Goal: Task Accomplishment & Management: Manage account settings

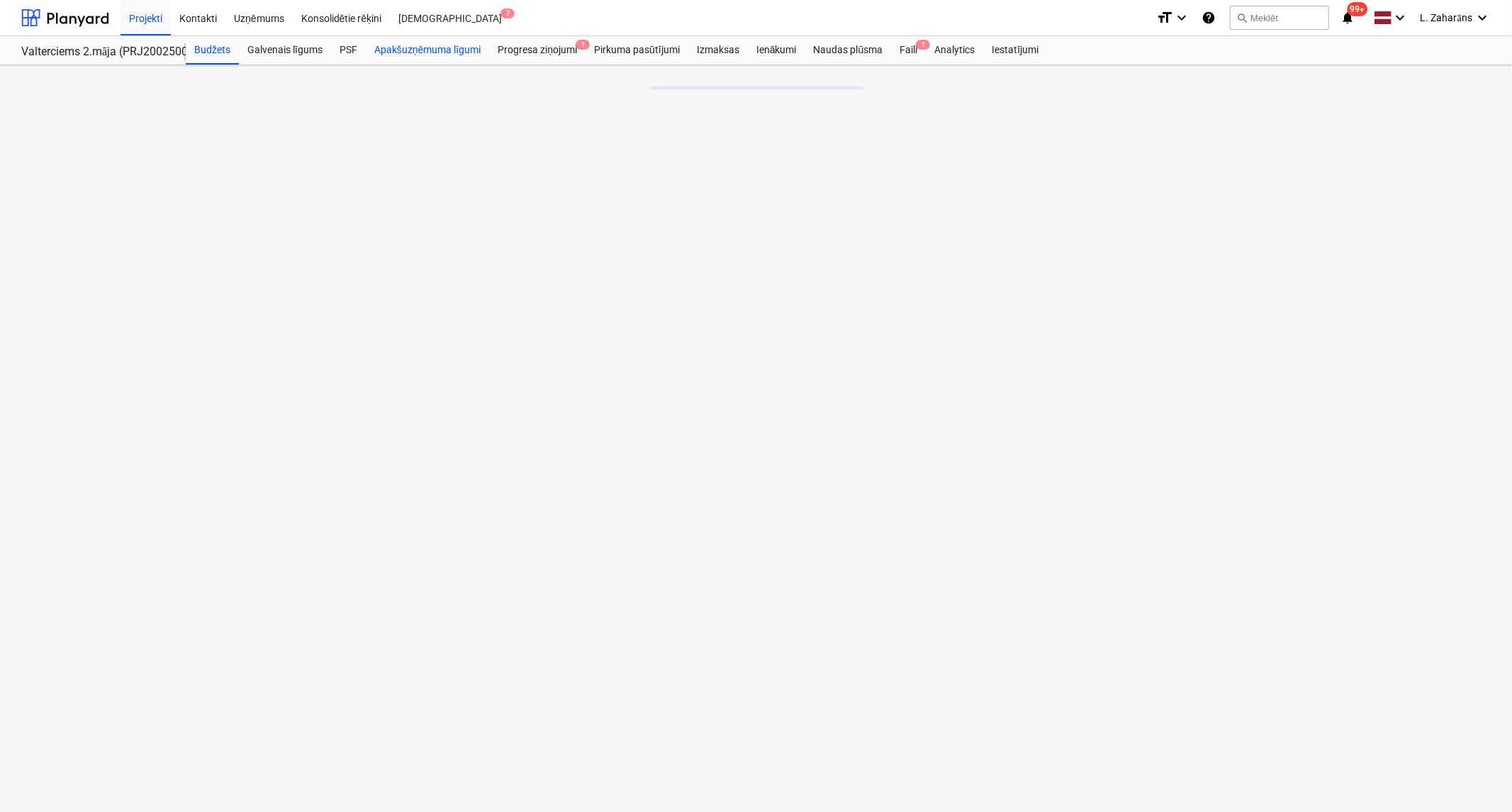
click at [387, 53] on div "Apakšuzņēmuma līgumi" at bounding box center [427, 51] width 123 height 28
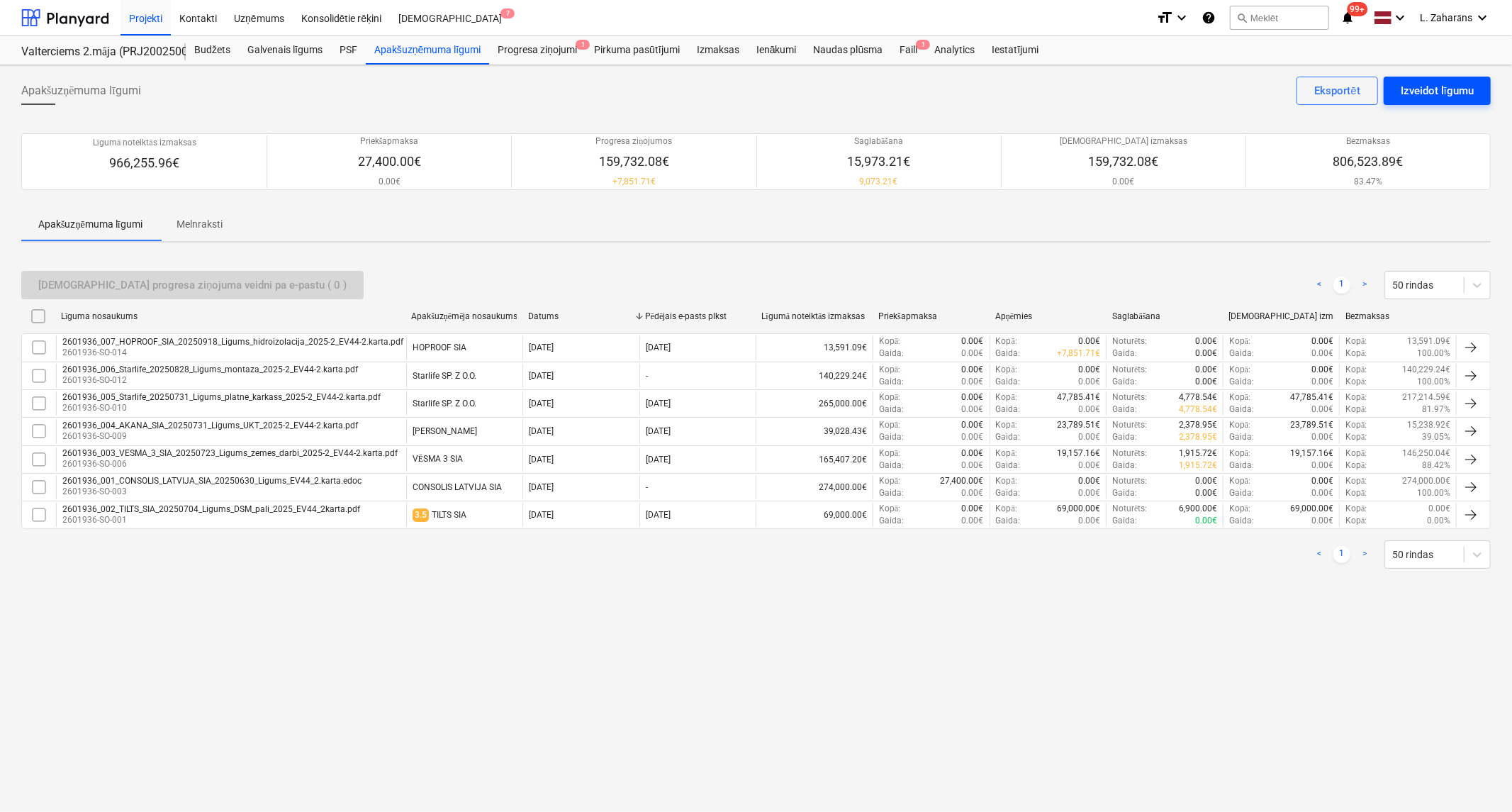
click at [1421, 91] on div "Izveidot līgumu" at bounding box center [1437, 90] width 73 height 18
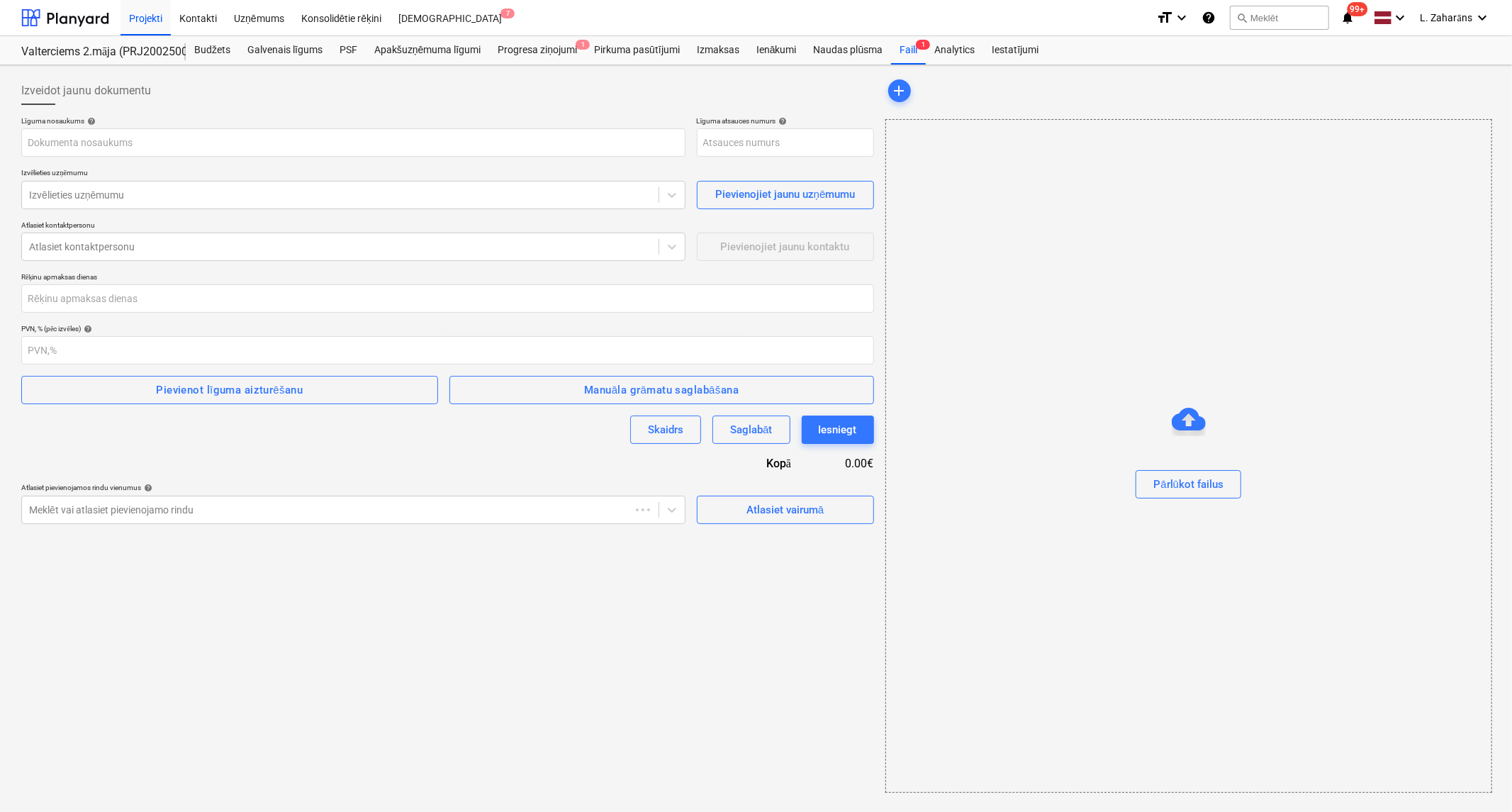
type input "2601936-SO-015"
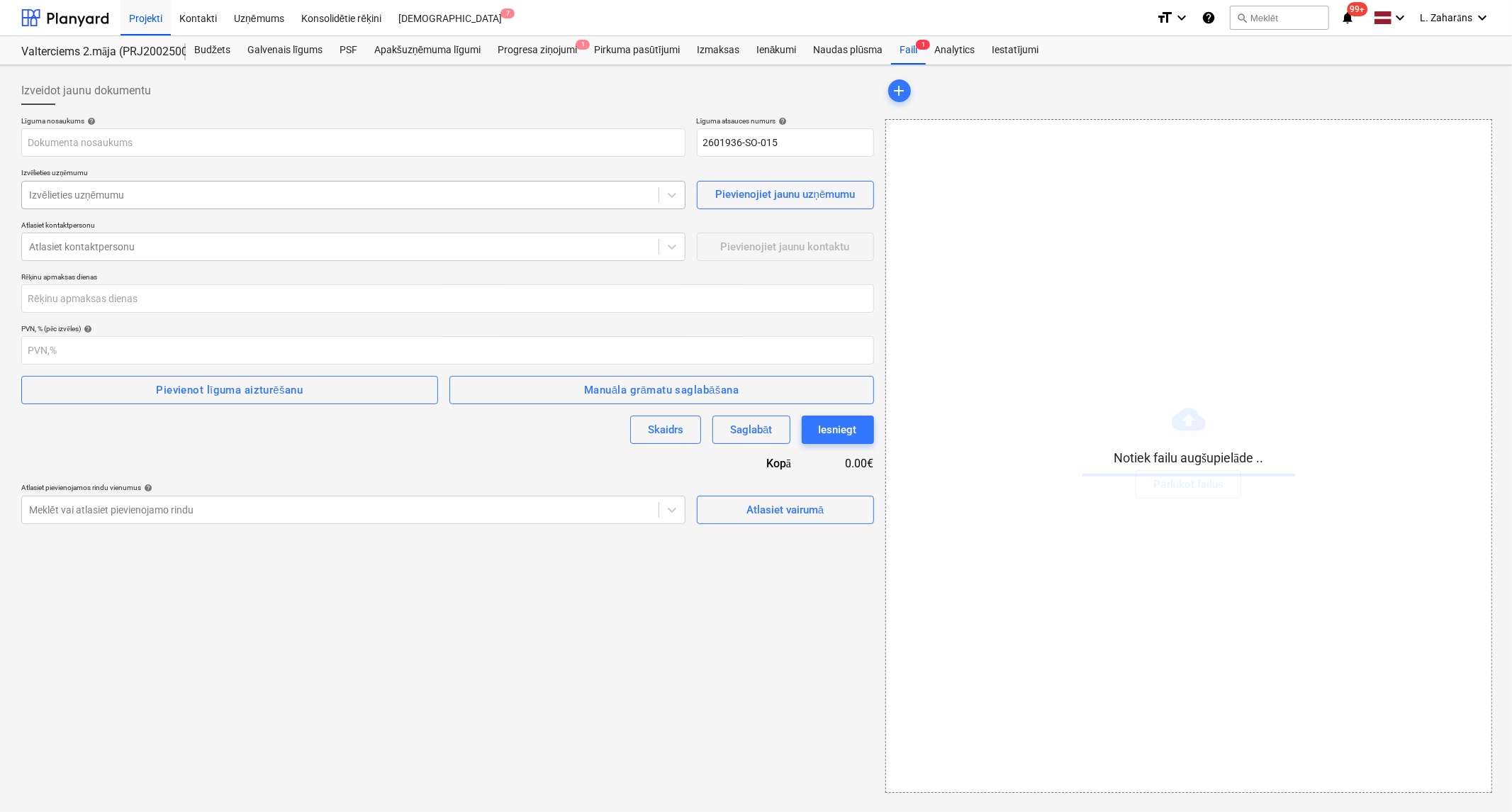
click at [141, 190] on div at bounding box center [340, 195] width 622 height 14
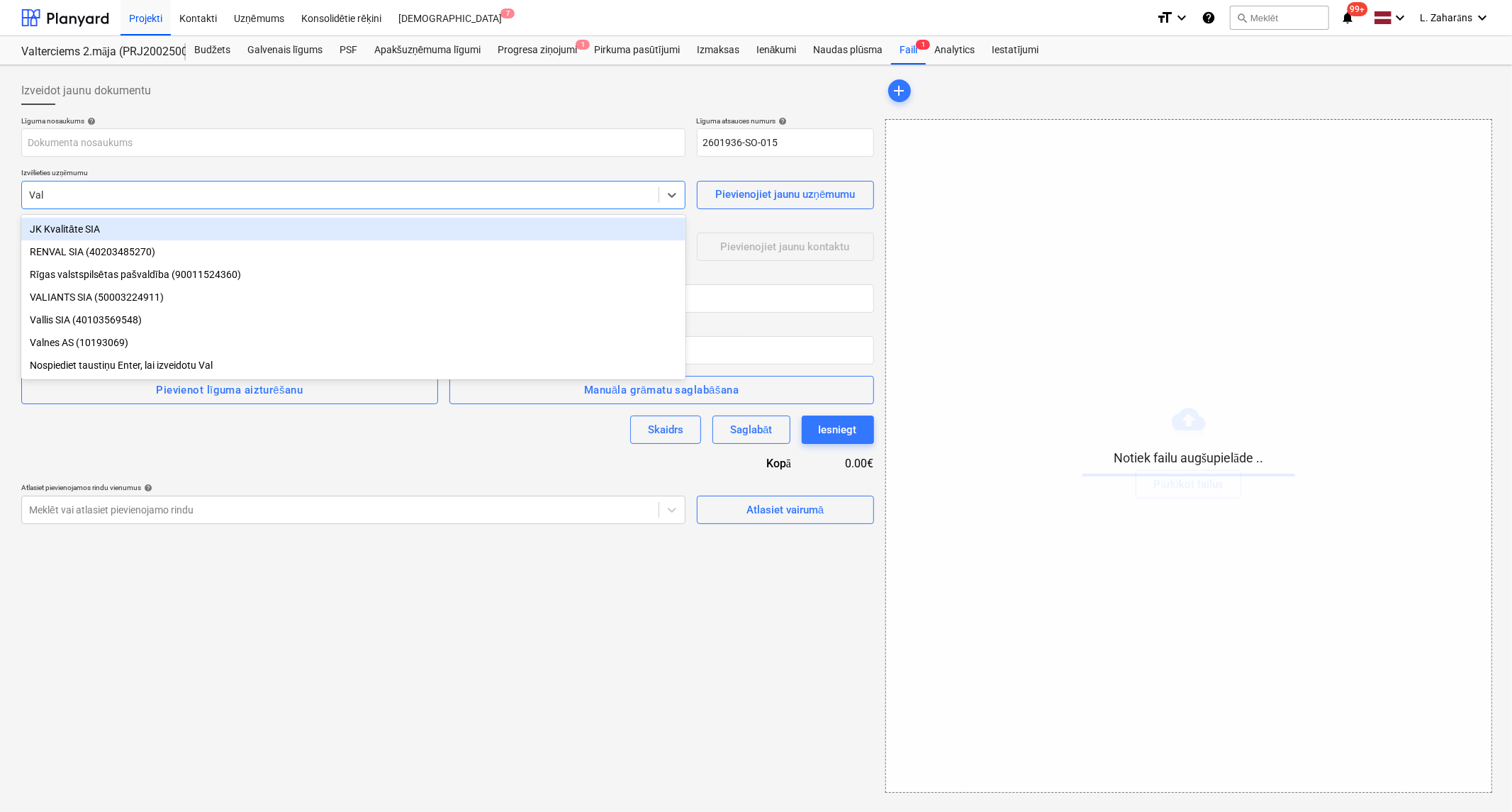
type input "Vall"
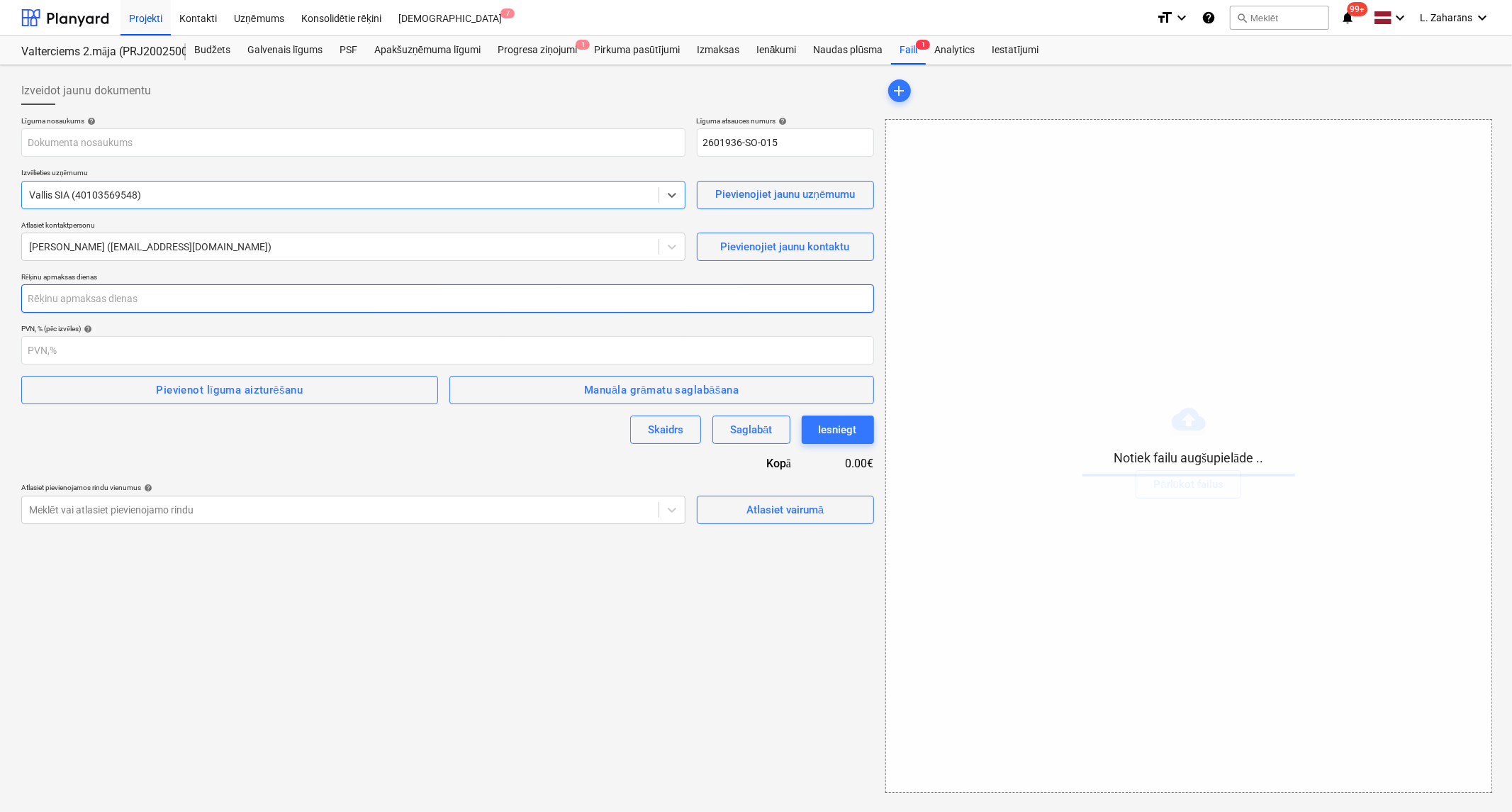
click at [189, 294] on input "number" at bounding box center [448, 299] width 853 height 28
type input "14"
click at [327, 391] on span "Pievienot līguma aizturēšanu" at bounding box center [230, 389] width 385 height 18
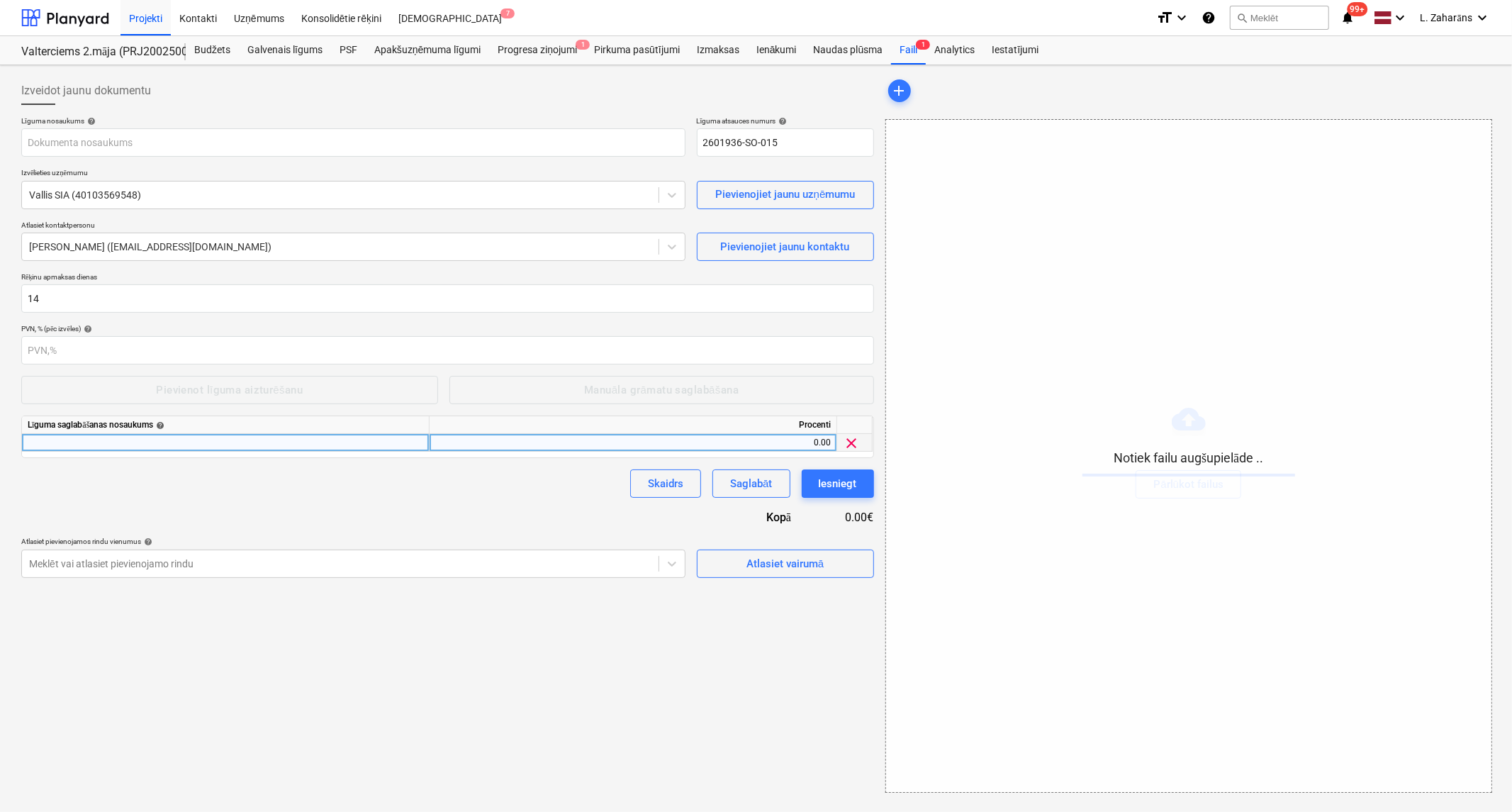
click at [547, 438] on div "0.00" at bounding box center [632, 442] width 396 height 17
type input "5"
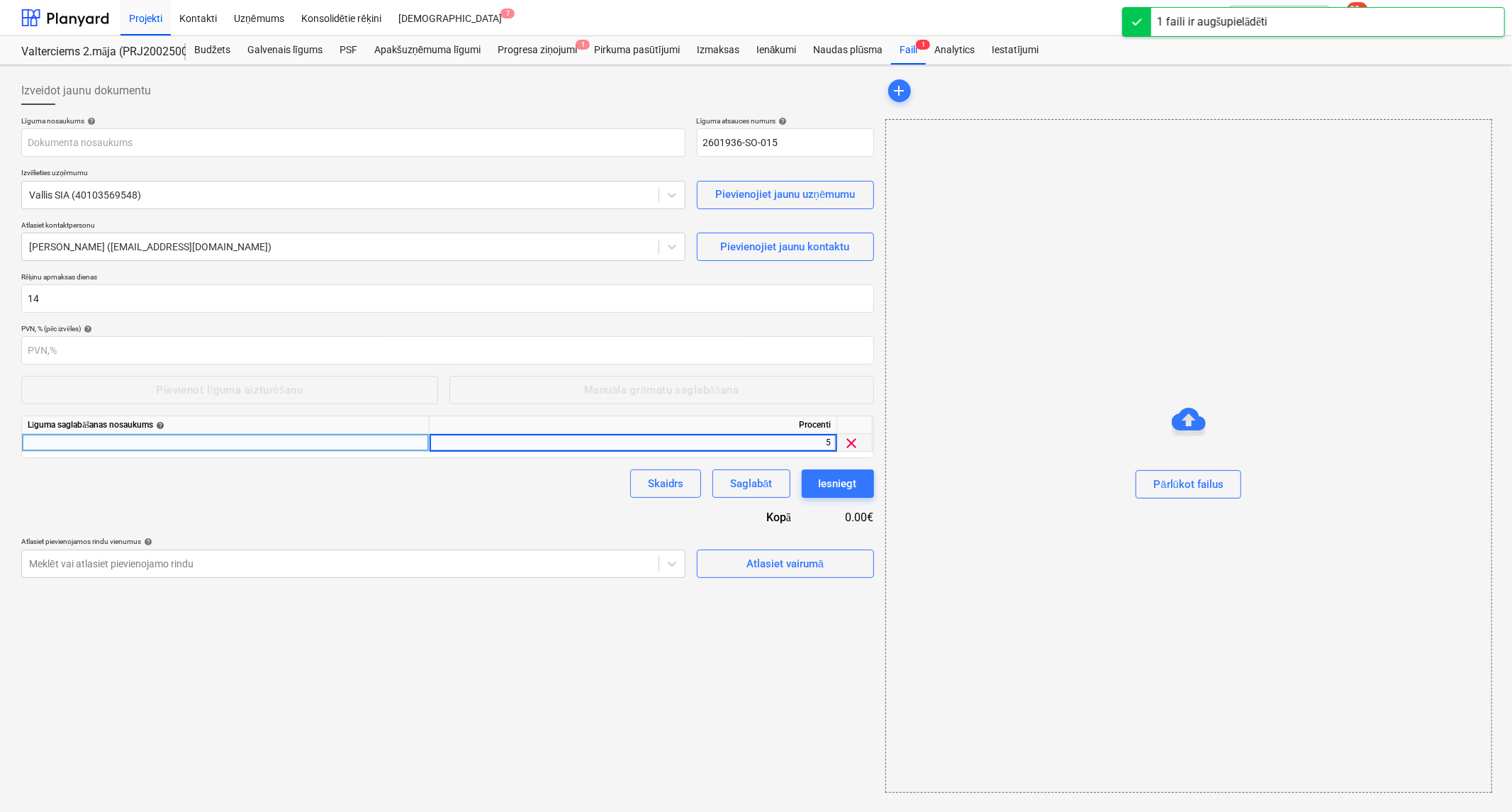
type input "2601936_008_Vallis_SIA_20250910_Ligums_ELT_EST_2025-2_EV44-2.karta.pdf"
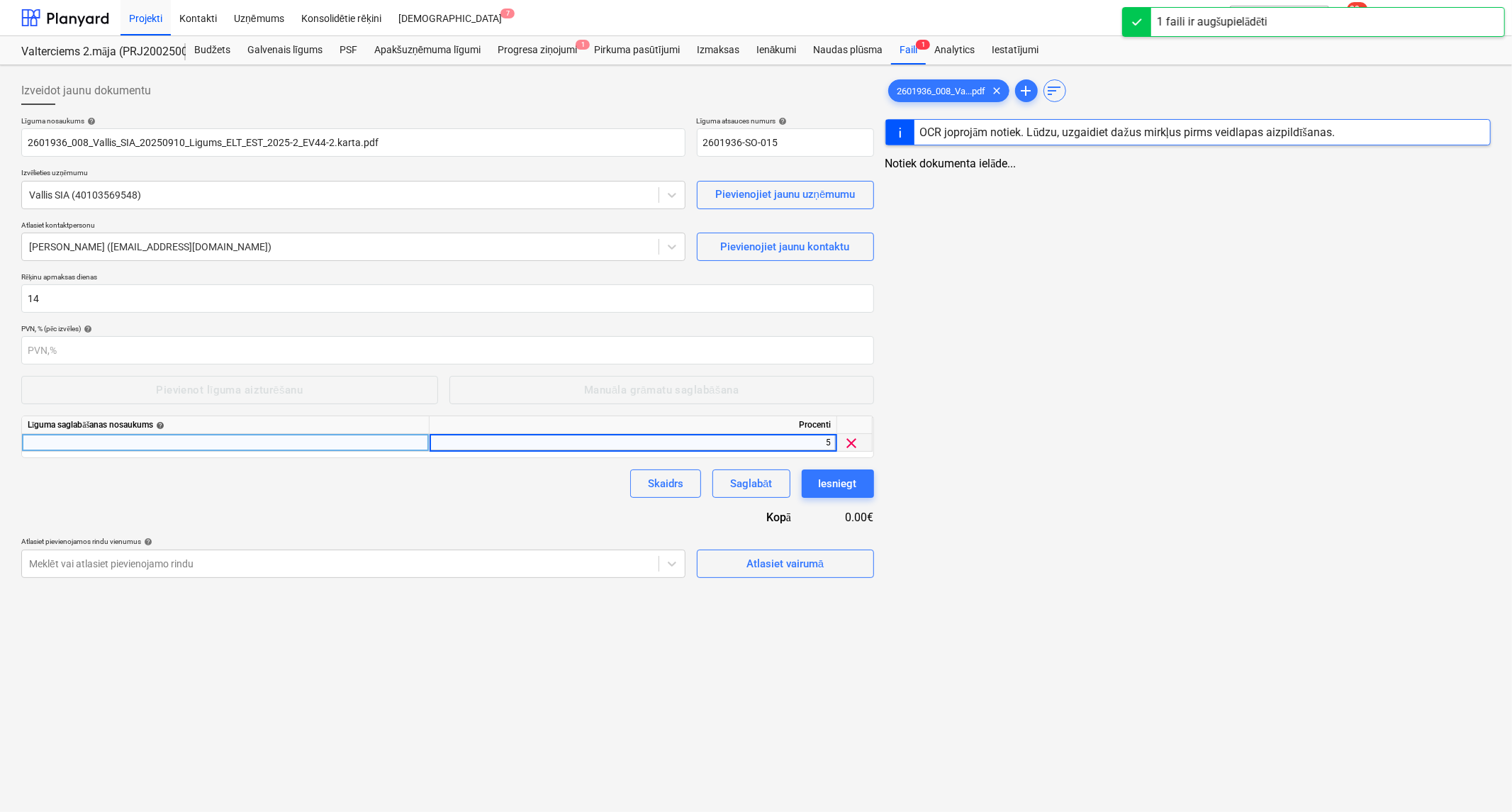
click at [399, 440] on div at bounding box center [226, 442] width 407 height 17
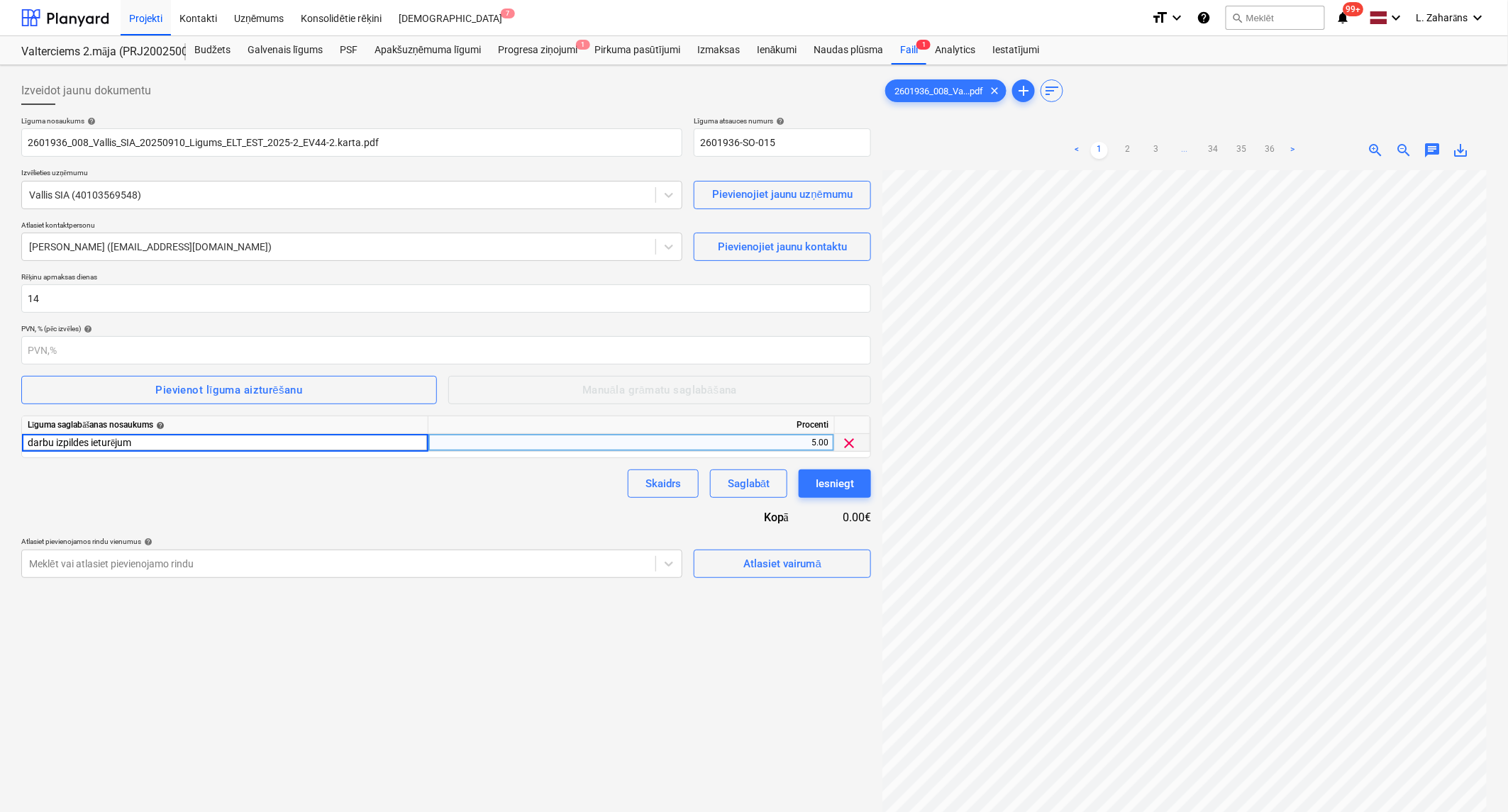
type input "darbu izpildes ieturējums"
click at [356, 392] on span "Pievienot līguma aizturēšanu" at bounding box center [229, 389] width 385 height 18
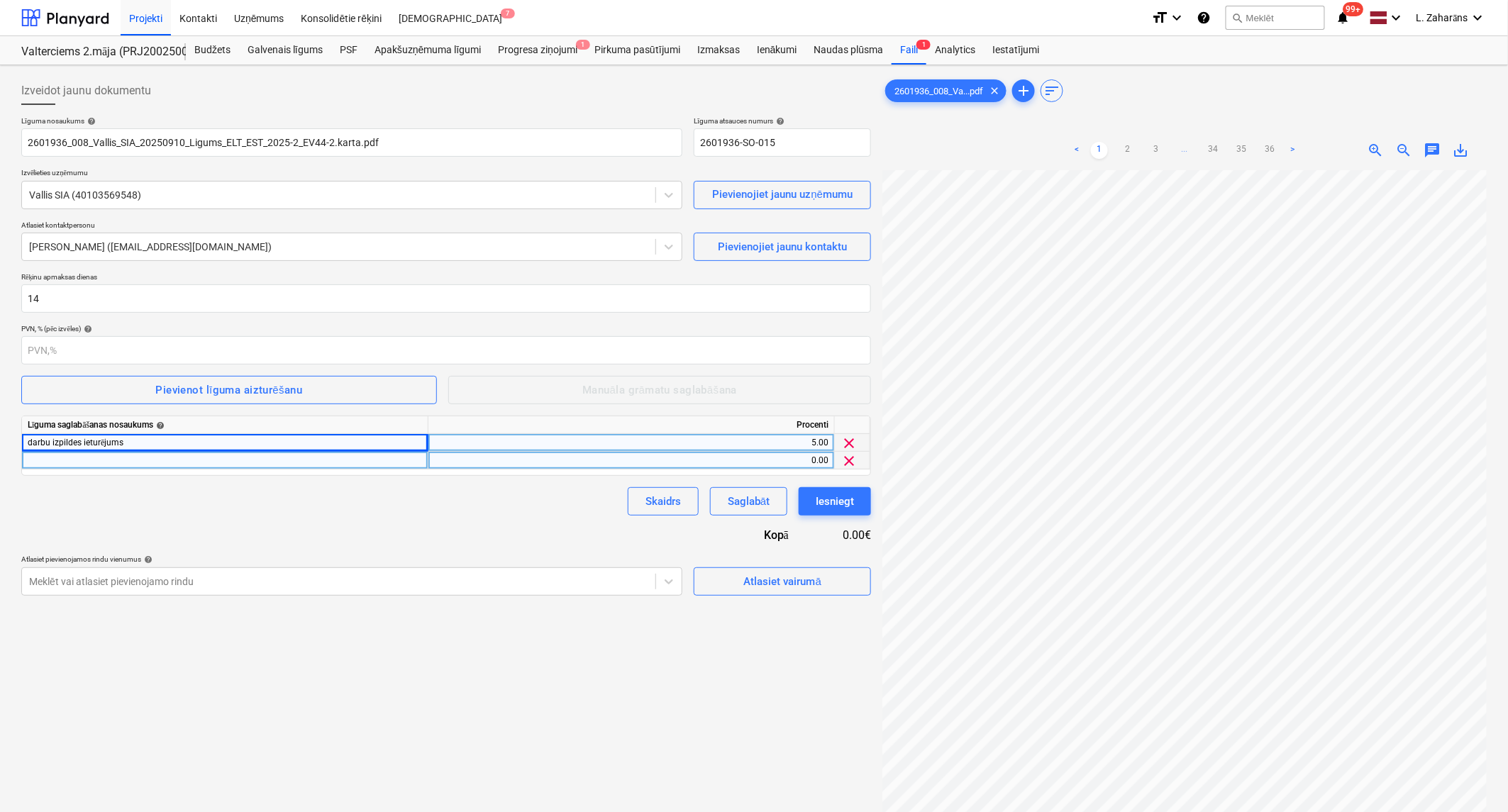
click at [444, 463] on div "0.00" at bounding box center [630, 461] width 394 height 17
type input "5"
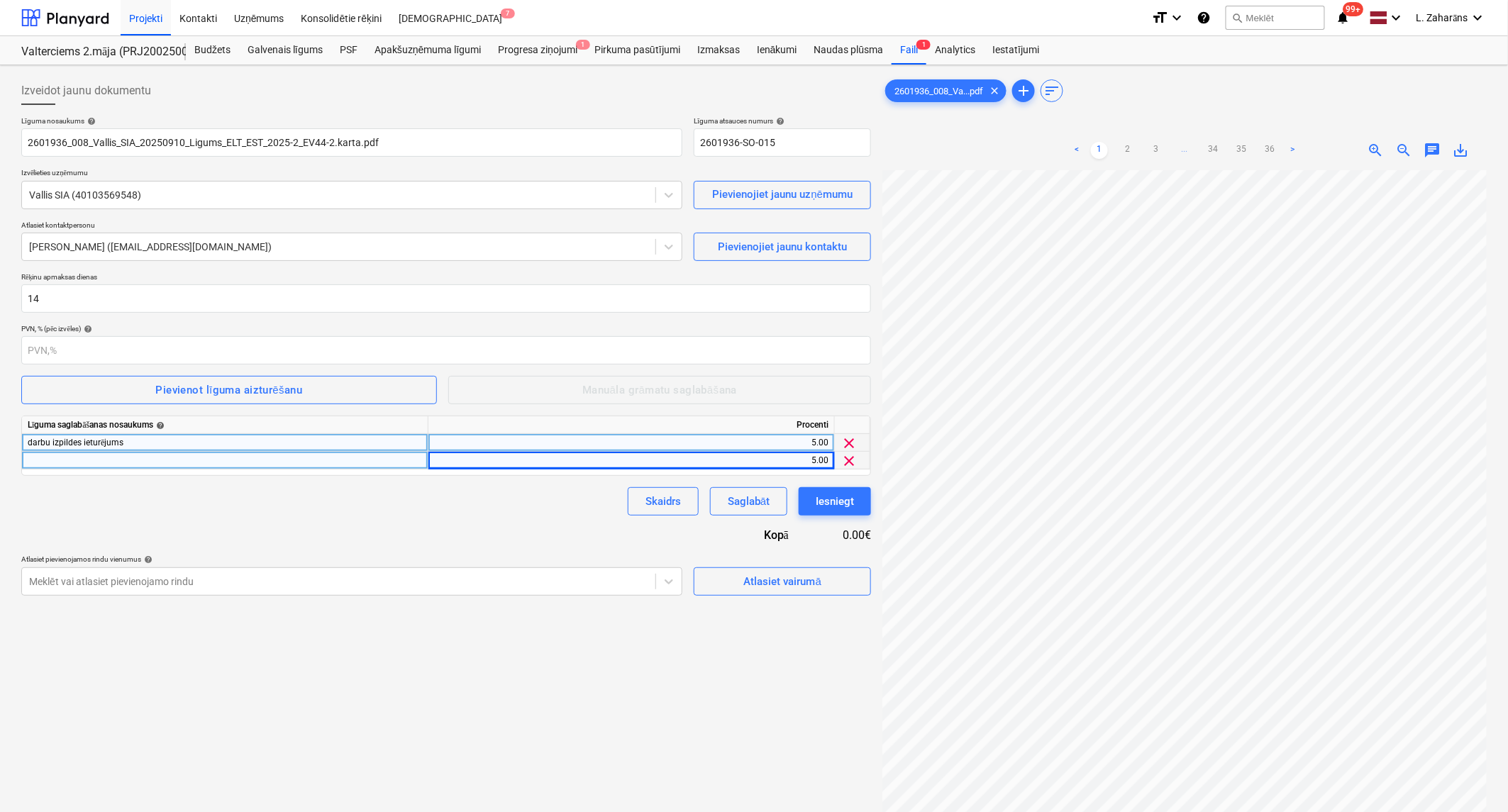
click at [298, 456] on div at bounding box center [225, 461] width 406 height 17
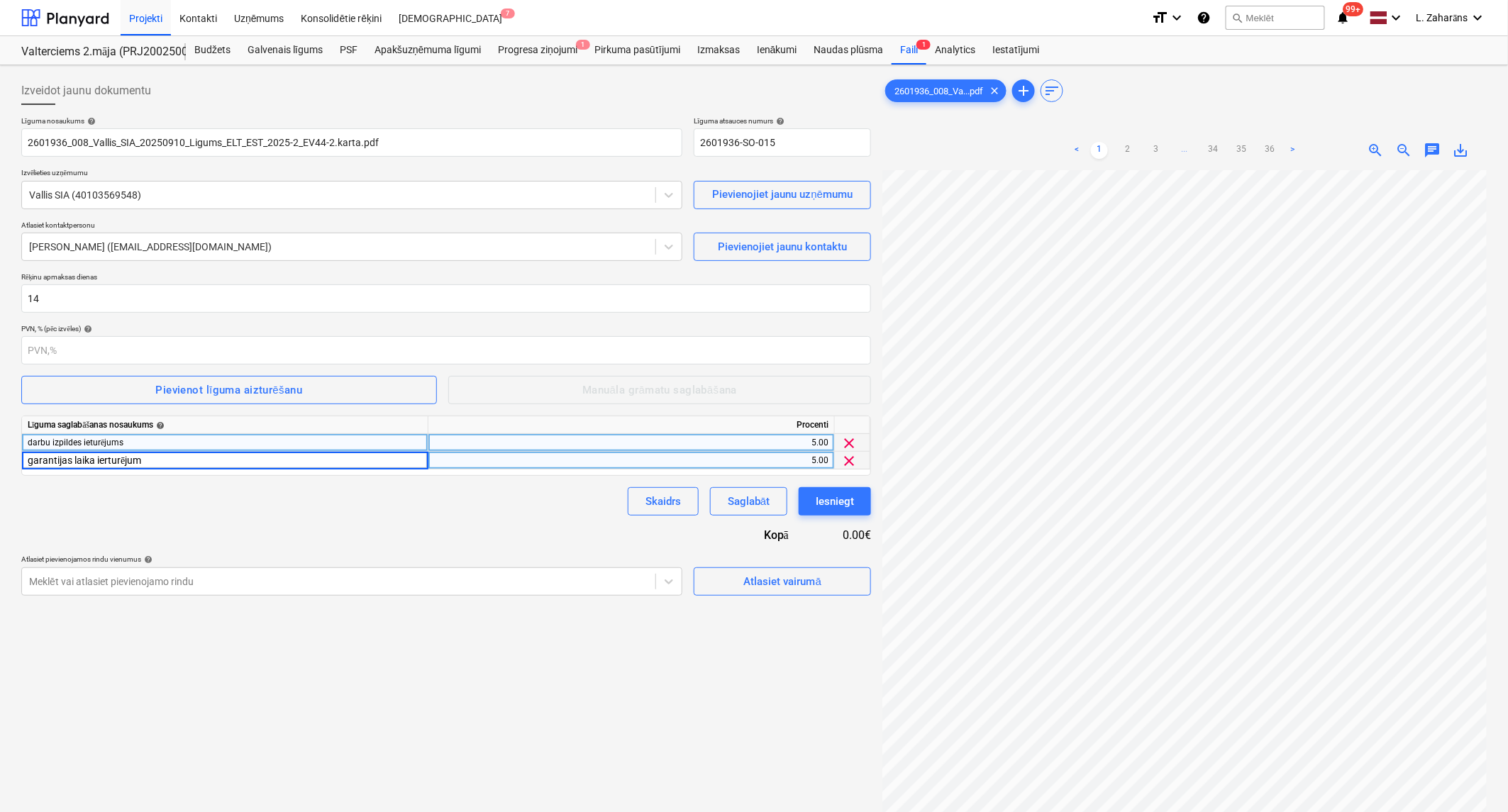
type input "garantijas laika ierturējums"
click at [441, 523] on div "Līguma nosaukums help 2601936_008_Vallis_SIA_20250910_Ligums_ELT_EST_2025-2_EV4…" at bounding box center [446, 355] width 850 height 479
click at [1158, 148] on link "3" at bounding box center [1156, 151] width 17 height 17
click at [1171, 148] on link "4" at bounding box center [1171, 151] width 17 height 17
click at [1183, 148] on link "5" at bounding box center [1184, 151] width 17 height 17
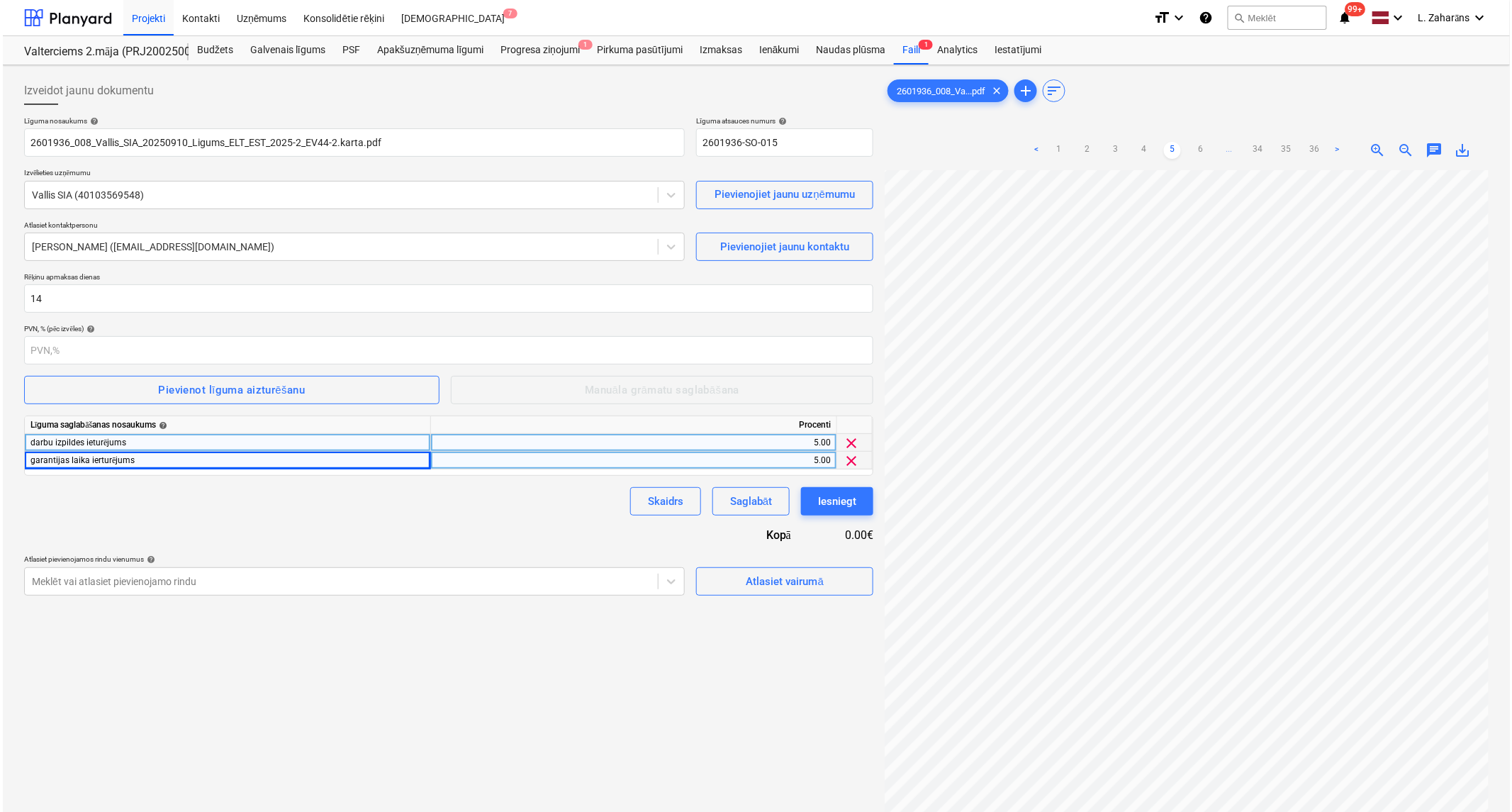
scroll to position [126, 490]
drag, startPoint x: 161, startPoint y: 457, endPoint x: 32, endPoint y: 461, distance: 129.1
click at [32, 461] on div "garantijas laika ierturējums" at bounding box center [225, 461] width 406 height 17
click at [77, 14] on div at bounding box center [65, 17] width 88 height 36
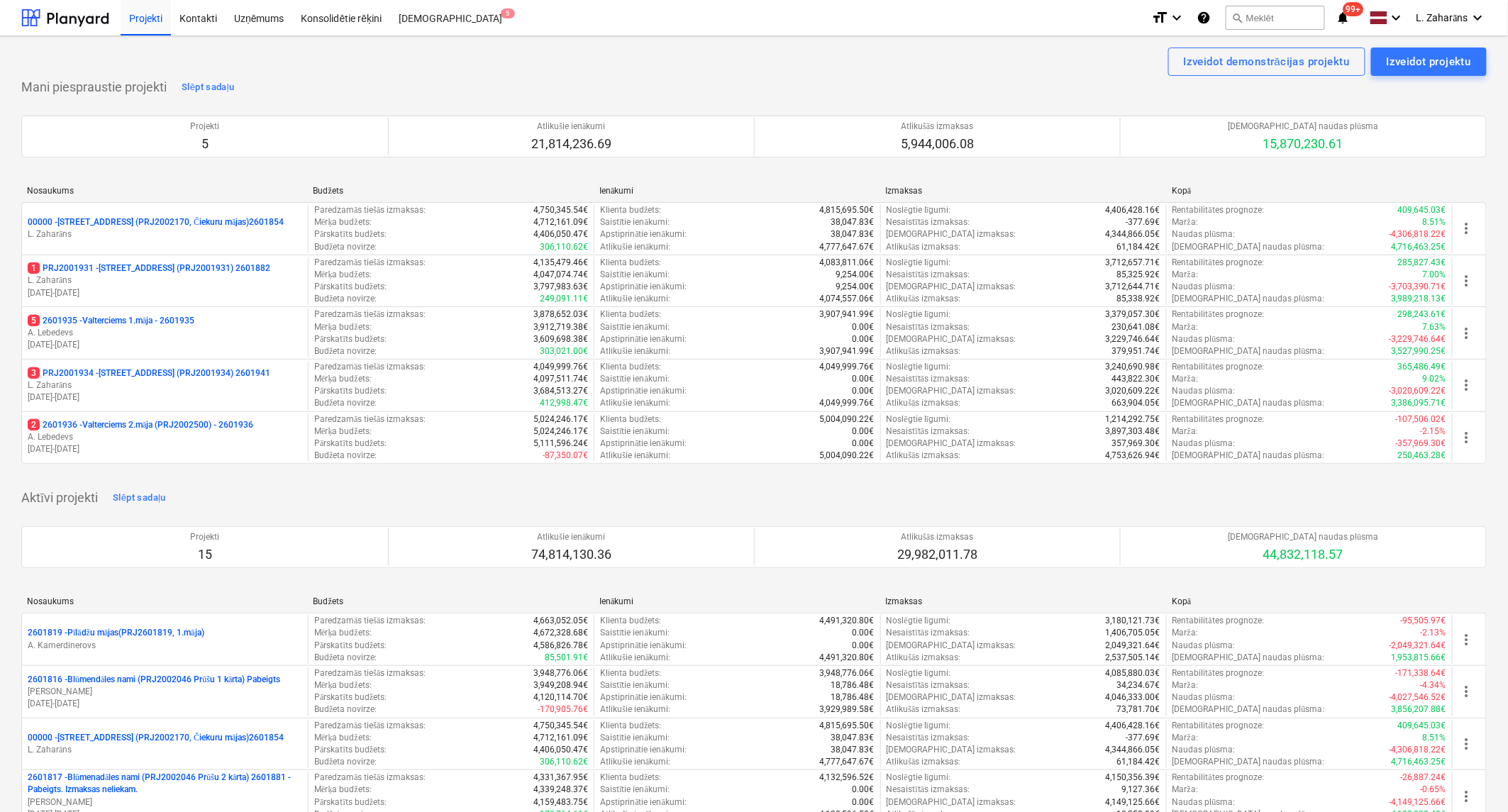
click at [122, 371] on p "3 PRJ2001934 - [STREET_ADDRESS] (PRJ2001934) 2601941" at bounding box center [149, 373] width 243 height 12
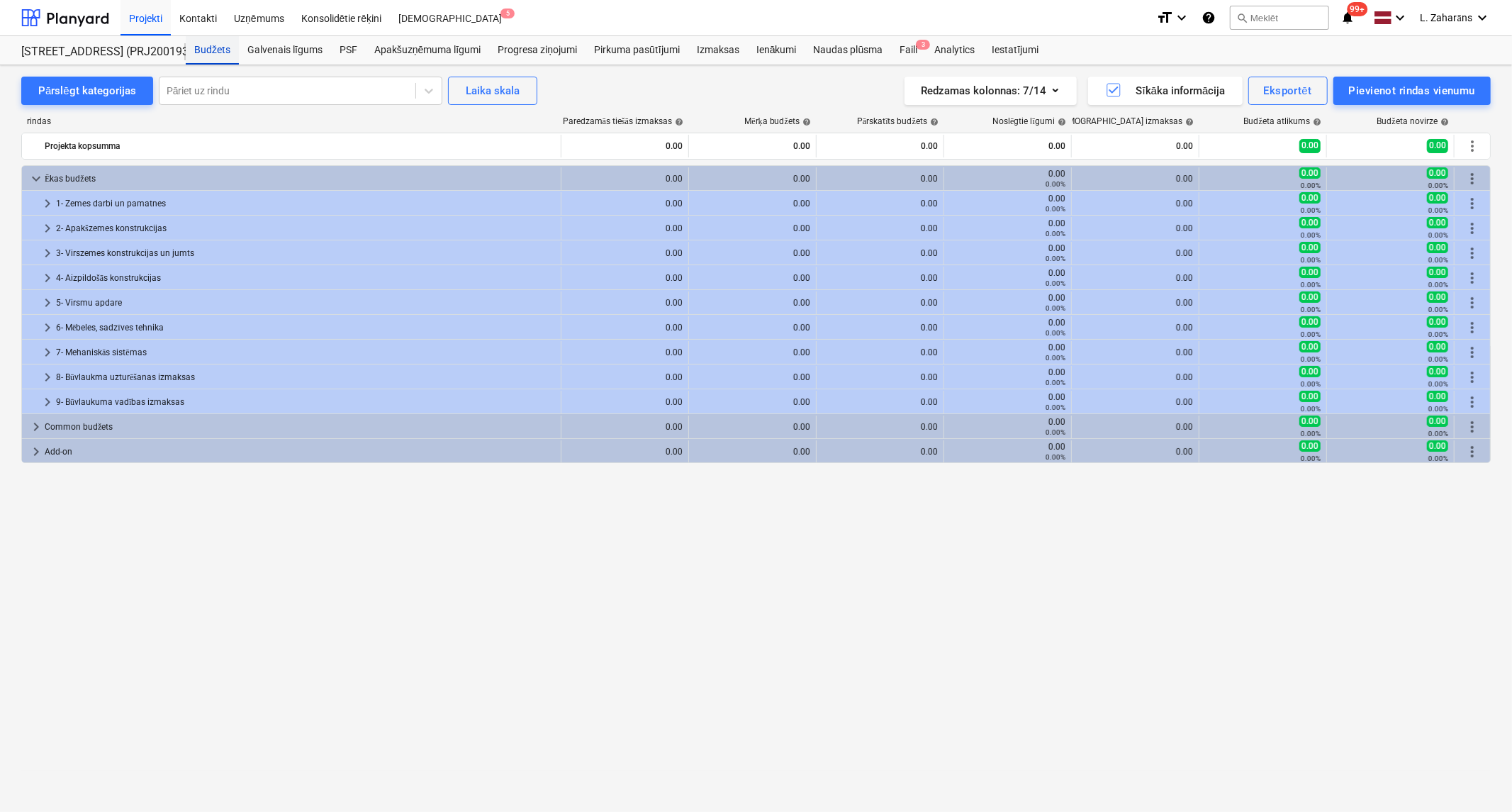
drag, startPoint x: 208, startPoint y: 50, endPoint x: 200, endPoint y: 52, distance: 8.2
click at [208, 50] on div "Budžets" at bounding box center [212, 51] width 53 height 28
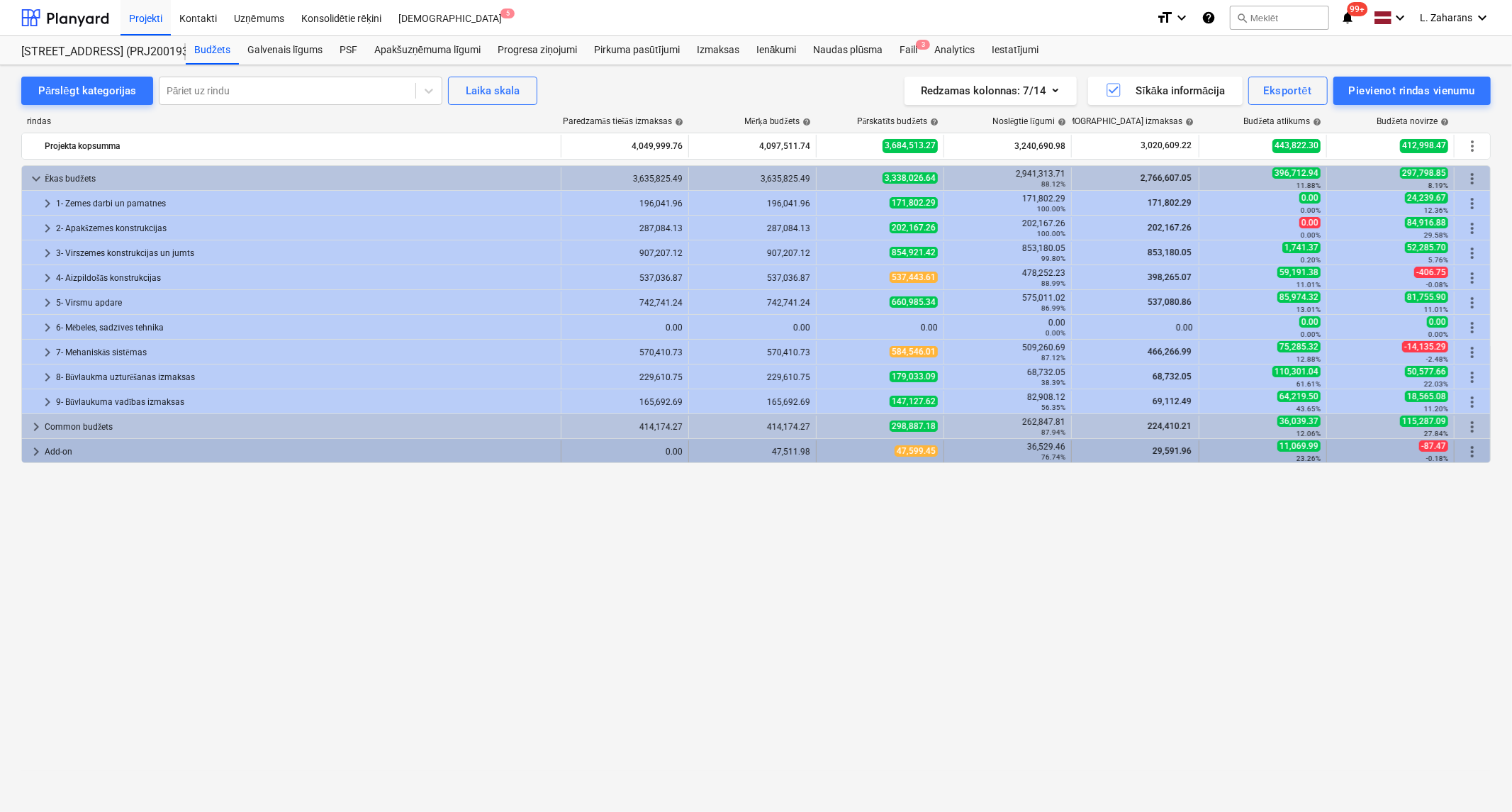
click at [29, 457] on span "keyboard_arrow_right" at bounding box center [36, 452] width 17 height 17
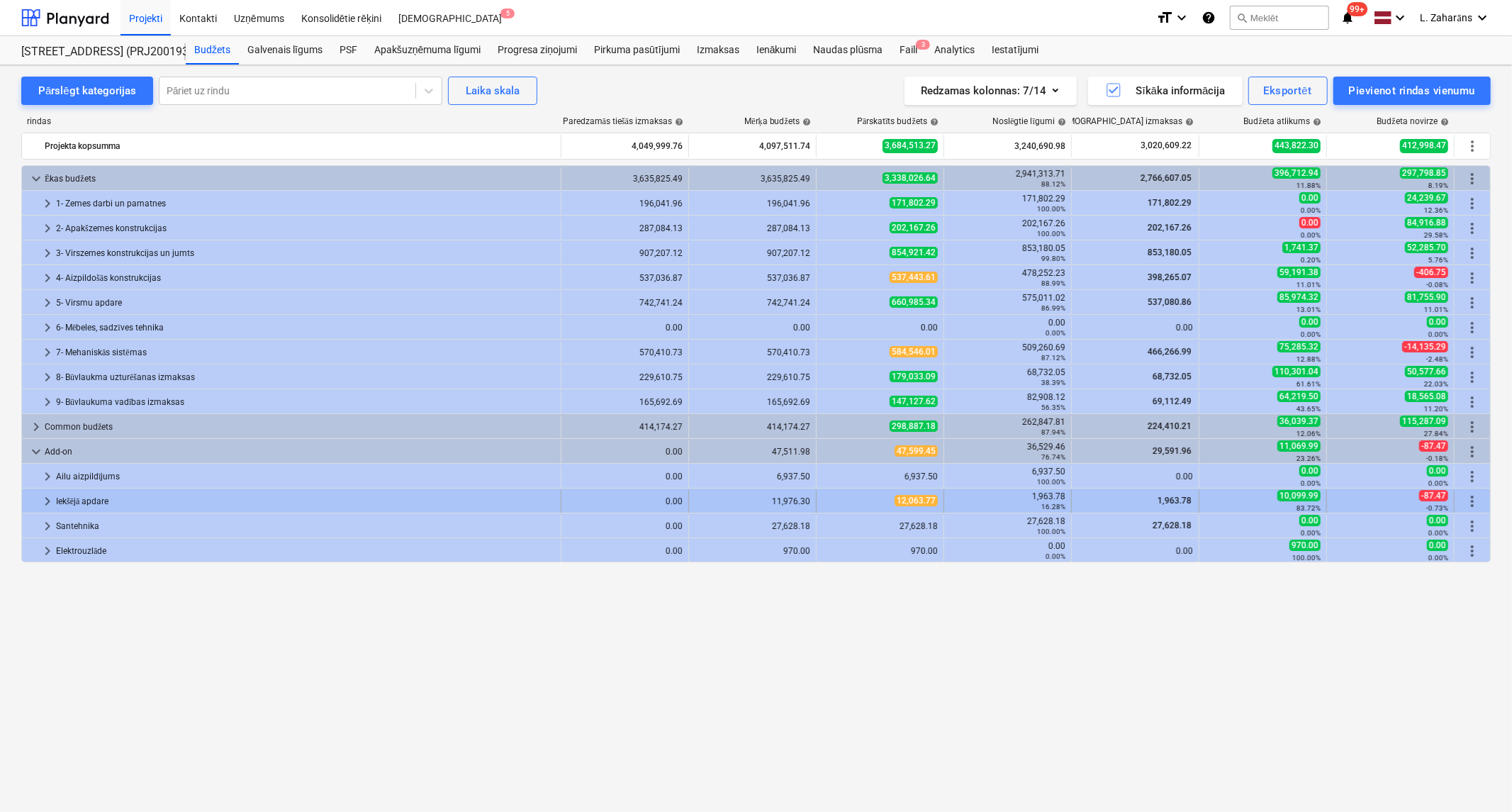
click at [46, 502] on span "keyboard_arrow_right" at bounding box center [47, 502] width 17 height 17
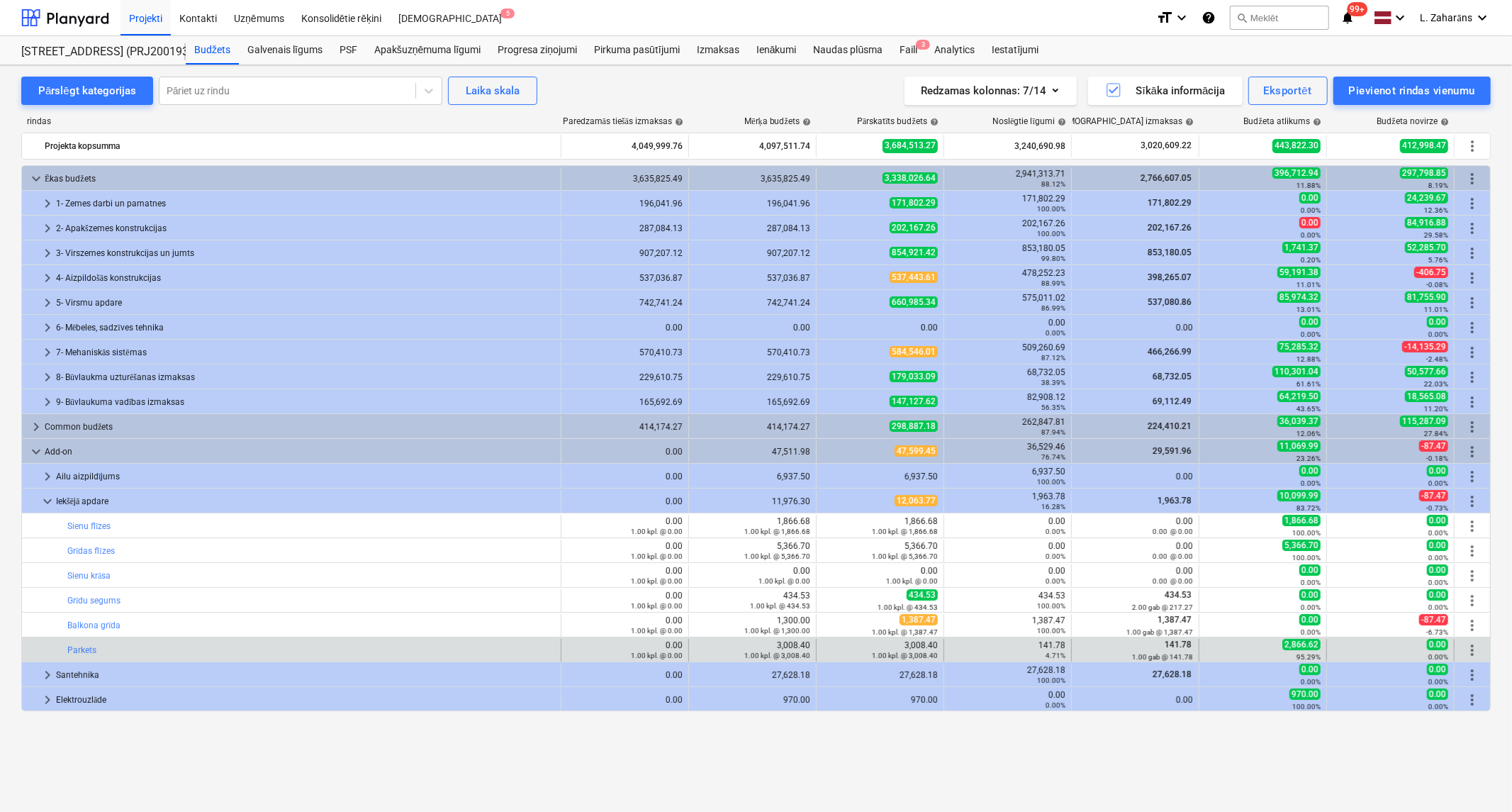
click at [1308, 648] on span "2,866.62" at bounding box center [1301, 645] width 38 height 11
copy span "2,866.62"
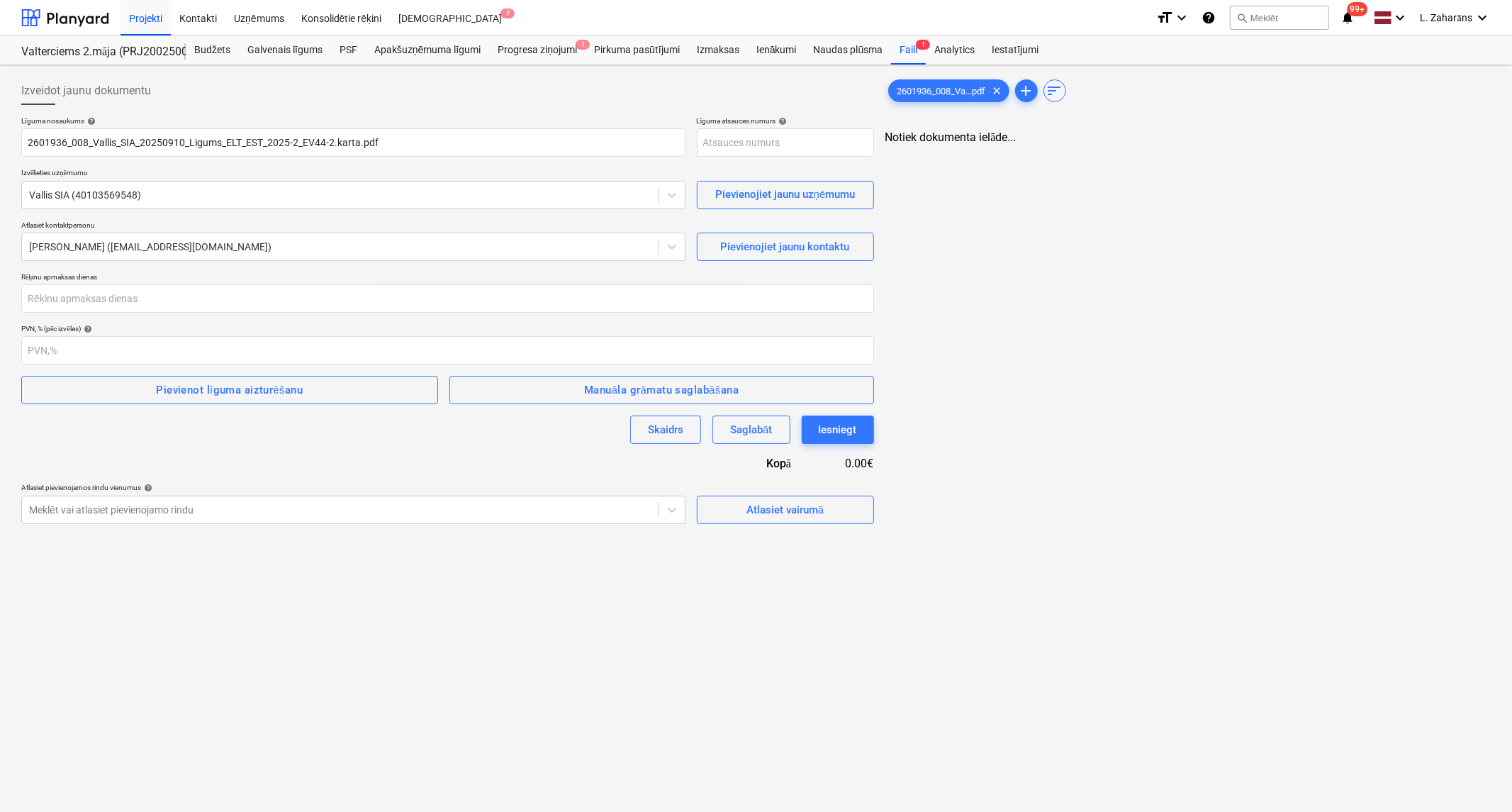
type input "2601936-SO-016"
click at [346, 48] on div "PSF" at bounding box center [348, 51] width 35 height 28
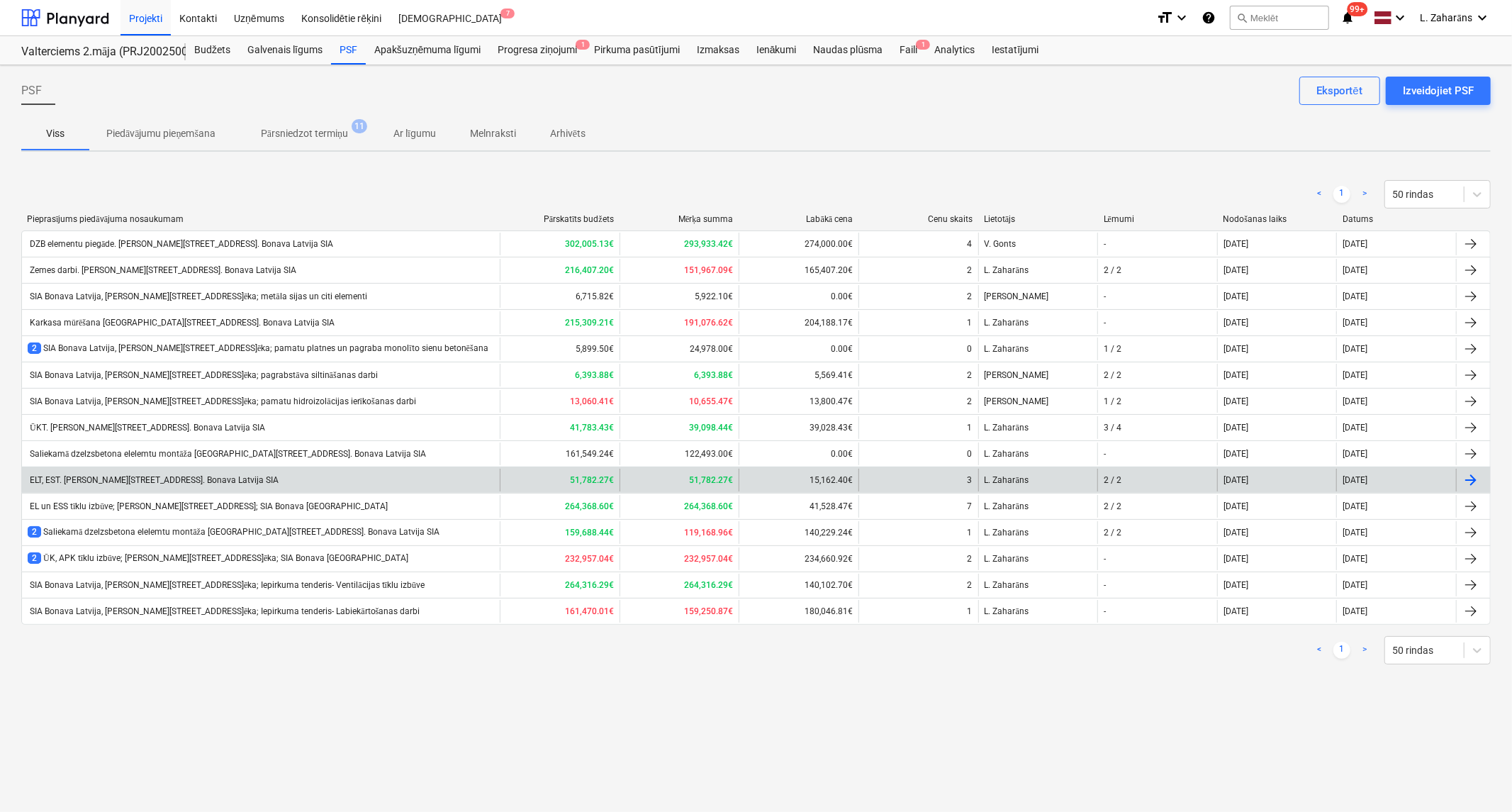
click at [156, 480] on div "ELT, EST. [PERSON_NAME][STREET_ADDRESS]. Bonava Latvija SIA" at bounding box center [153, 480] width 251 height 10
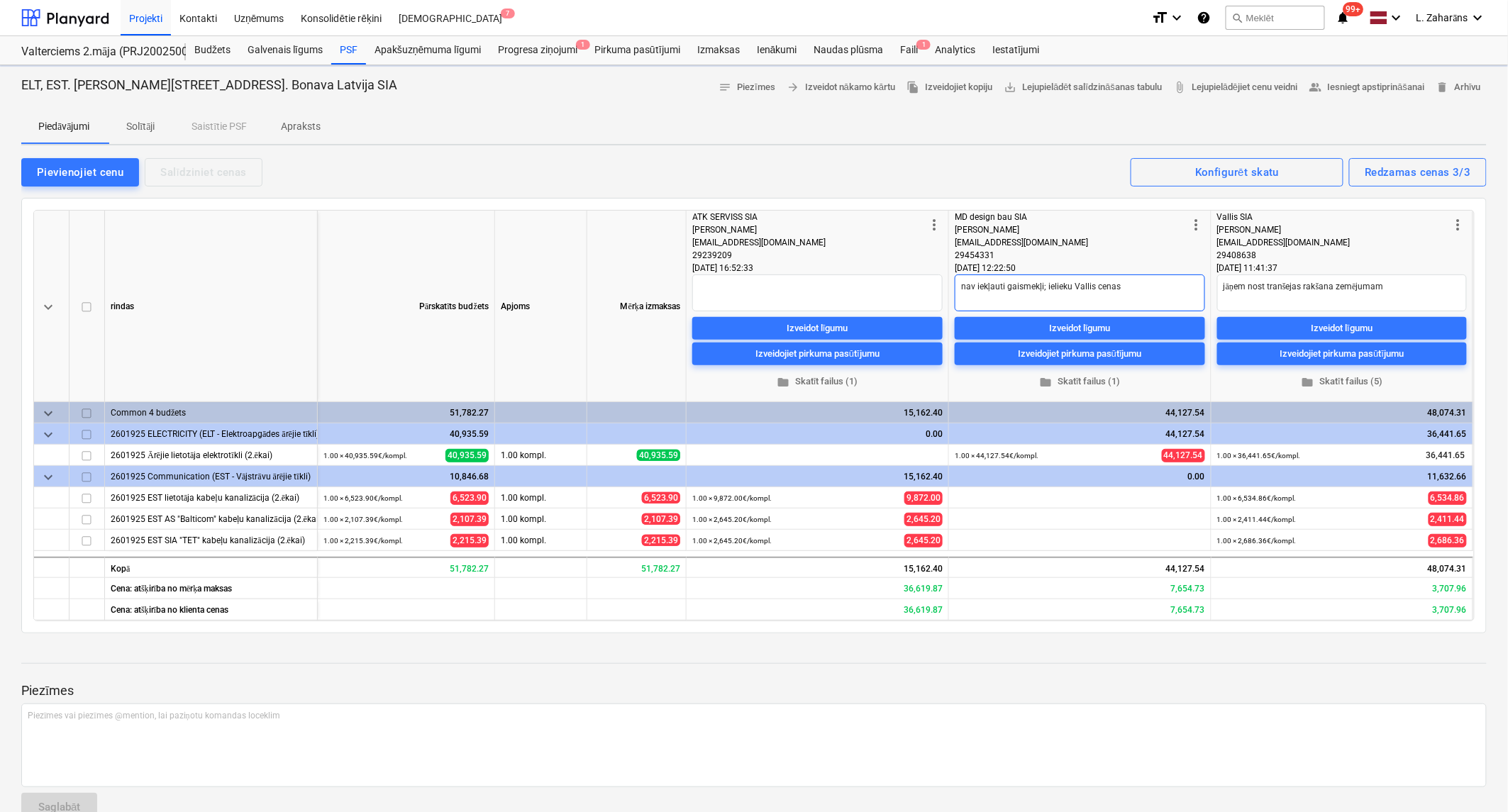
type textarea "x"
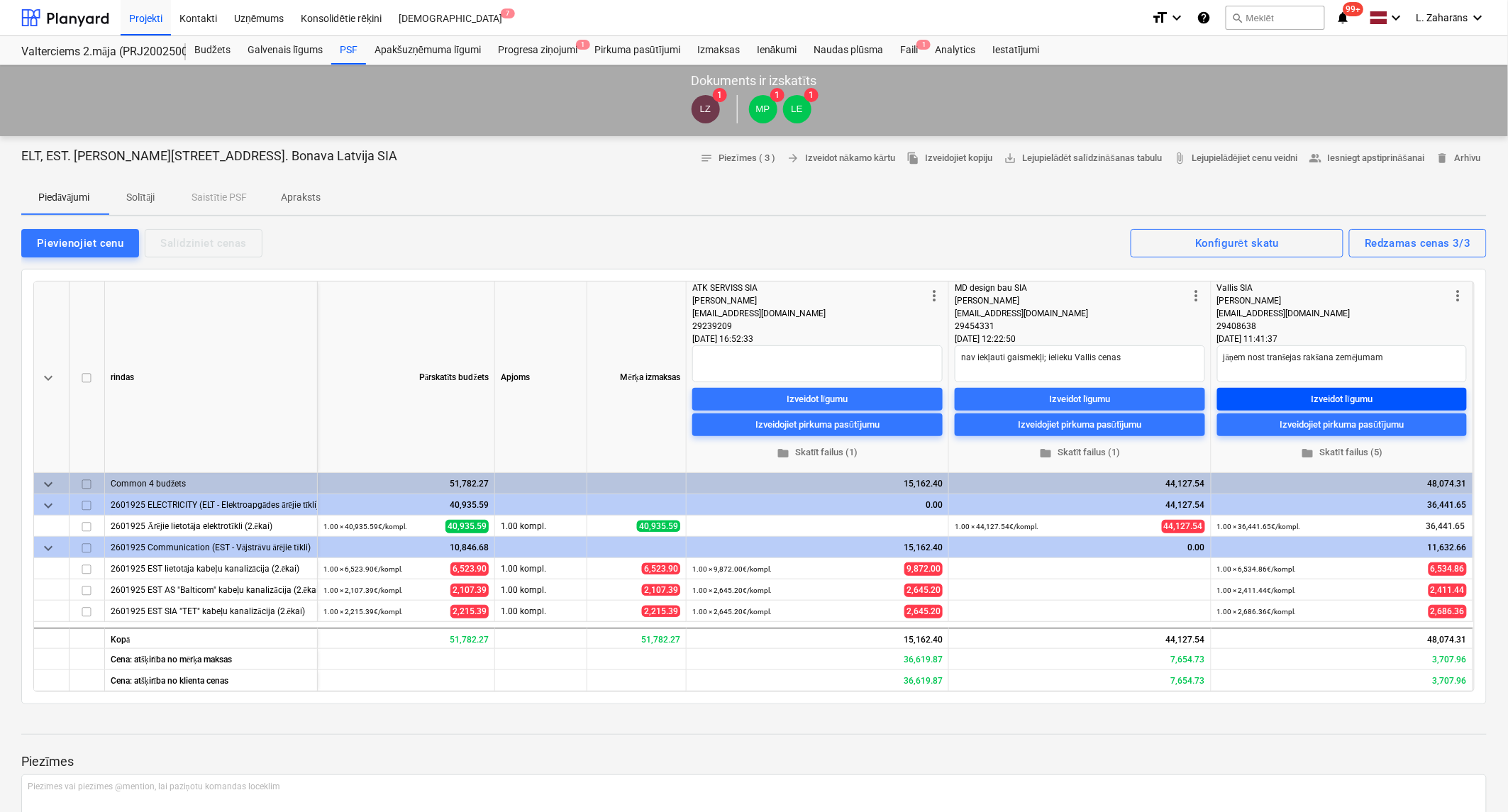
click at [1335, 400] on div "Izveidot līgumu" at bounding box center [1342, 400] width 62 height 17
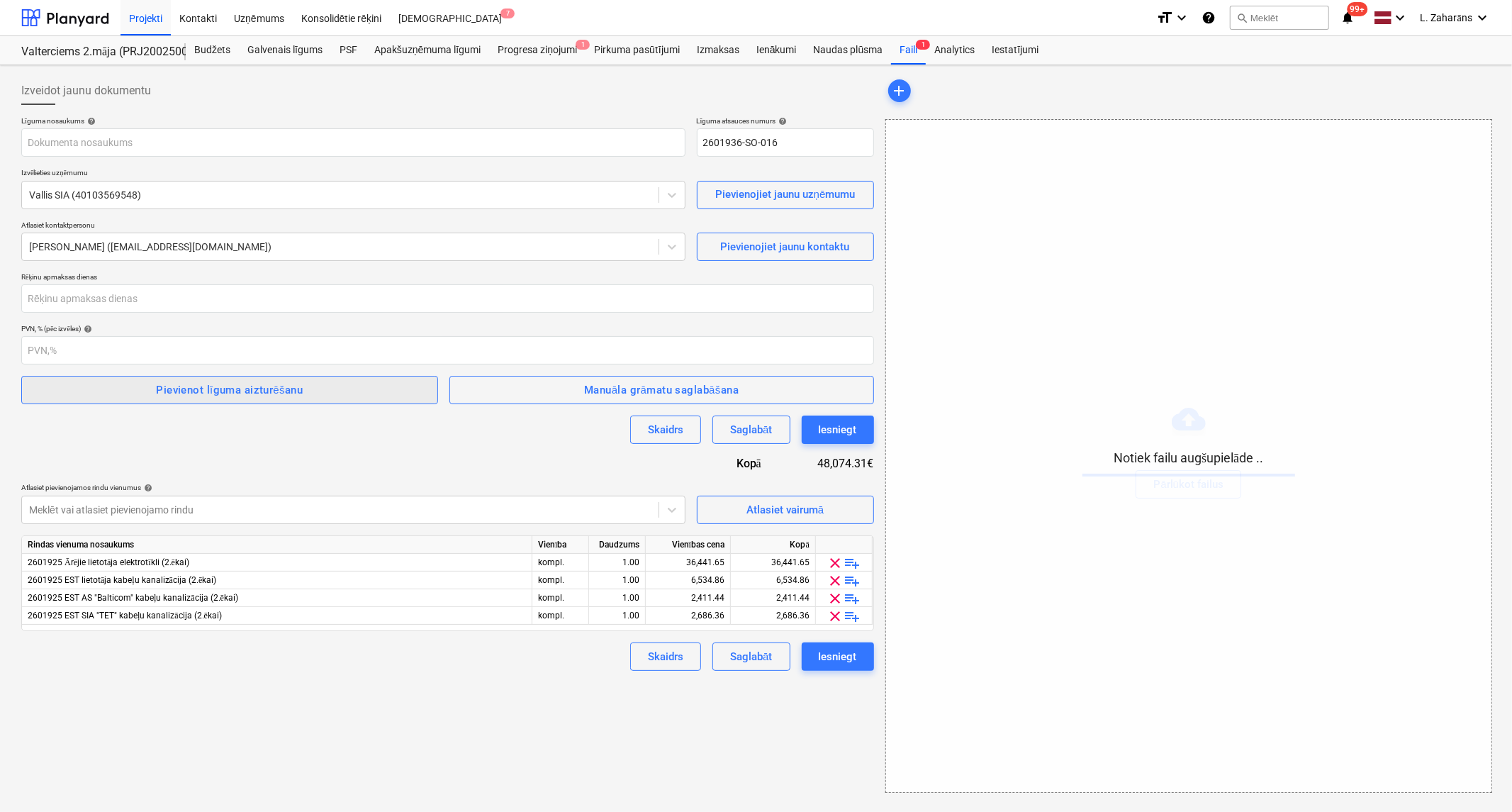
click at [234, 392] on div "Pievienot līguma aizturēšanu" at bounding box center [230, 389] width 147 height 18
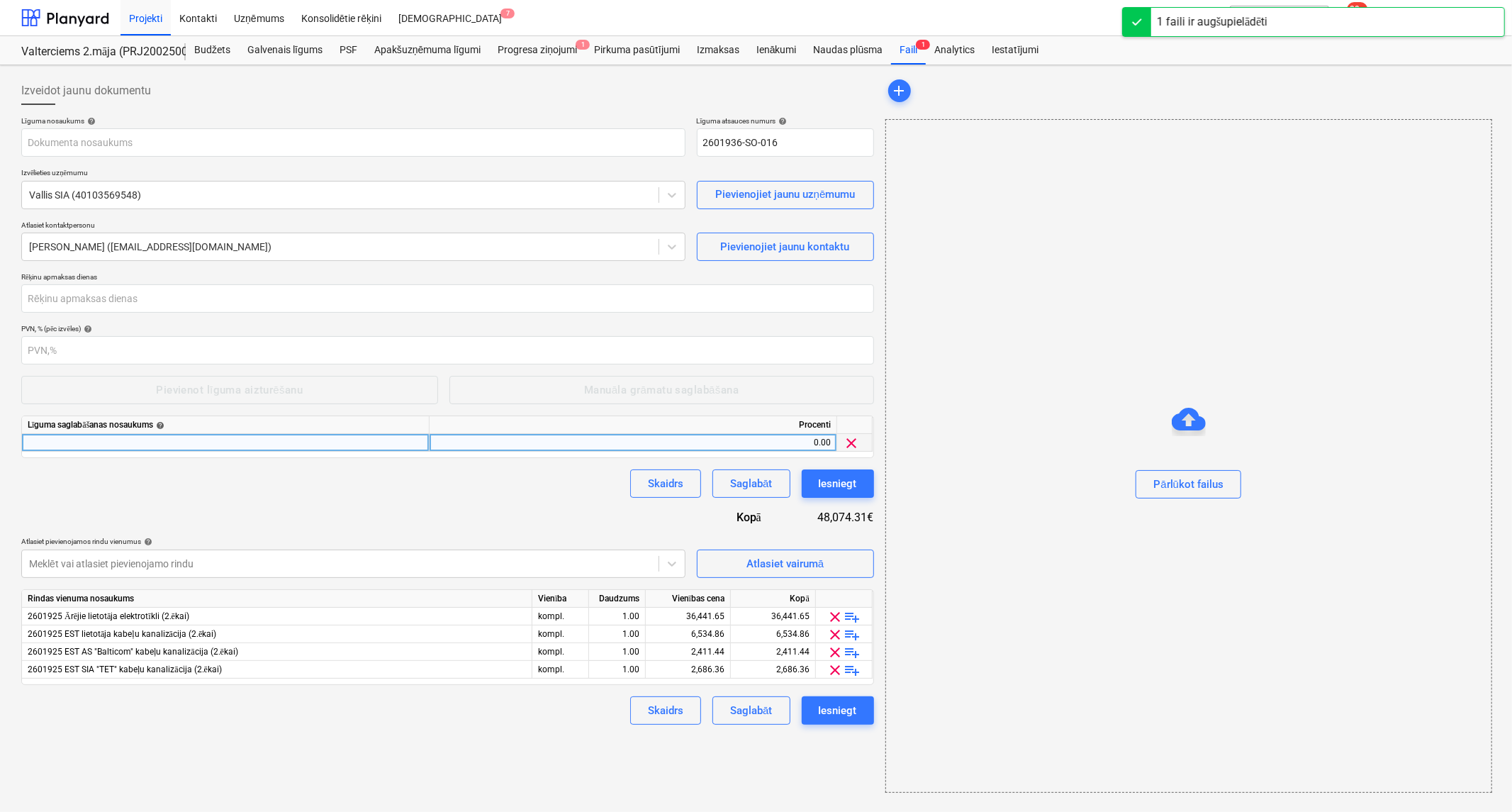
click at [227, 445] on div at bounding box center [226, 442] width 407 height 17
type input "2601936_008_Vallis_SIA_20250910_Ligums_ELT_EST_2025-2_EV44-2.karta.pdf"
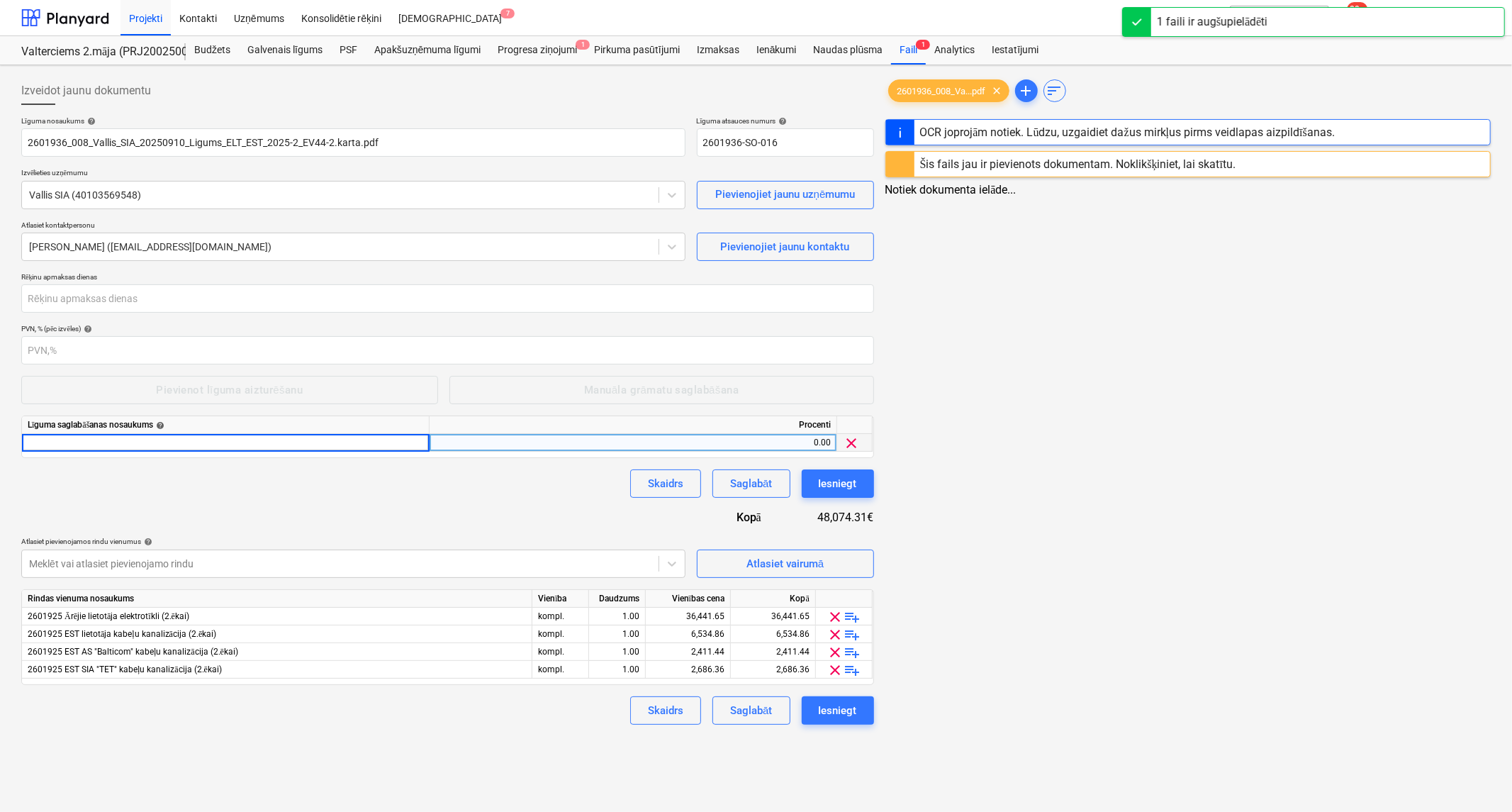
type input "garantijas laika ierturējums"
click at [464, 443] on div "0.00" at bounding box center [630, 442] width 394 height 17
type input "5"
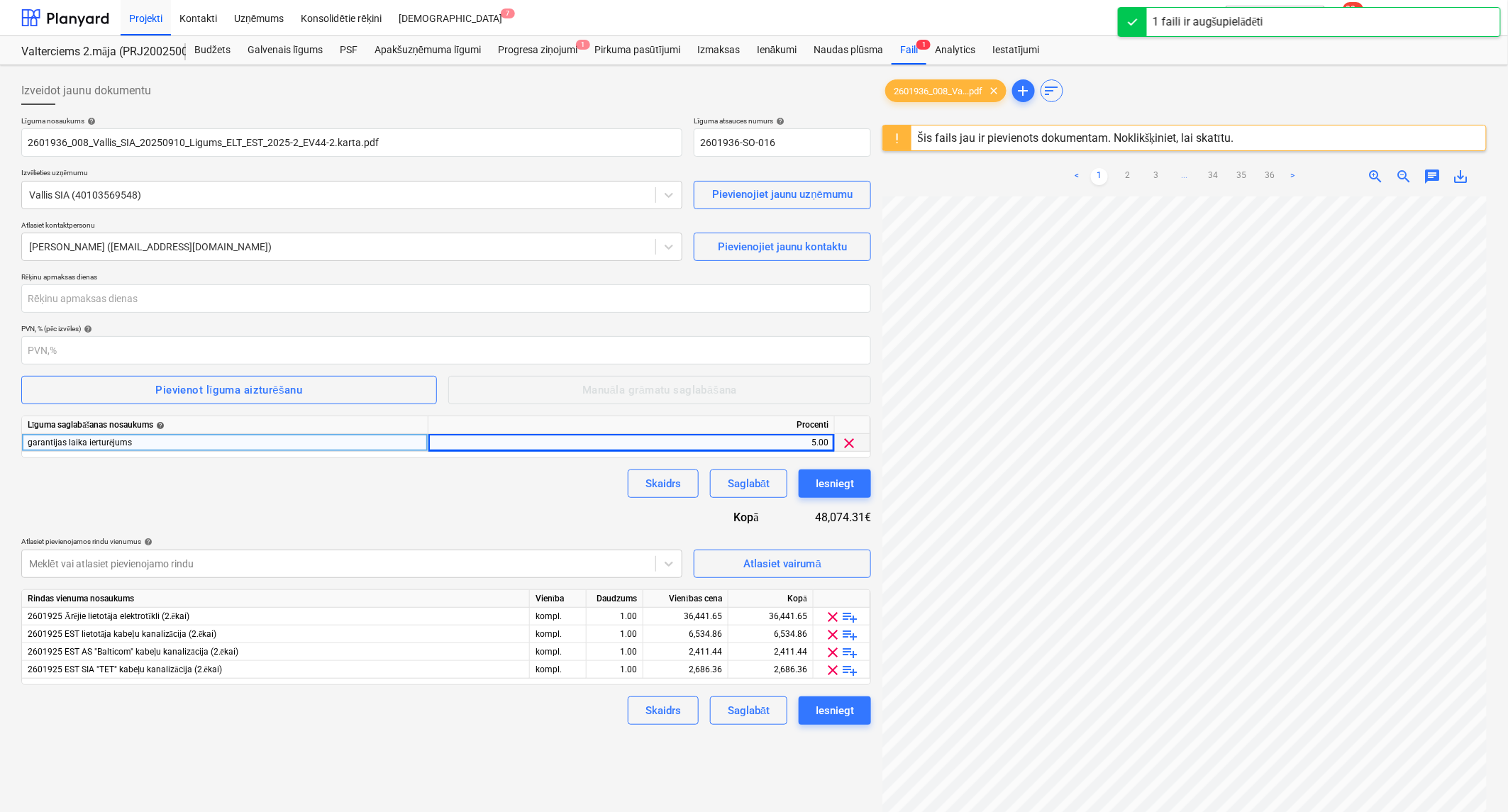
drag, startPoint x: 179, startPoint y: 445, endPoint x: 94, endPoint y: 441, distance: 85.1
click at [94, 441] on div "garantijas laika ierturējums" at bounding box center [225, 442] width 406 height 17
click at [82, 441] on input "garantijas laika ierturējums" at bounding box center [225, 442] width 406 height 17
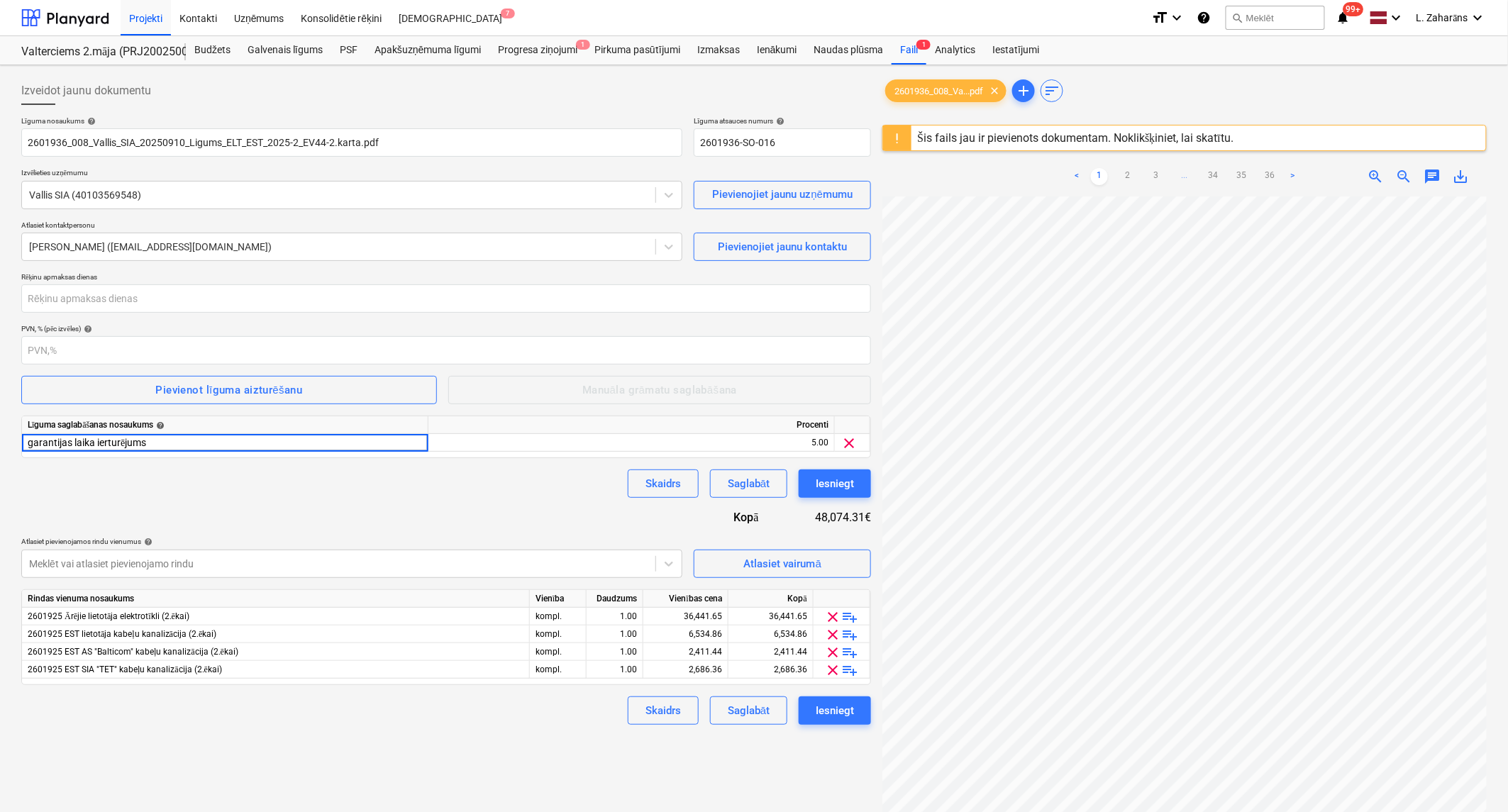
drag, startPoint x: 94, startPoint y: 447, endPoint x: -94, endPoint y: 444, distance: 188.0
click at [0, 444] on html "Projekti Kontakti Uzņēmums Konsolidētie rēķini Iesūtne 7 format_size keyboard_a…" at bounding box center [754, 406] width 1508 height 812
type input "darbu izpildes ieturējums"
click at [205, 387] on div "Pievienot līguma aizturēšanu" at bounding box center [229, 389] width 147 height 18
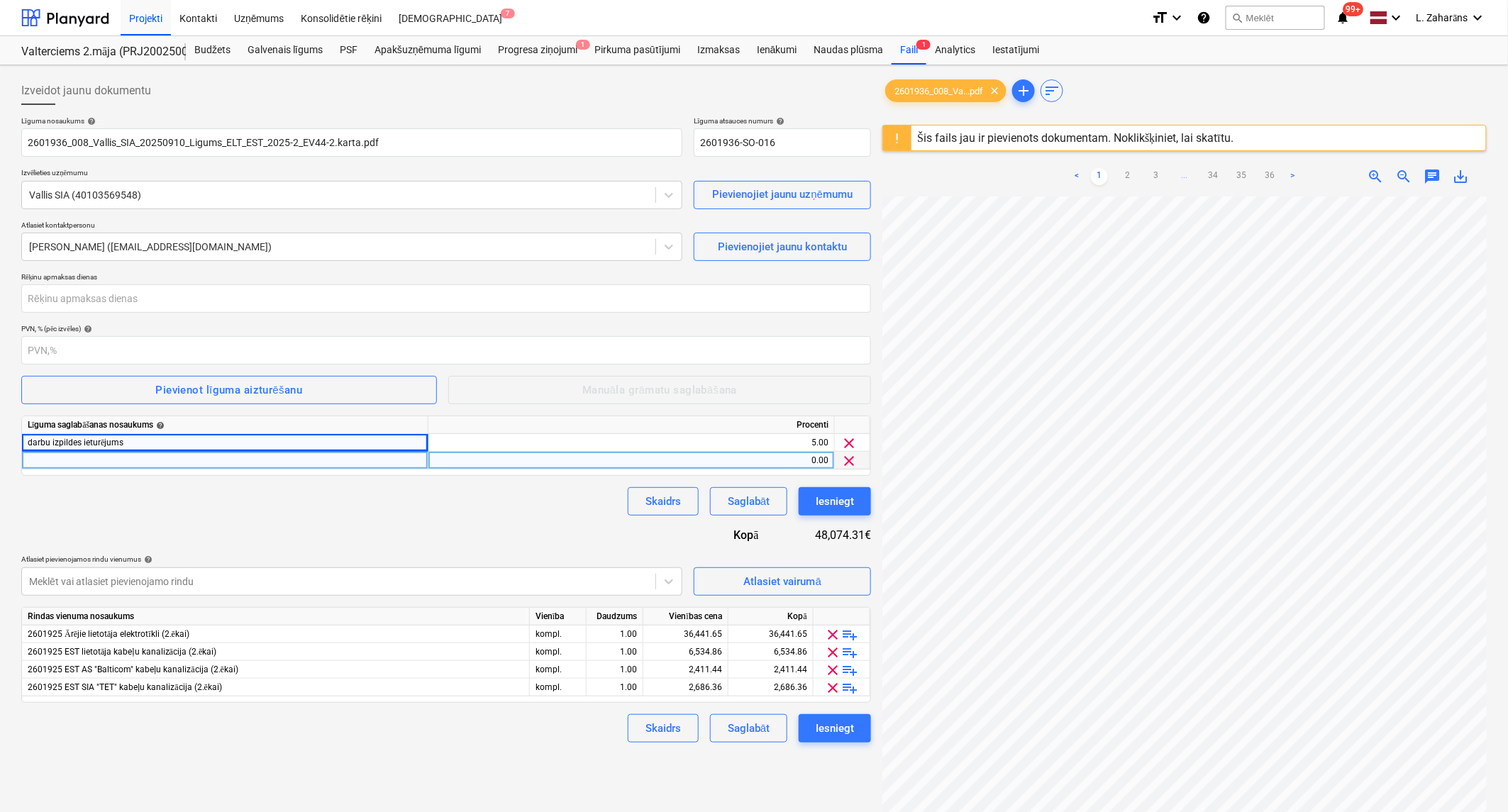
click at [480, 457] on div "0.00" at bounding box center [630, 461] width 394 height 17
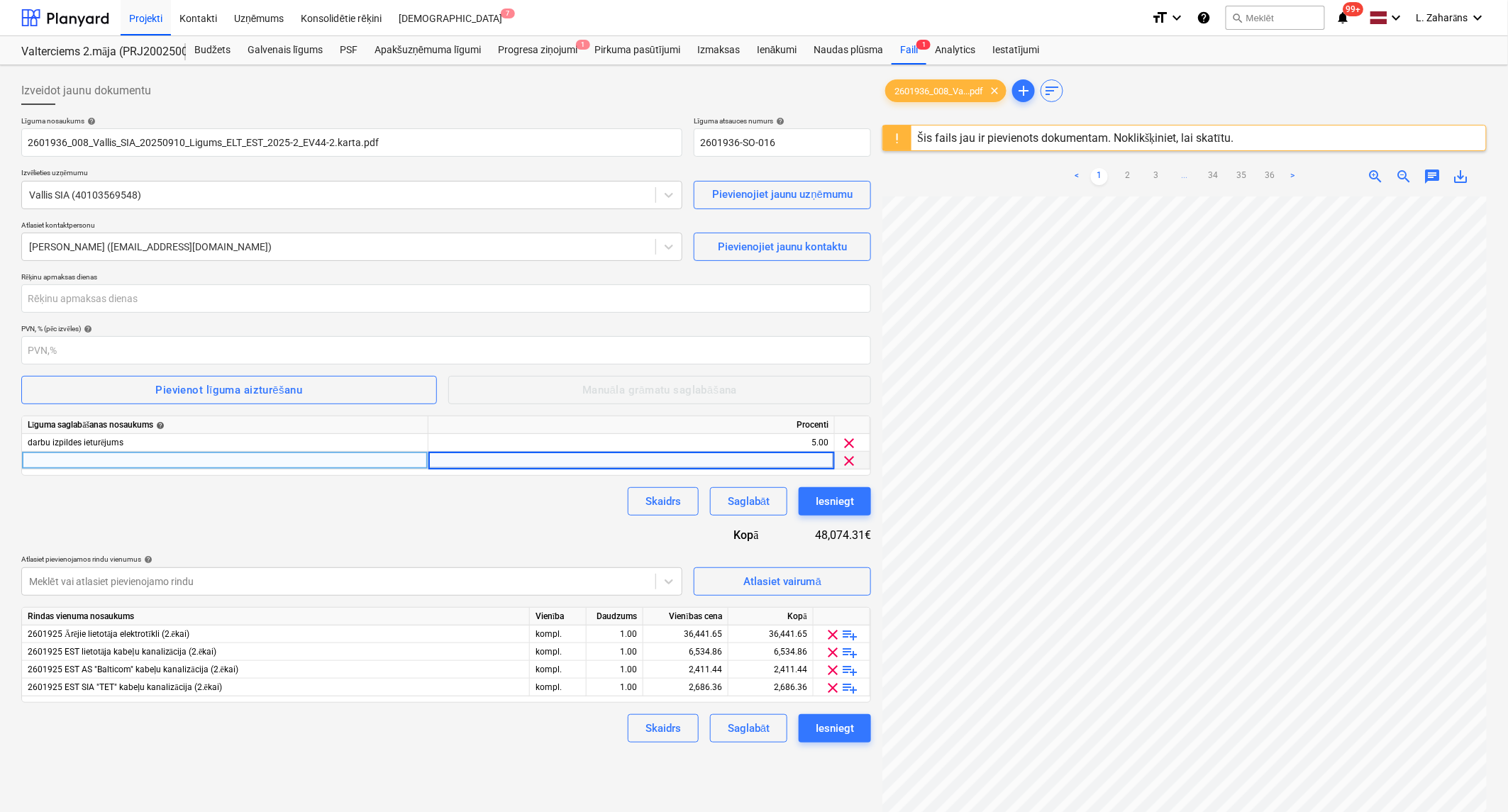
type input "5"
click at [246, 466] on div at bounding box center [225, 461] width 406 height 17
click at [107, 458] on input "garantijas laika ierturējums" at bounding box center [225, 461] width 406 height 17
type input "garantijas laika ieturējums"
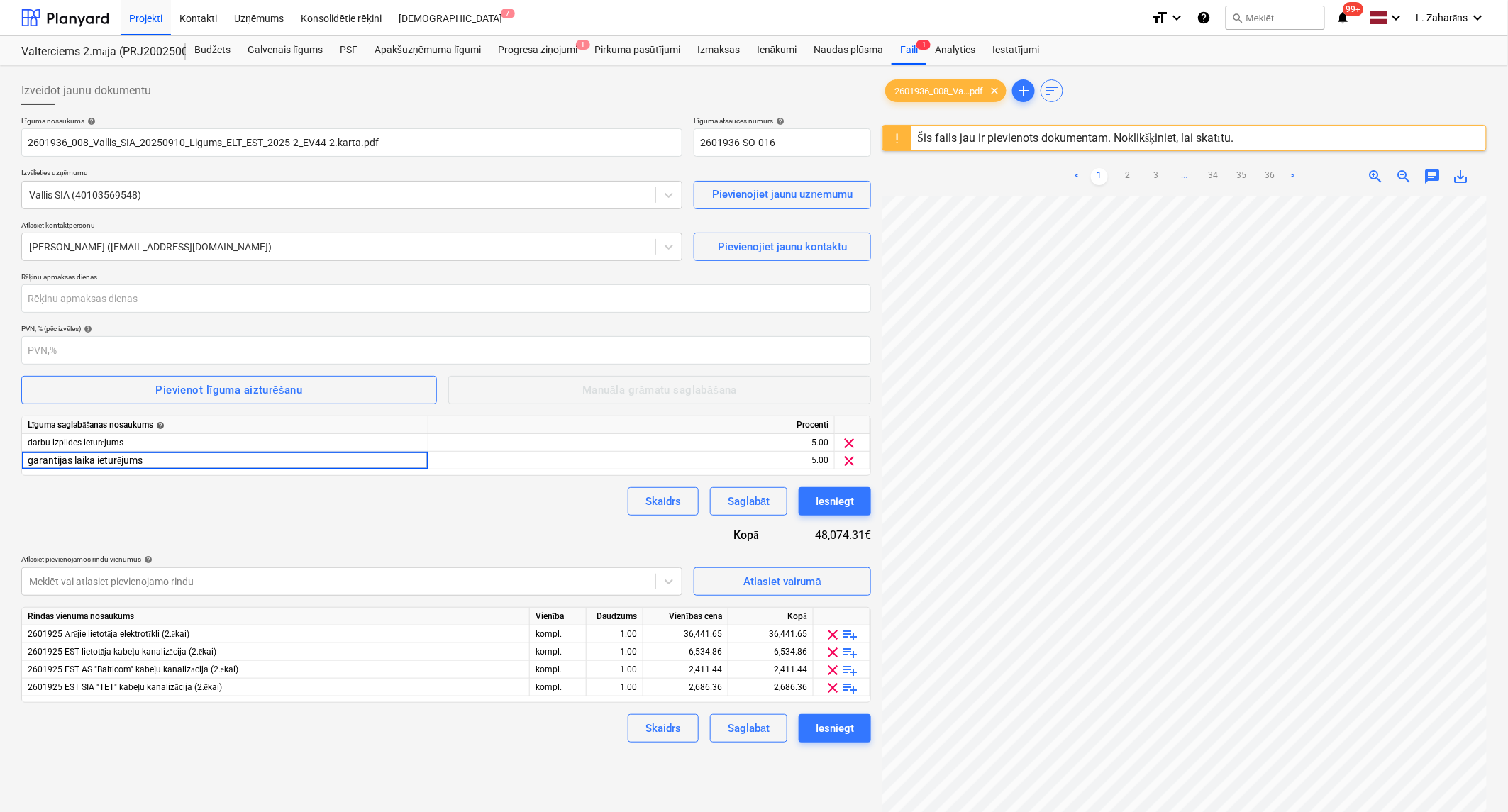
click at [459, 532] on div "Līguma nosaukums help 2601936_008_Vallis_SIA_20250910_Ligums_ELT_EST_2025-2_EV4…" at bounding box center [446, 429] width 850 height 626
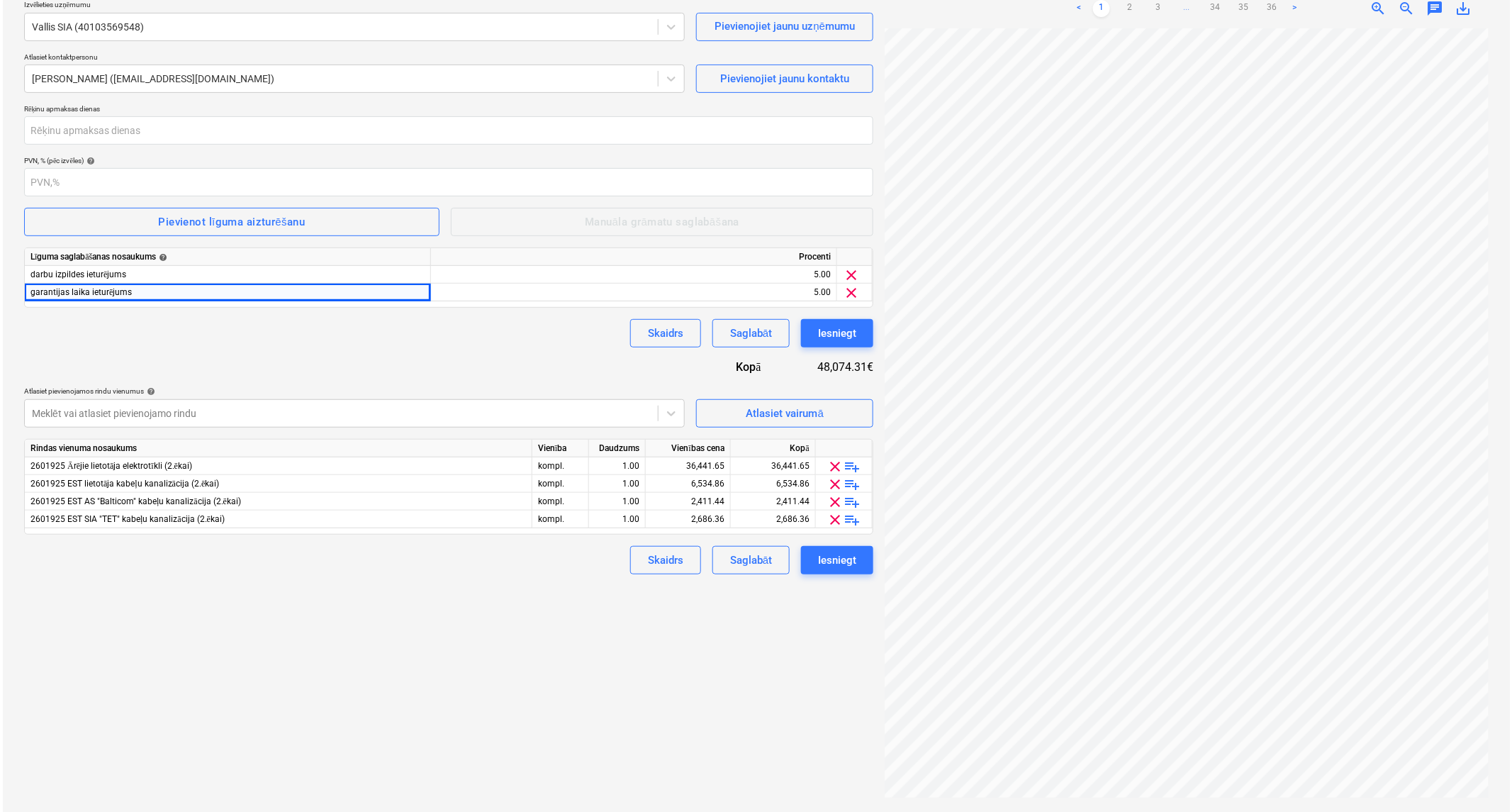
scroll to position [879, 329]
click at [839, 557] on div "Iesniegt" at bounding box center [834, 560] width 38 height 18
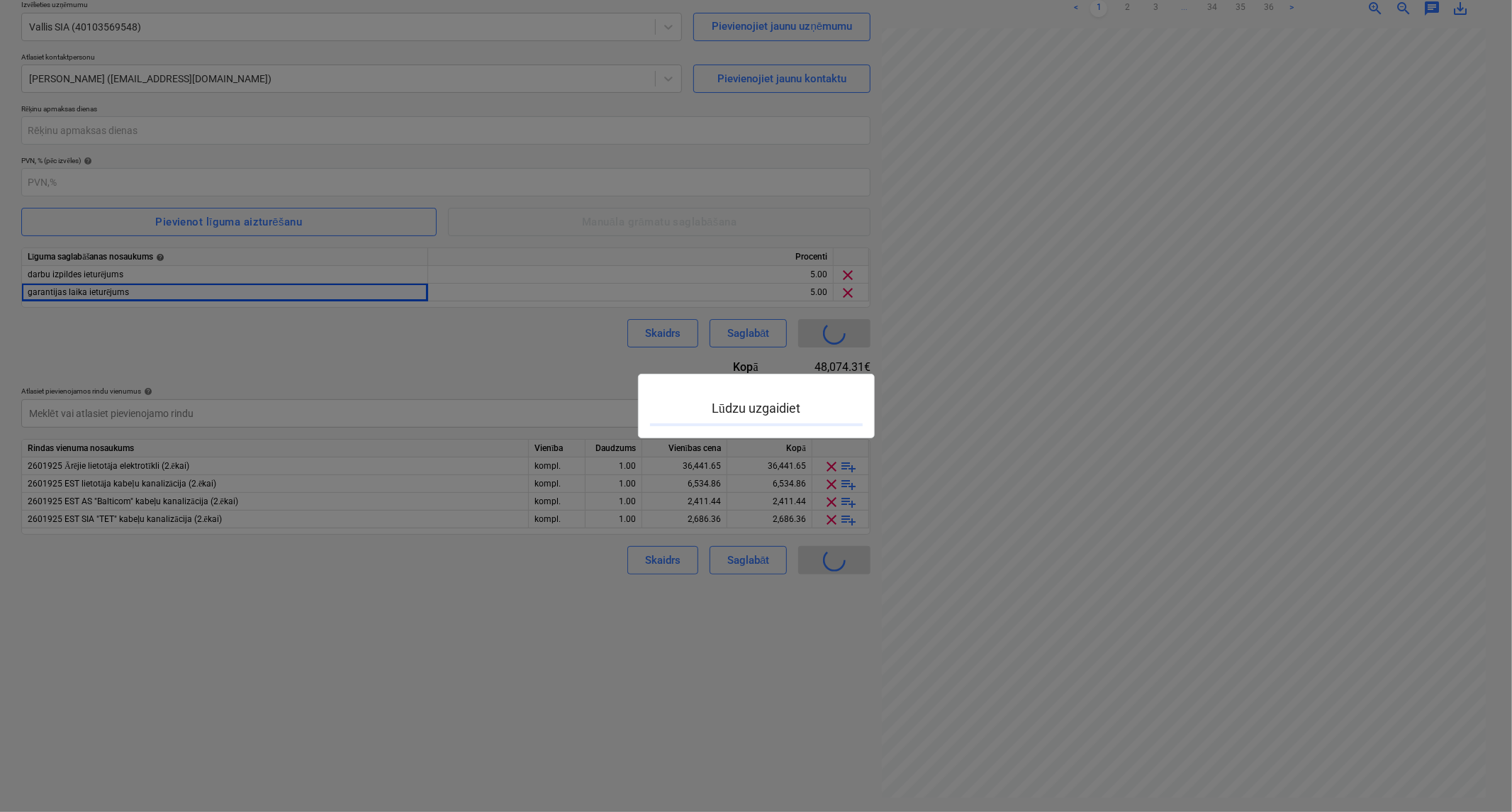
type input "2601936-SO-017"
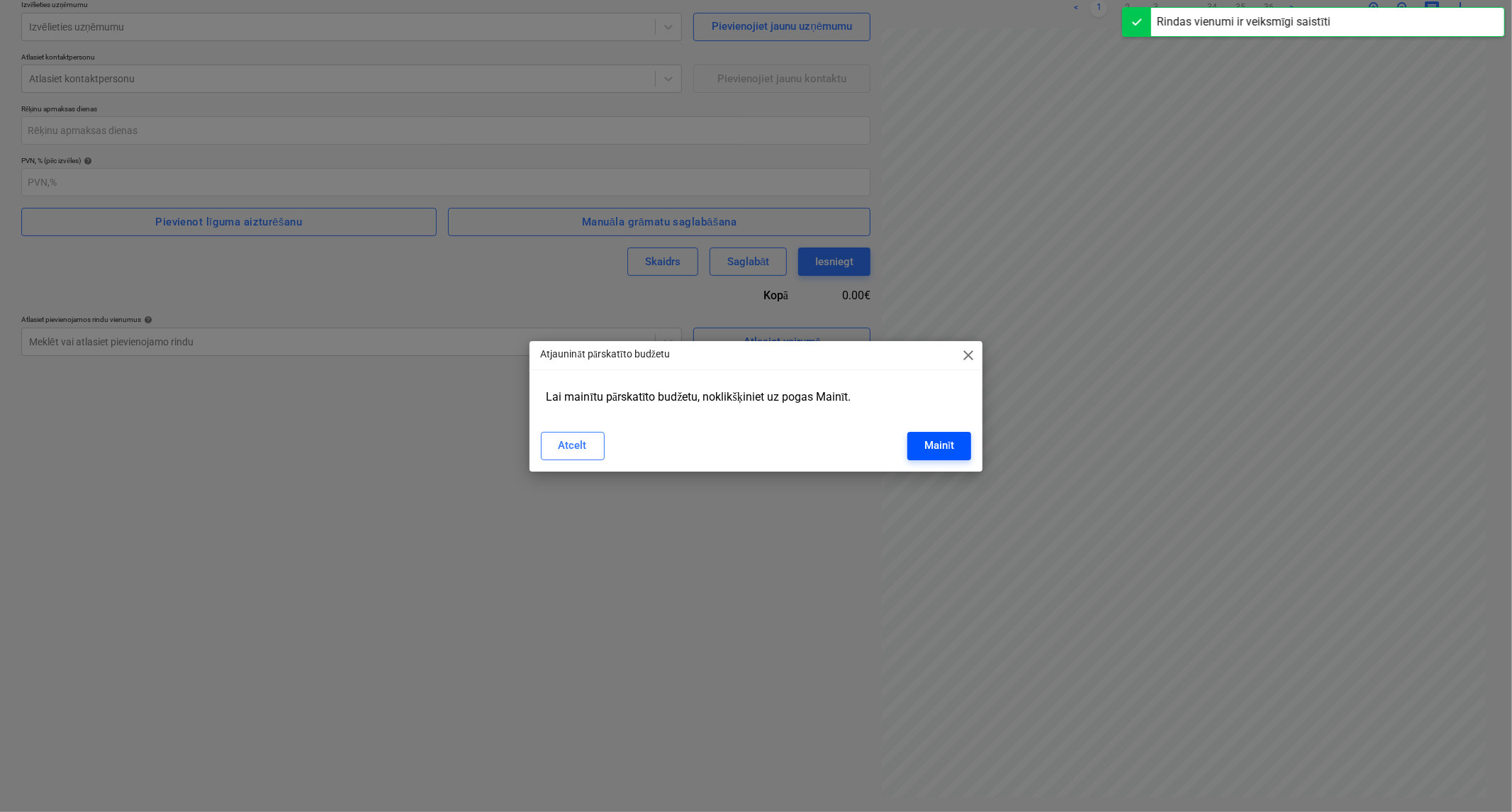
click at [926, 438] on div "Mainīt" at bounding box center [940, 445] width 30 height 18
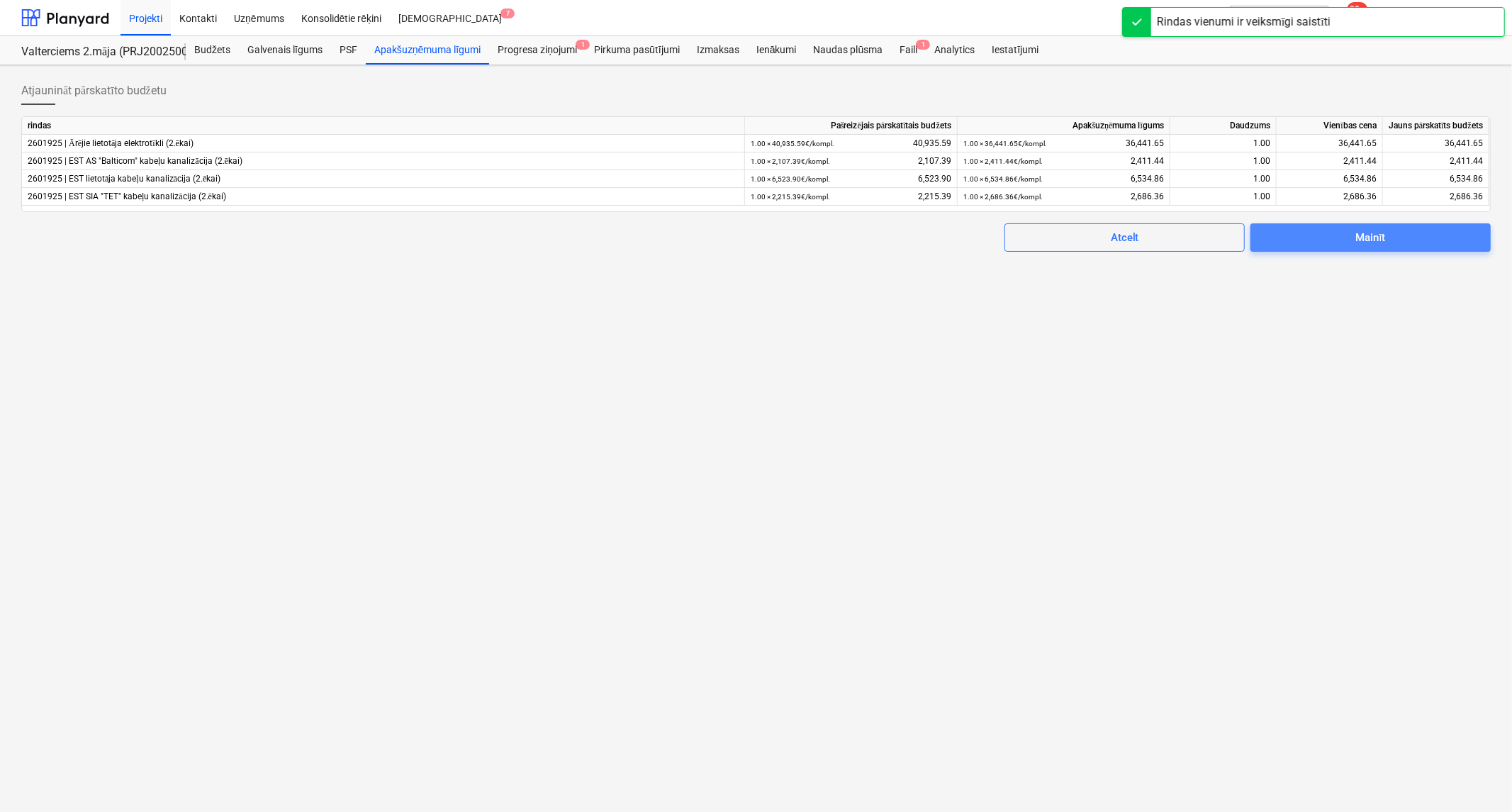
click at [1279, 232] on span "Mainīt" at bounding box center [1370, 237] width 206 height 18
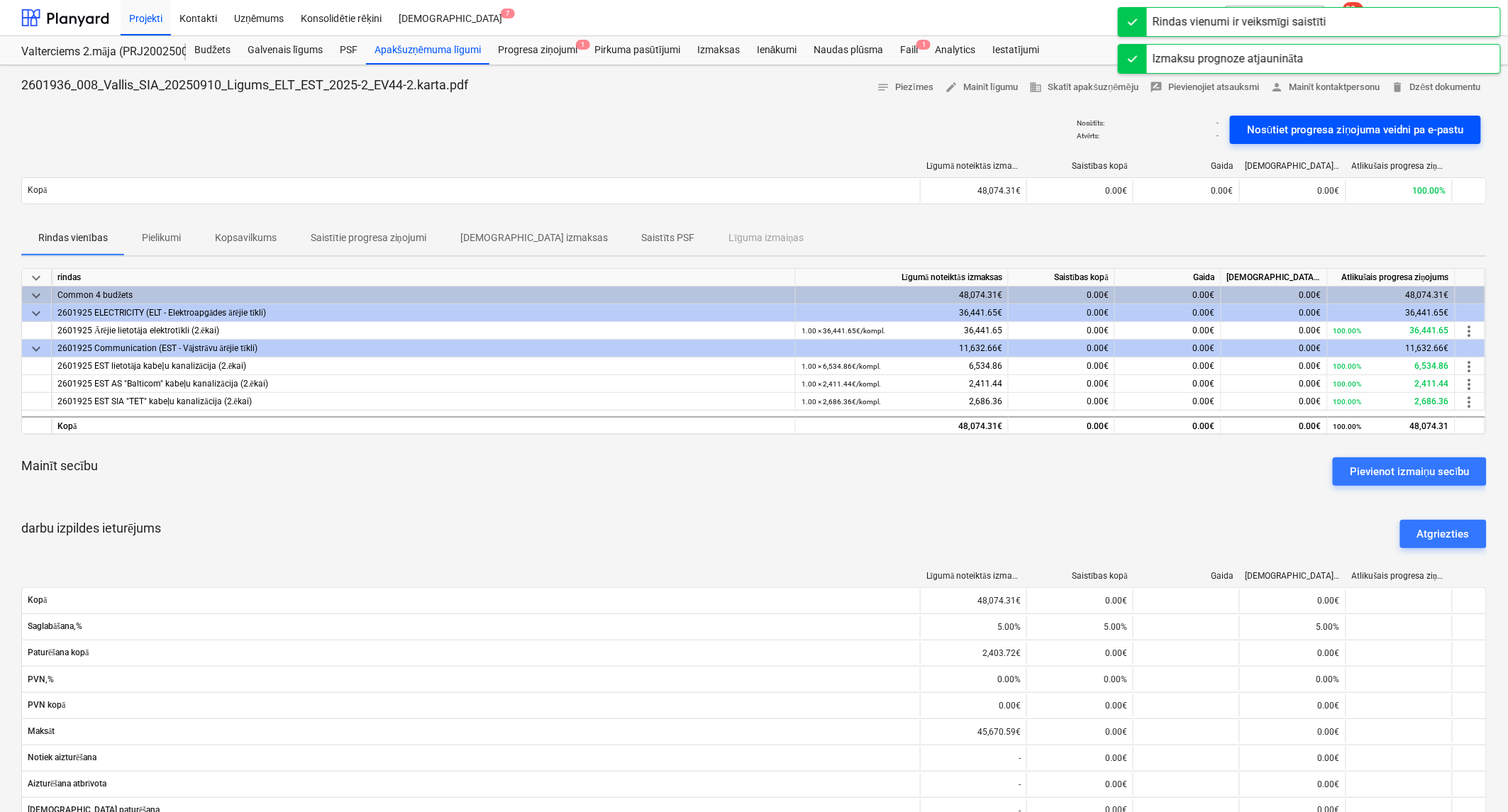
click at [1280, 126] on div "Nosūtiet progresa ziņojuma veidni pa e-pastu" at bounding box center [1355, 130] width 217 height 18
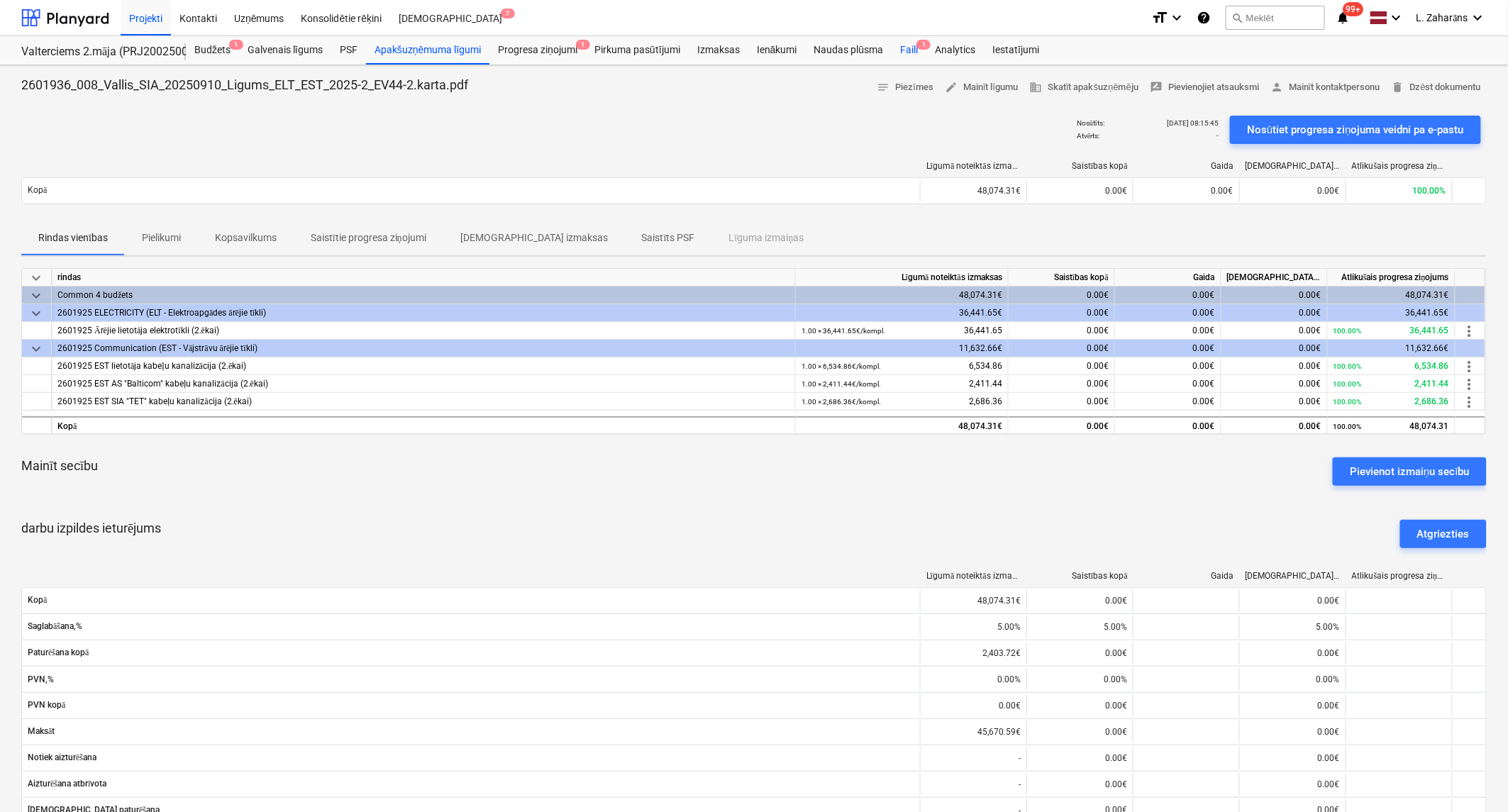
click at [905, 43] on div "Faili 1" at bounding box center [908, 51] width 35 height 28
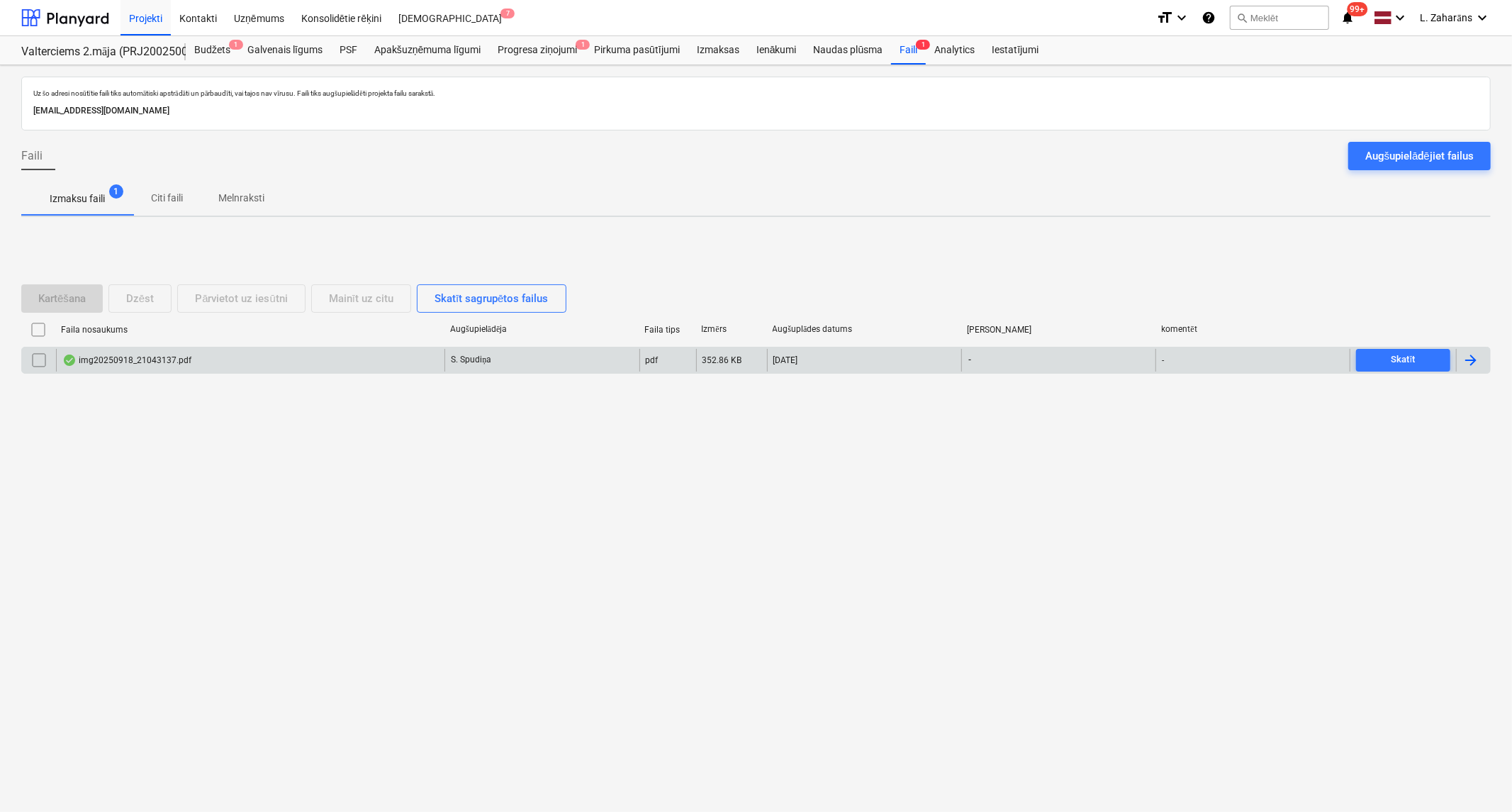
click at [94, 363] on div "img20250918_21043137.pdf" at bounding box center [126, 360] width 129 height 11
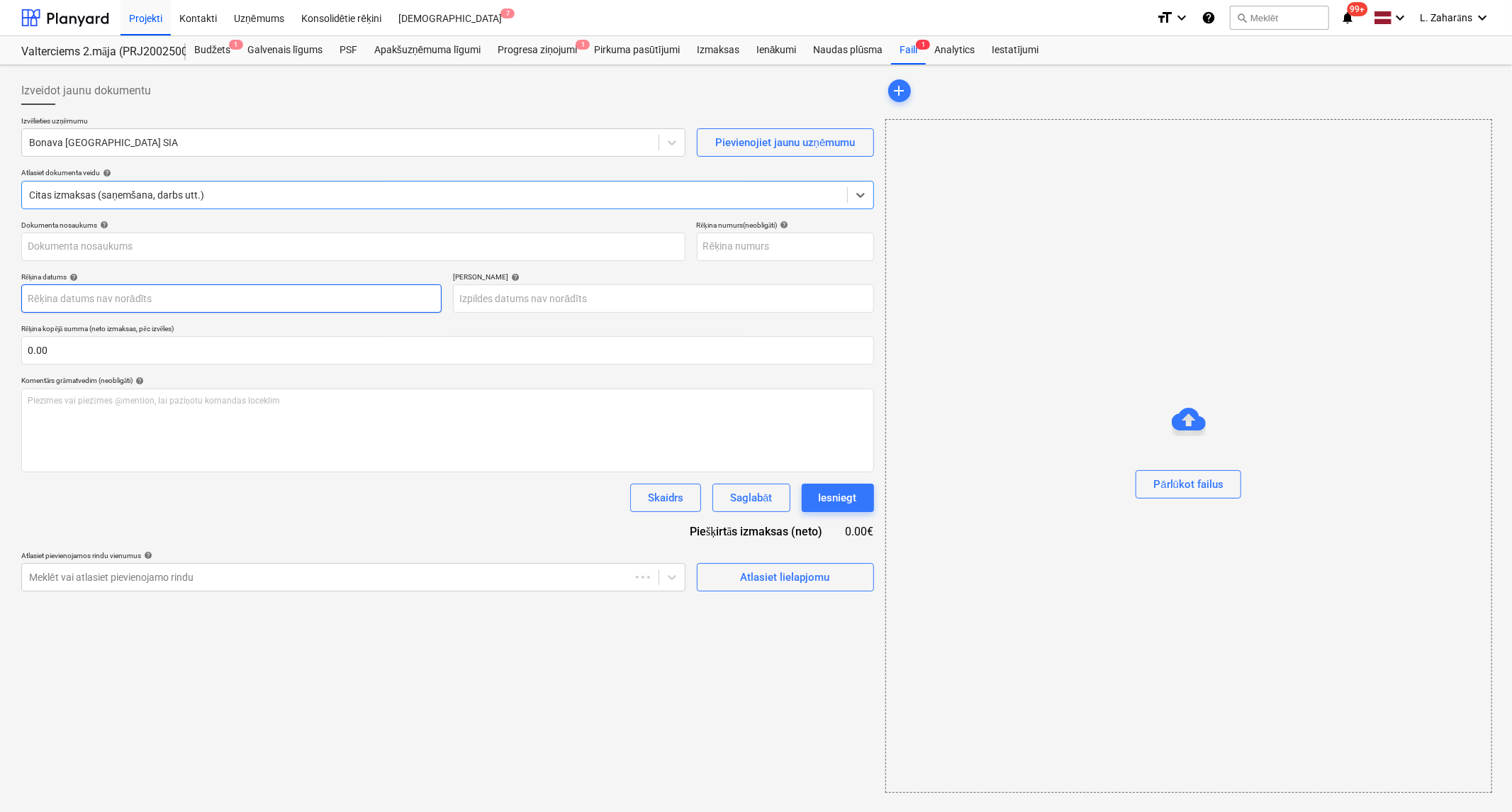
type input "img20250918_21043137.pdf"
click at [77, 18] on div at bounding box center [65, 17] width 88 height 36
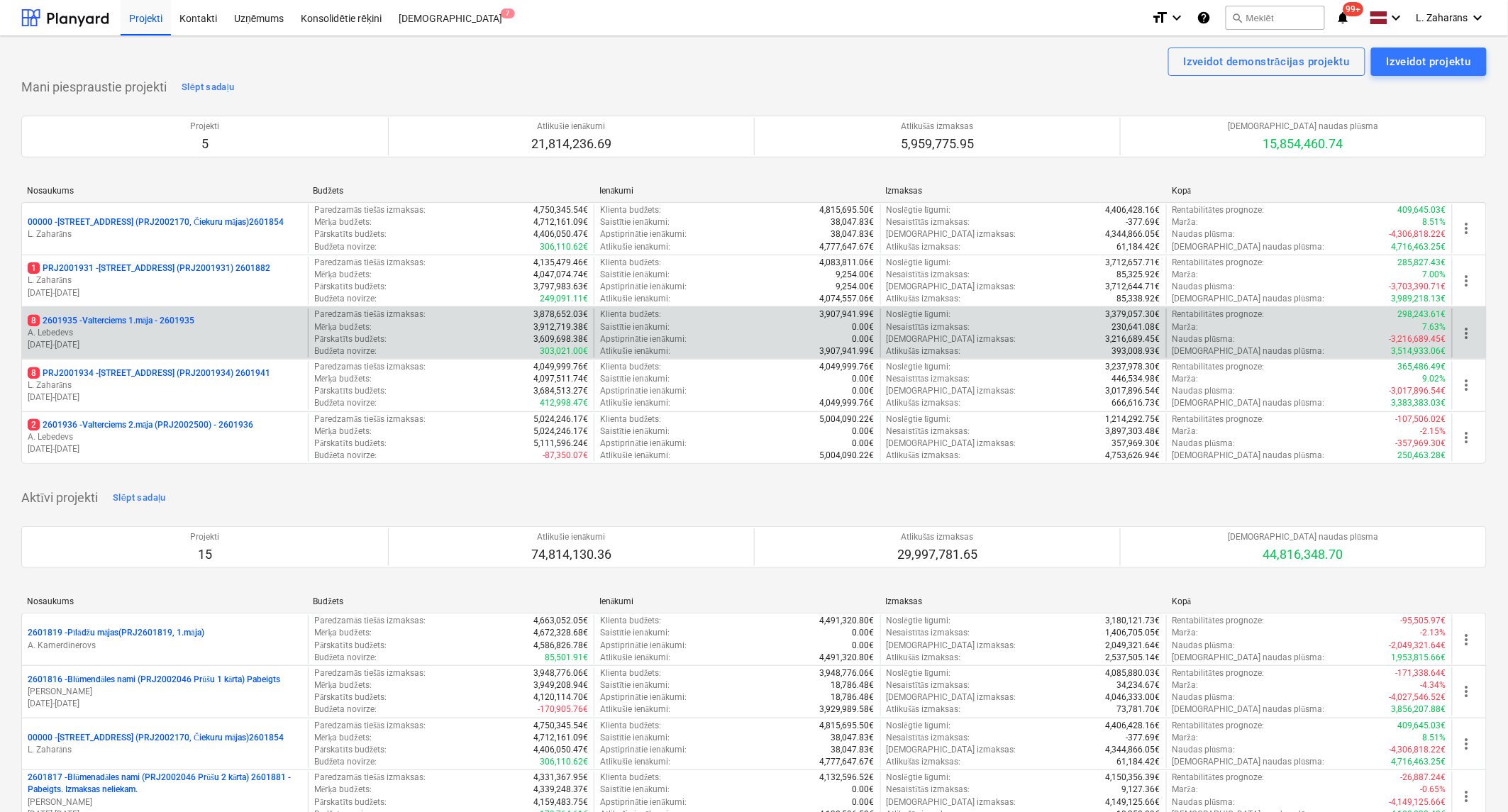
click at [84, 321] on p "8 2601935 - Valterciems 1.māja - 2601935" at bounding box center [111, 321] width 167 height 12
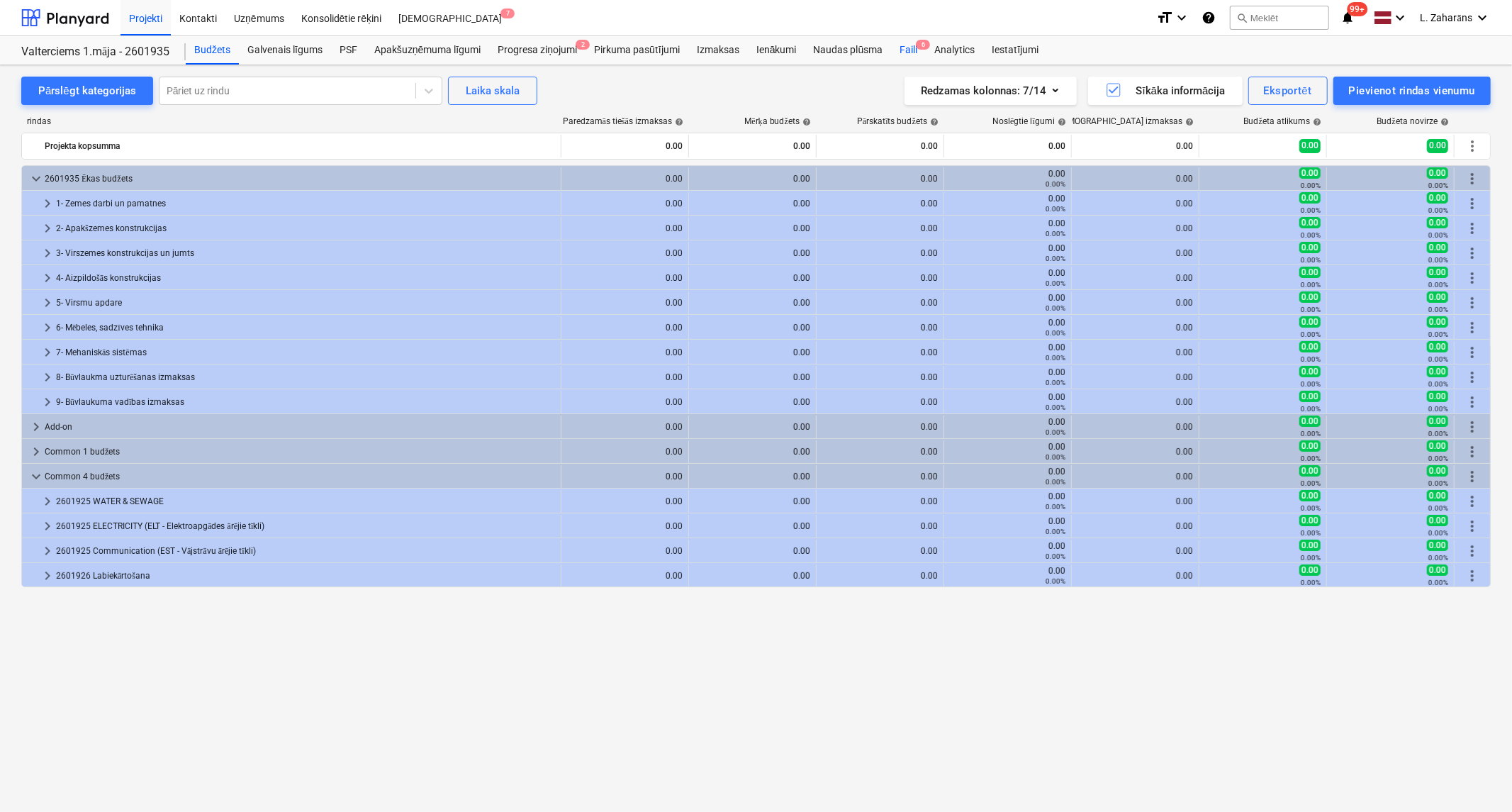
click at [913, 50] on div "Faili 6" at bounding box center [908, 51] width 35 height 28
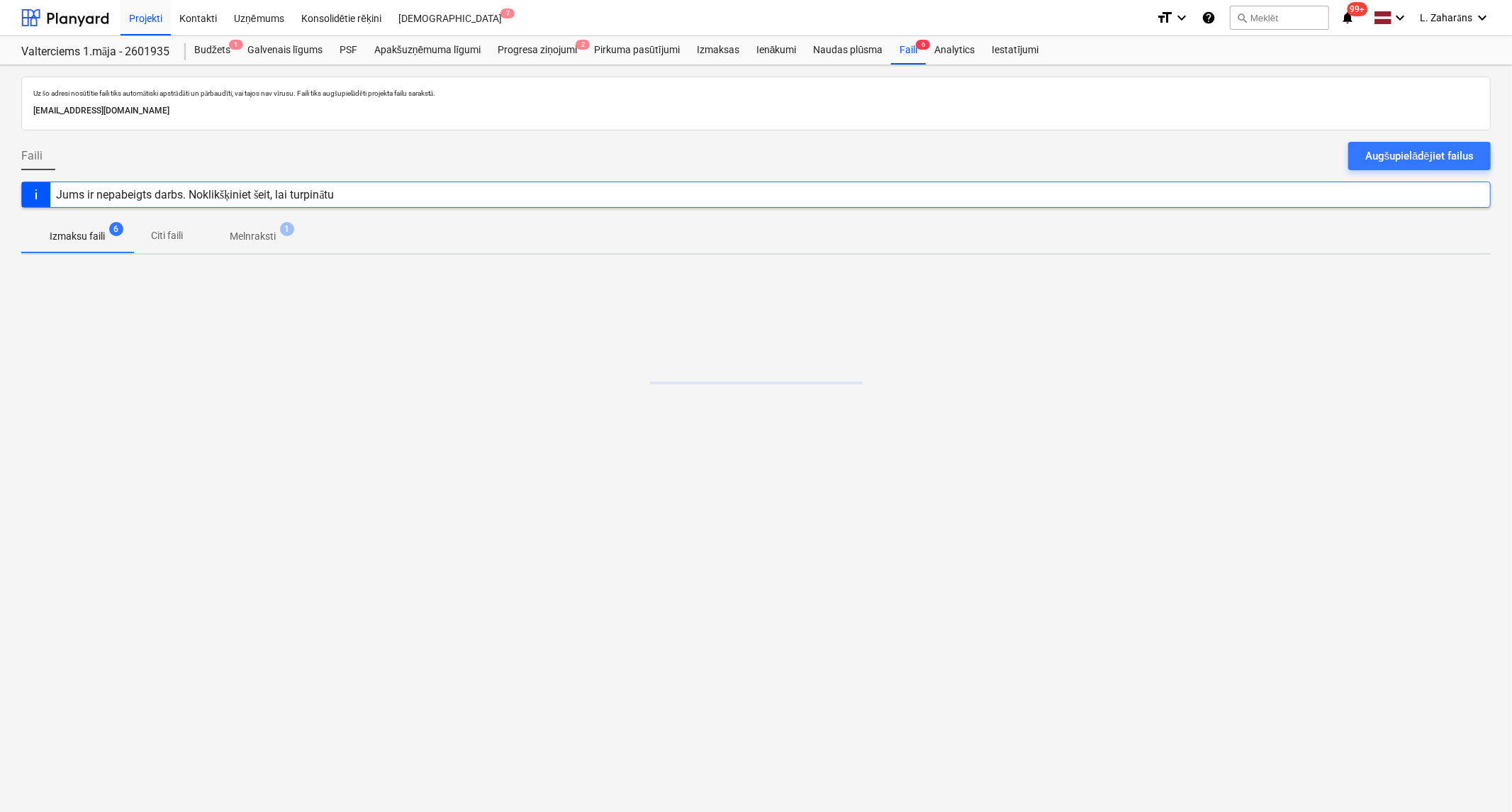
click at [244, 235] on p "Melnraksti" at bounding box center [253, 236] width 46 height 15
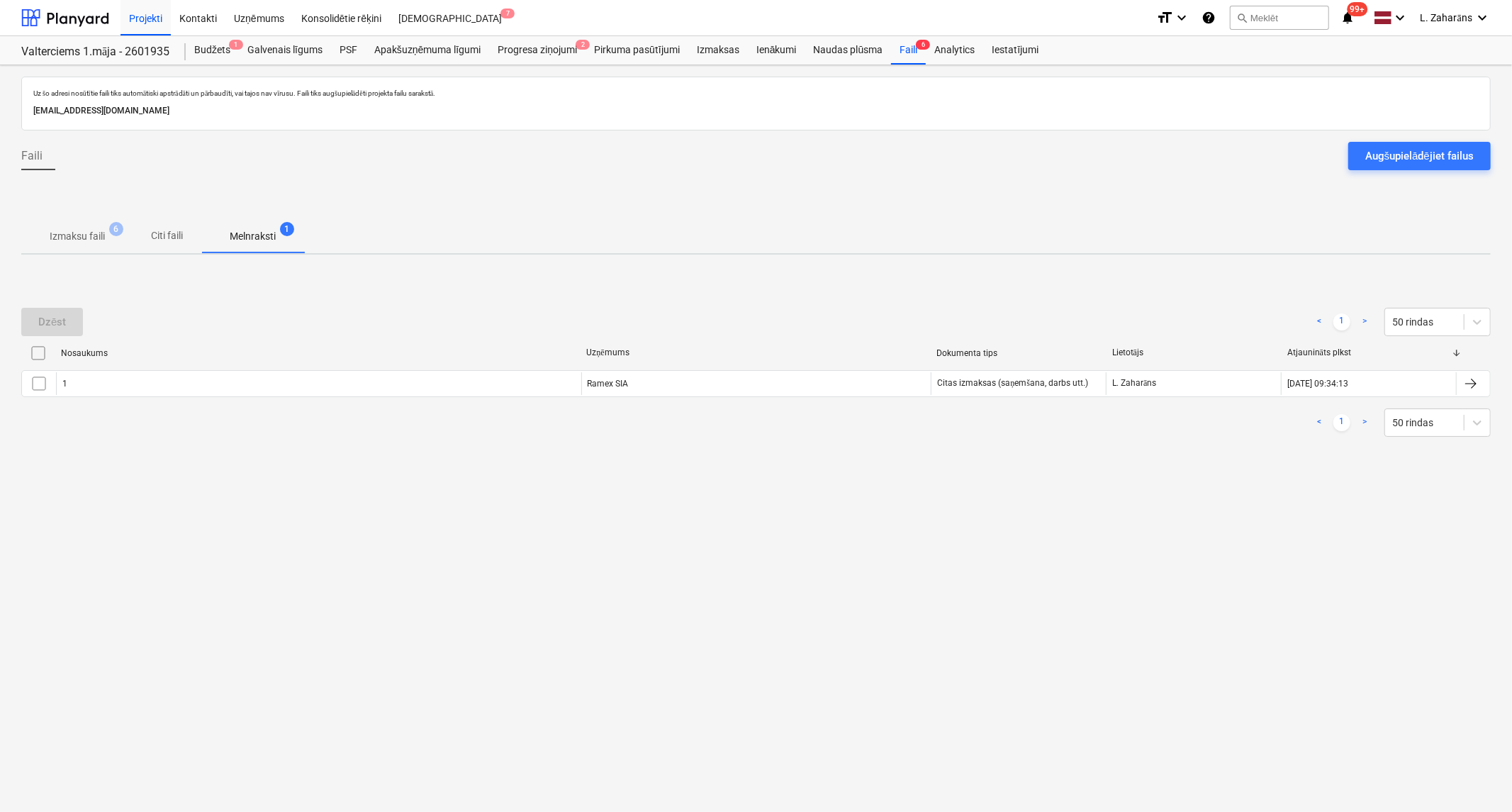
click at [83, 237] on p "Izmaksu faili" at bounding box center [77, 236] width 55 height 15
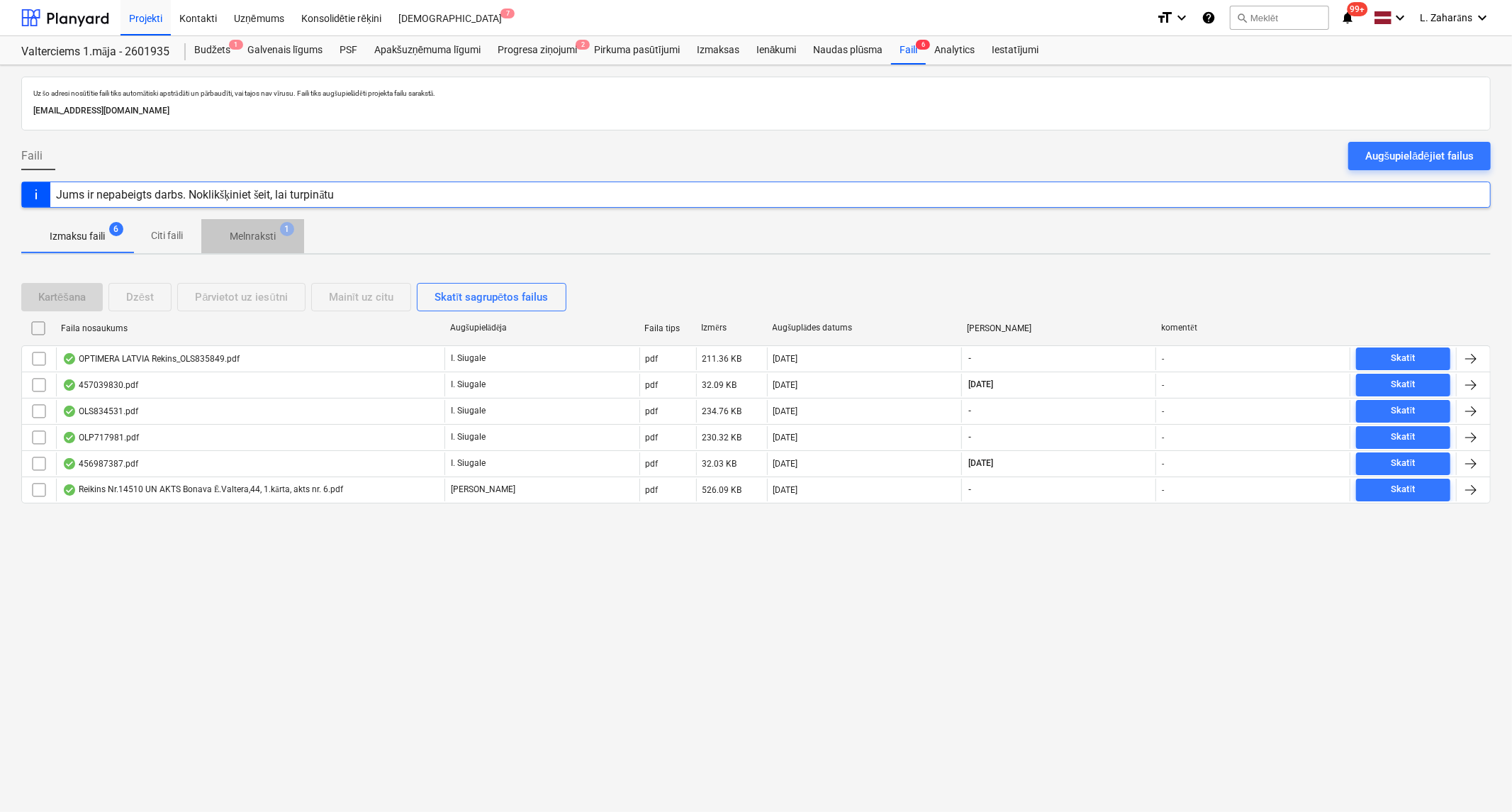
click at [260, 235] on p "Melnraksti" at bounding box center [253, 236] width 46 height 15
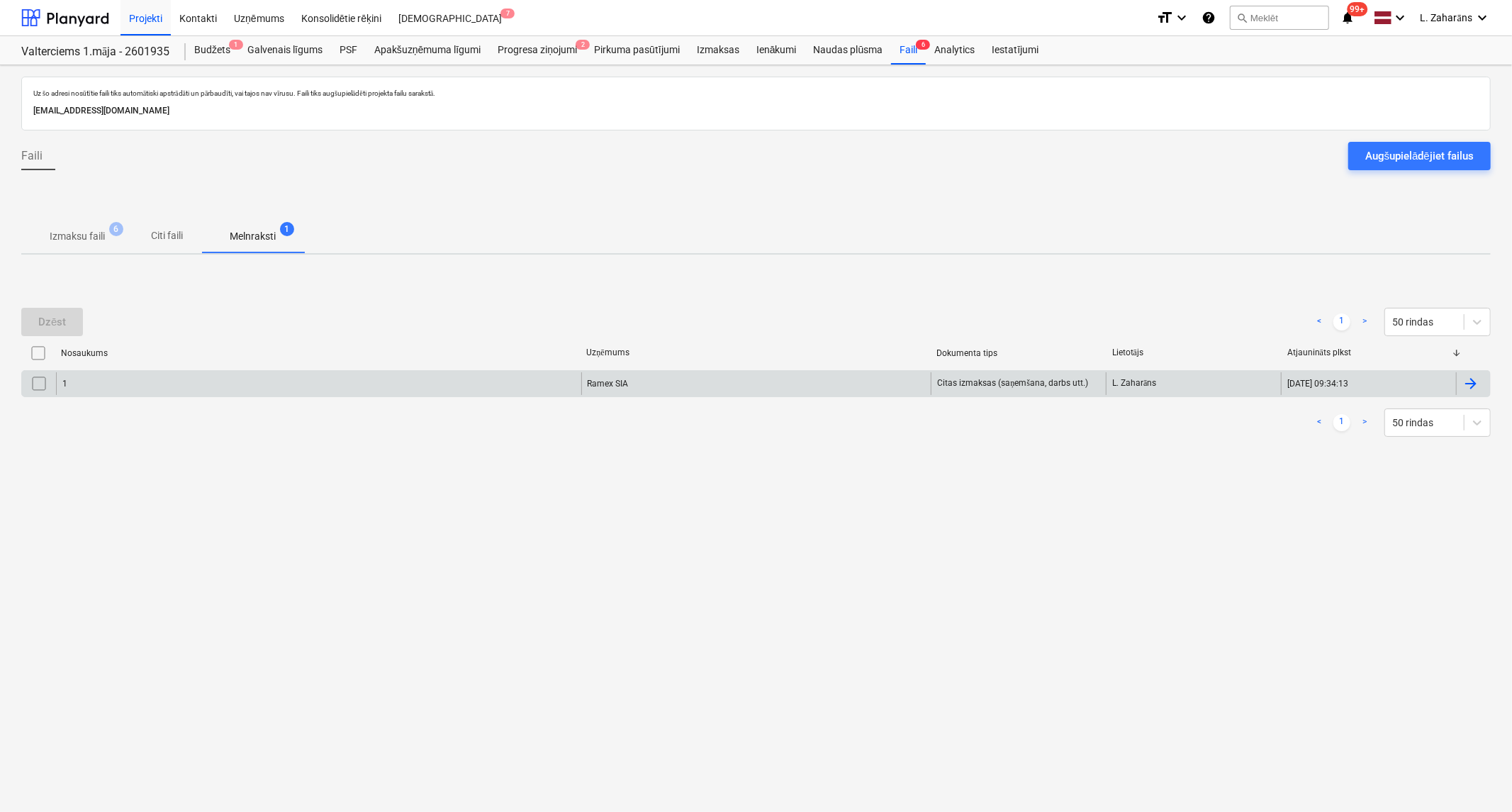
click at [179, 370] on div "1 Ramex SIA Citas izmaksas (saņemšana, darbs utt.) [PERSON_NAME] [DATE] 09:34:13" at bounding box center [756, 384] width 1469 height 27
click at [182, 381] on div "1" at bounding box center [318, 383] width 525 height 23
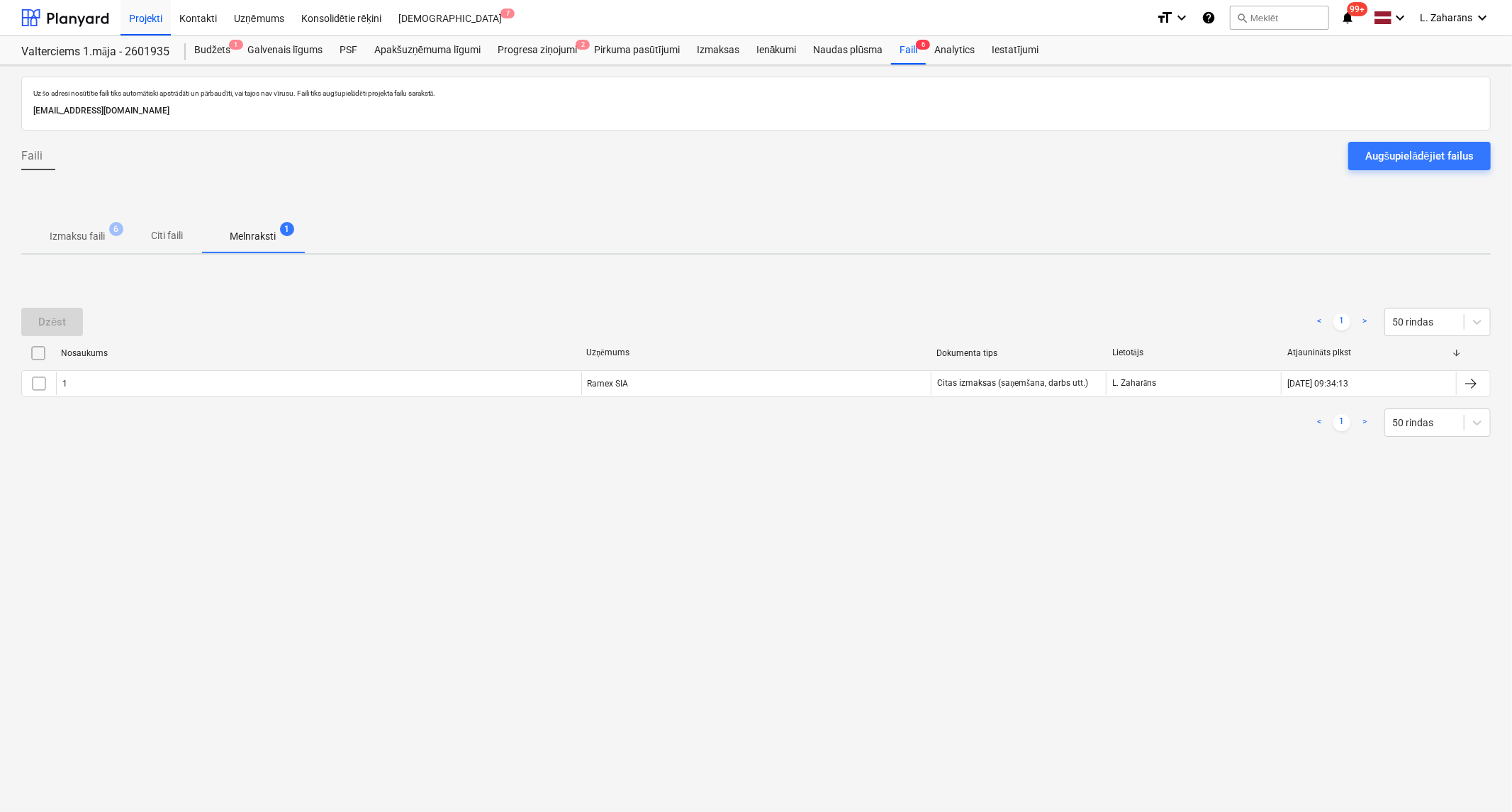
drag, startPoint x: 40, startPoint y: 384, endPoint x: 40, endPoint y: 367, distance: 17.0
click at [40, 384] on input "checkbox" at bounding box center [39, 383] width 23 height 23
click at [52, 316] on div "Dzēst" at bounding box center [51, 321] width 28 height 18
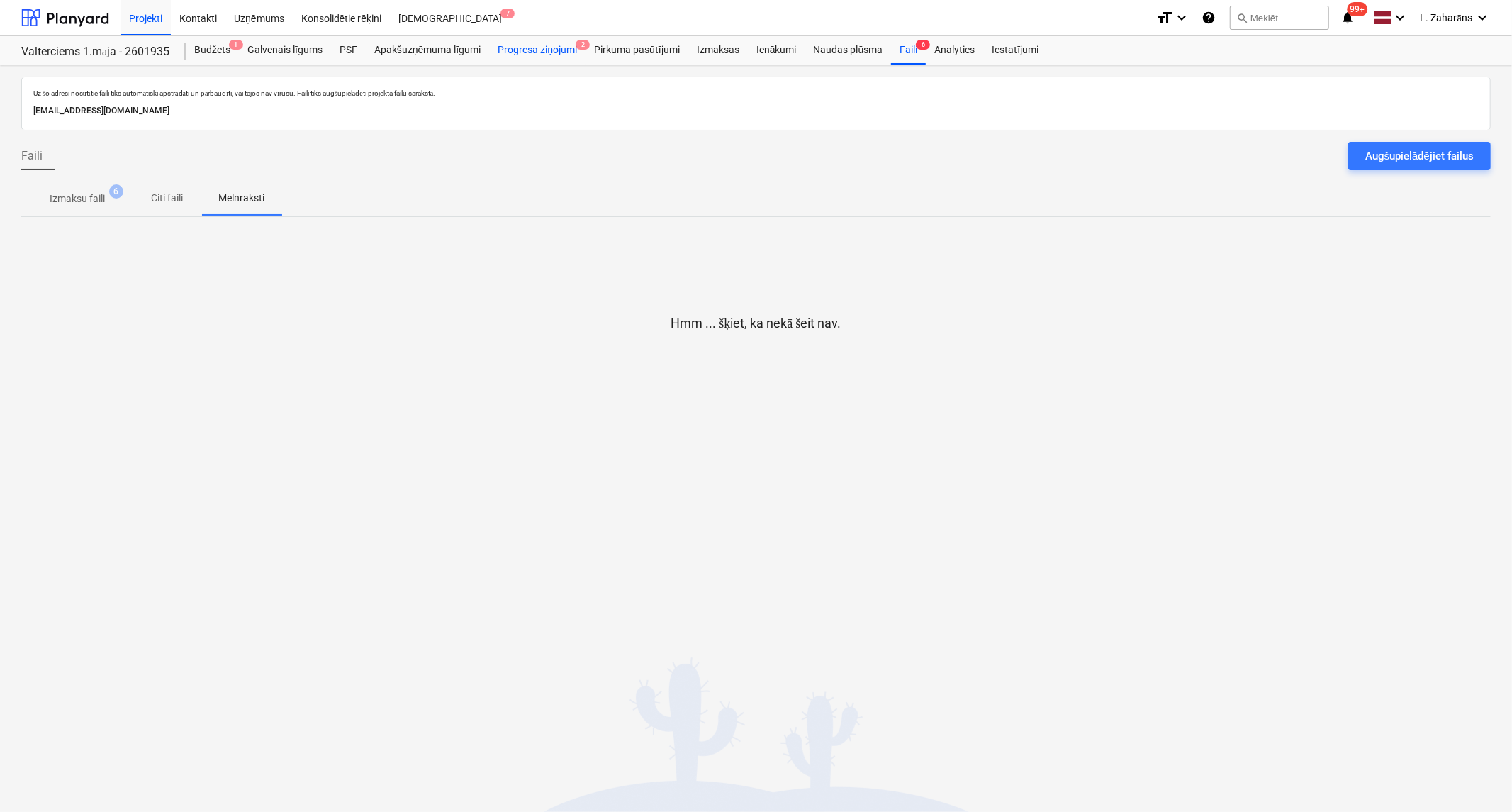
drag, startPoint x: 515, startPoint y: 51, endPoint x: 523, endPoint y: 59, distance: 11.3
click at [515, 51] on div "Progresa ziņojumi 2" at bounding box center [537, 51] width 96 height 28
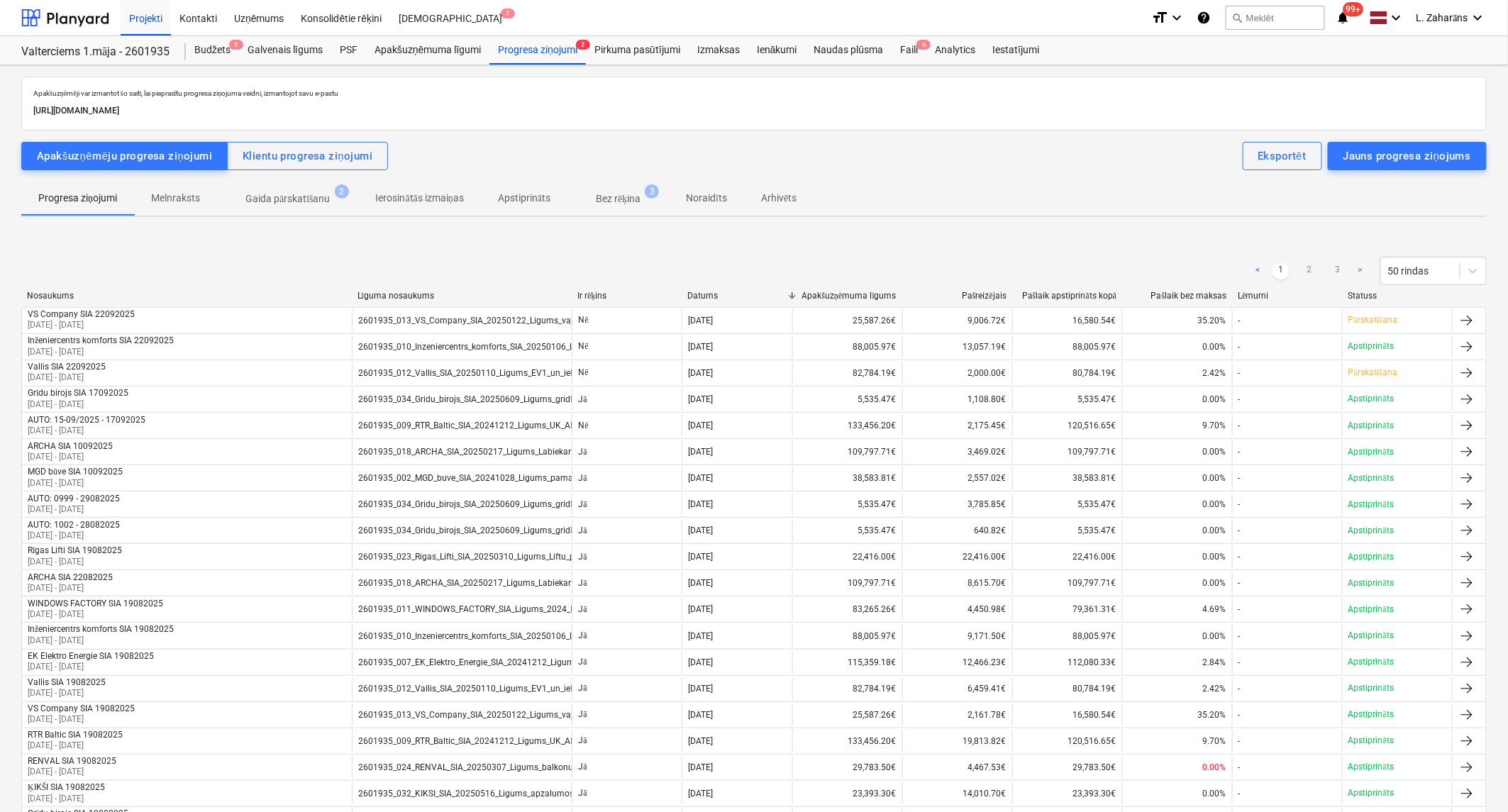
click at [303, 191] on span "Gaida pārskatīšanu 2" at bounding box center [288, 197] width 107 height 13
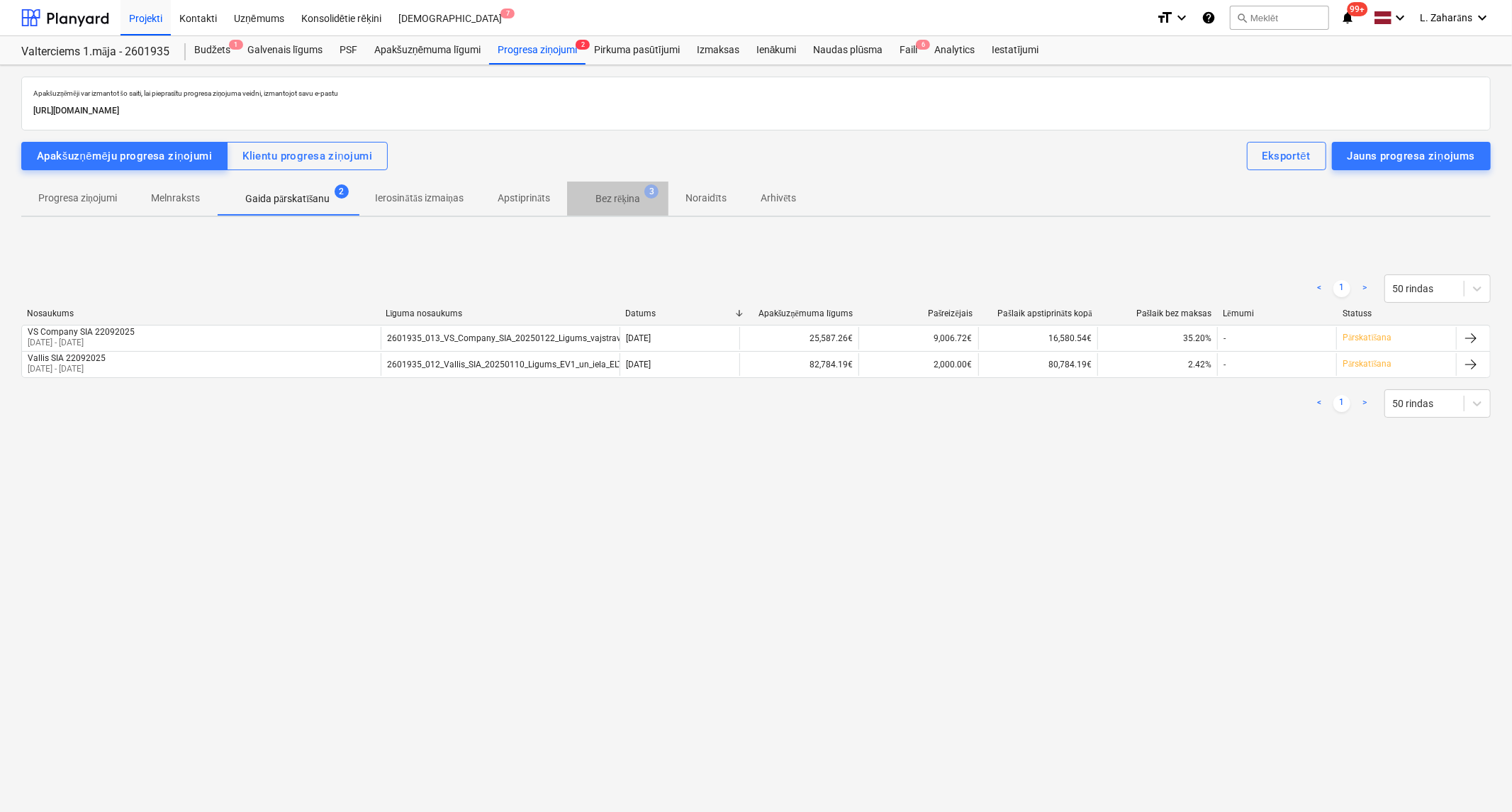
click at [638, 198] on p "Bez rēķina" at bounding box center [617, 198] width 45 height 15
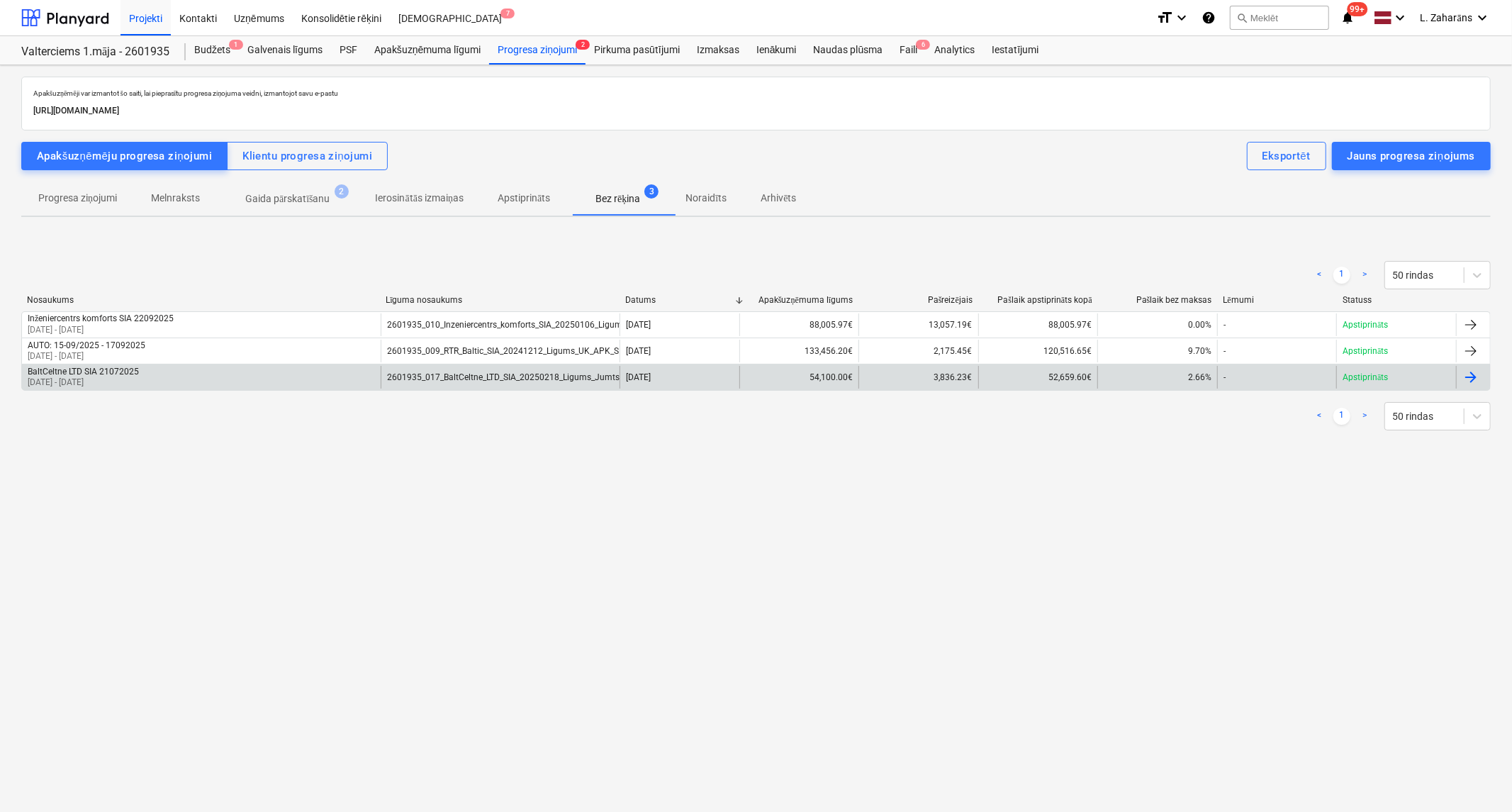
click at [122, 377] on p "[DATE] - [DATE]" at bounding box center [83, 382] width 111 height 12
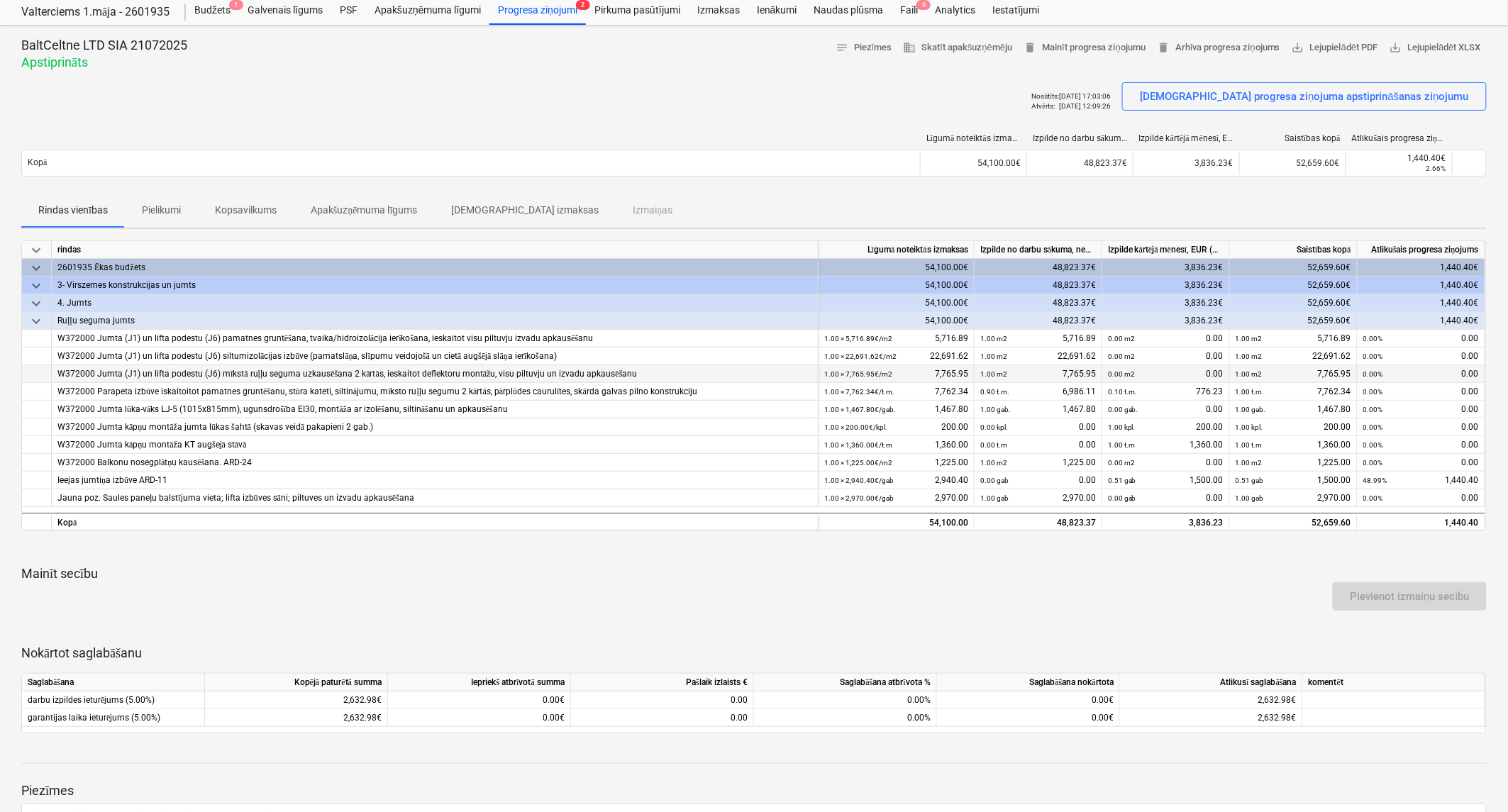
scroll to position [12, 0]
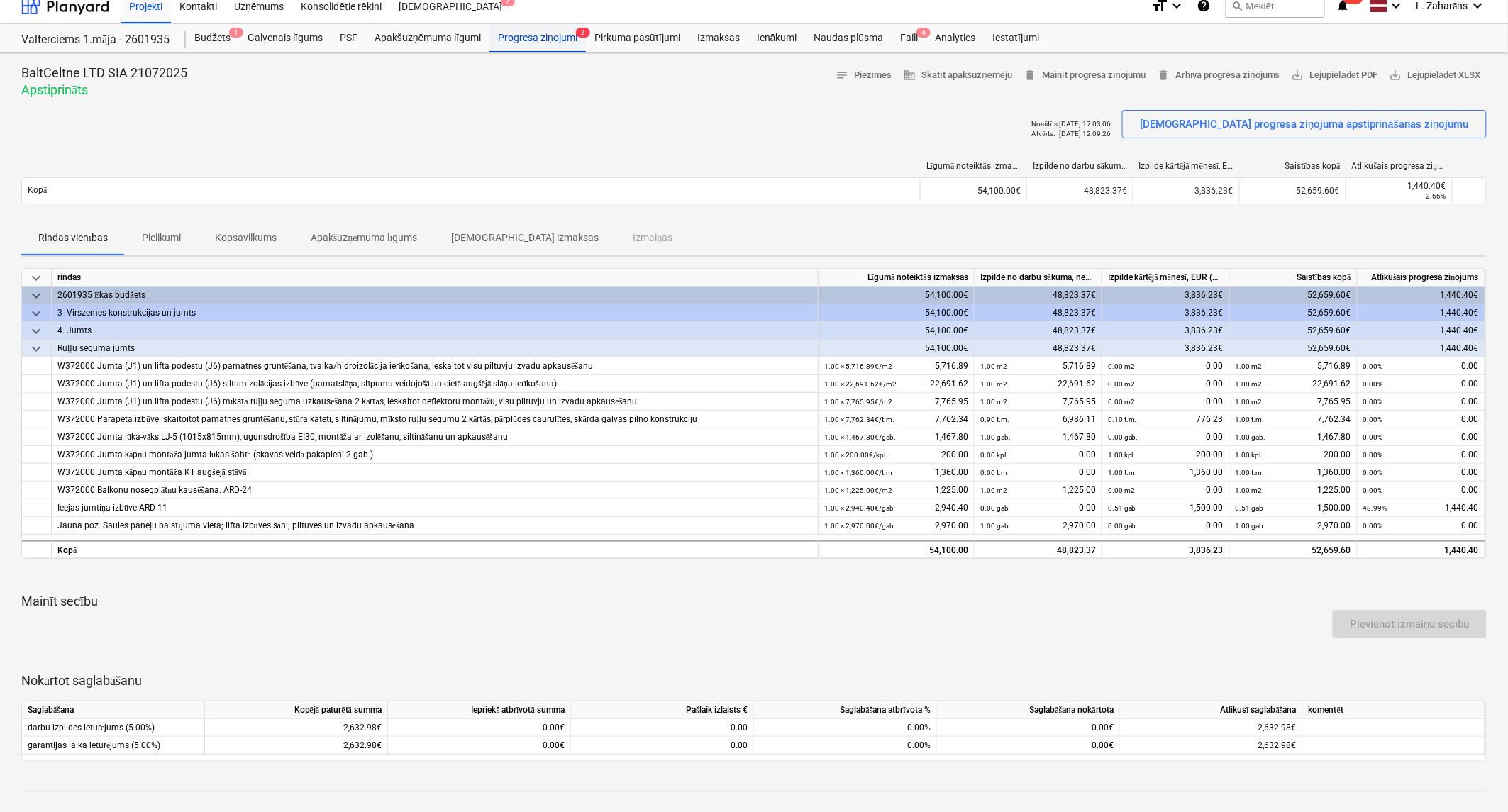
click at [551, 36] on div "Progresa ziņojumi 2" at bounding box center [537, 39] width 96 height 28
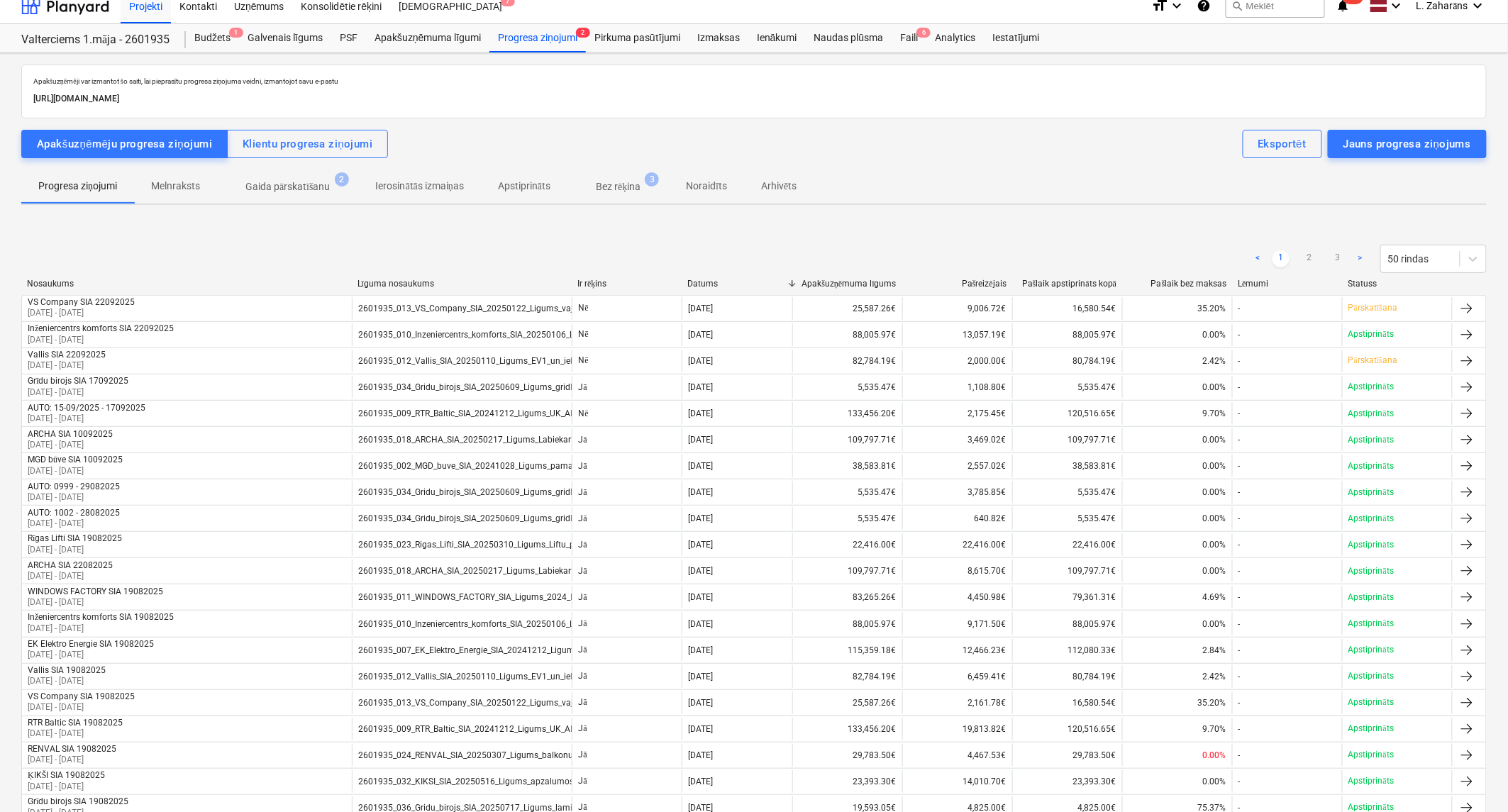
click at [607, 190] on p "Bez rēķina" at bounding box center [618, 186] width 45 height 15
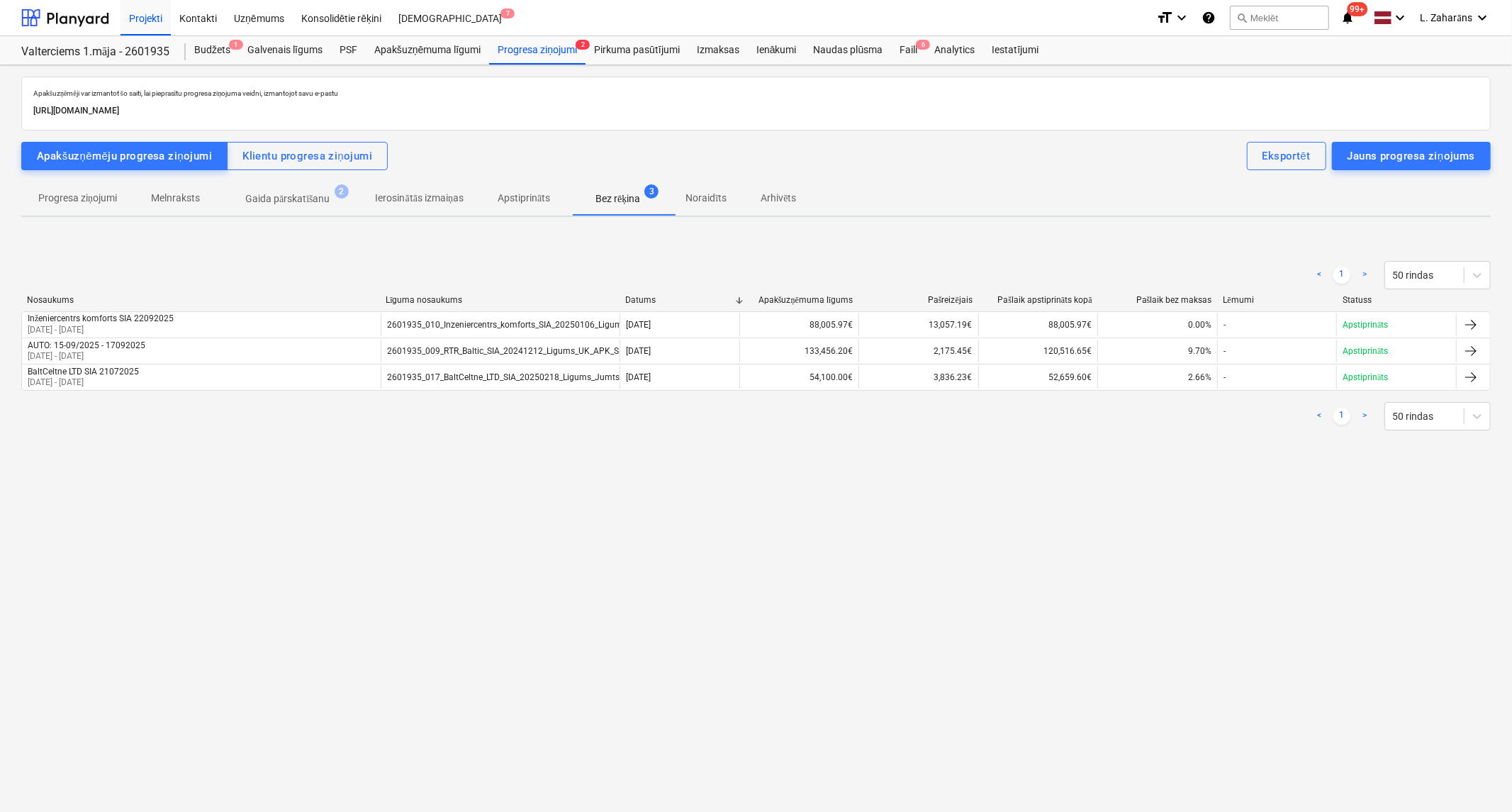
click at [30, 298] on div "Nosaukums" at bounding box center [201, 299] width 347 height 10
click at [58, 292] on div "< 1 > 50 rindas" at bounding box center [756, 275] width 1469 height 39
click at [58, 299] on div "Nosaukums" at bounding box center [201, 299] width 347 height 10
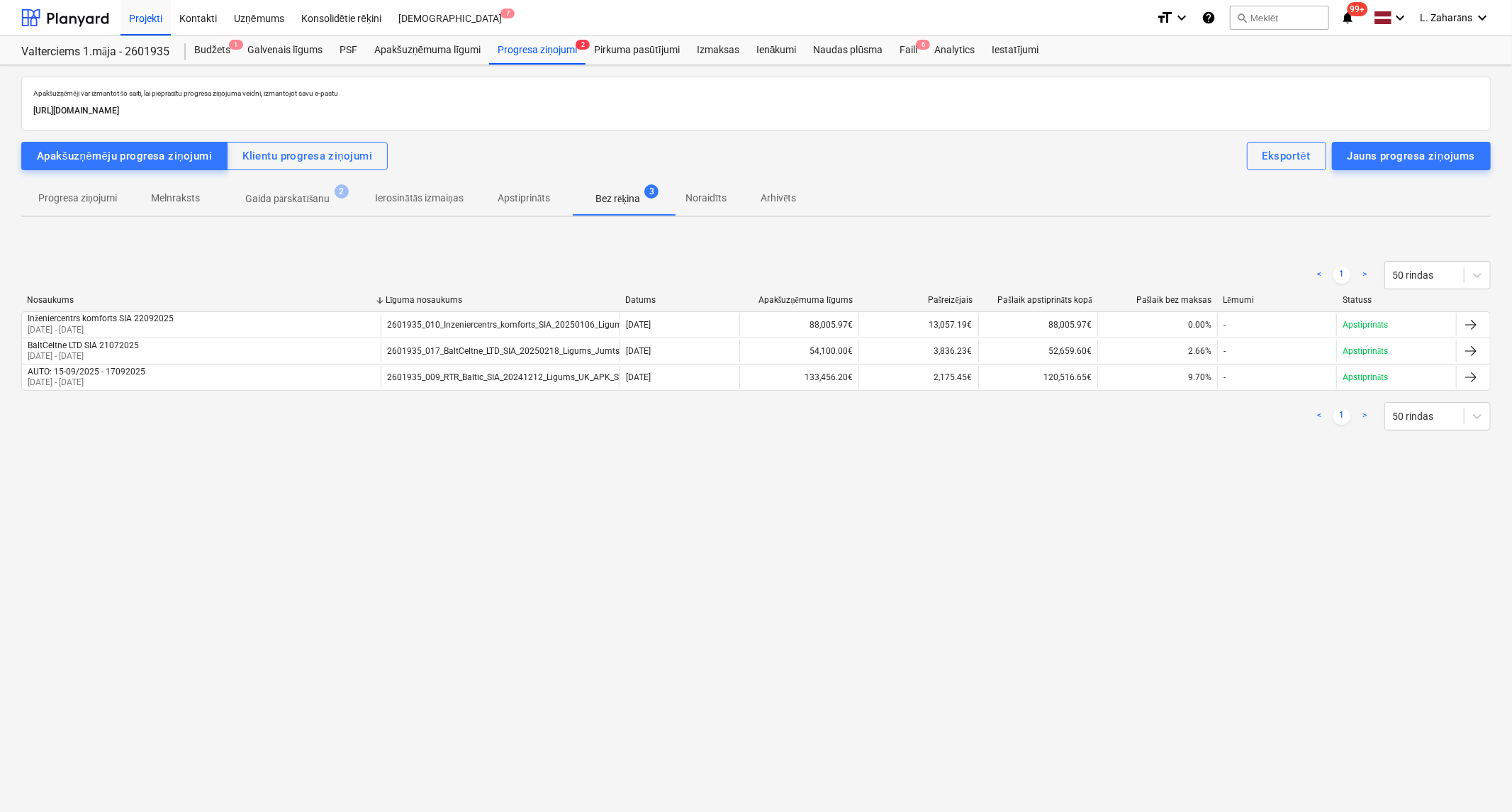
click at [58, 299] on div "Nosaukums" at bounding box center [201, 299] width 347 height 10
click at [628, 192] on p "Bez rēķina" at bounding box center [617, 198] width 45 height 15
click at [269, 198] on p "Gaida pārskatīšanu" at bounding box center [288, 198] width 85 height 15
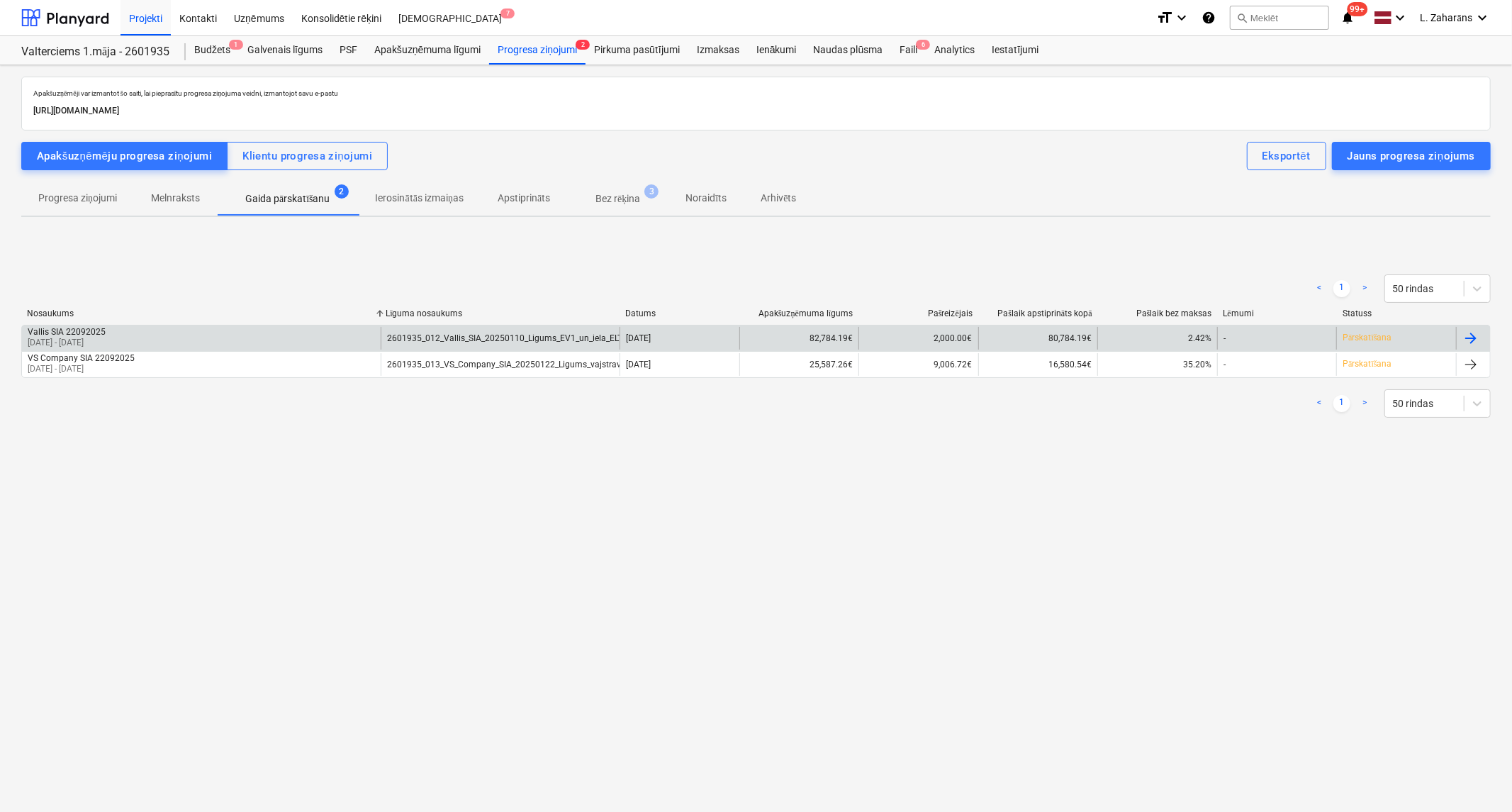
click at [238, 336] on div "Vallis SIA 22092025 [DATE] - [DATE]" at bounding box center [201, 338] width 358 height 23
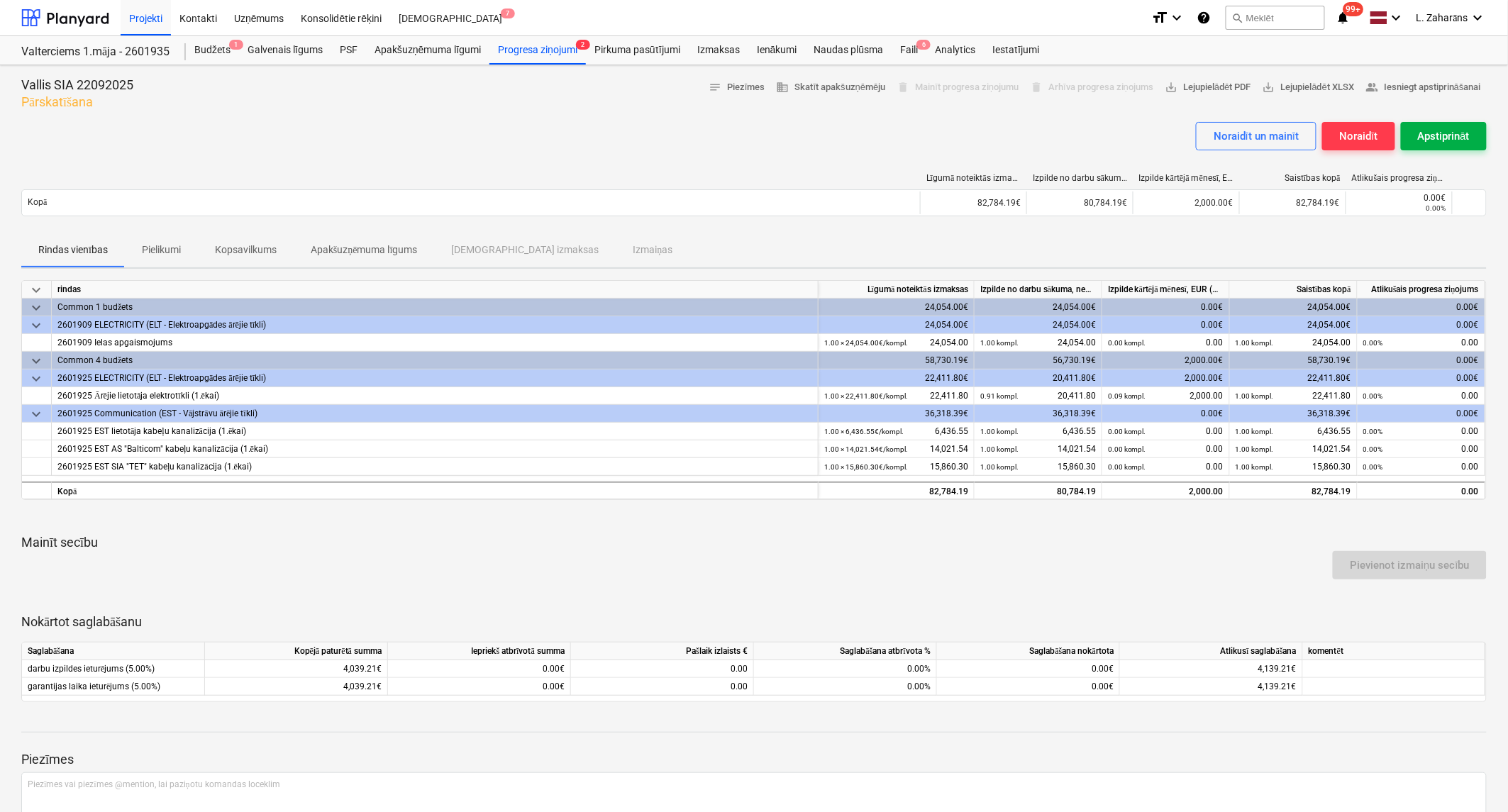
click at [1449, 135] on div "Apstiprināt" at bounding box center [1444, 136] width 52 height 18
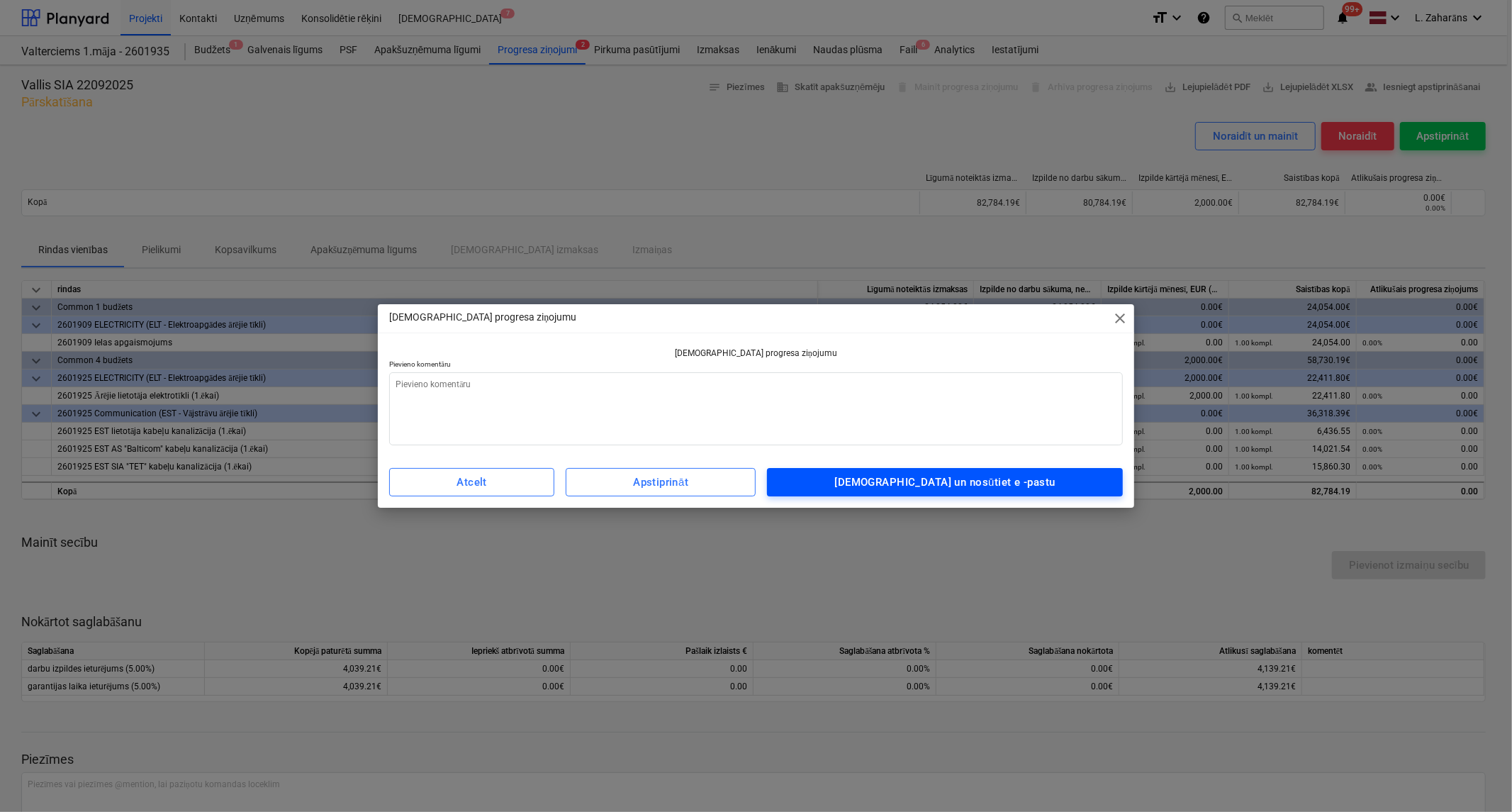
click at [947, 488] on div "Apstipriniet un nosūtiet e -pastu" at bounding box center [945, 482] width 220 height 18
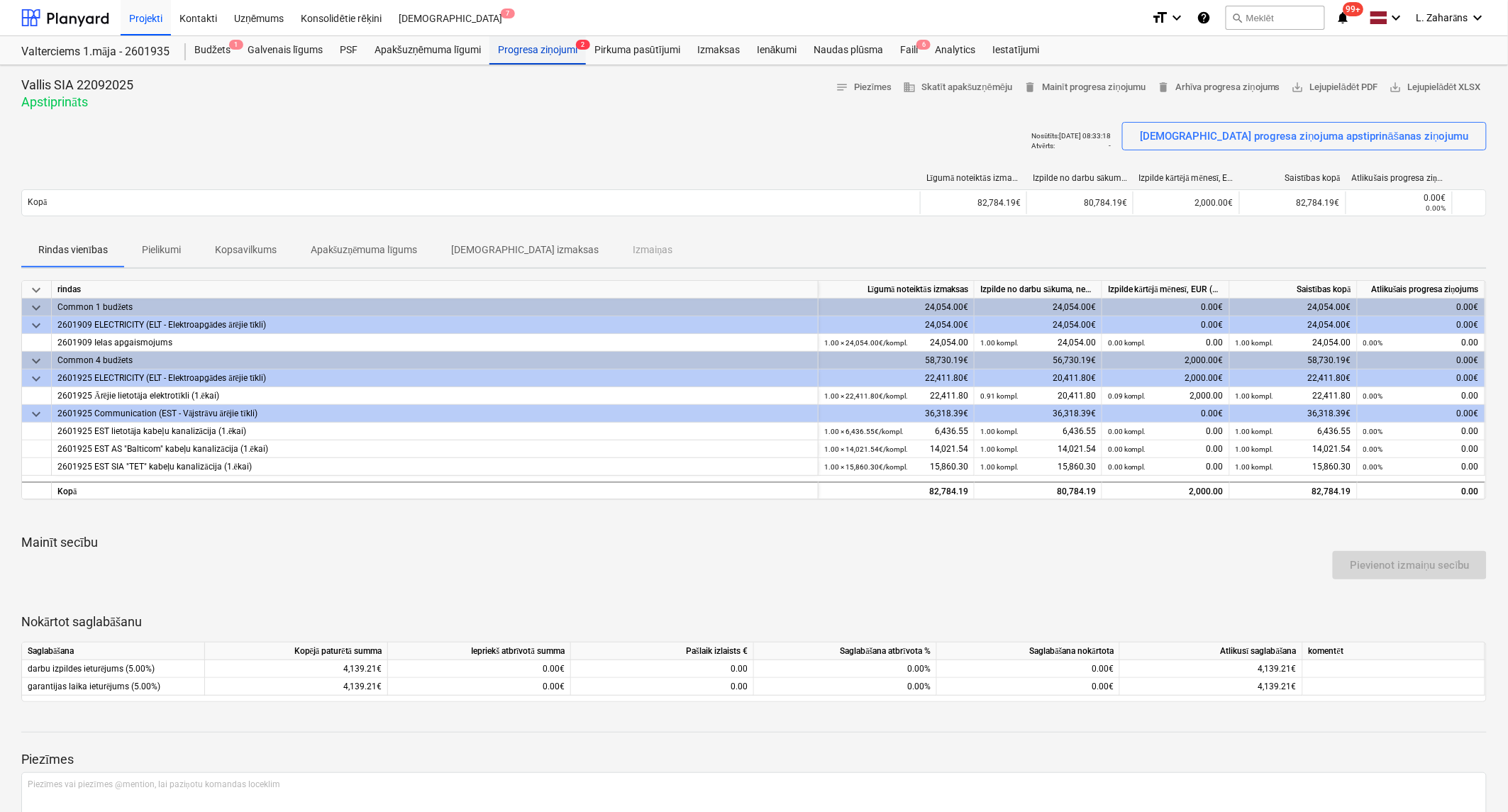
click at [537, 51] on div "Progresa ziņojumi 2" at bounding box center [537, 51] width 96 height 28
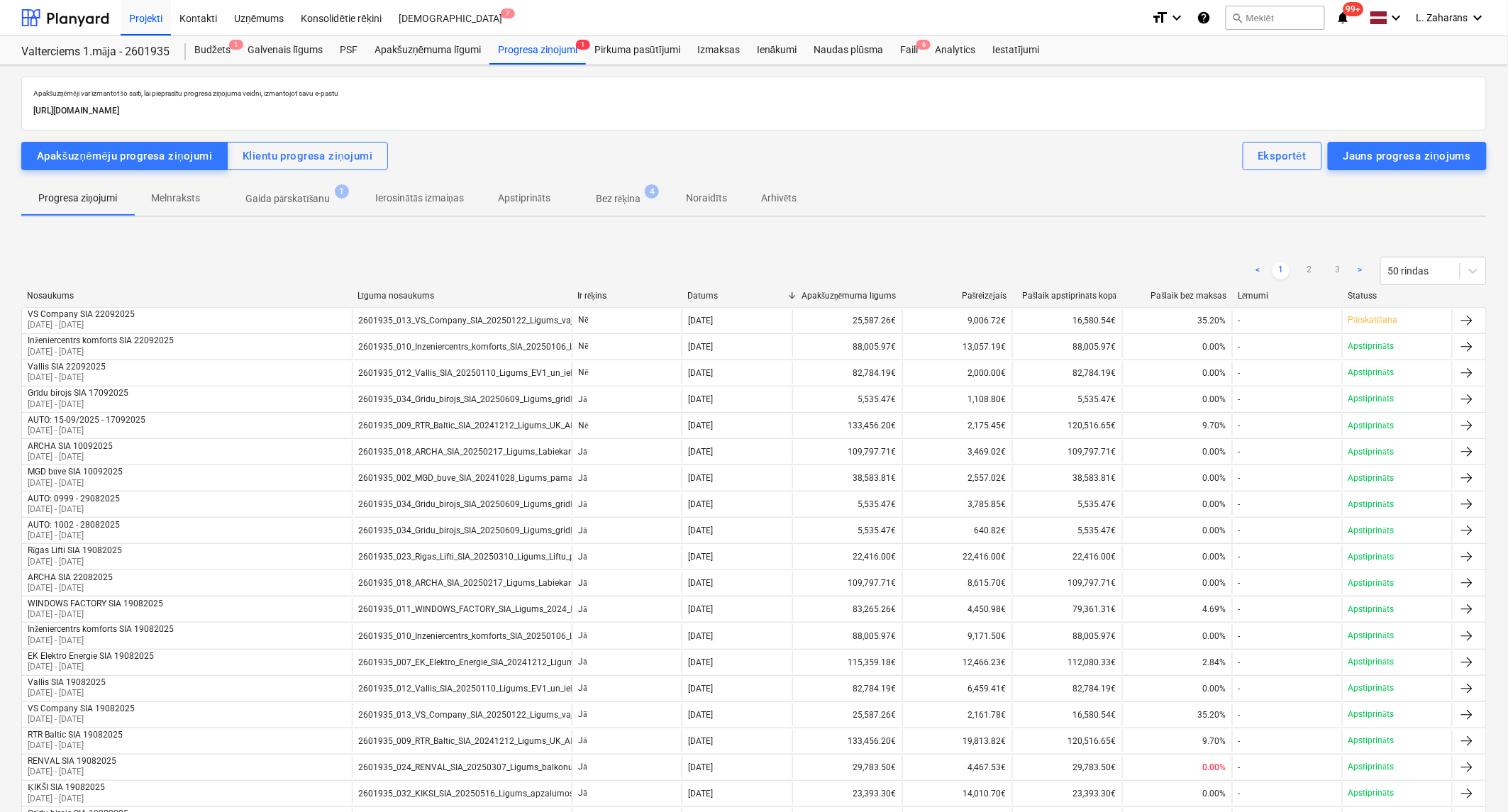
drag, startPoint x: 293, startPoint y: 199, endPoint x: 279, endPoint y: 205, distance: 15.2
click at [292, 199] on p "Gaida pārskatīšanu" at bounding box center [288, 198] width 85 height 15
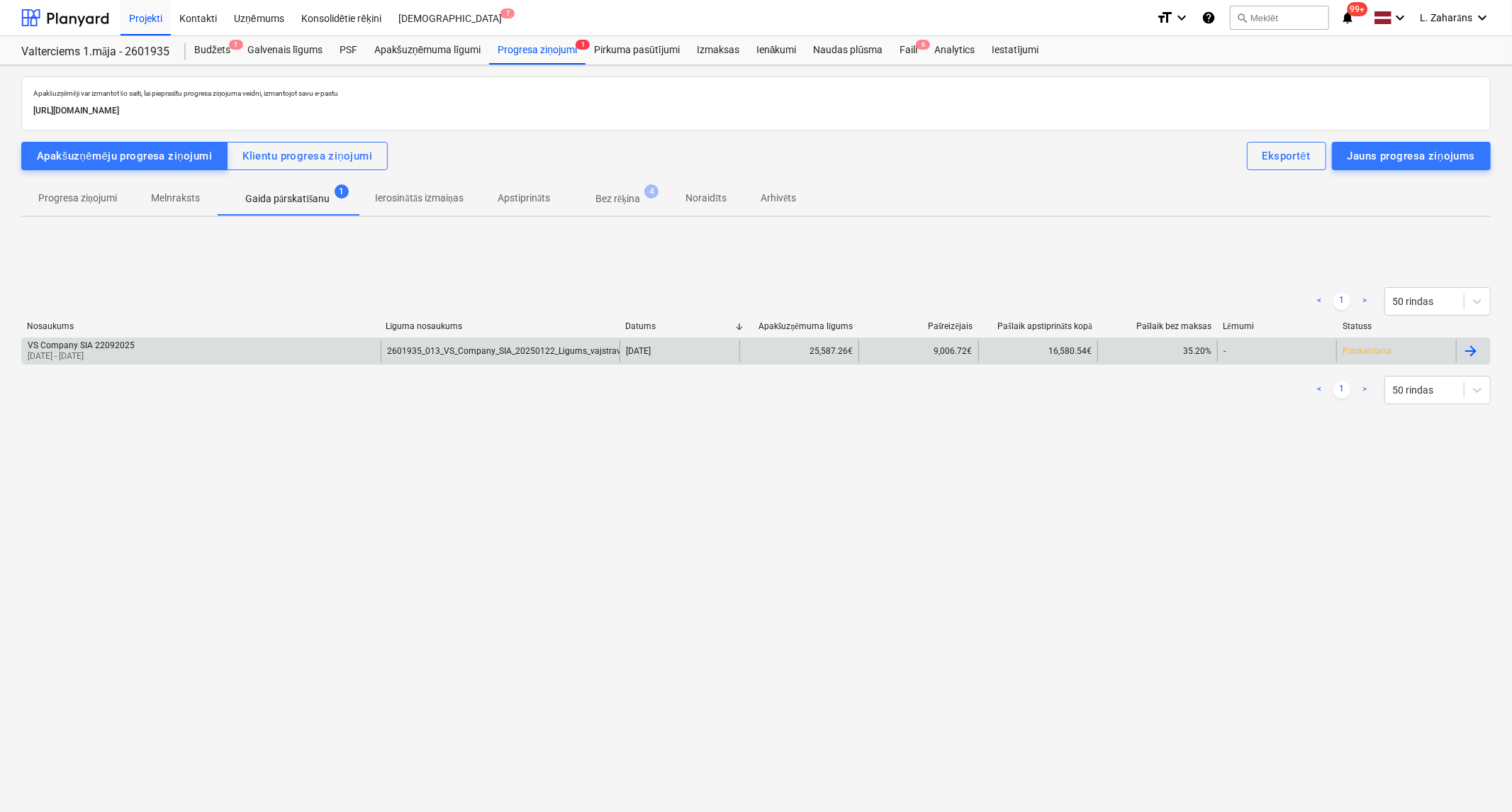
click at [252, 350] on div "VS Company SIA 22092025 25 Aug 2025 - 22 Sep 2025" at bounding box center [201, 351] width 358 height 23
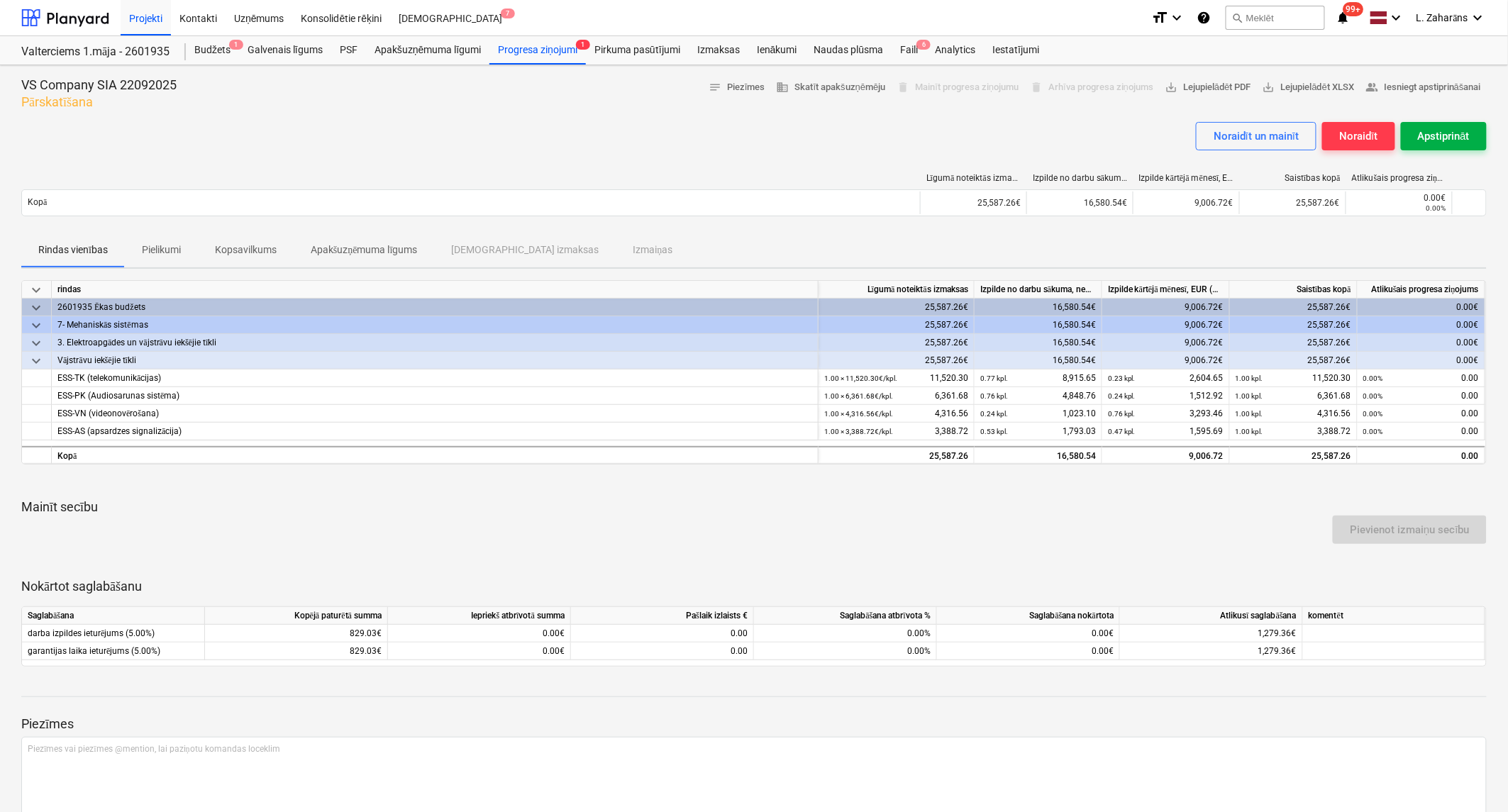
click at [1463, 130] on div "Apstiprināt" at bounding box center [1444, 136] width 52 height 18
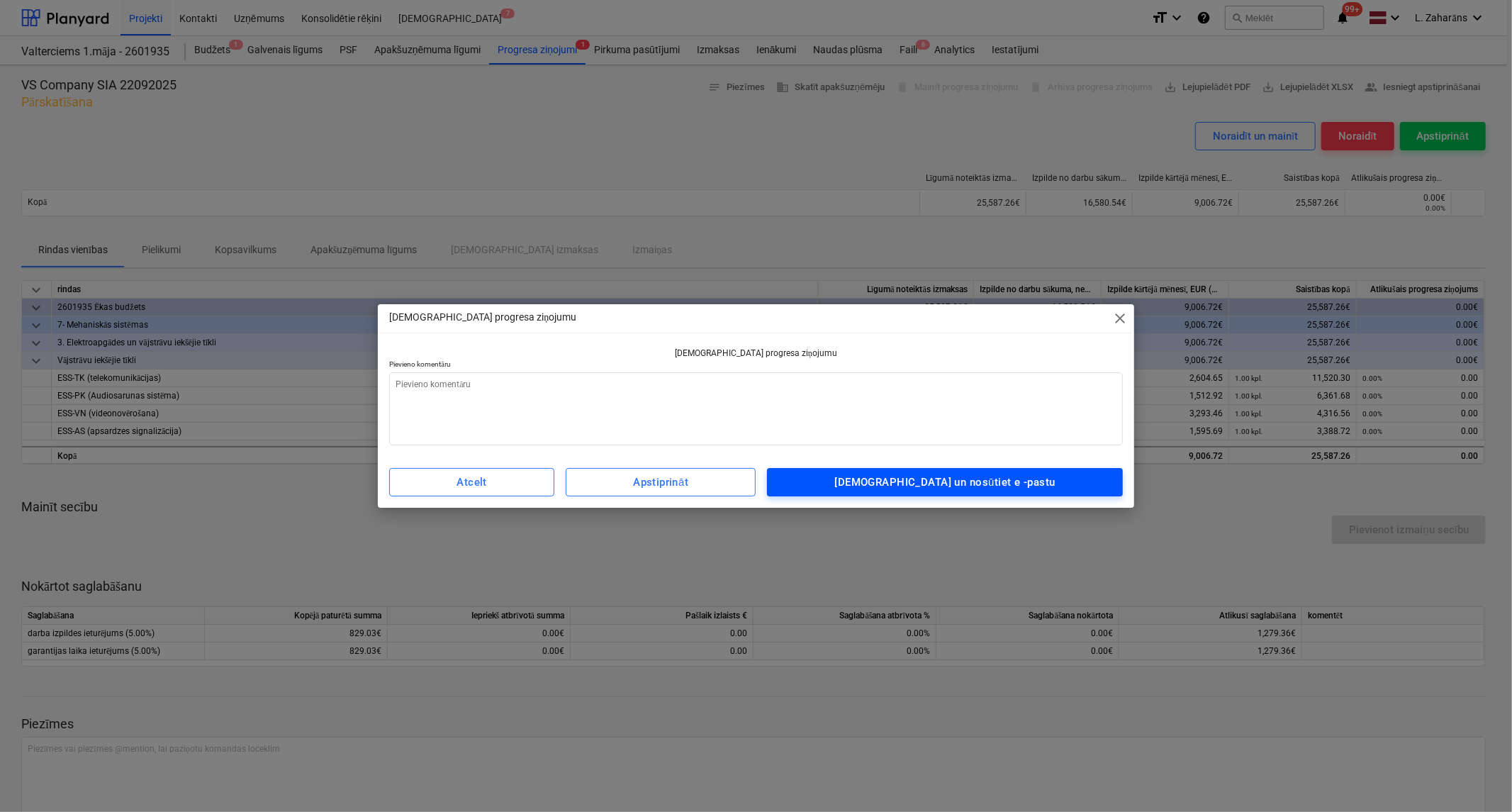
click at [824, 485] on span "Apstipriniet un nosūtiet e -pastu" at bounding box center [944, 482] width 324 height 18
type textarea "x"
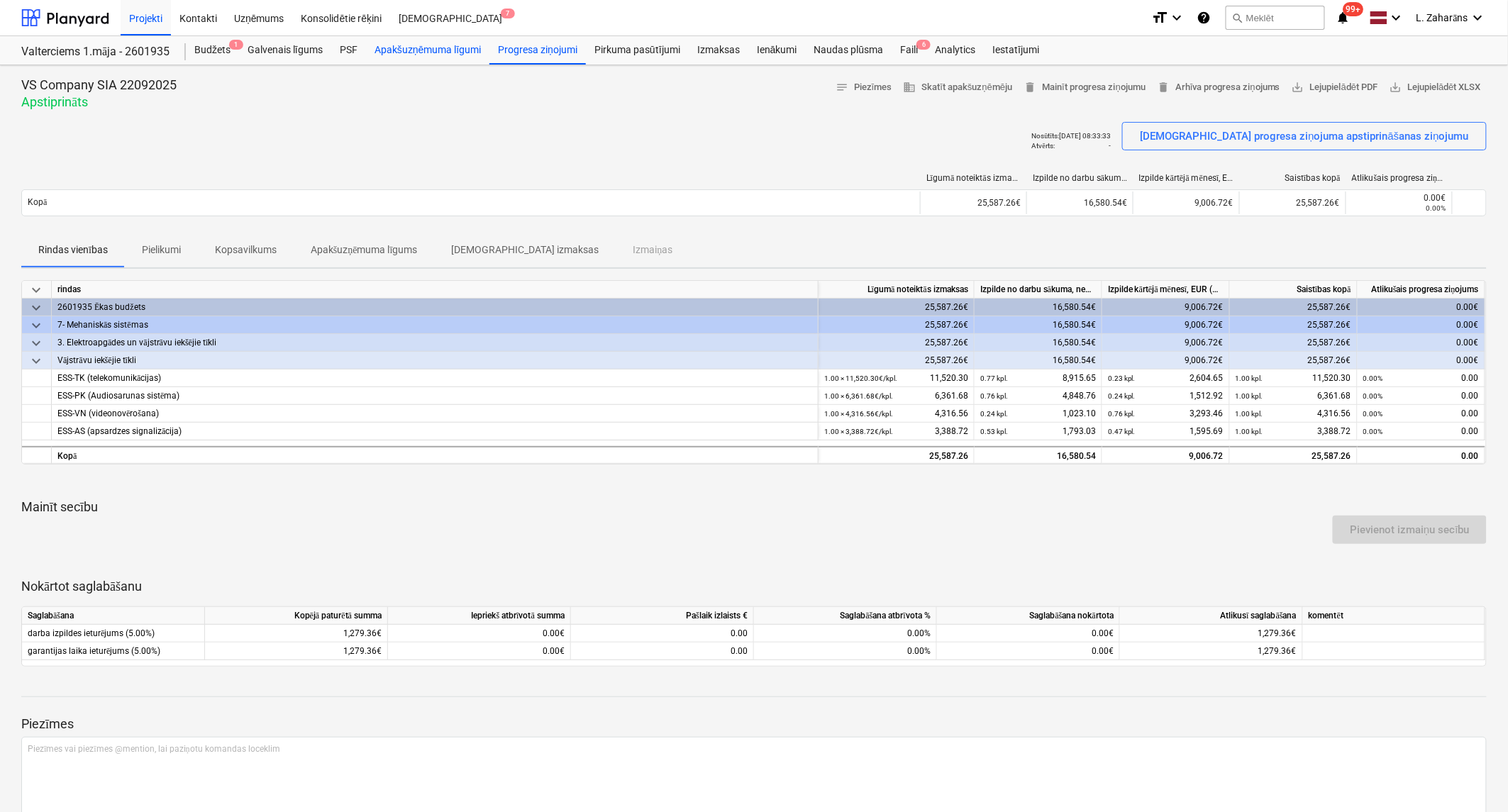
click at [428, 54] on div "Apakšuzņēmuma līgumi" at bounding box center [427, 51] width 123 height 28
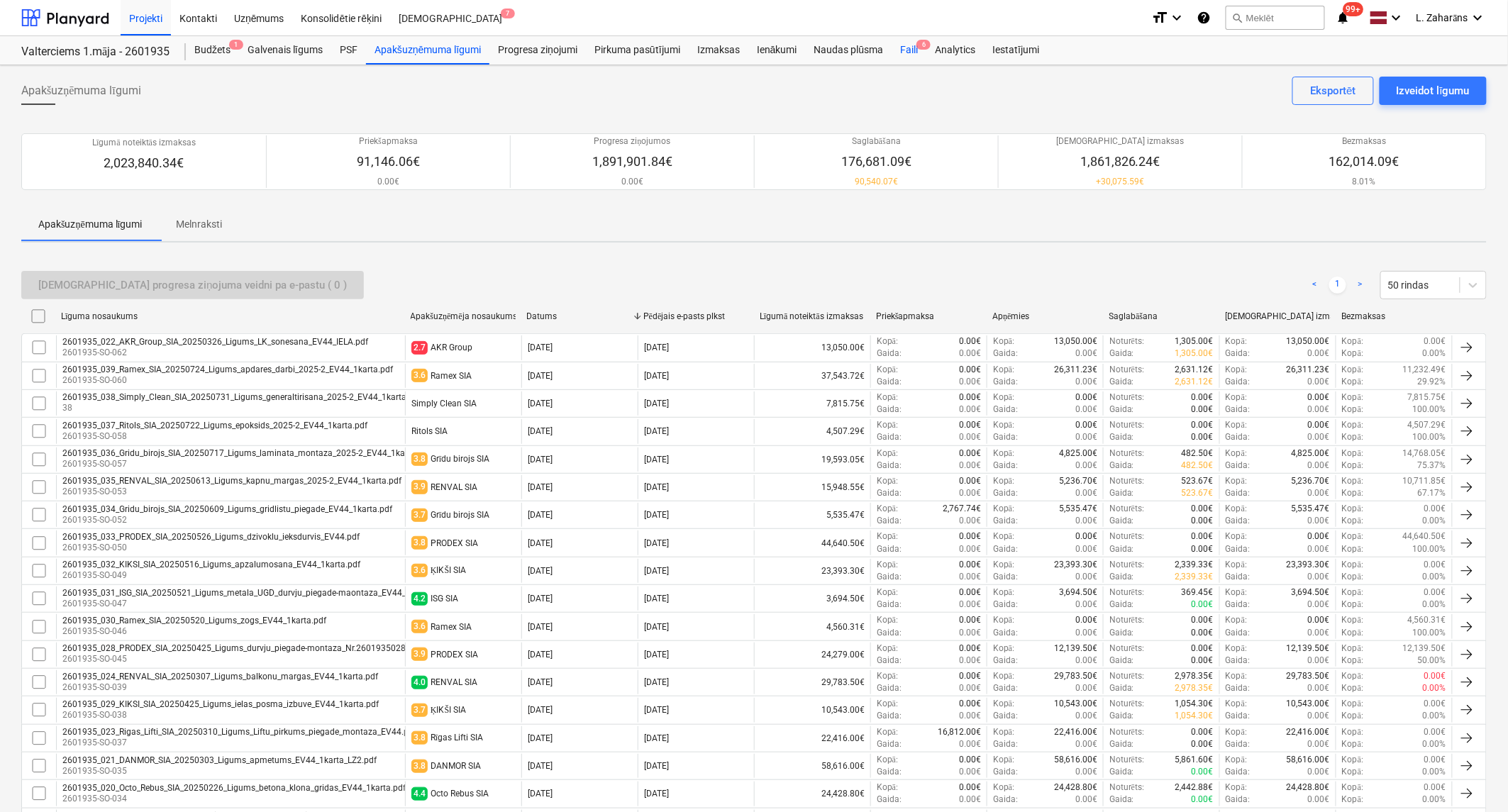
click at [912, 47] on div "Faili 6" at bounding box center [908, 51] width 35 height 28
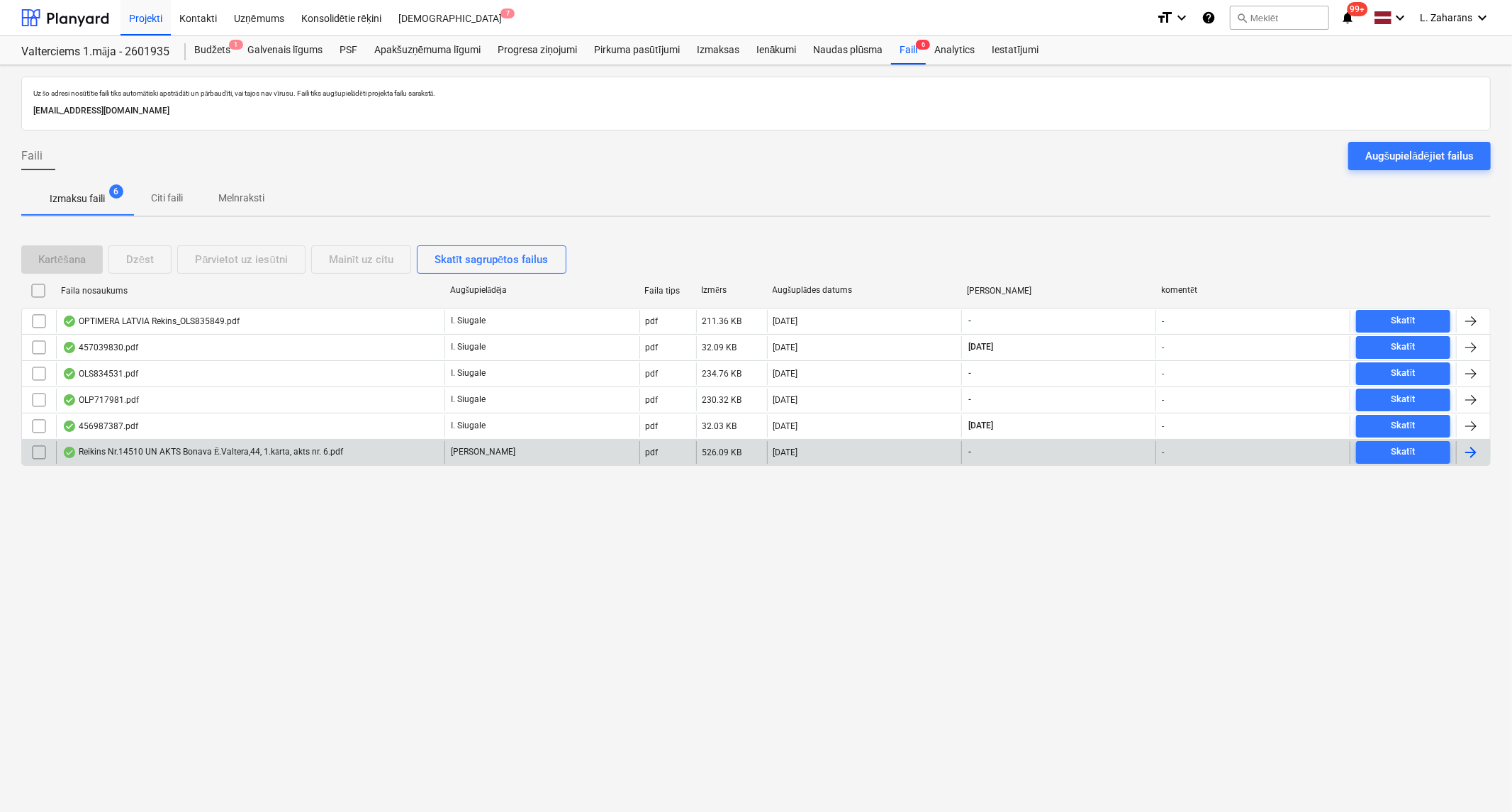
click at [384, 442] on div "Reikins Nr.14510 UN AKTS Bonava Ē.Valtera,44, 1.kārta, akts nr. 6.pdf" at bounding box center [250, 452] width 388 height 23
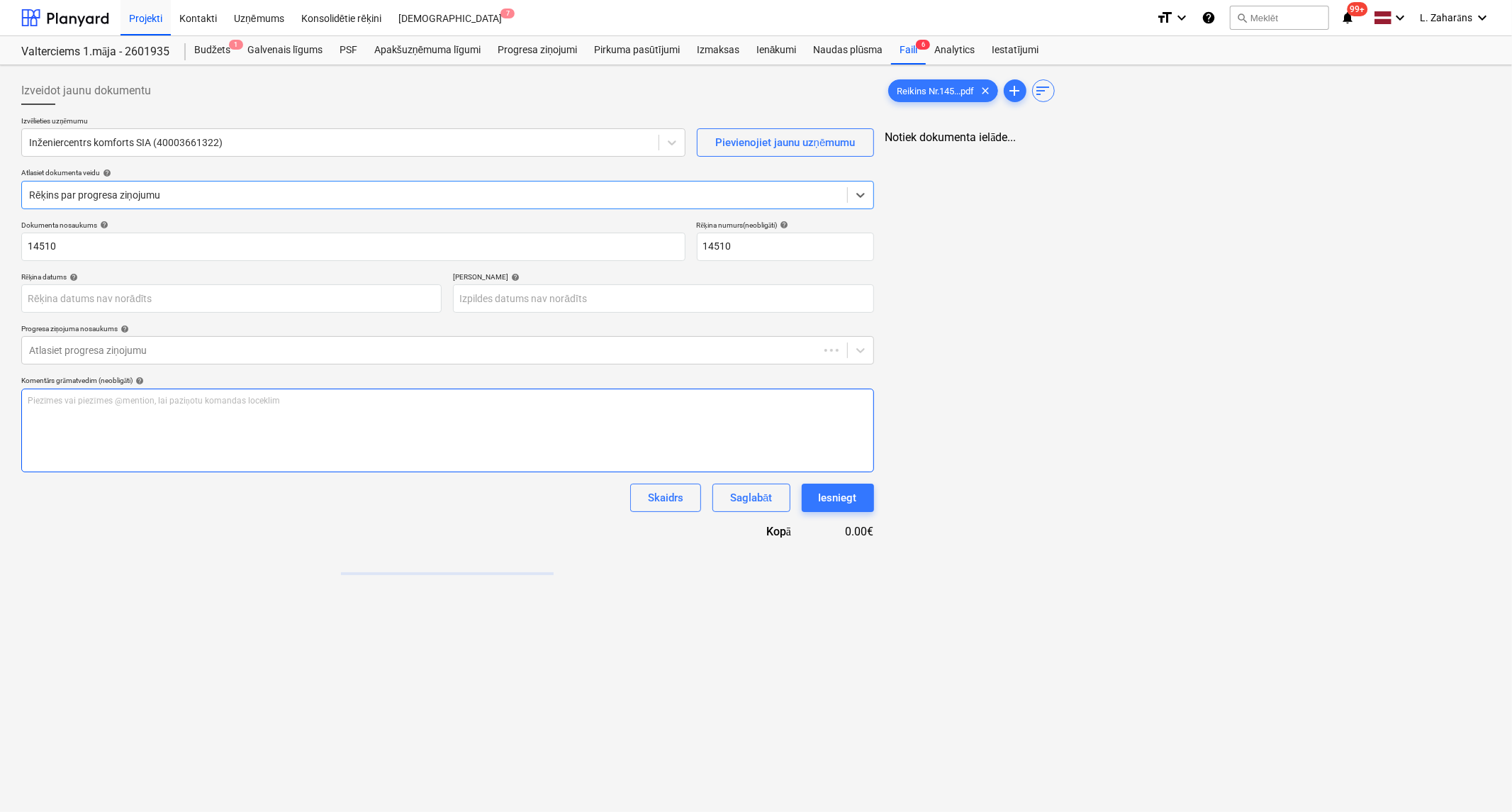
type input "14510"
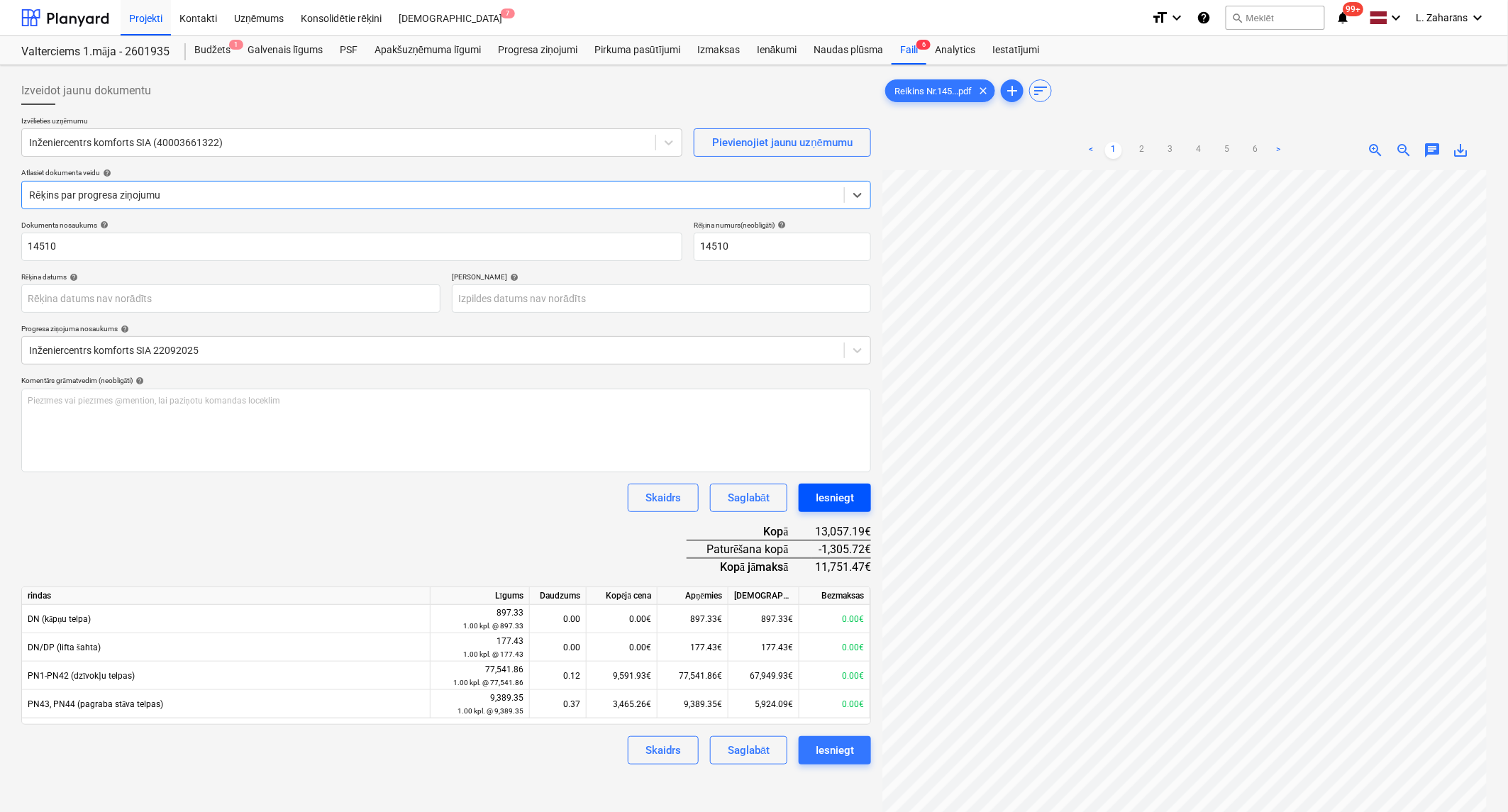
click at [852, 502] on div "Iesniegt" at bounding box center [834, 498] width 38 height 18
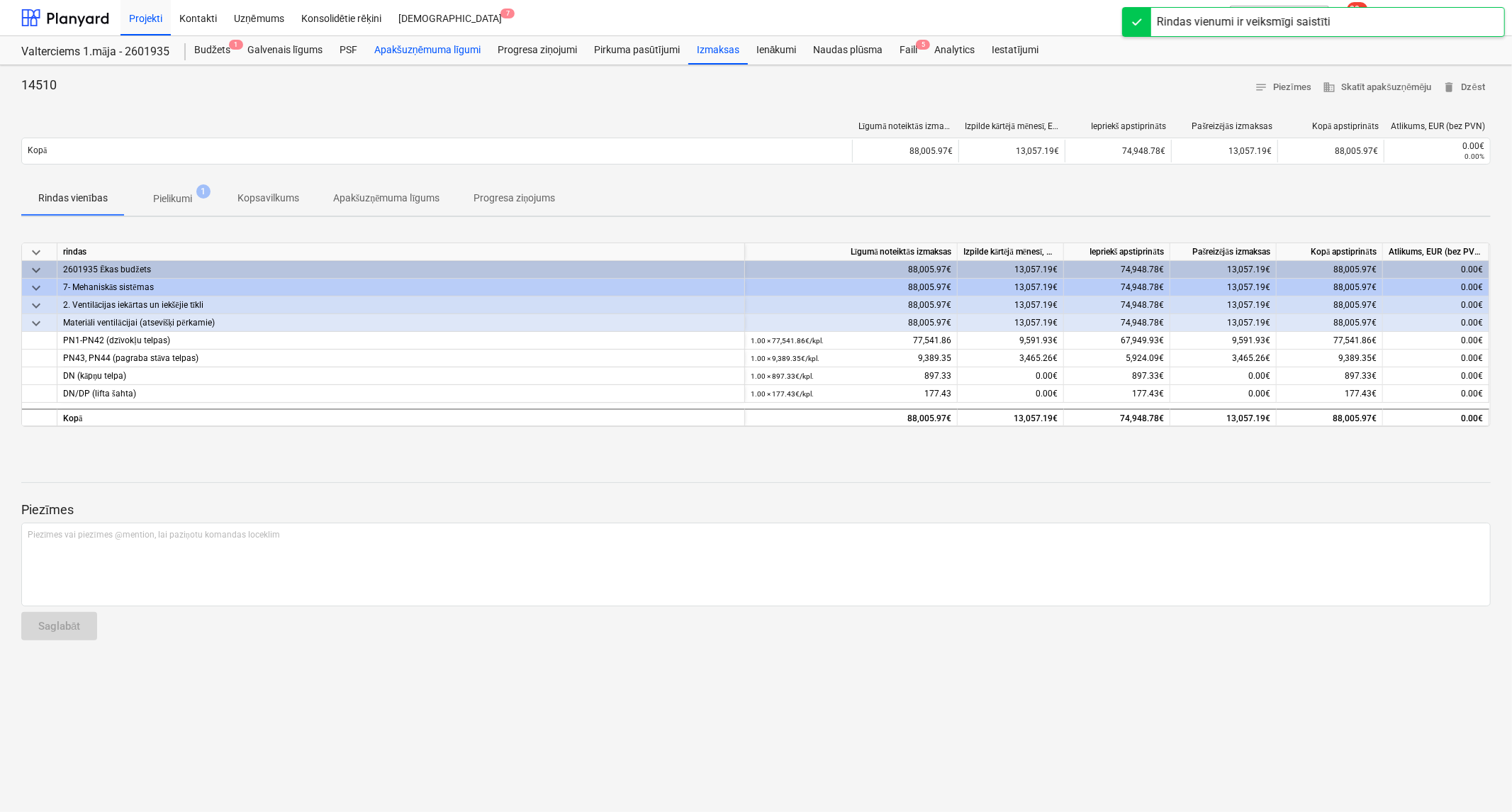
click at [400, 51] on div "Apakšuzņēmuma līgumi" at bounding box center [427, 51] width 123 height 28
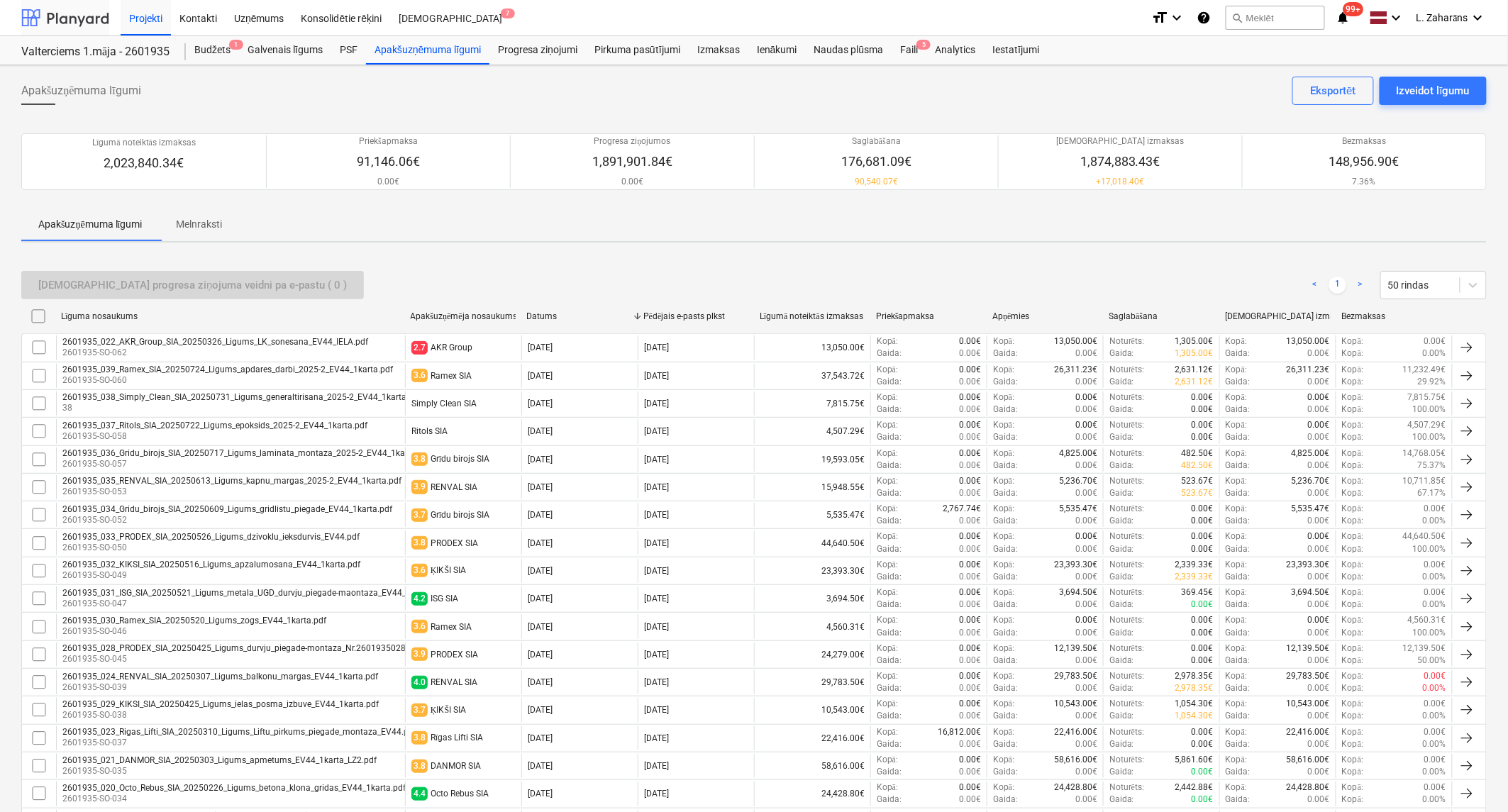
click at [72, 17] on div at bounding box center [65, 17] width 88 height 36
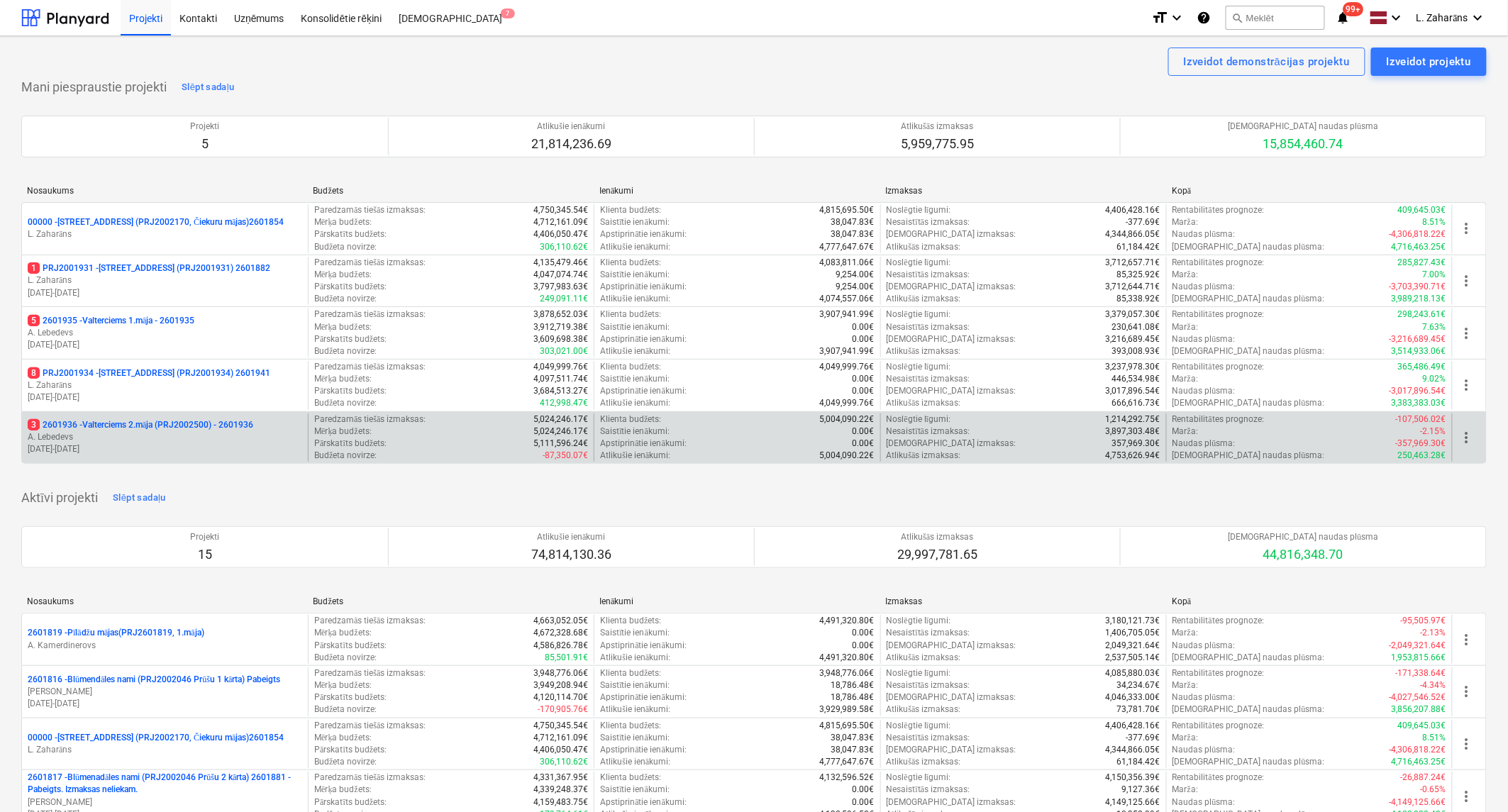
click at [102, 423] on p "3 2601936 - Valterciems 2.māja (PRJ2002500) - 2601936" at bounding box center [140, 425] width 225 height 12
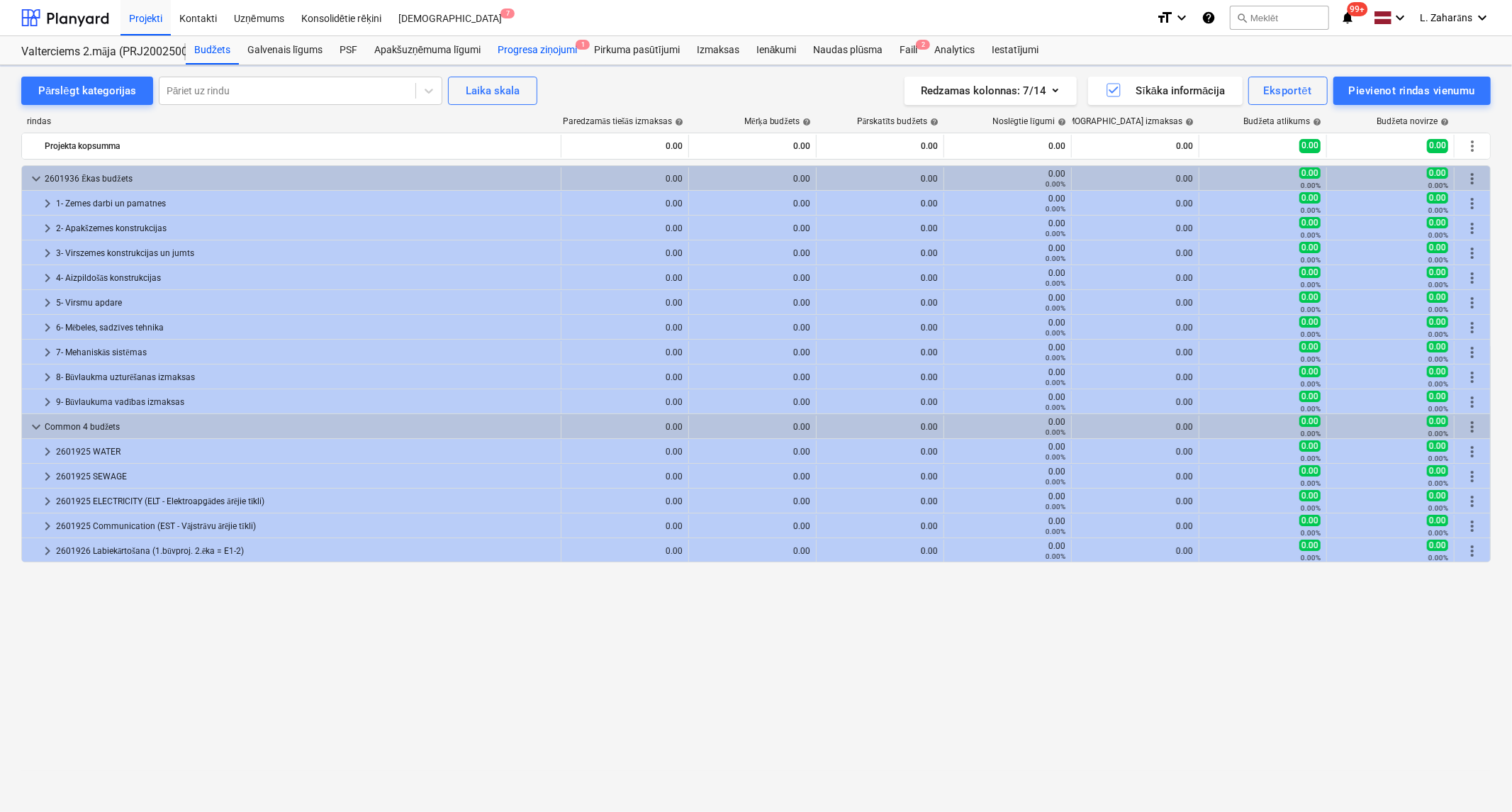
click at [551, 43] on div "Progresa ziņojumi 1" at bounding box center [537, 51] width 96 height 28
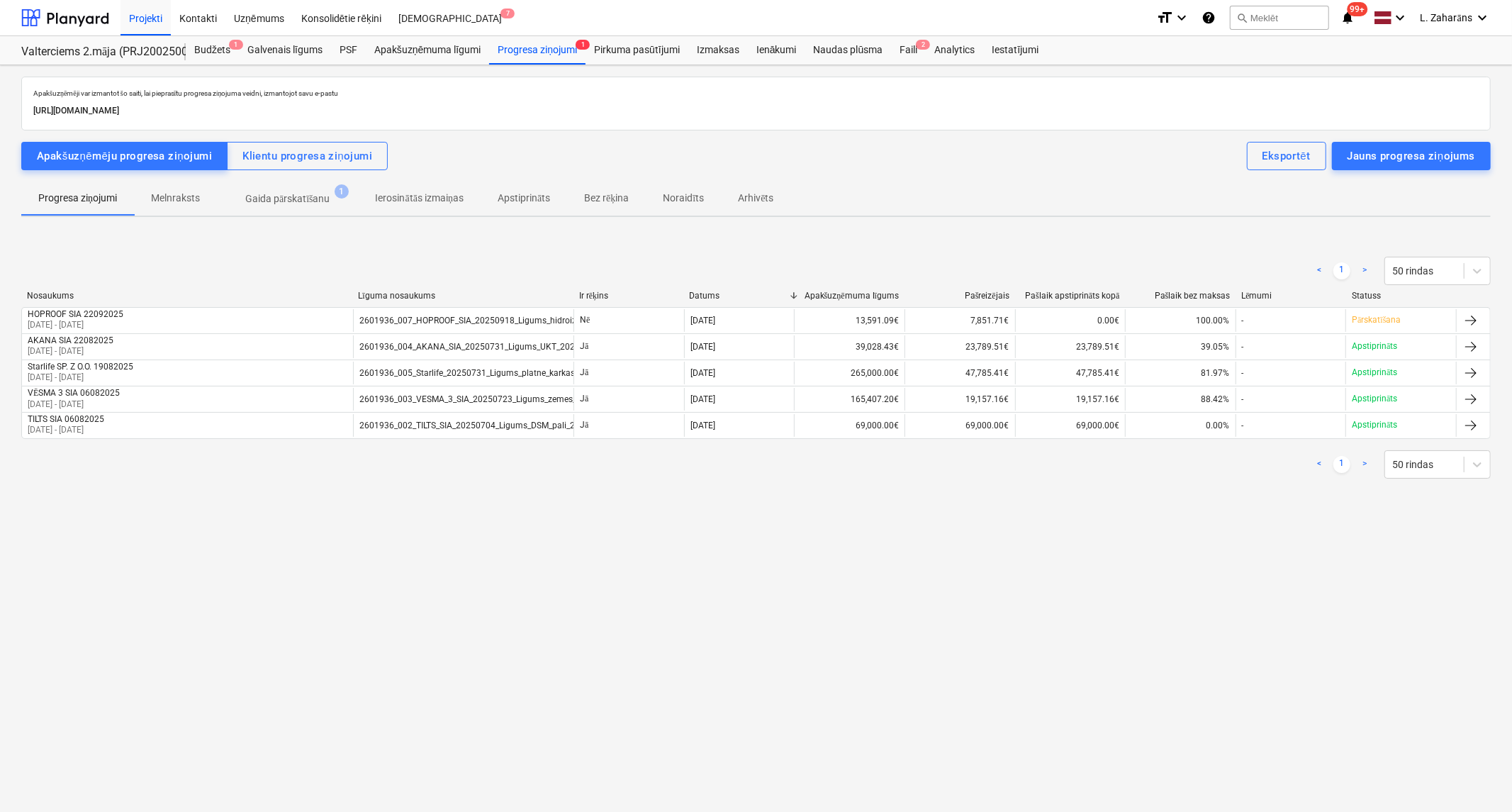
click at [274, 194] on p "Gaida pārskatīšanu" at bounding box center [288, 198] width 85 height 15
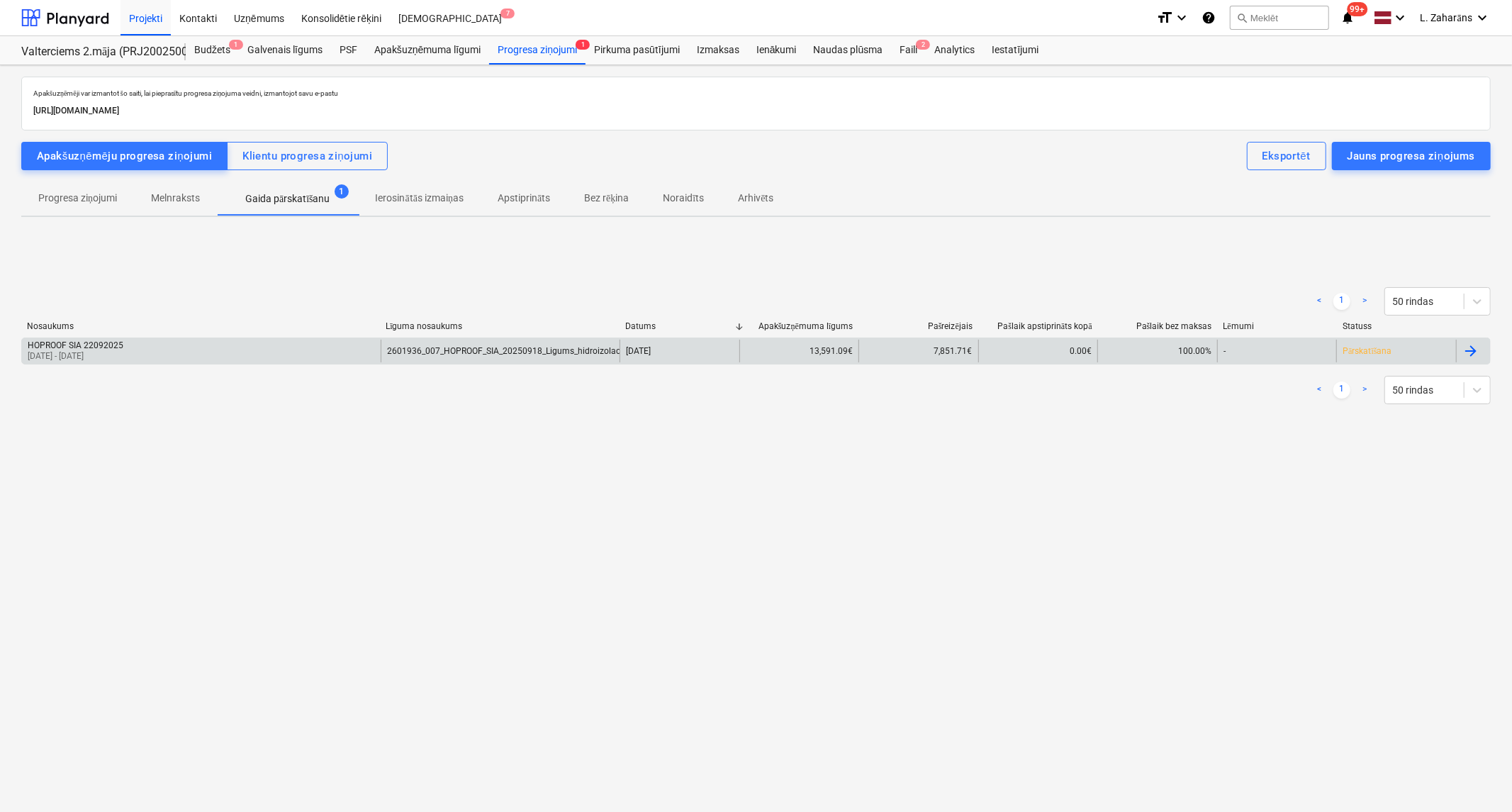
click at [215, 343] on div "HOPROOF SIA 22092025 04 Sep 2025 - 19 Sep 2025" at bounding box center [201, 351] width 358 height 23
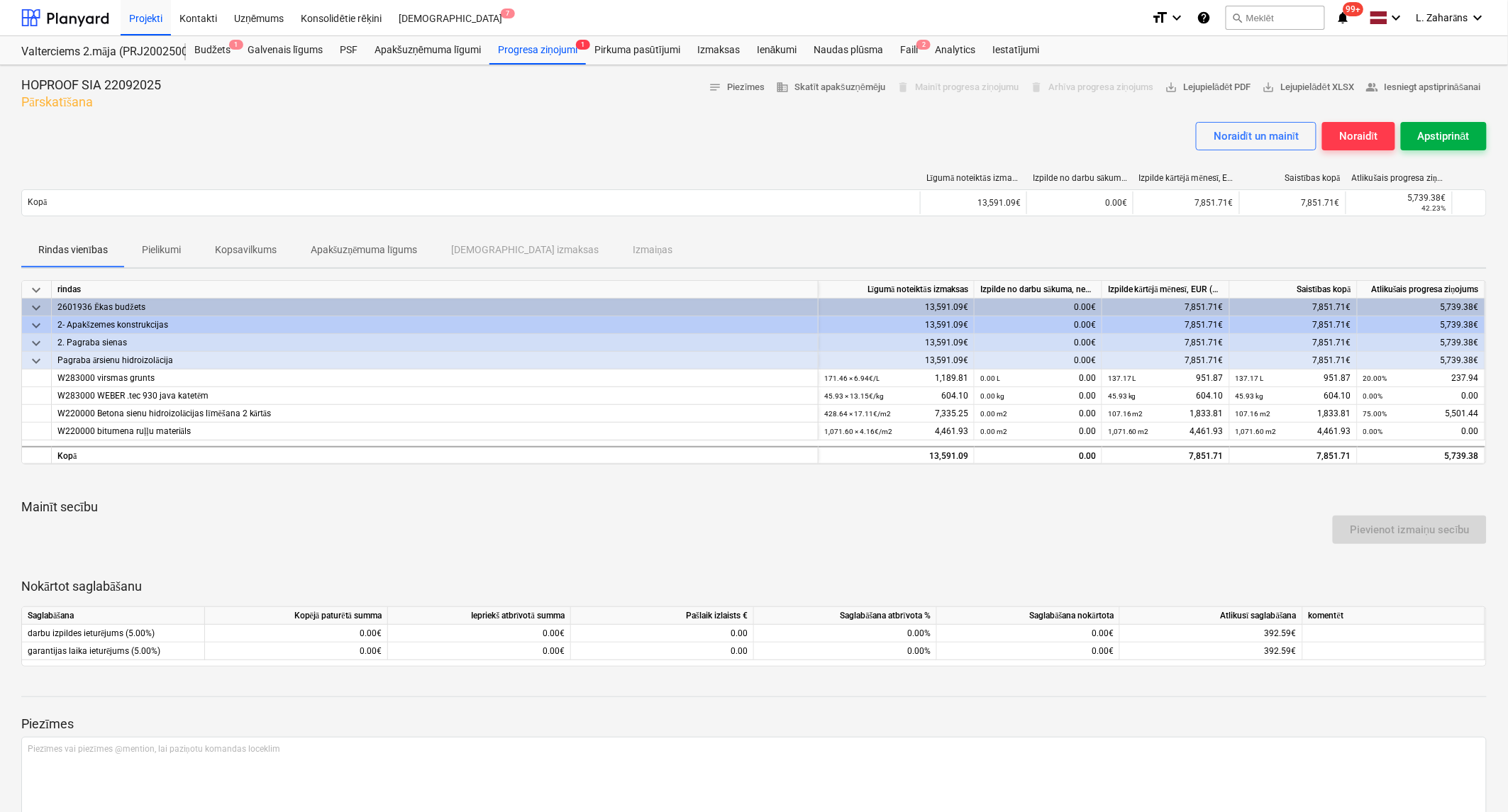
click at [1446, 130] on div "Apstiprināt" at bounding box center [1444, 136] width 52 height 18
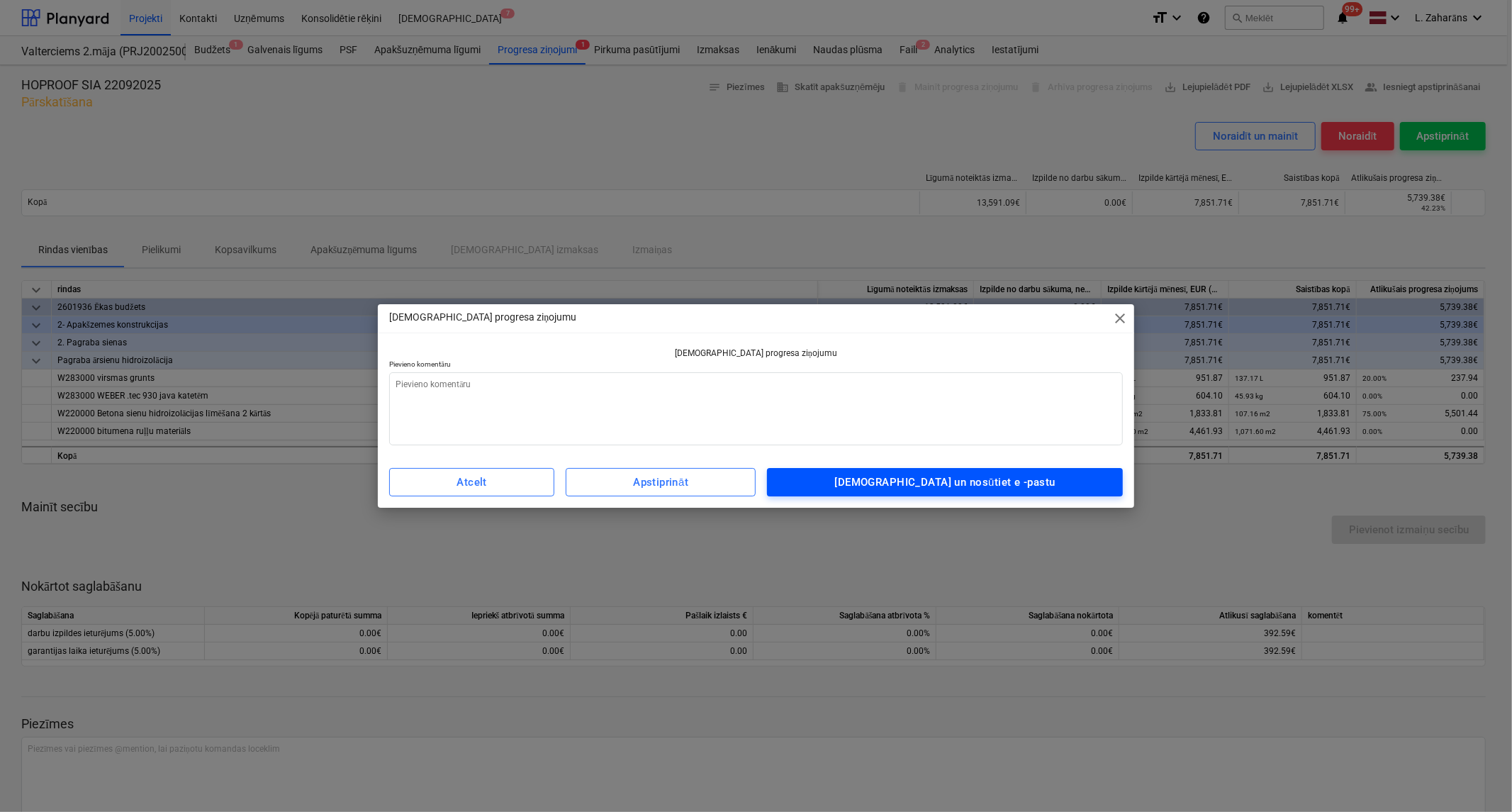
click at [944, 473] on div "Apstipriniet un nosūtiet e -pastu" at bounding box center [945, 482] width 220 height 18
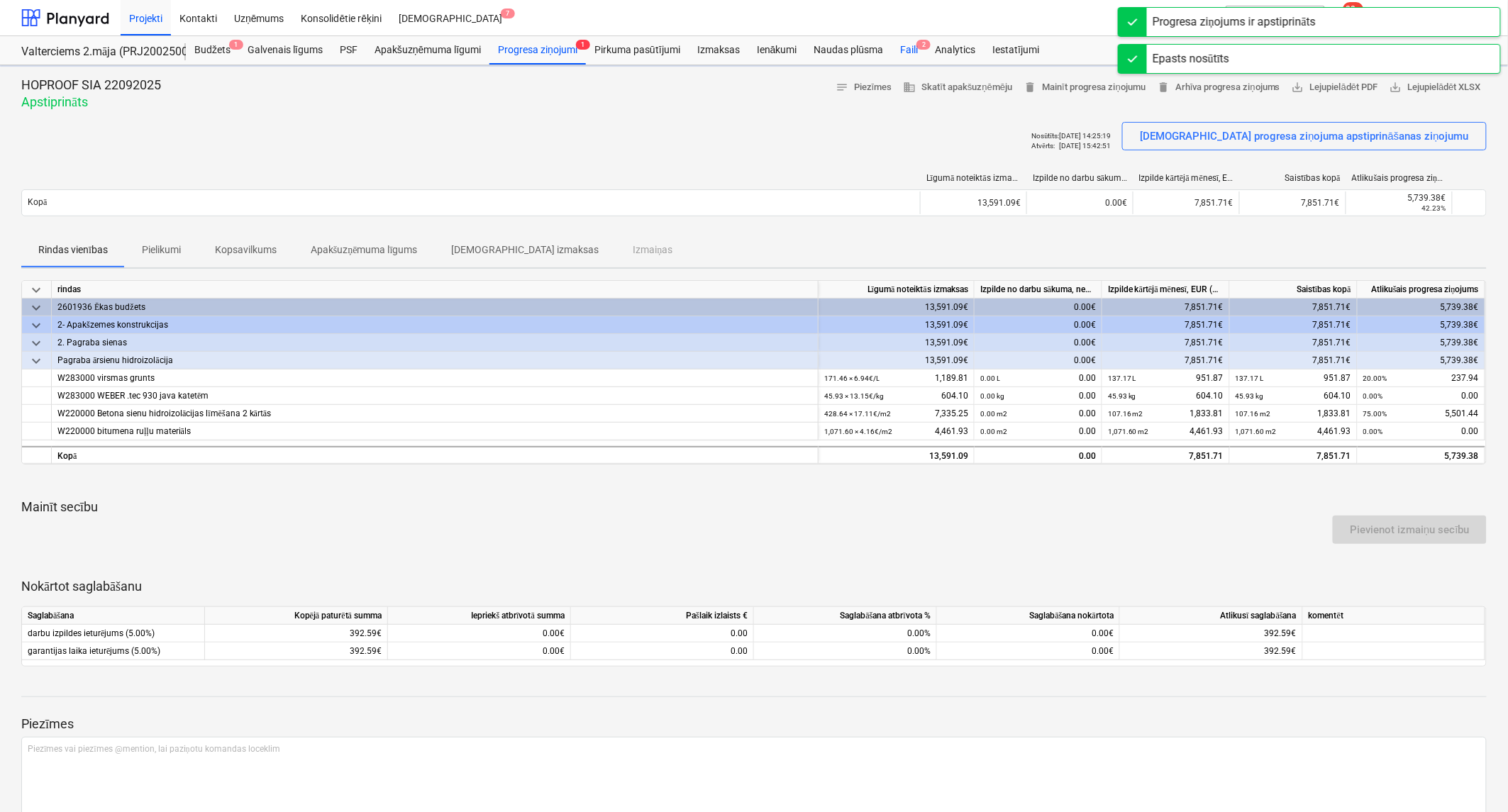
click at [906, 48] on div "Faili 2" at bounding box center [908, 51] width 35 height 28
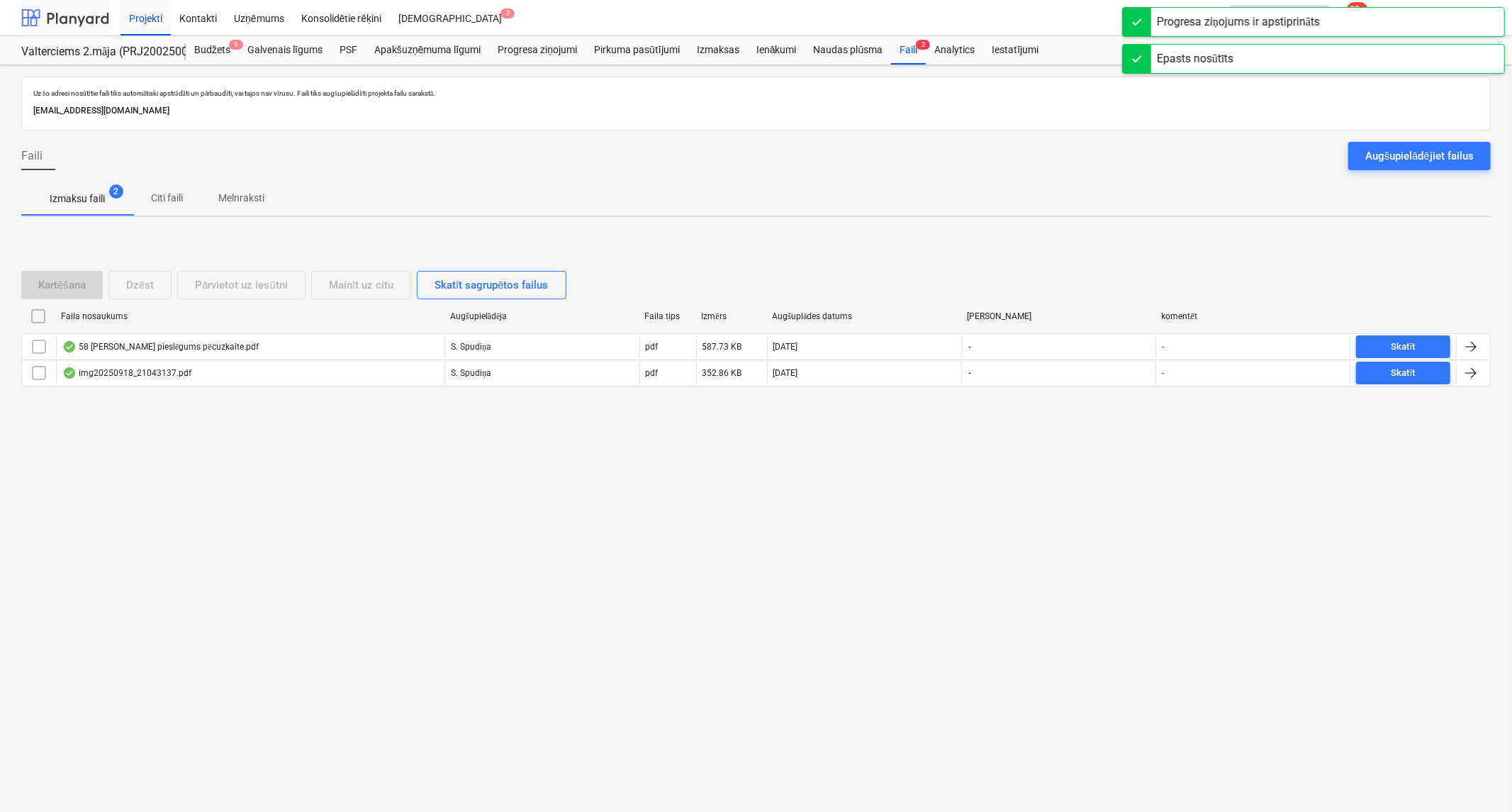
click at [69, 12] on div at bounding box center [65, 17] width 88 height 36
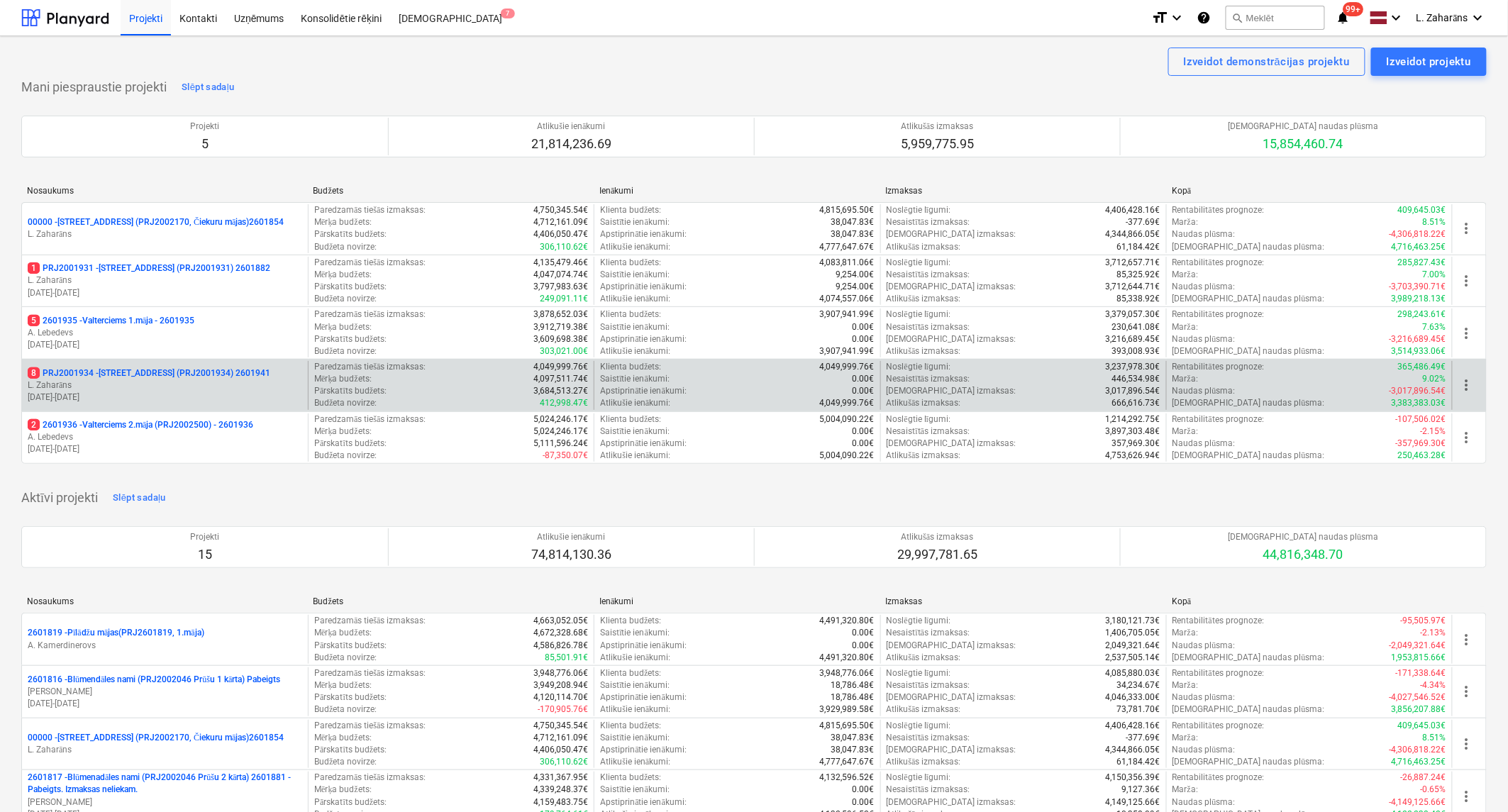
click at [107, 377] on p "8 PRJ2001934 - Mazā Robežu iela 1 (PRJ2001934) 2601941" at bounding box center [149, 373] width 243 height 12
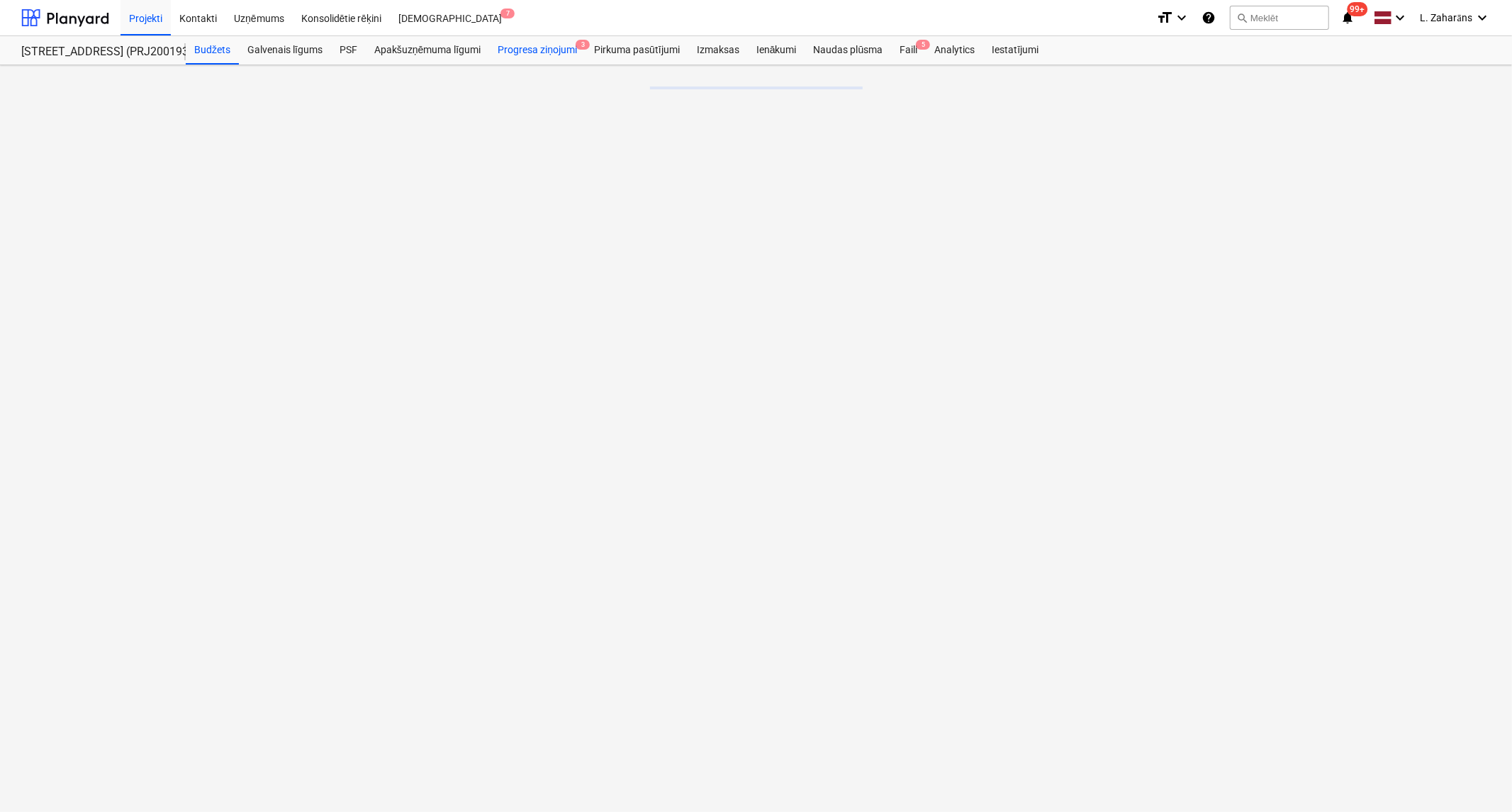
click at [547, 50] on div "Progresa ziņojumi 3" at bounding box center [537, 51] width 96 height 28
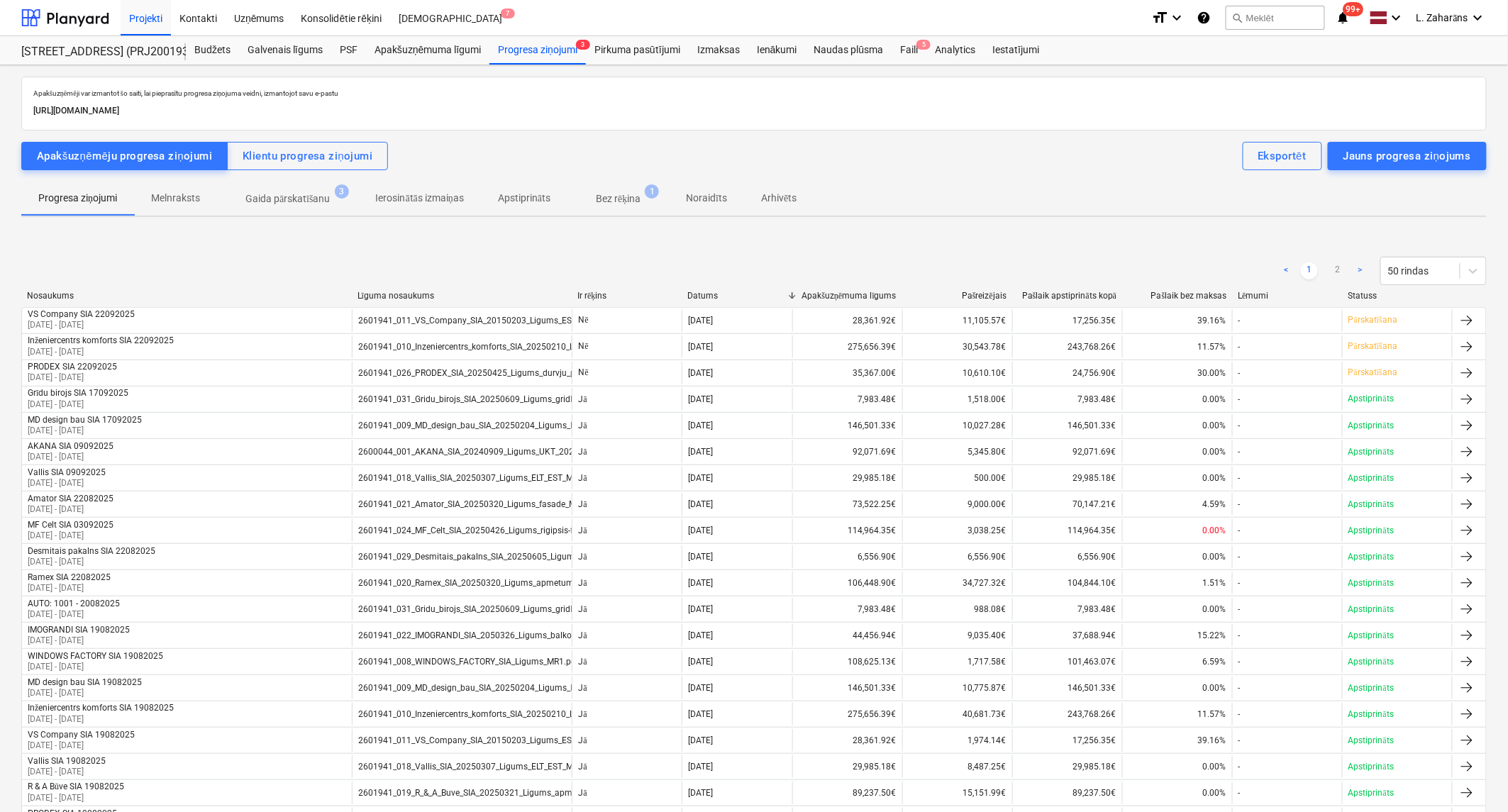
click at [298, 190] on span "Gaida pārskatīšanu 3" at bounding box center [288, 198] width 142 height 25
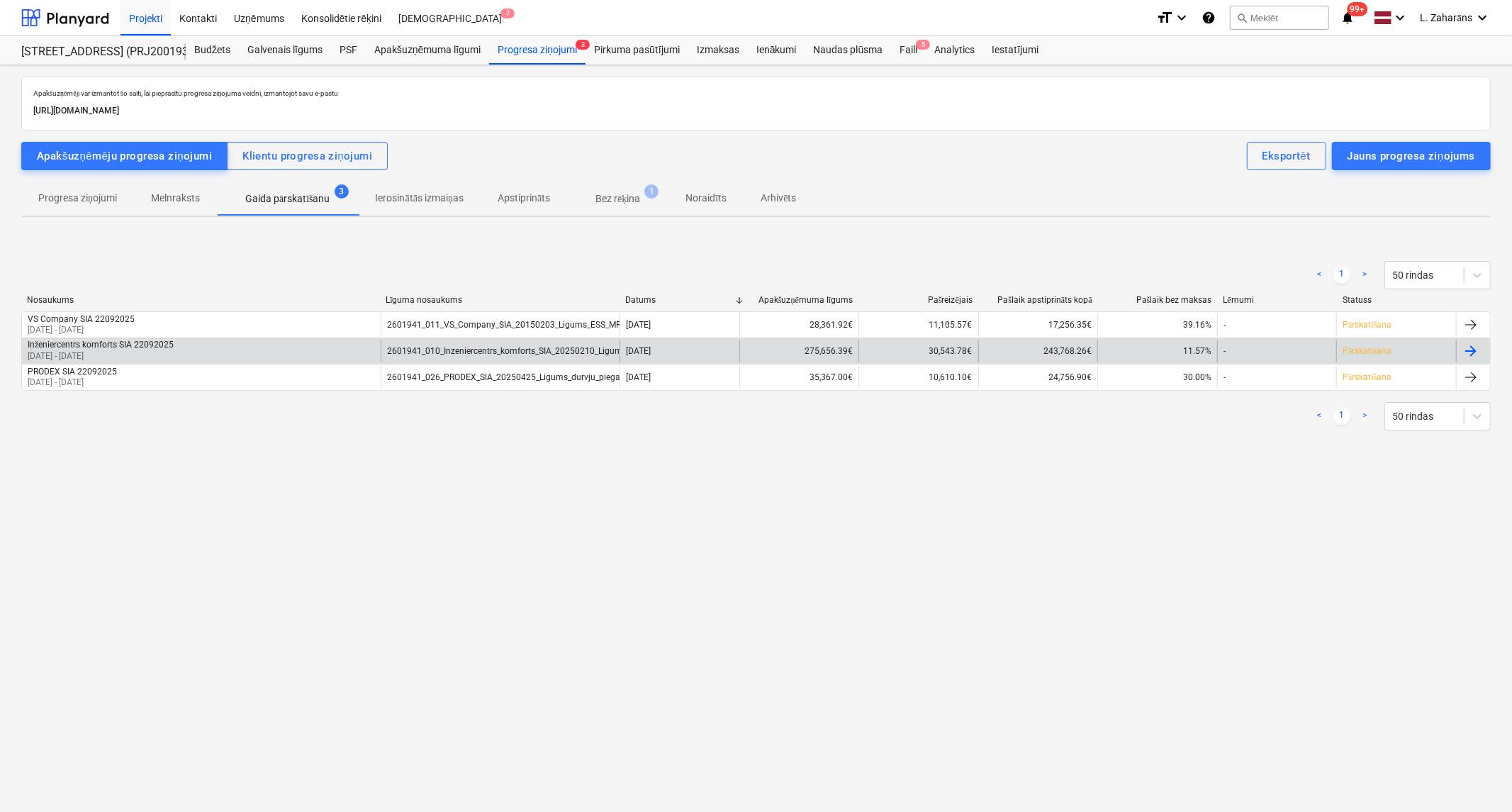
click at [238, 350] on div "Inženiercentrs komforts SIA 22092025 21 Aug 2025 - 19 Sep 2025" at bounding box center [201, 351] width 358 height 23
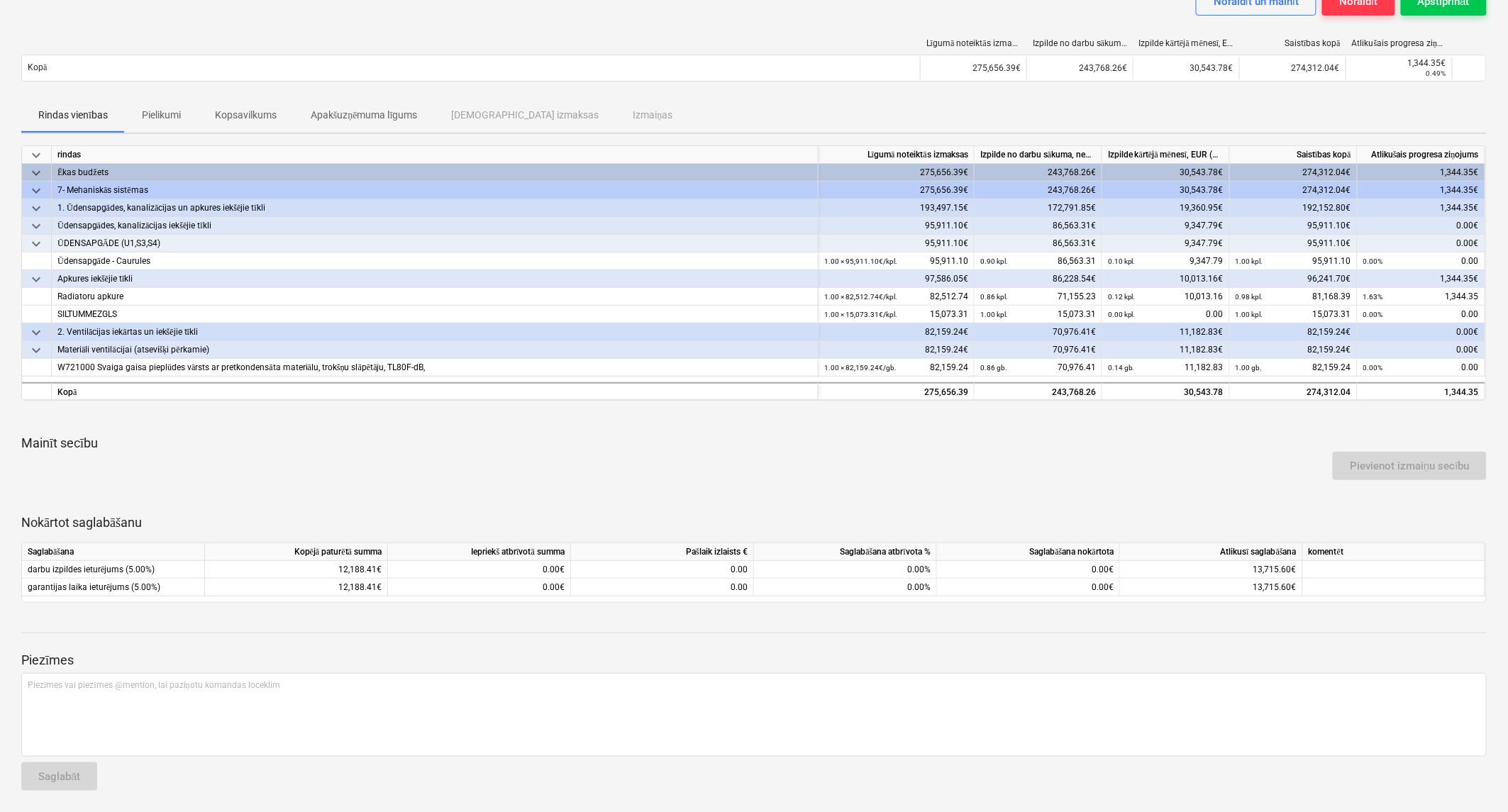
scroll to position [55, 0]
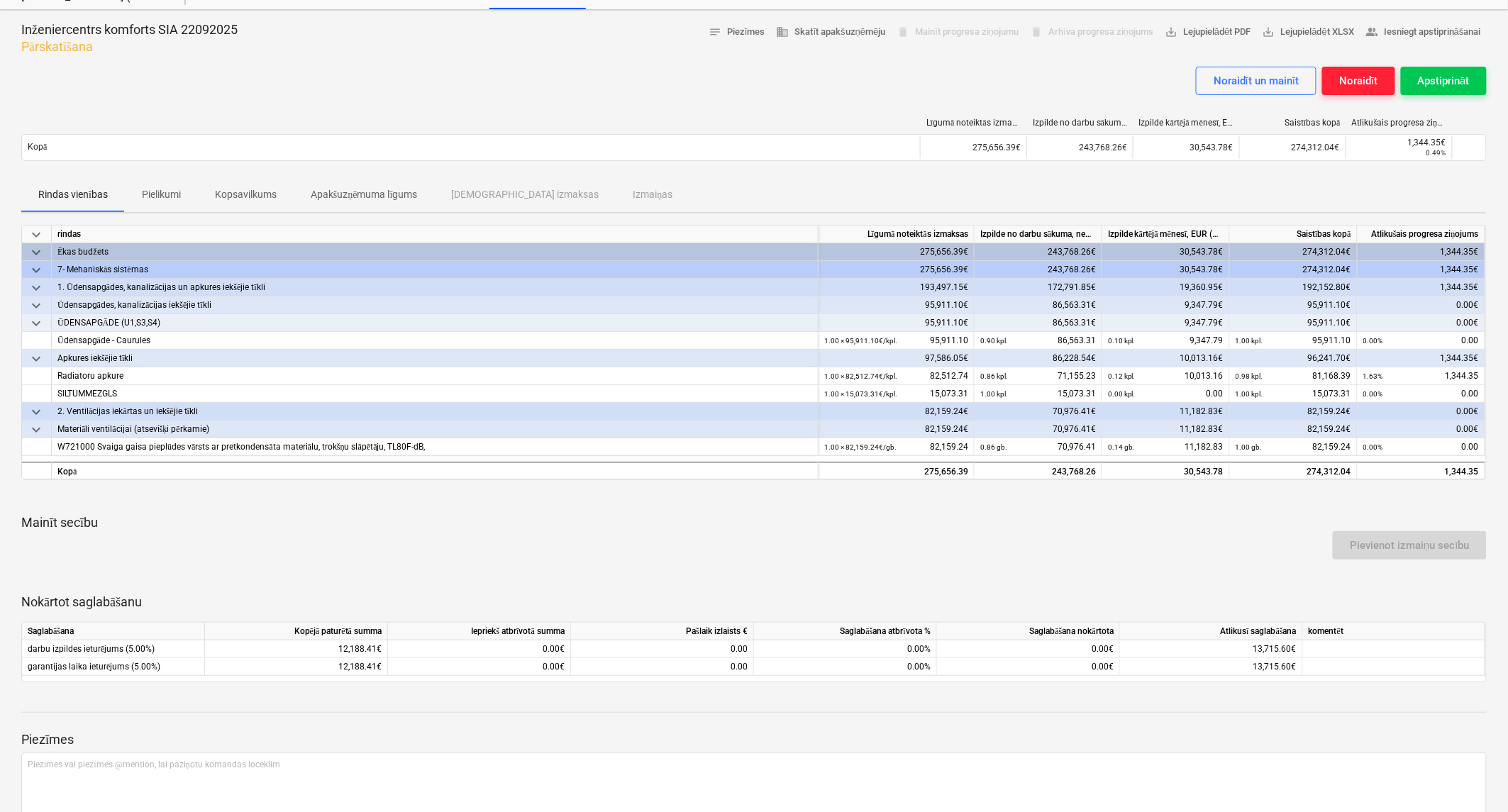
click at [1344, 78] on div "Noraidīt" at bounding box center [1358, 81] width 38 height 18
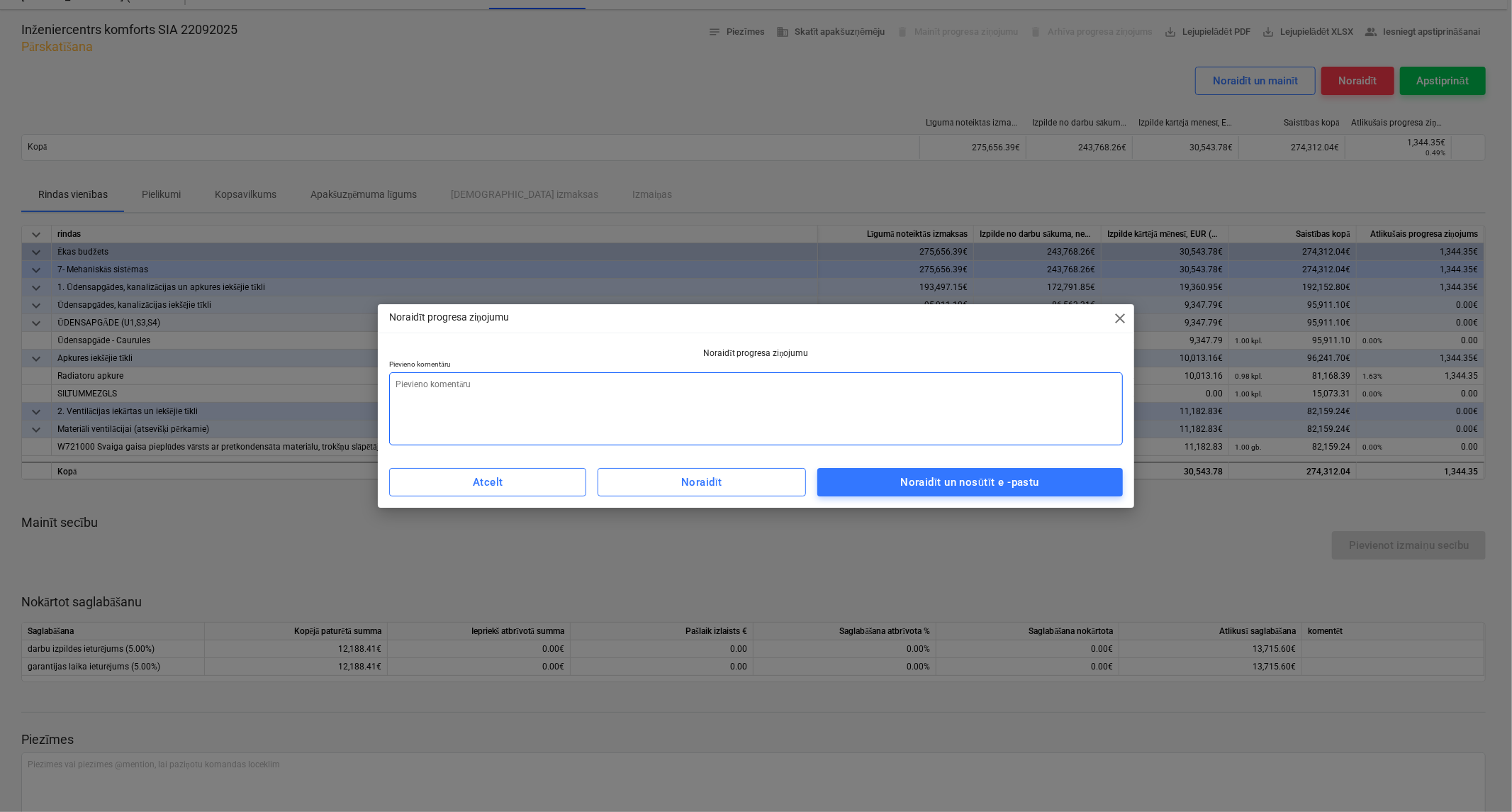
click at [617, 407] on textarea at bounding box center [756, 408] width 733 height 73
type textarea "x"
type textarea "L"
type textarea "x"
type textarea "Lū"
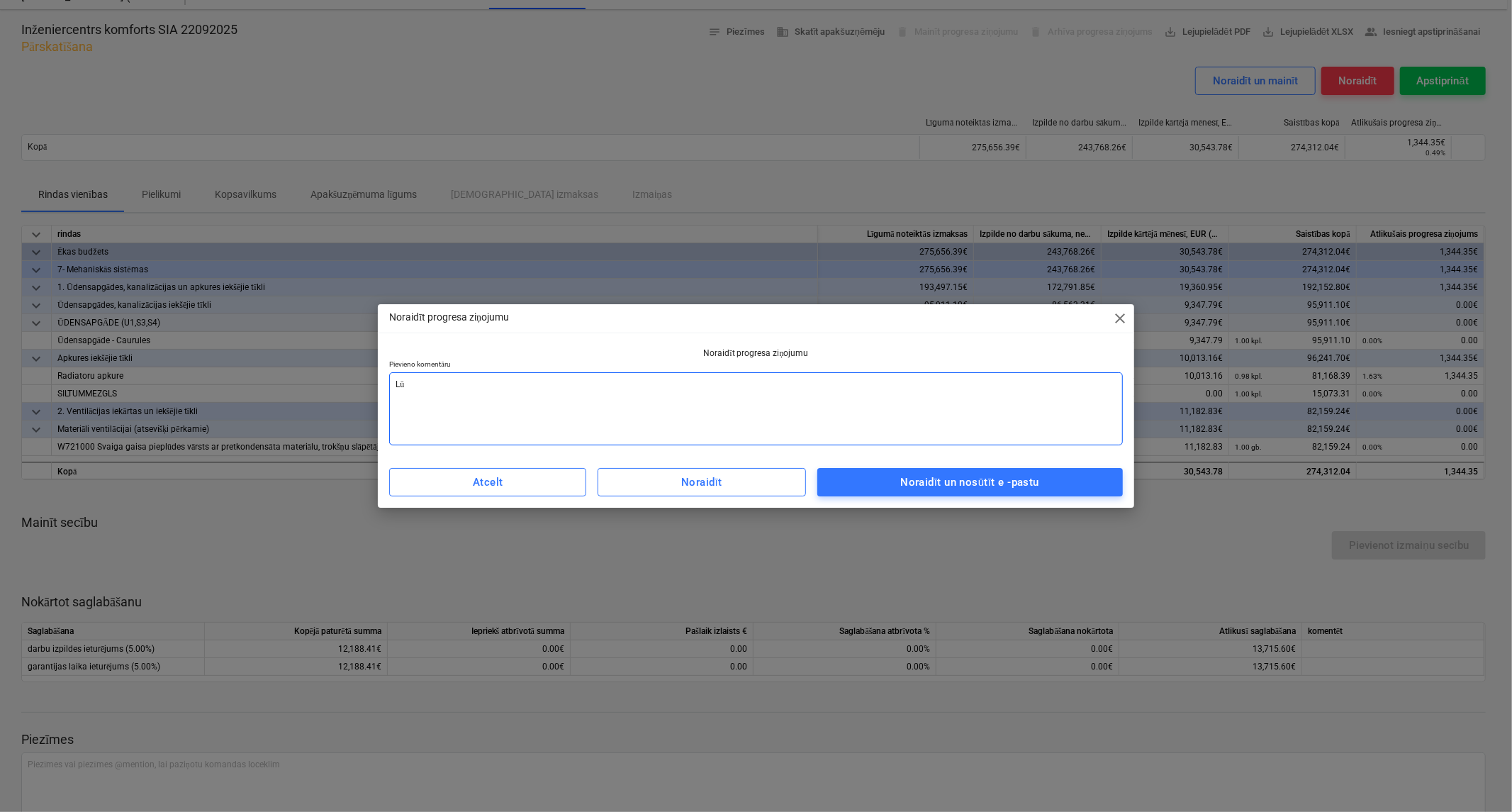
type textarea "x"
type textarea "Lūd"
type textarea "x"
type textarea "Lūdz"
type textarea "x"
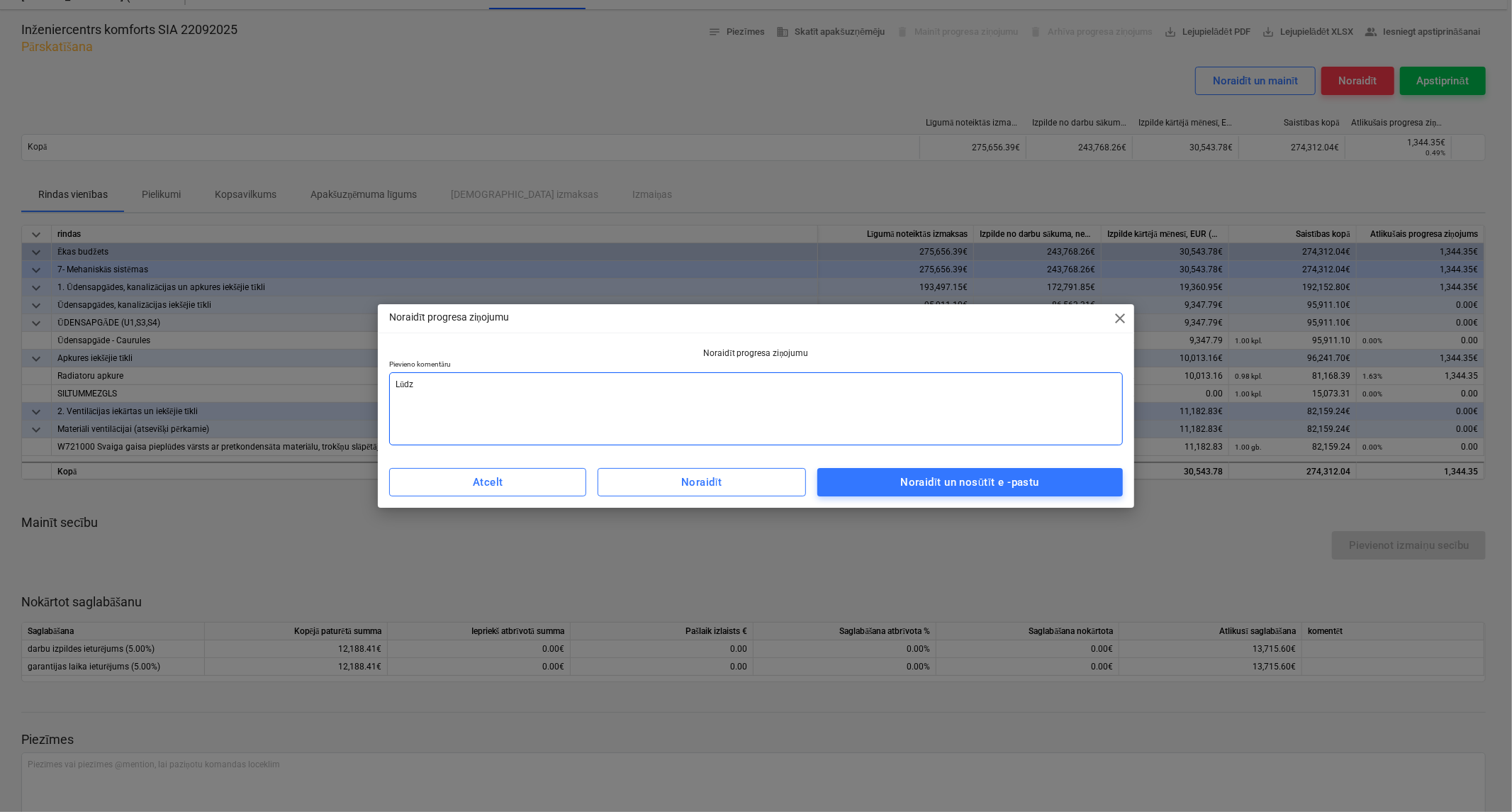
type textarea "Lūdzu"
type textarea "x"
type textarea "Lūdzu"
type textarea "x"
type textarea "Lūdzu a"
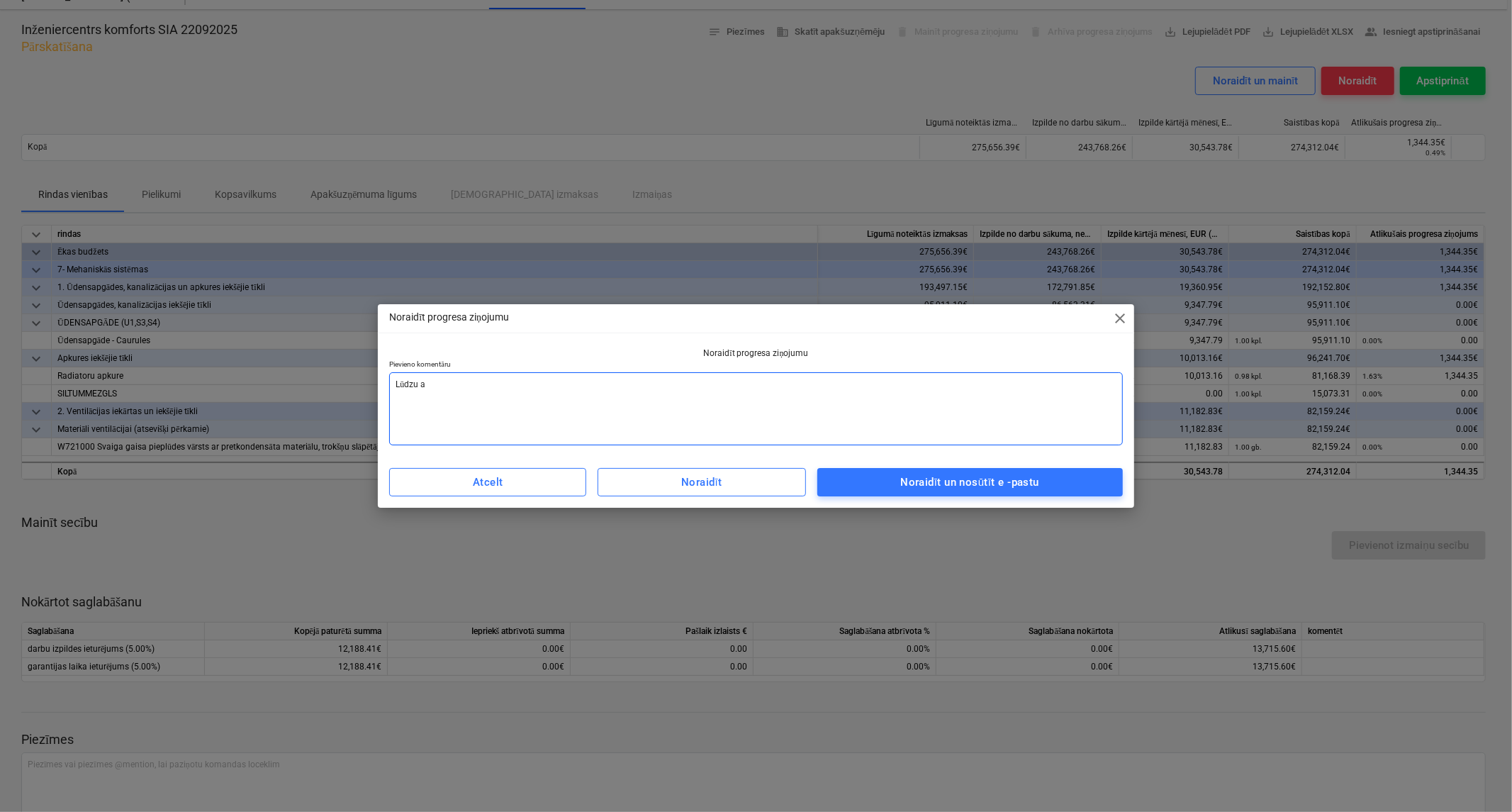
type textarea "x"
type textarea "Lūdzu ak"
type textarea "x"
type textarea "Lūdzu akt"
type textarea "x"
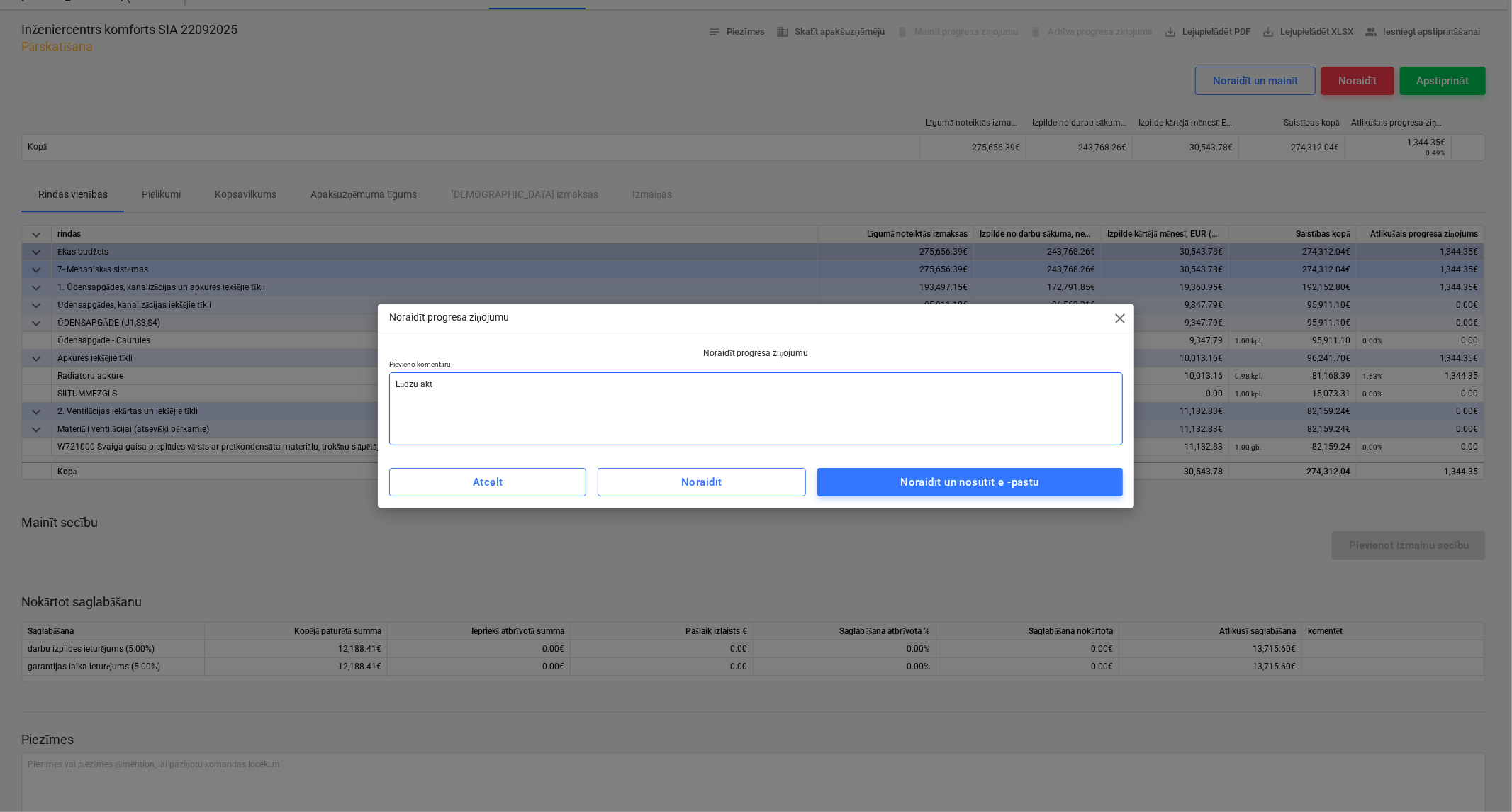
type textarea "Lūdzu aktē"
type textarea "x"
type textarea "Lūdzu aktēt"
type textarea "x"
type textarea "Lūdzu aktēt"
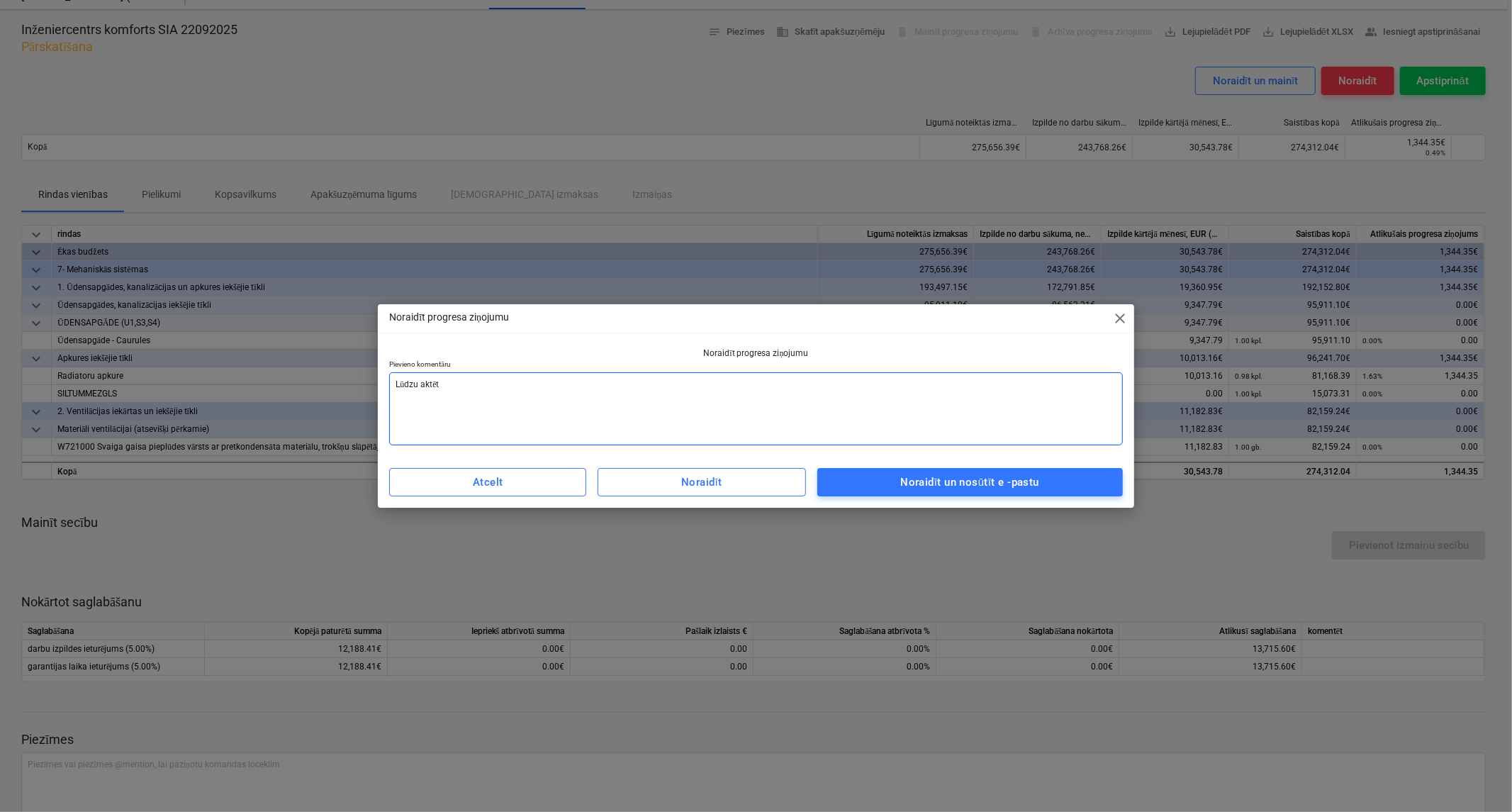
type textarea "x"
type textarea "Lūdzu aktēt l"
type textarea "x"
type textarea "Lūdzu aktēt lī"
type textarea "x"
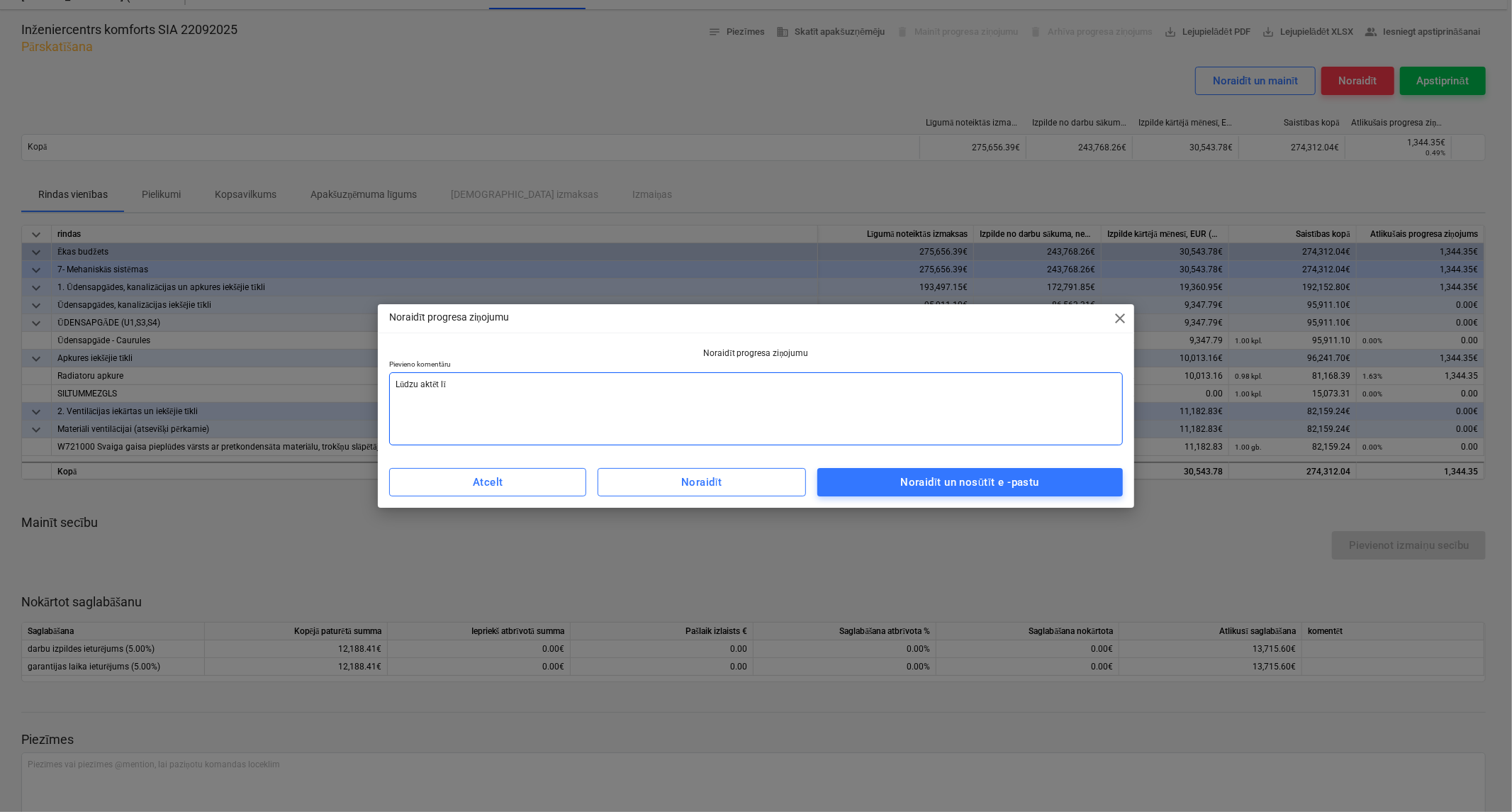
type textarea "Lūdzu aktēt līd"
type textarea "x"
type textarea "Lūdzu aktēt līdz"
type textarea "x"
type textarea "Lūdzu aktēt līdz"
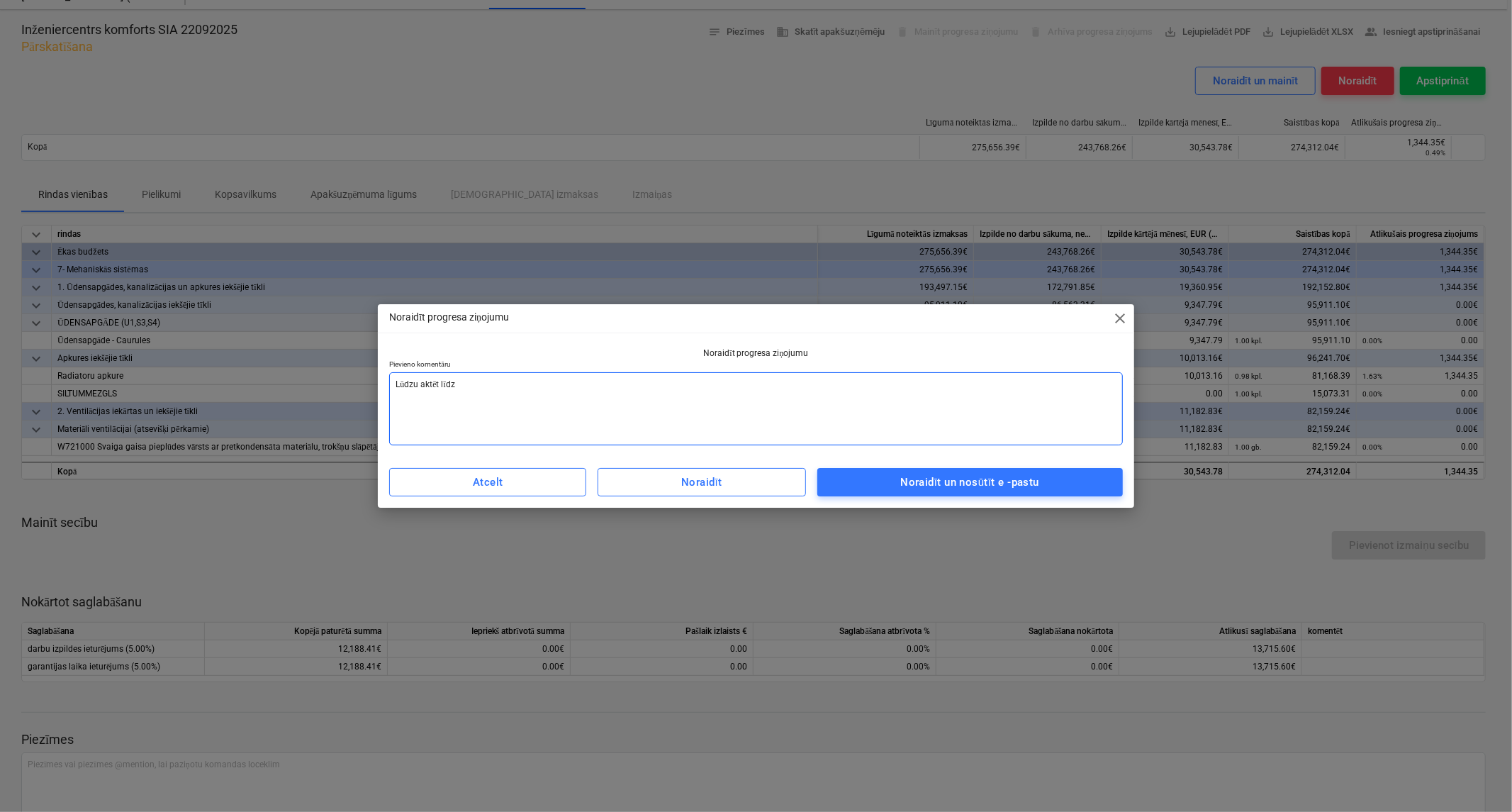
type textarea "x"
type textarea "Lūdzu aktēt līdz 0"
type textarea "x"
type textarea "Lūdzu aktēt līdz 0,"
type textarea "x"
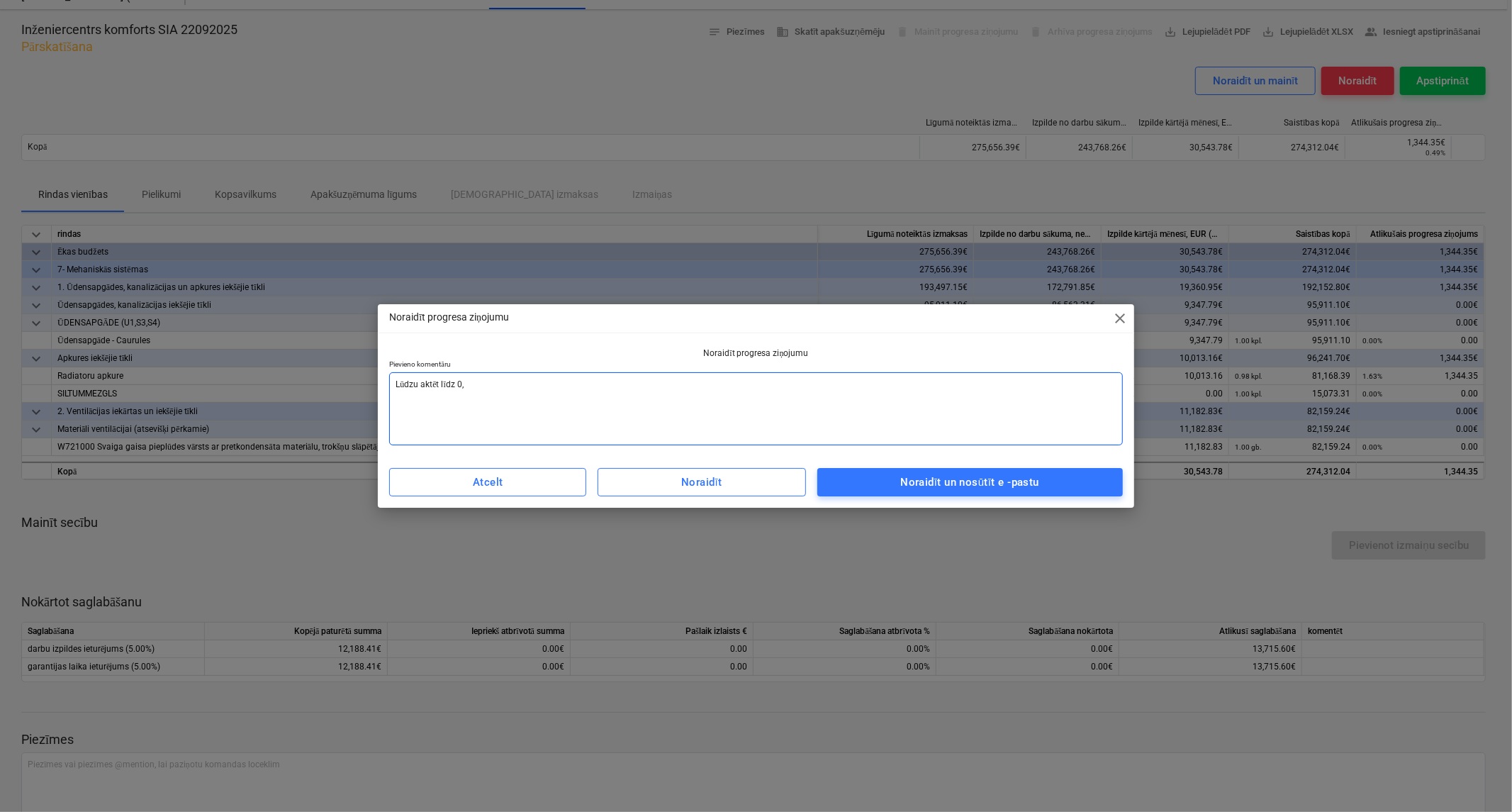
type textarea "Lūdzu aktēt līdz 0,0"
type textarea "x"
type textarea "Lūdzu aktēt līdz 0,00"
click at [862, 480] on span "Noraidīt un nosūtīt e -pastu" at bounding box center [970, 482] width 274 height 18
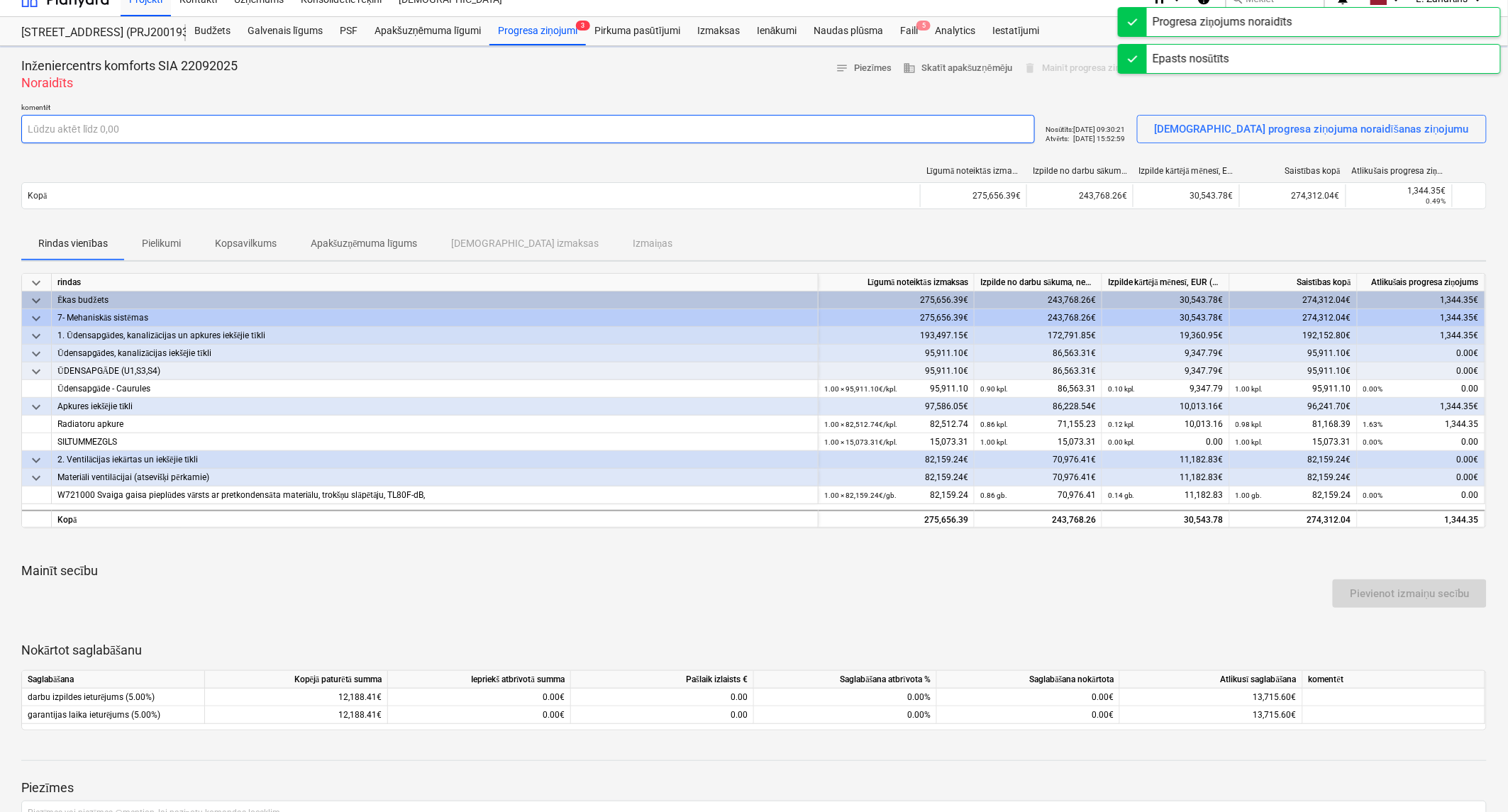
scroll to position [0, 0]
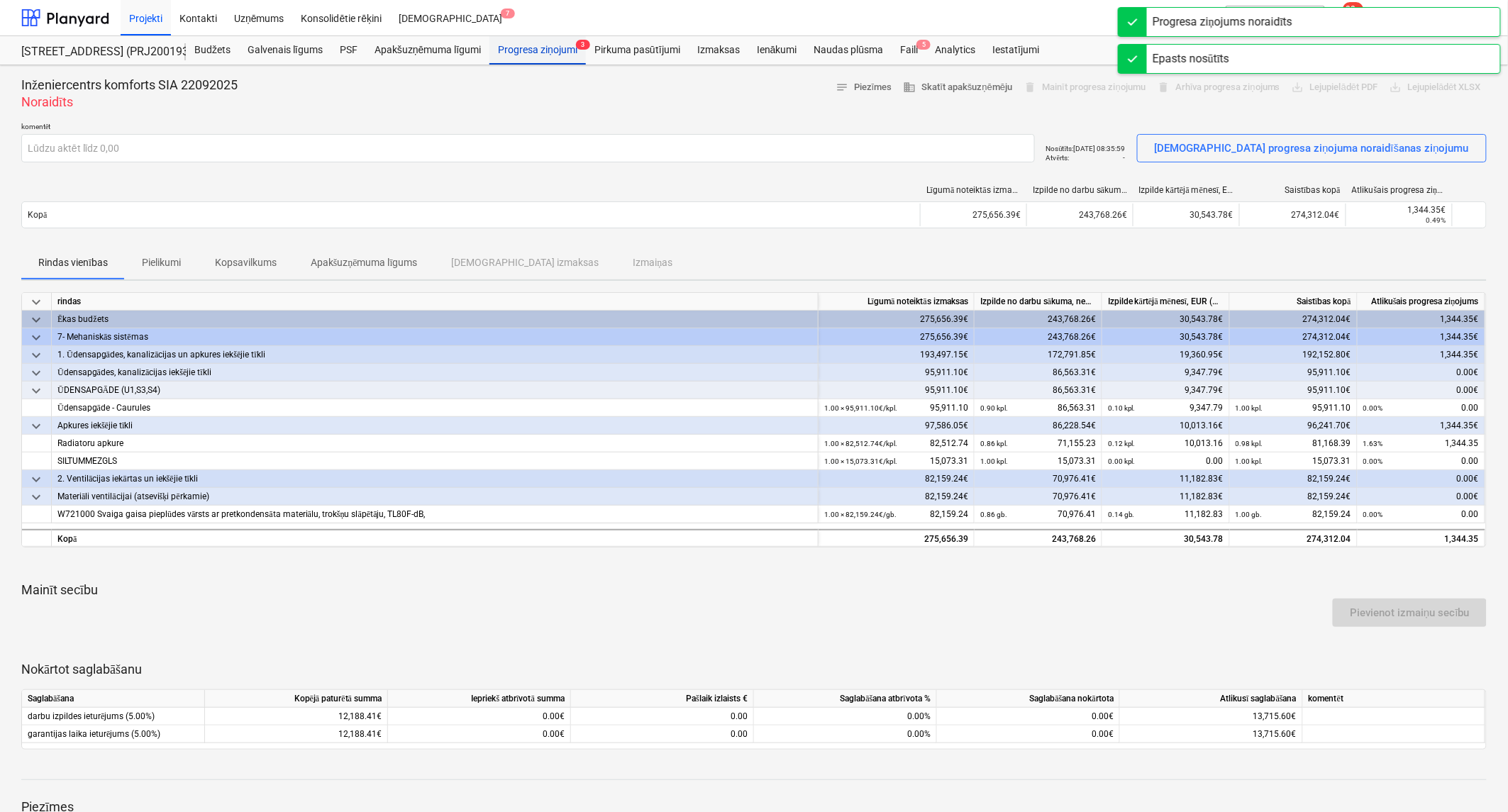
click at [532, 45] on div "Progresa ziņojumi 3" at bounding box center [537, 51] width 96 height 28
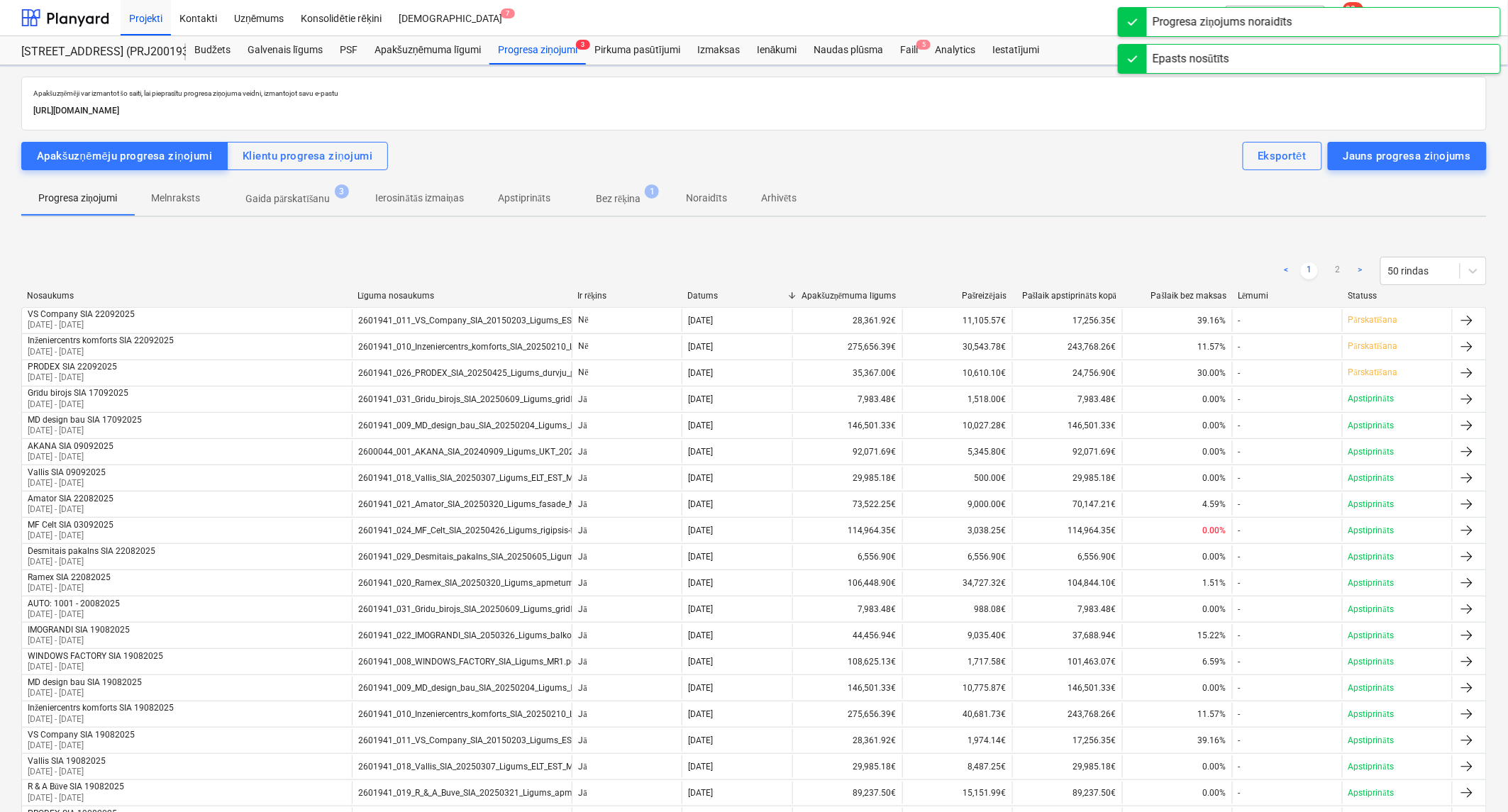
click at [321, 199] on p "Gaida pārskatīšanu" at bounding box center [288, 198] width 85 height 15
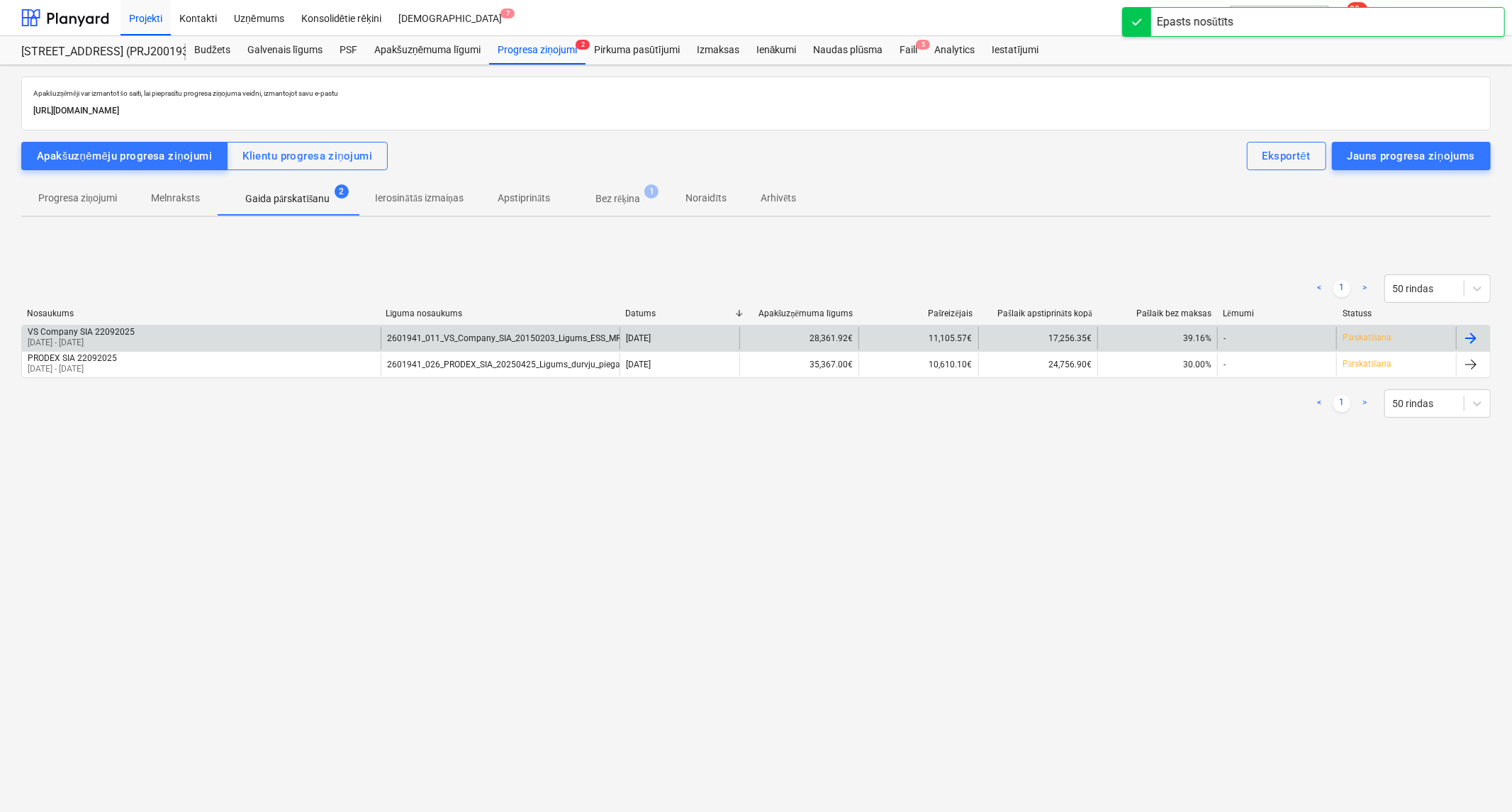
click at [291, 337] on div "VS Company SIA 22092025 25 Aug 2025 - 22 Sep 2025" at bounding box center [201, 338] width 358 height 23
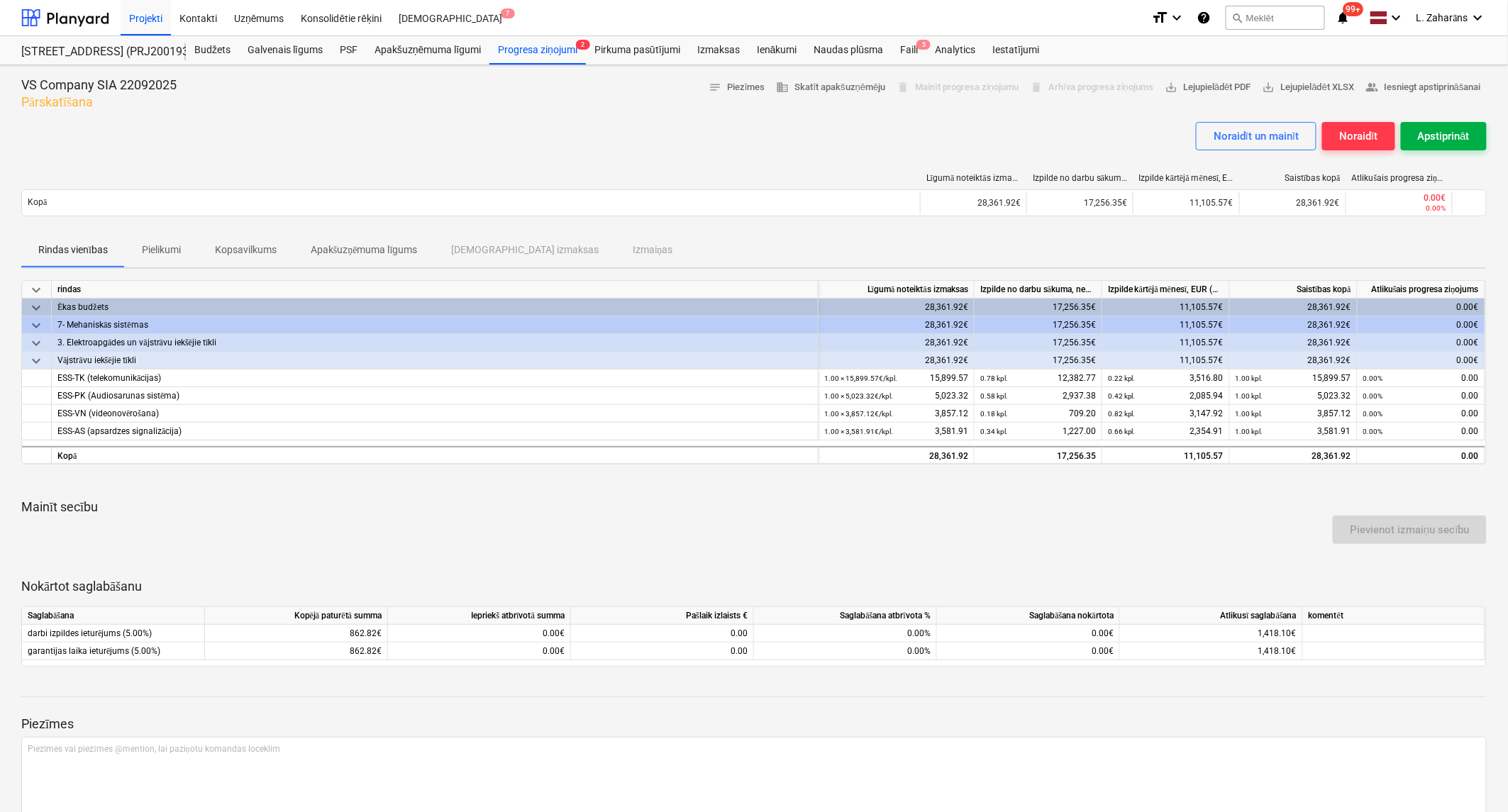
click at [1431, 138] on div "Apstiprināt" at bounding box center [1444, 136] width 52 height 18
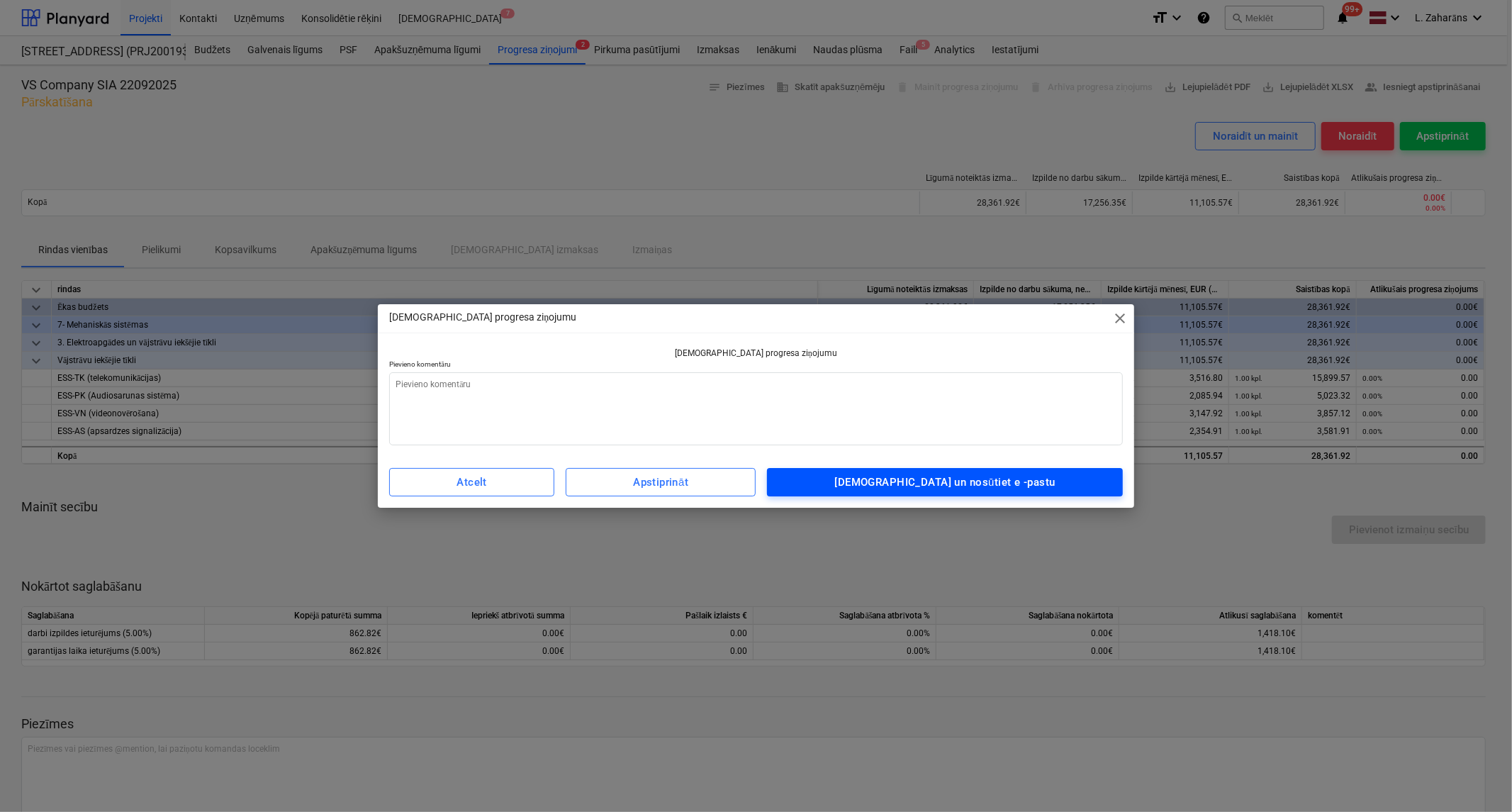
click at [977, 484] on div "Apstipriniet un nosūtiet e -pastu" at bounding box center [945, 482] width 220 height 18
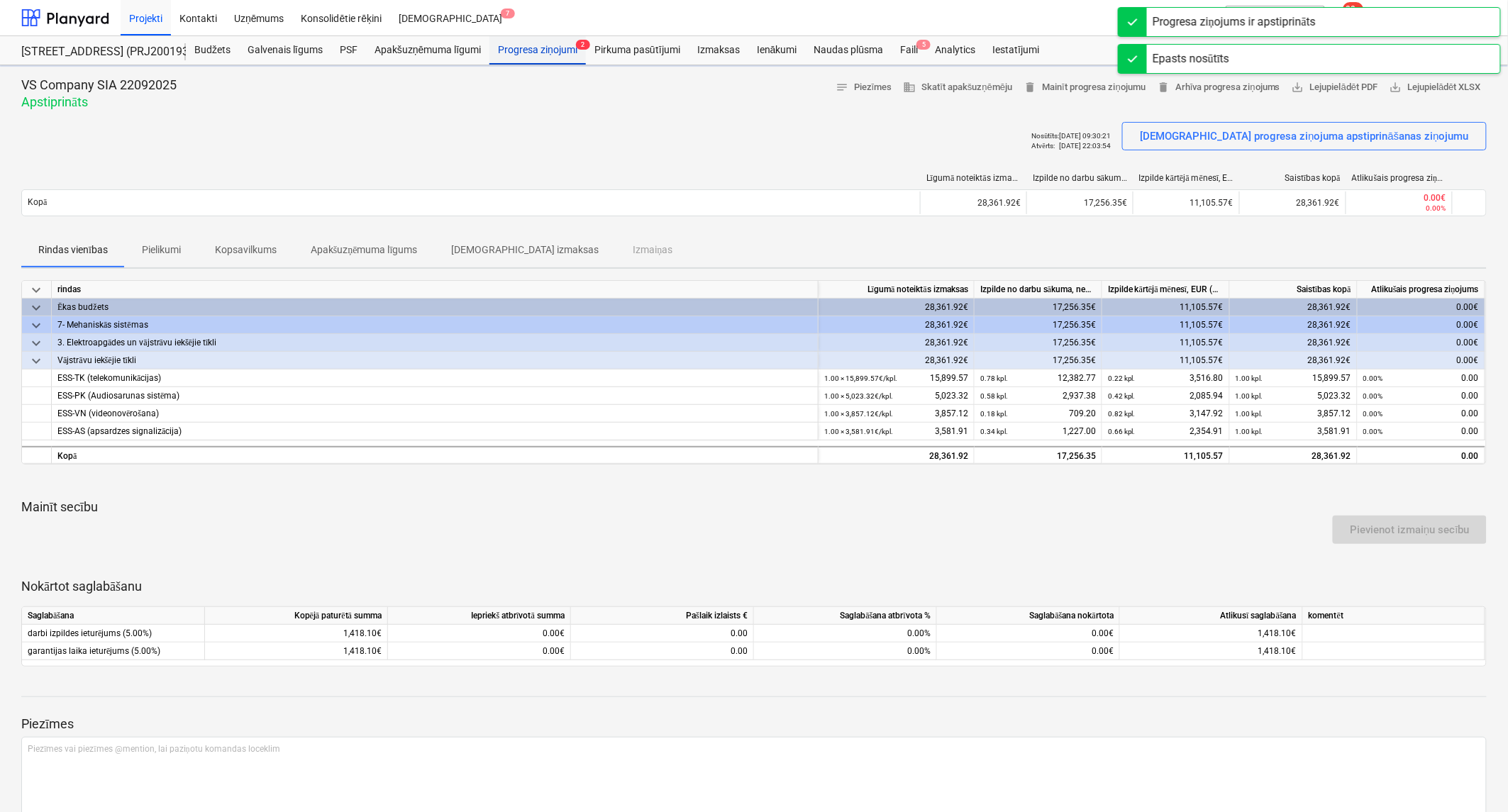
click at [520, 55] on div "Progresa ziņojumi 2" at bounding box center [537, 51] width 96 height 28
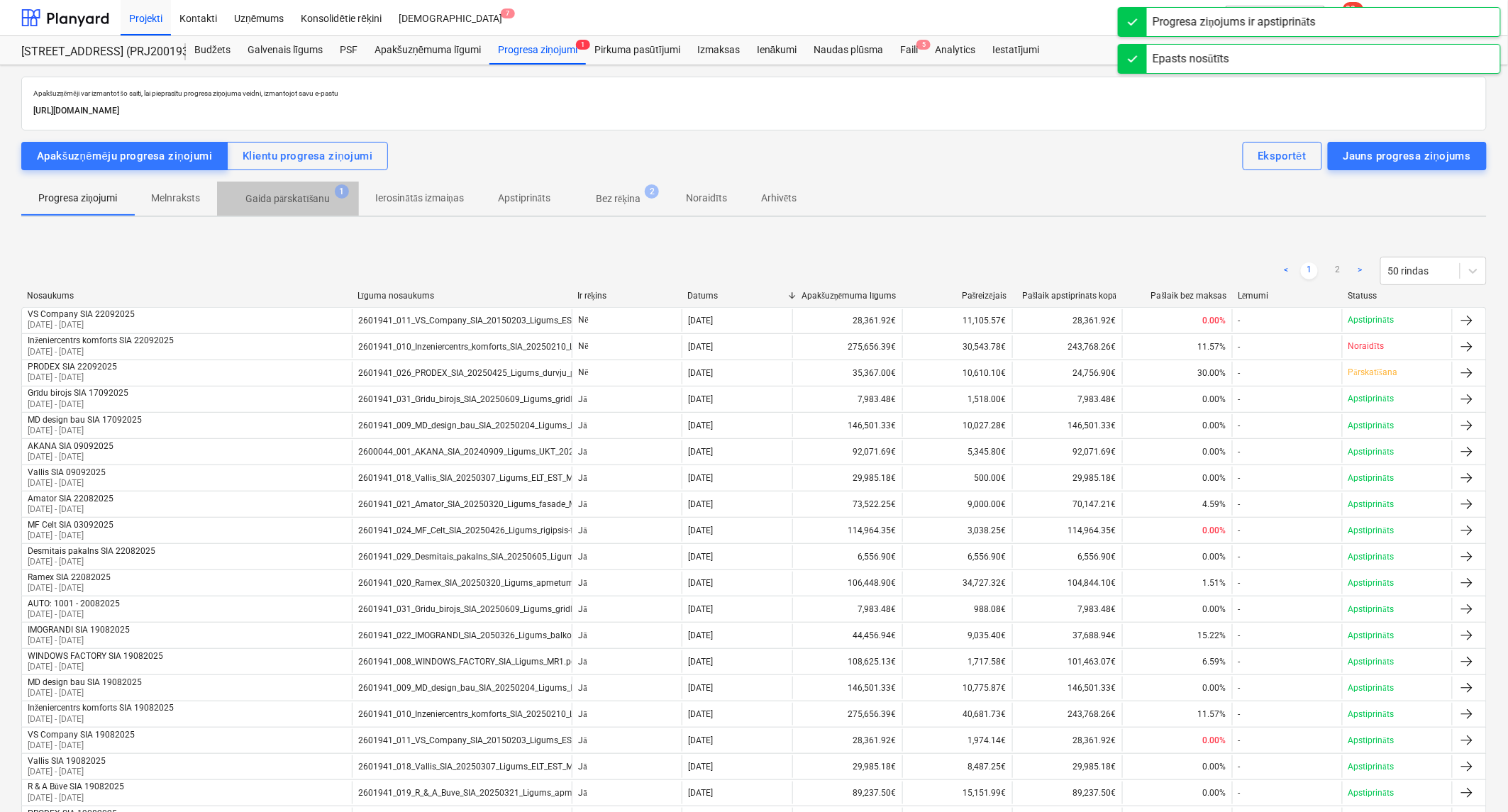
click at [291, 196] on p "Gaida pārskatīšanu" at bounding box center [288, 198] width 85 height 15
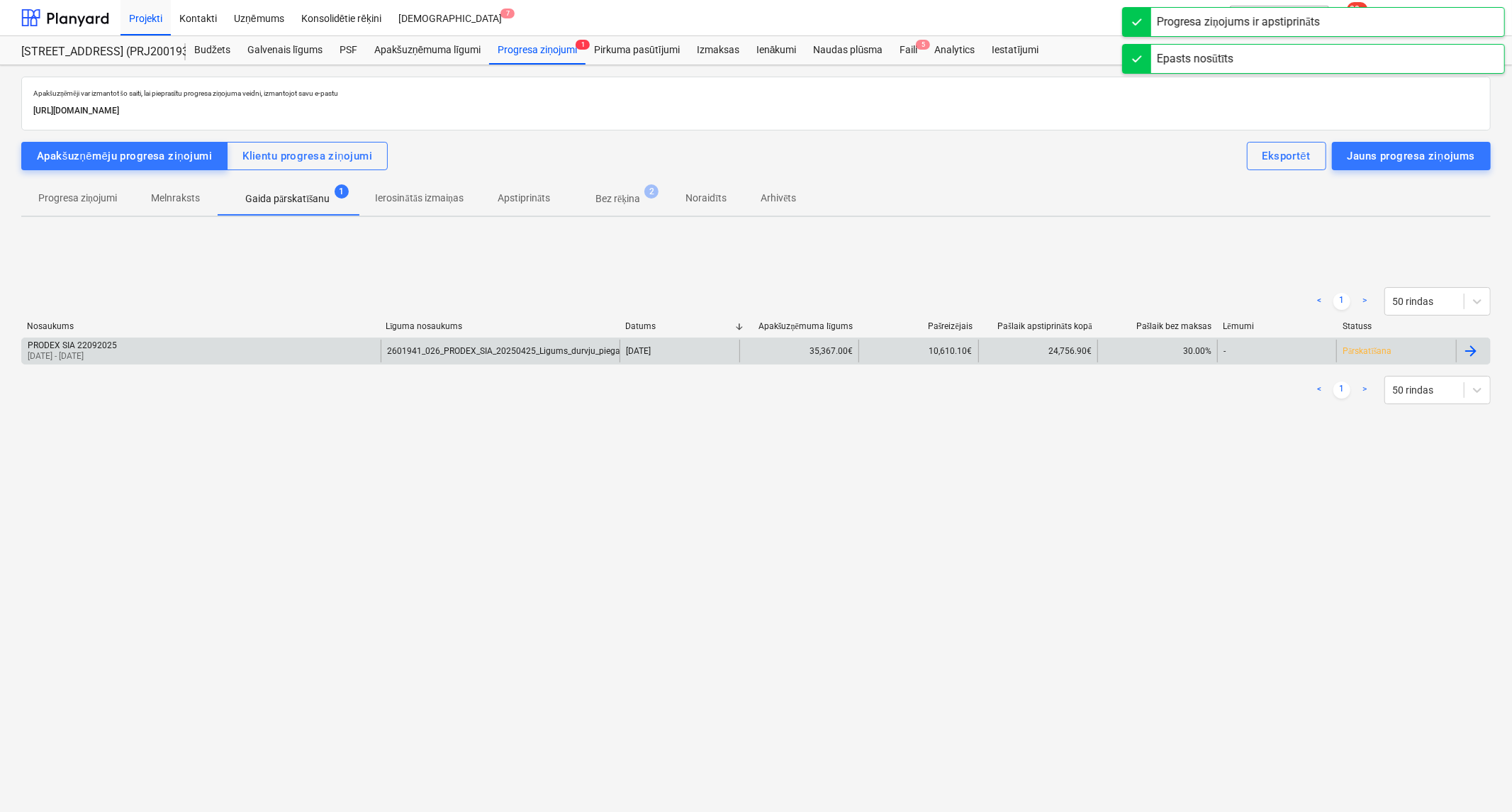
click at [216, 357] on div "PRODEX SIA 22092025 10 Sep 2025 - 22 Sep 2025" at bounding box center [201, 351] width 358 height 23
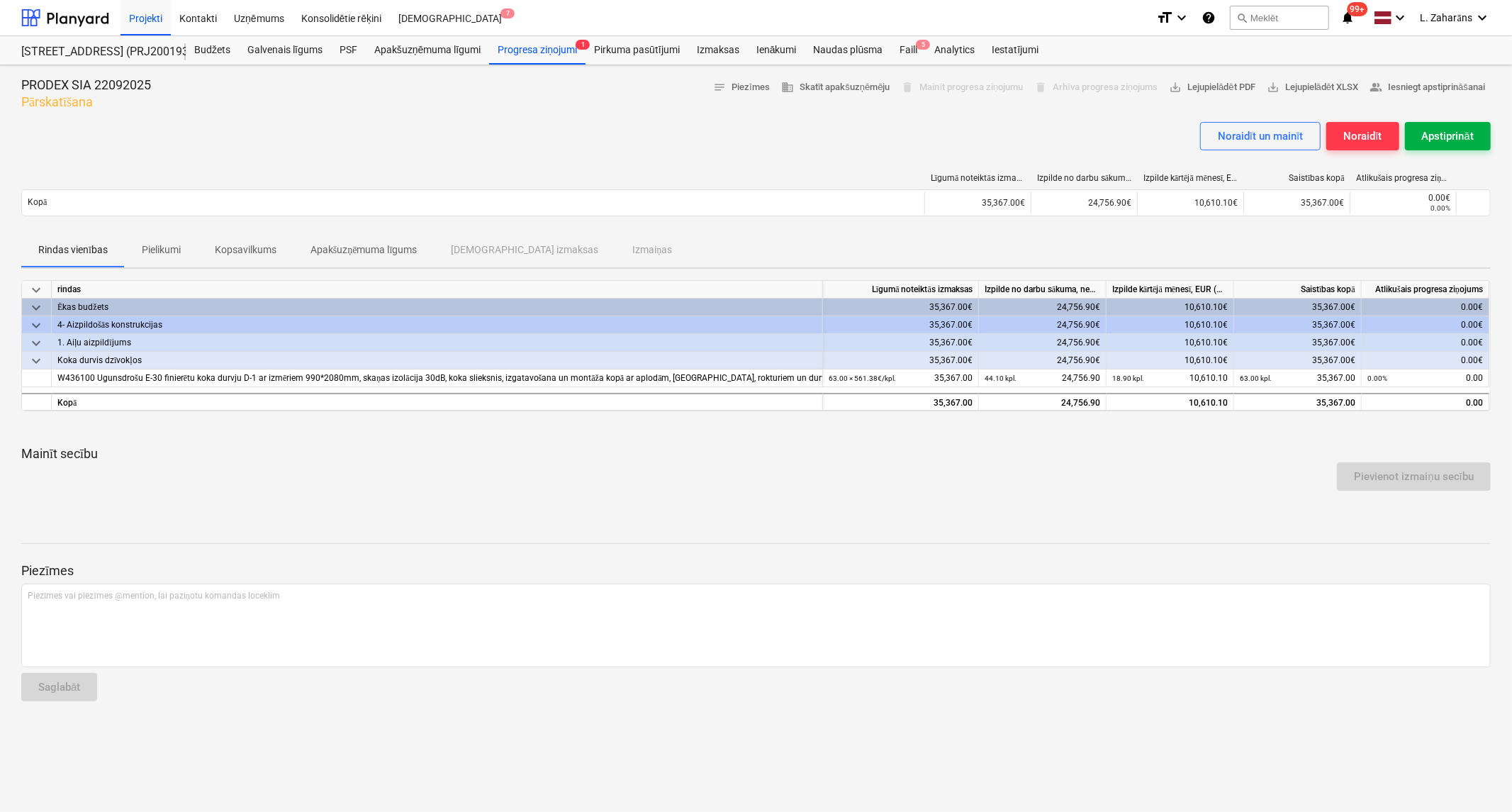
click at [1431, 142] on div "Apstiprināt" at bounding box center [1448, 136] width 52 height 18
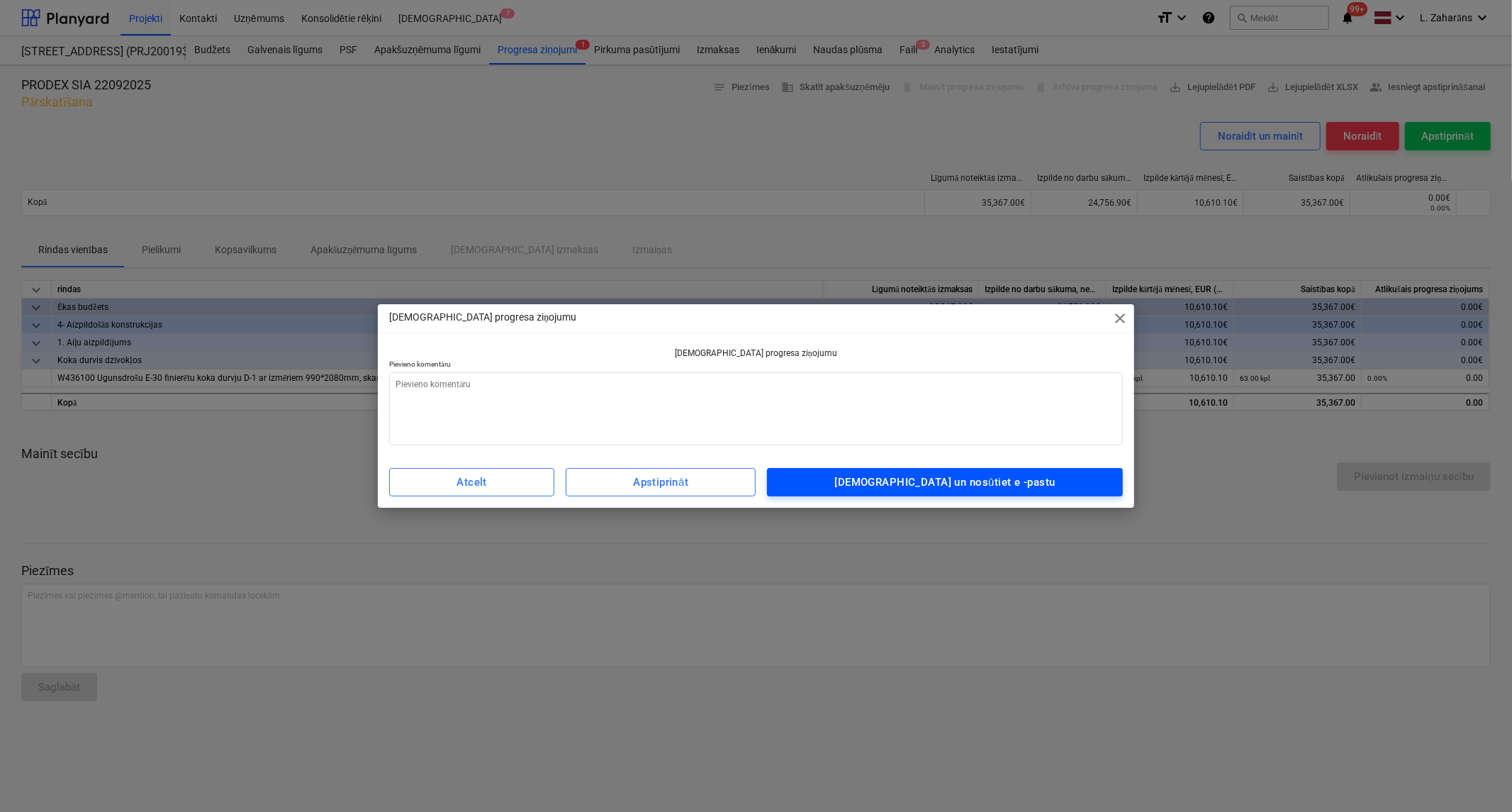
click at [906, 483] on div "Apstipriniet un nosūtiet e -pastu" at bounding box center [945, 482] width 220 height 18
type textarea "x"
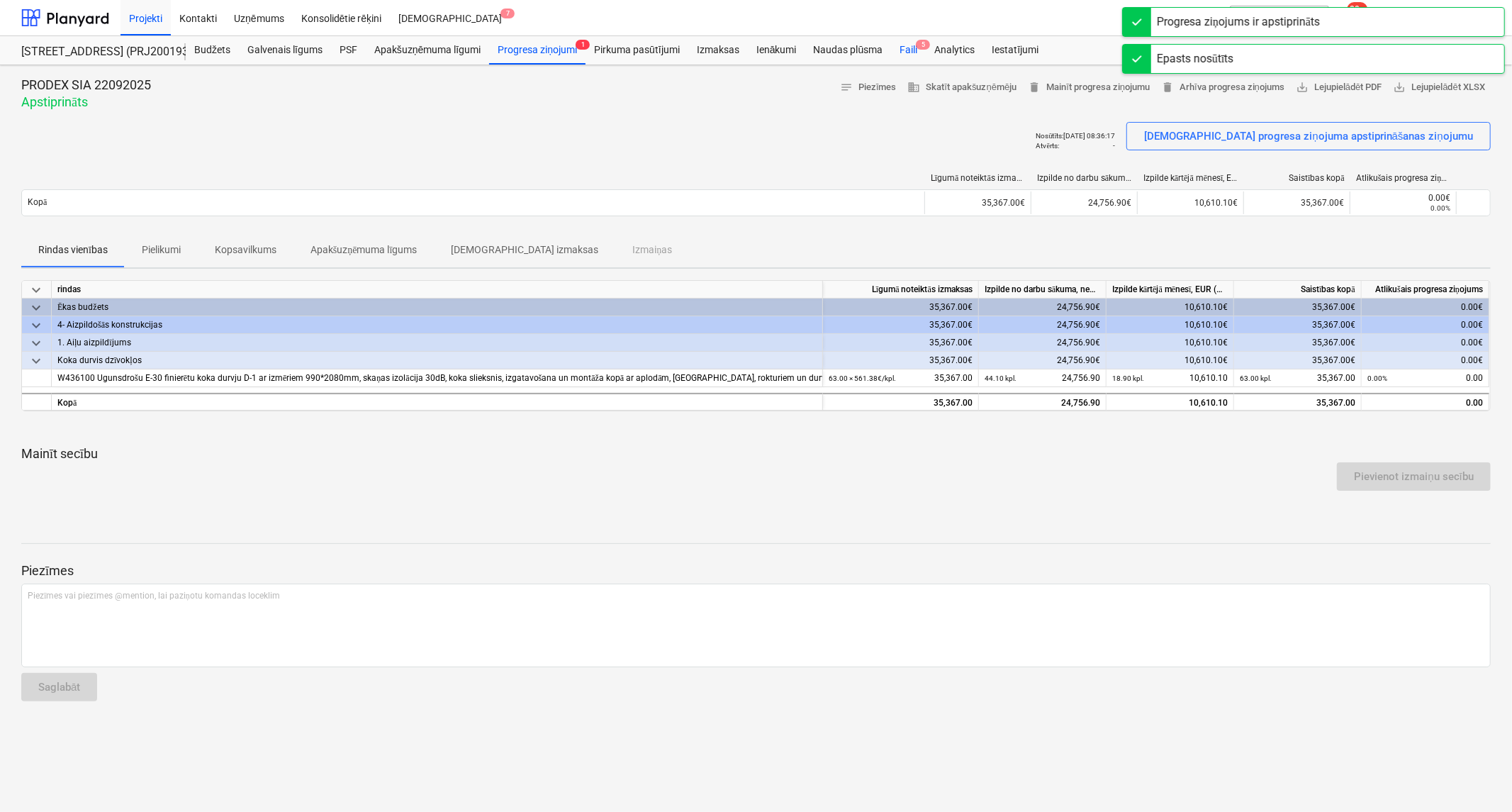
click at [902, 47] on div "Faili 5" at bounding box center [908, 51] width 35 height 28
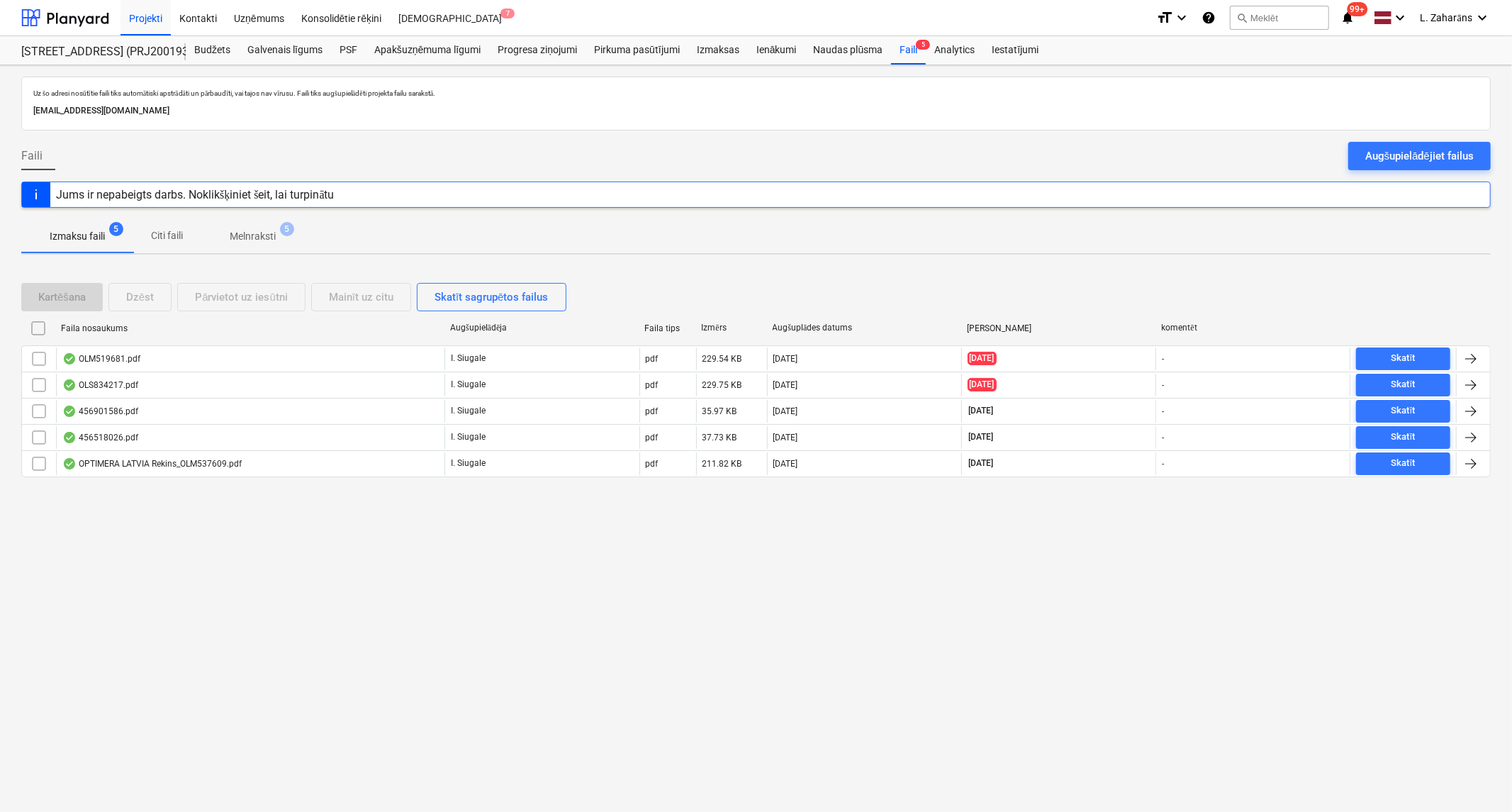
click at [257, 237] on p "Melnraksti" at bounding box center [253, 236] width 46 height 15
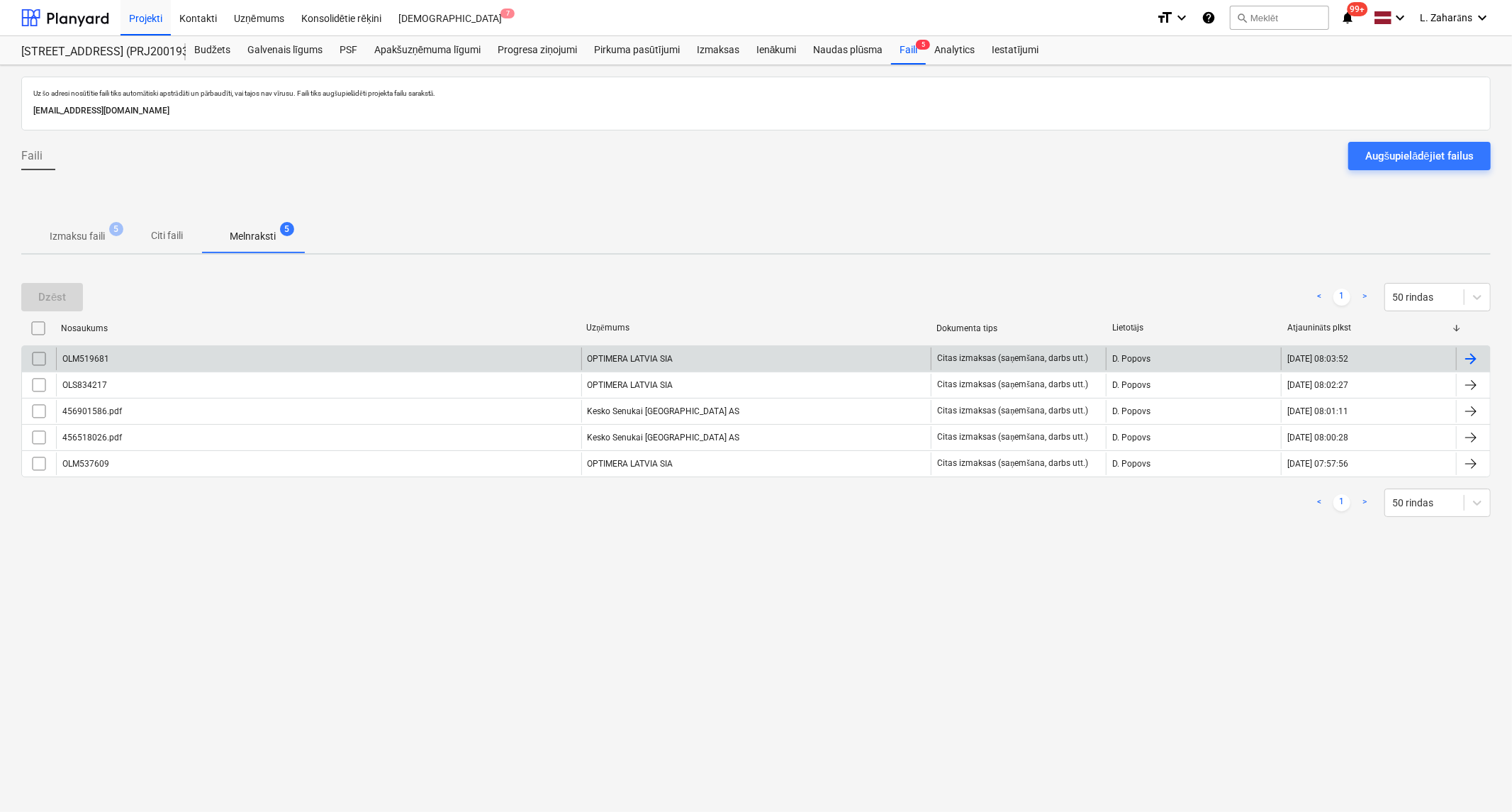
click at [249, 363] on div "OLM519681" at bounding box center [318, 359] width 525 height 23
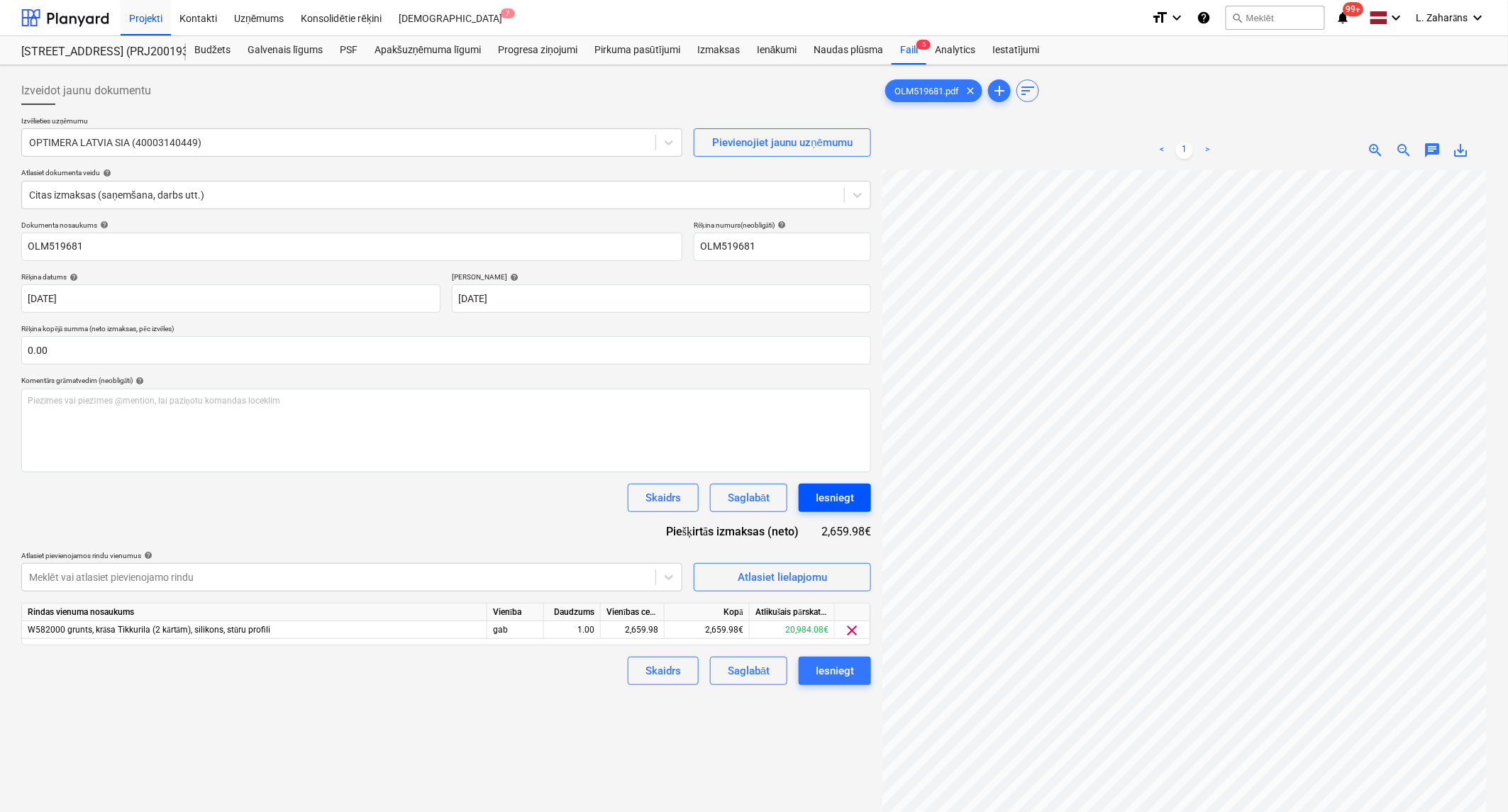
scroll to position [795, 563]
click at [813, 506] on button "Iesniegt" at bounding box center [835, 498] width 73 height 28
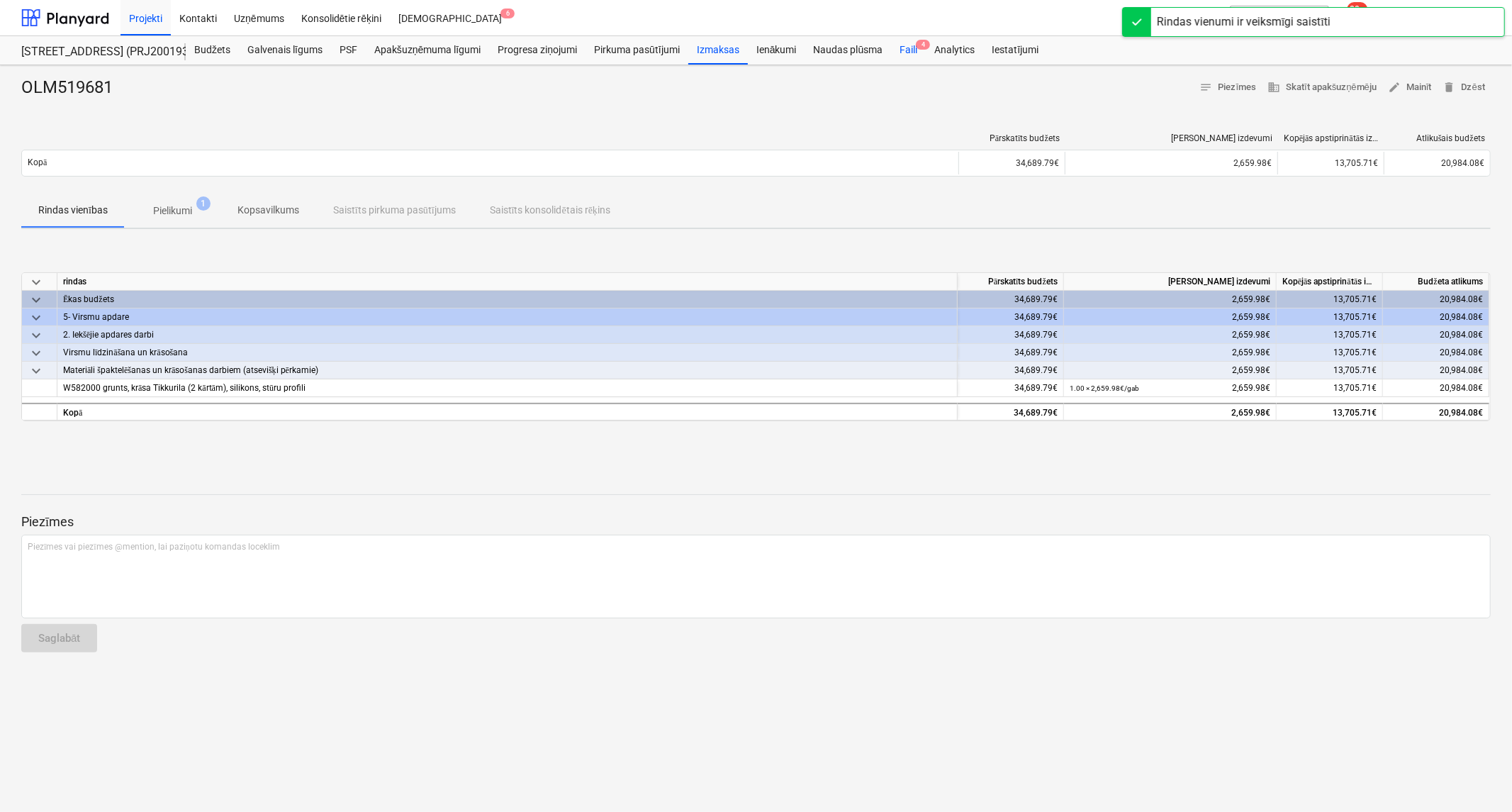
click at [909, 48] on div "Faili 4" at bounding box center [908, 51] width 35 height 28
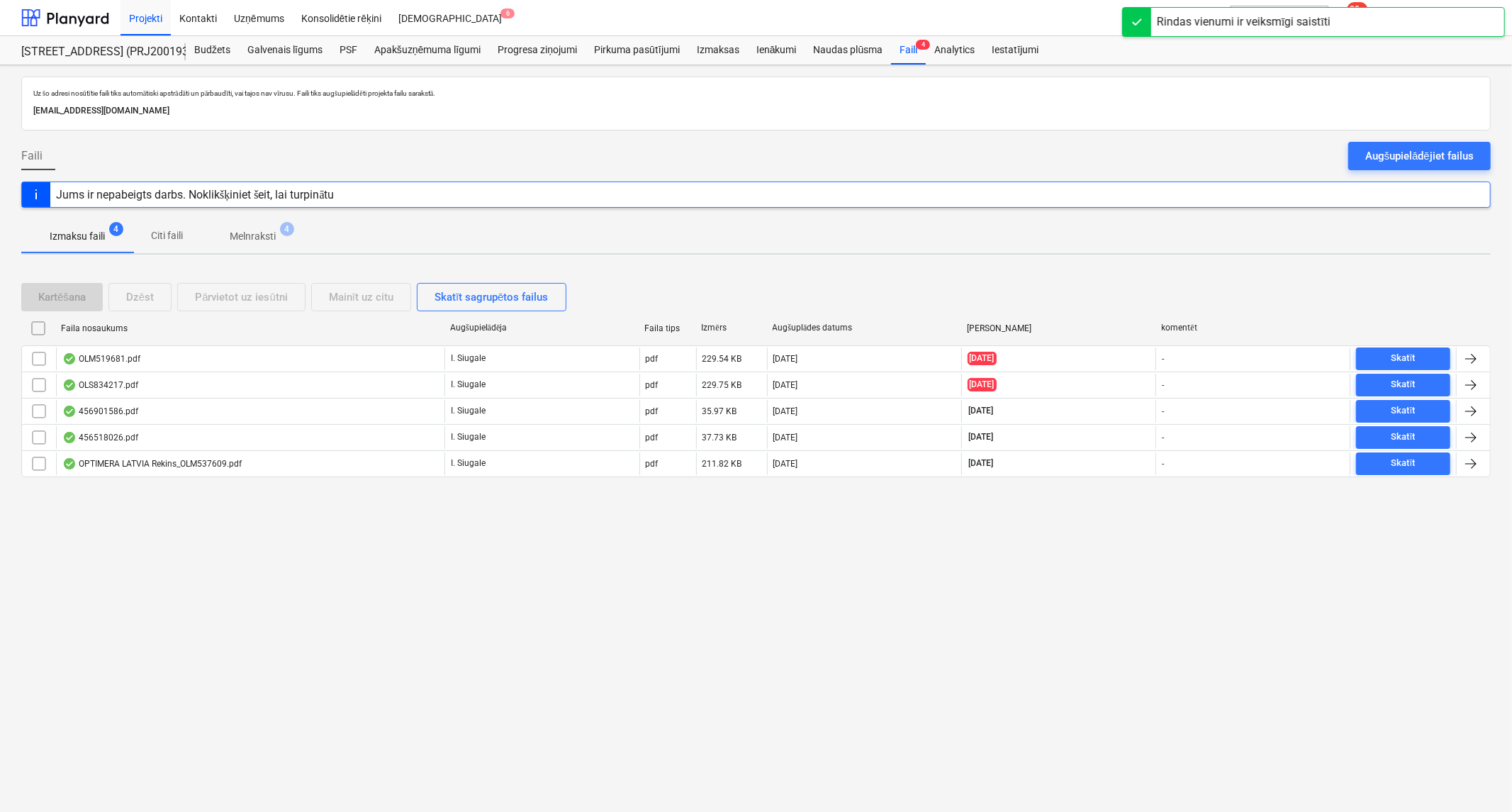
click at [248, 232] on p "Melnraksti" at bounding box center [253, 236] width 46 height 15
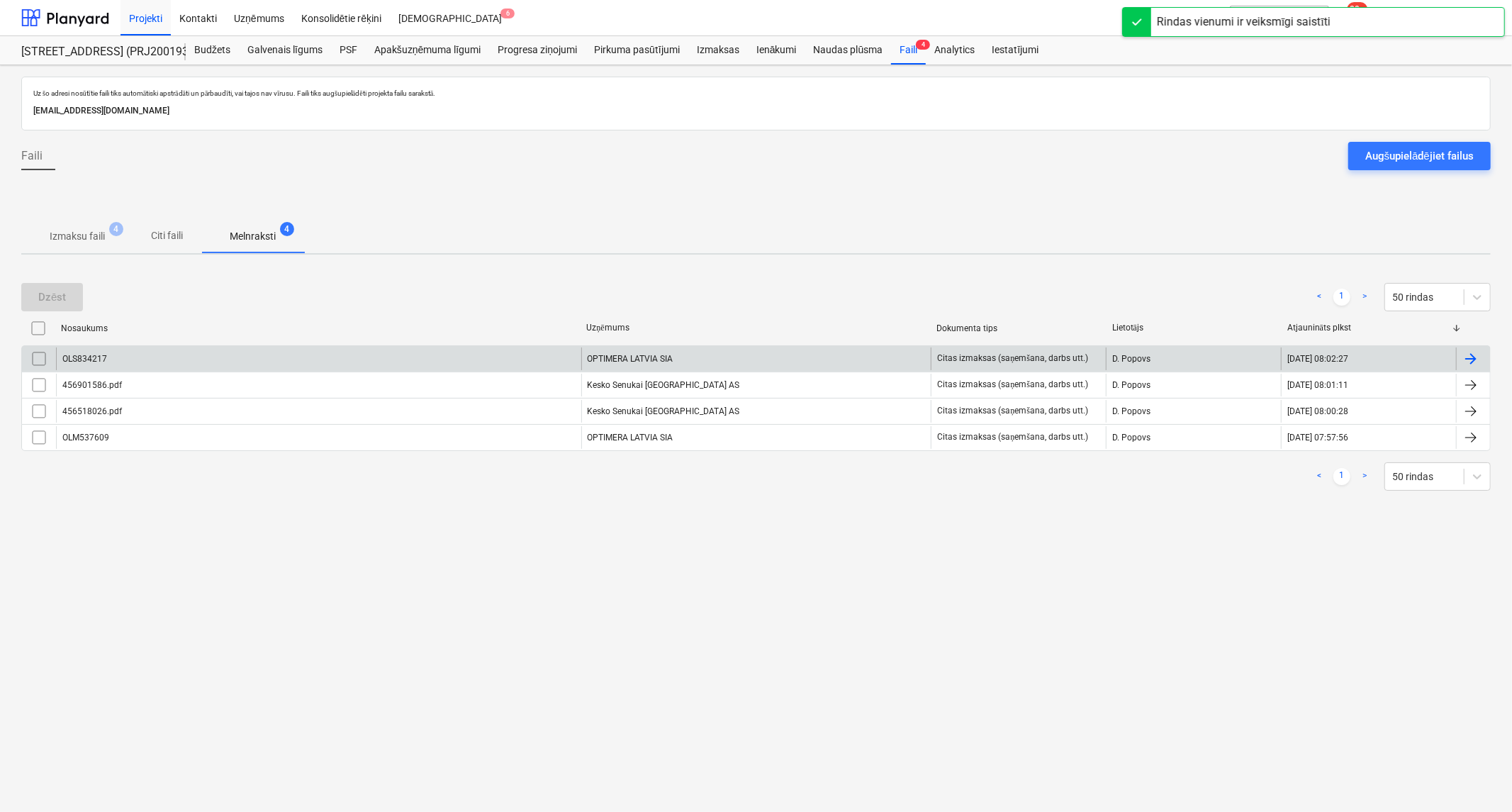
click at [223, 366] on div "OLS834217" at bounding box center [318, 359] width 525 height 23
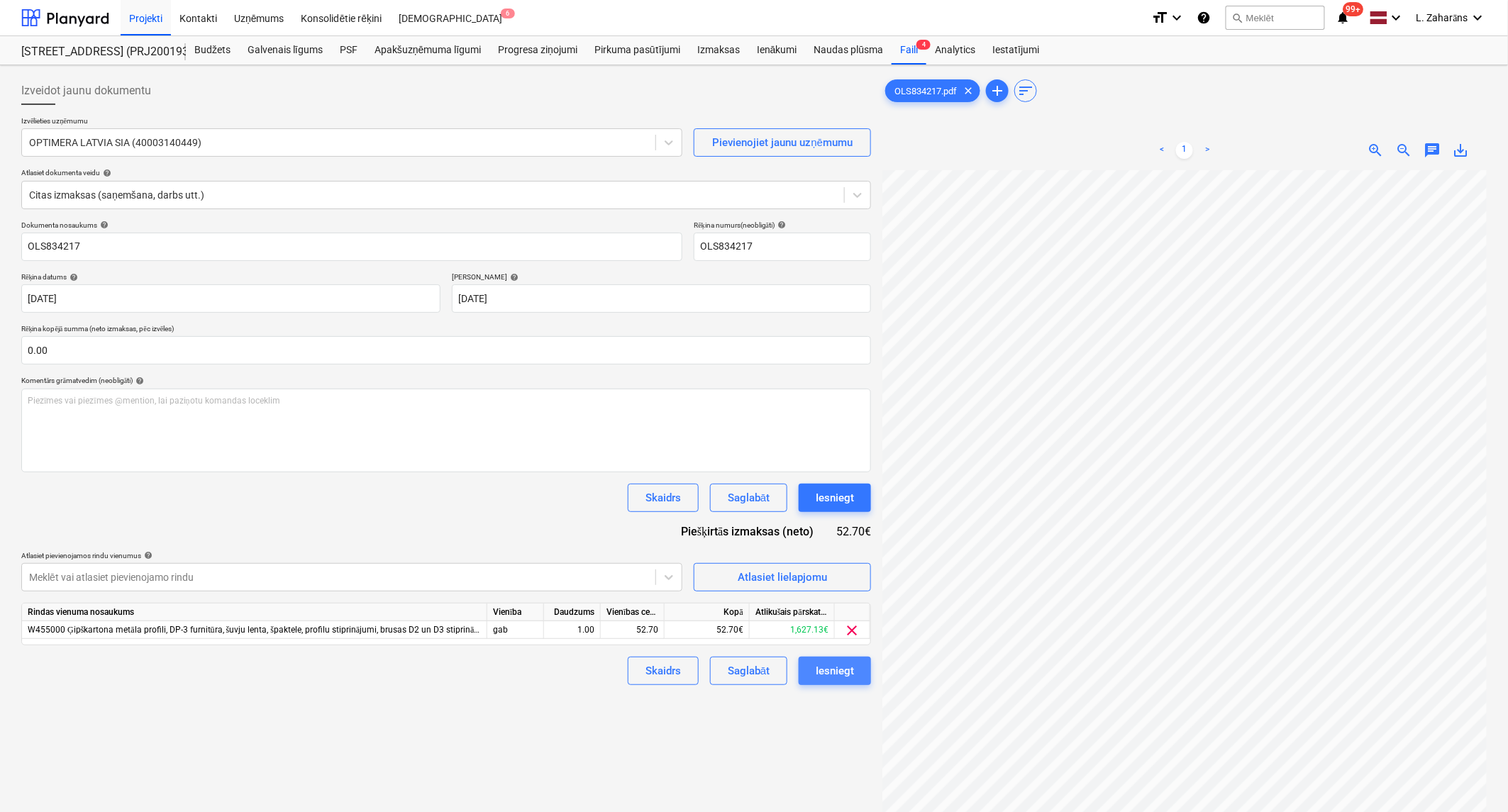
click at [816, 676] on div "Iesniegt" at bounding box center [834, 671] width 38 height 18
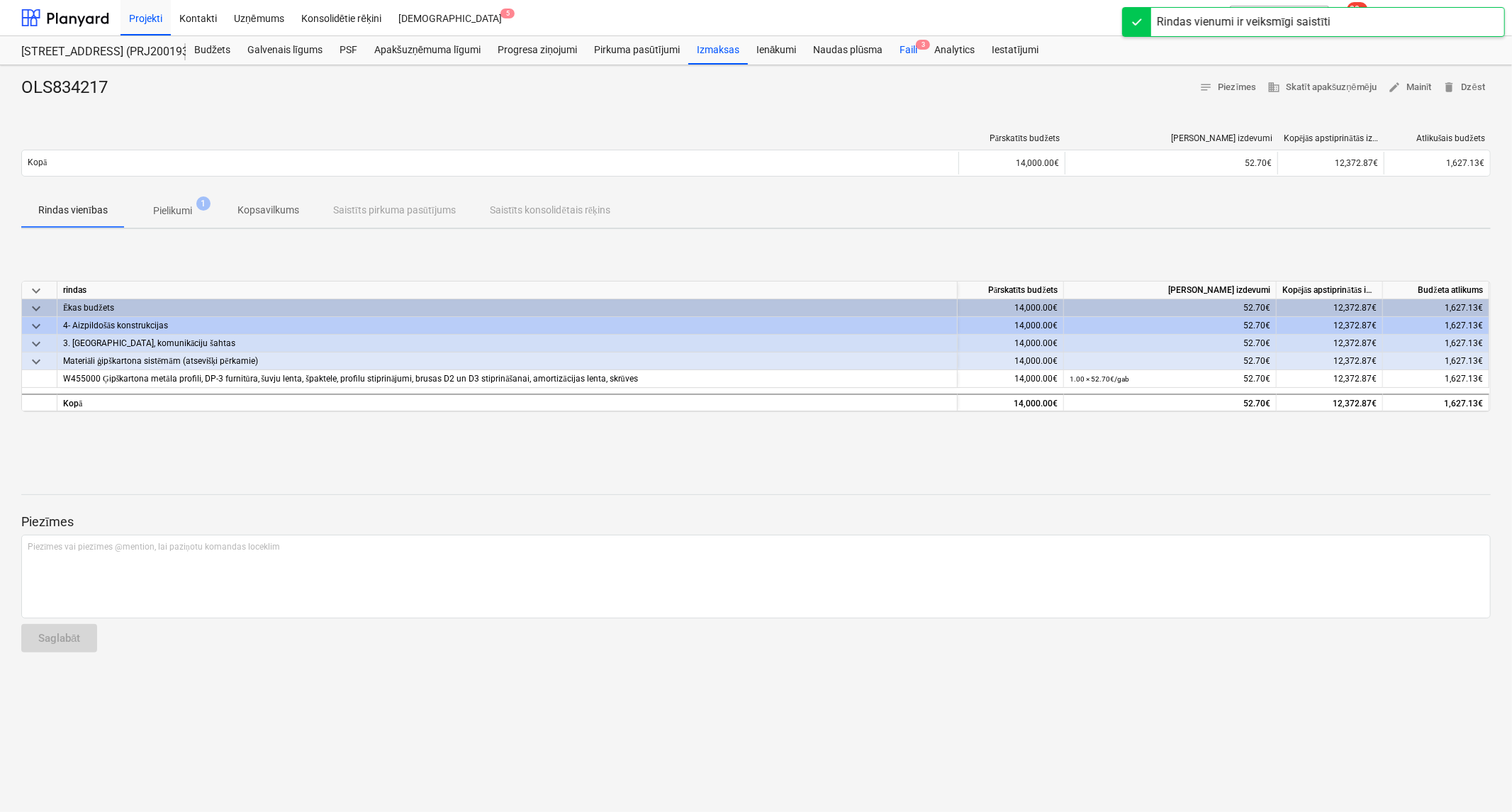
drag, startPoint x: 917, startPoint y: 46, endPoint x: 891, endPoint y: 59, distance: 29.1
click at [914, 46] on div "Faili 3" at bounding box center [908, 51] width 35 height 28
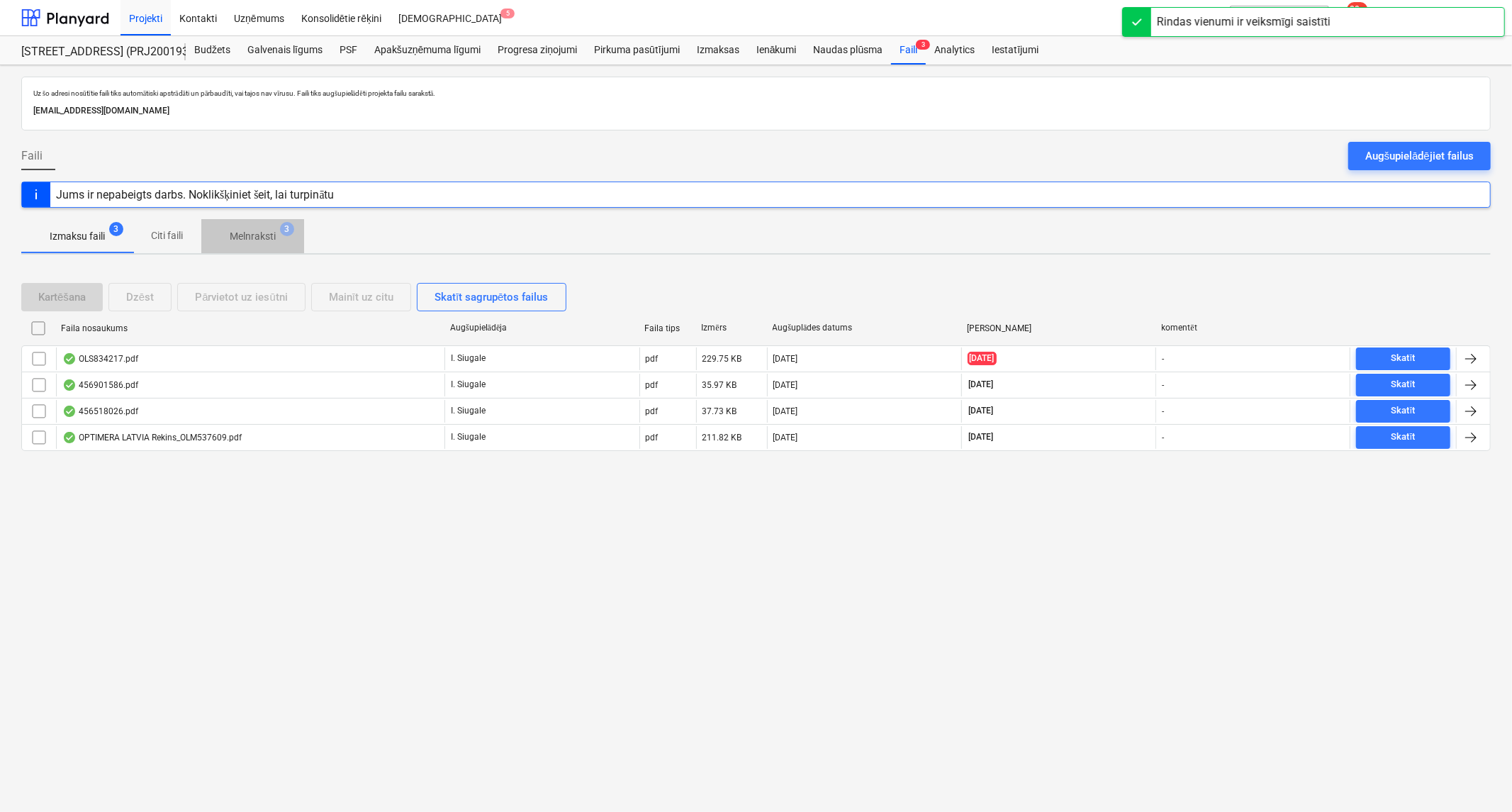
click at [242, 232] on p "Melnraksti" at bounding box center [253, 236] width 46 height 15
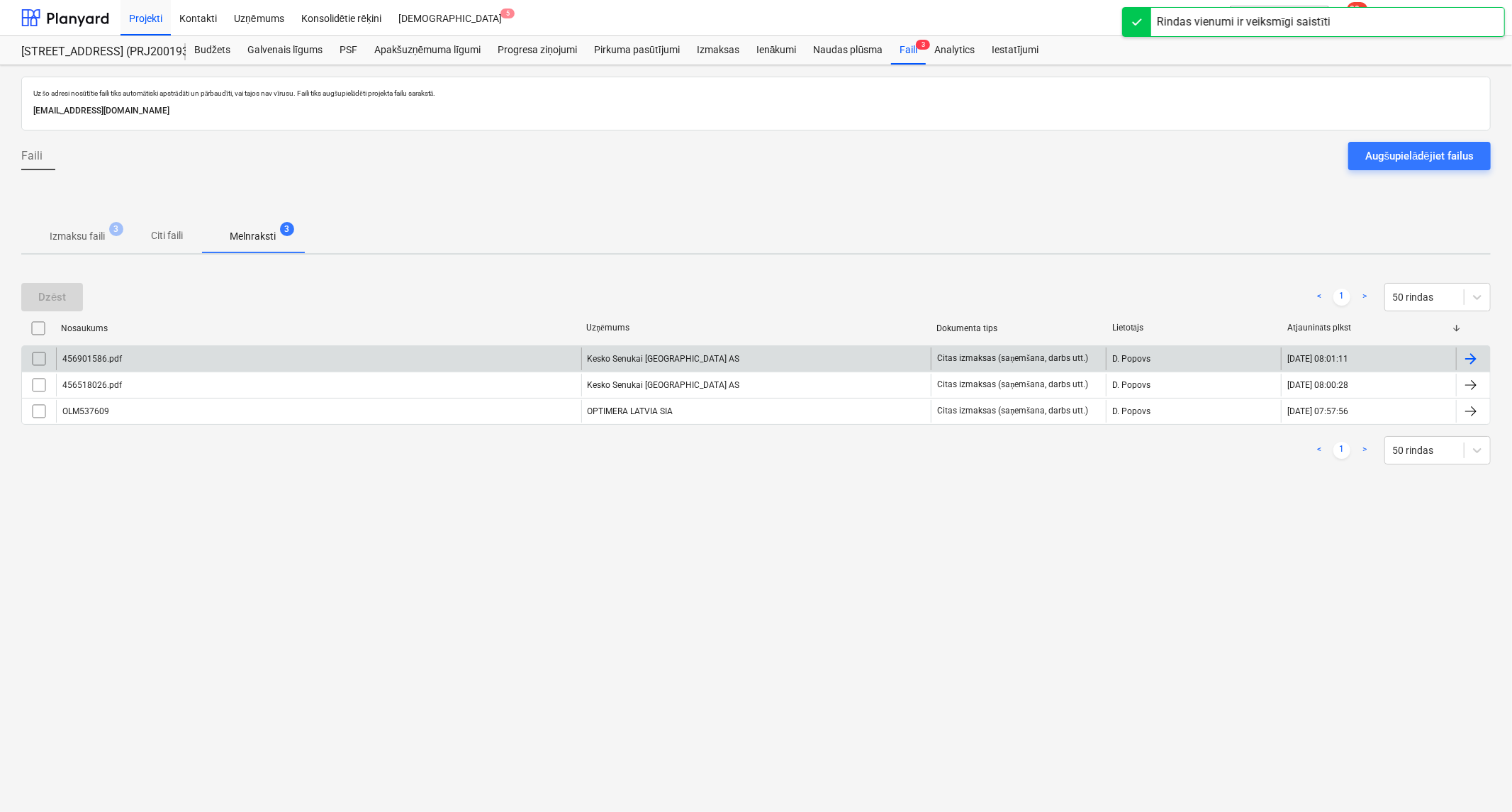
click at [212, 364] on div "456901586.pdf" at bounding box center [318, 359] width 525 height 23
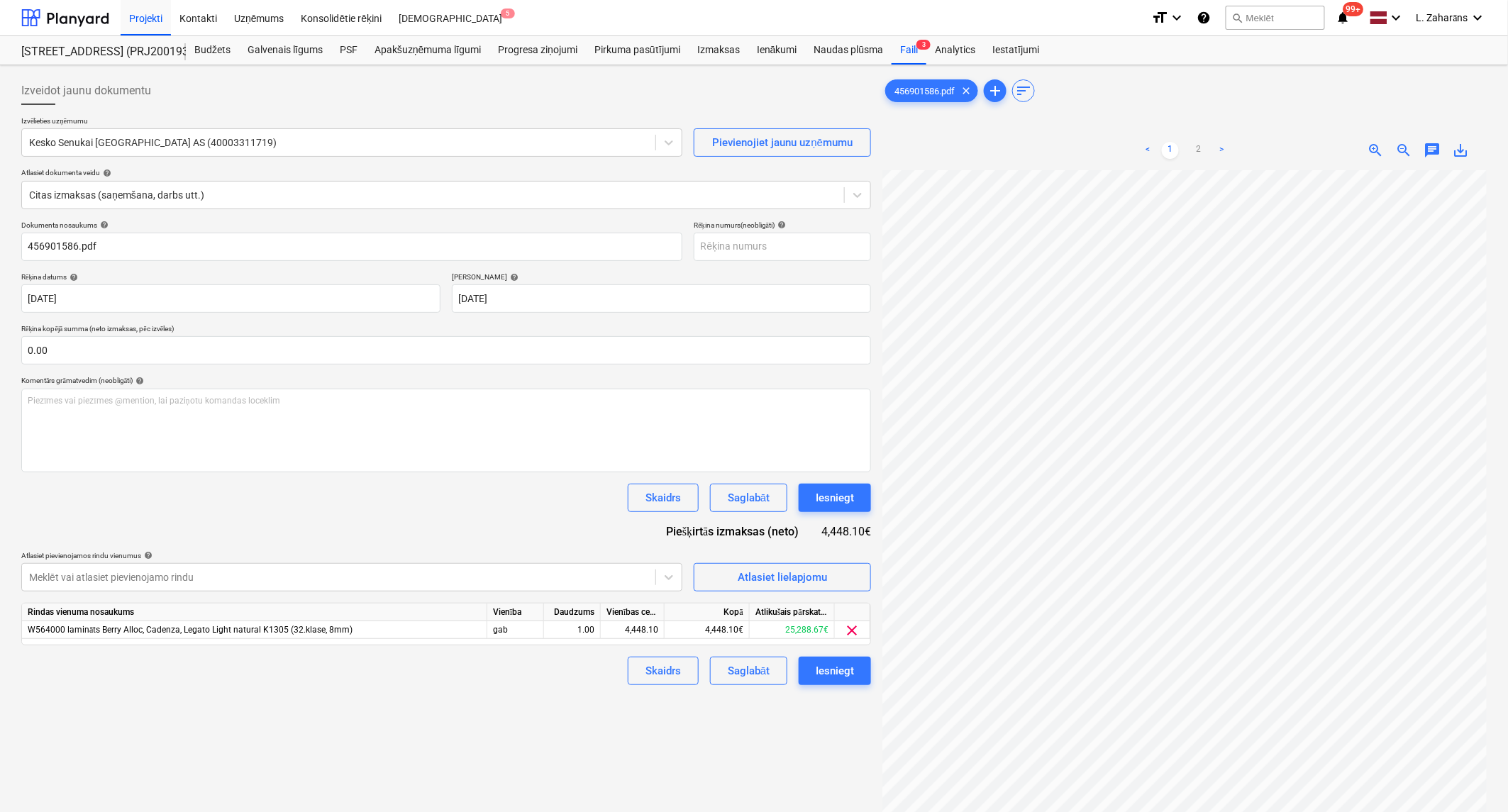
click at [654, 378] on div "Izveidot jaunu dokumentu Izvēlieties uzņēmumu Kesko Senukai Latvia AS (40003311…" at bounding box center [754, 509] width 1476 height 878
click at [1406, 144] on span "zoom_out" at bounding box center [1405, 151] width 17 height 17
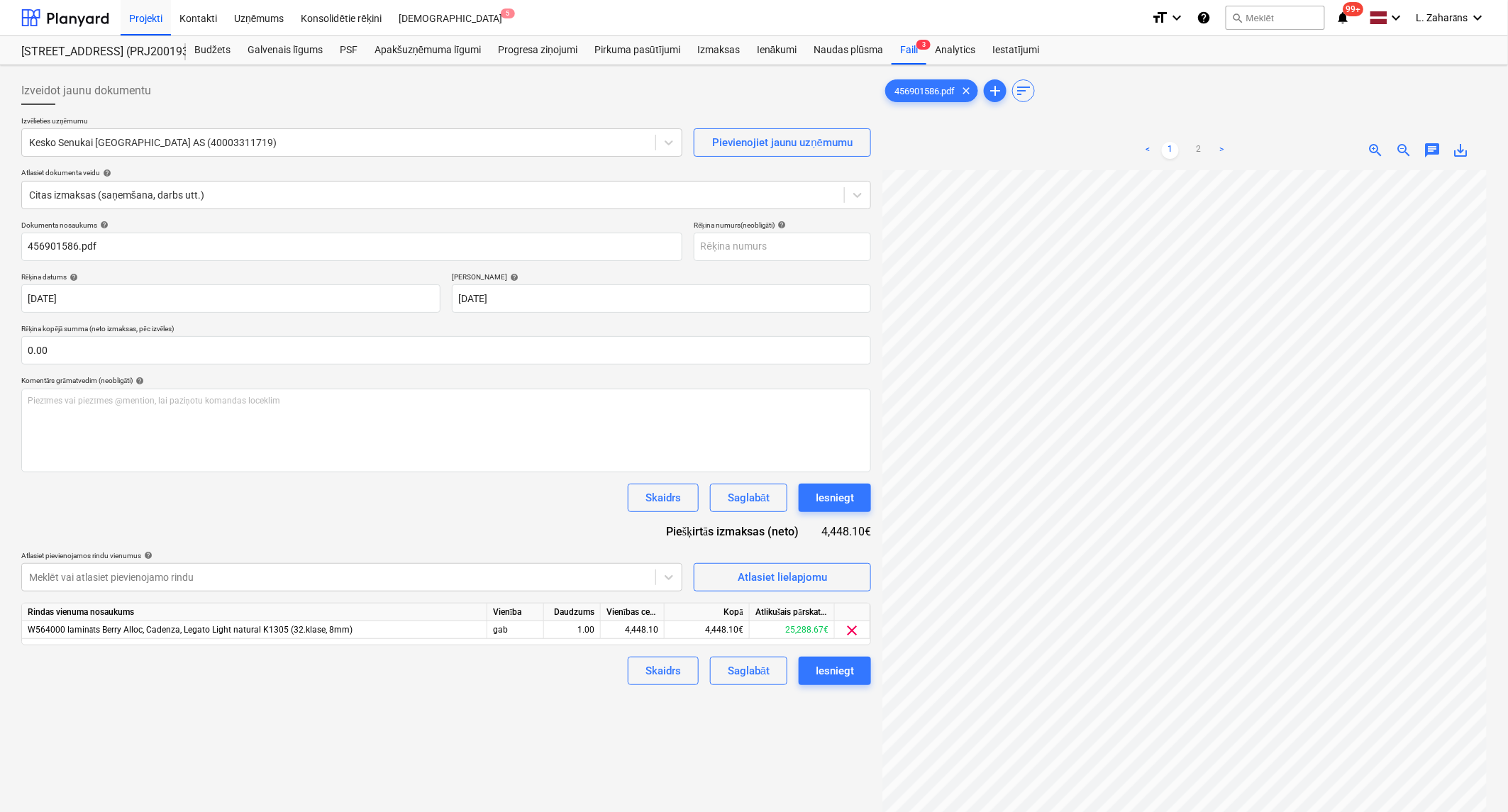
click at [1508, 228] on html "Projekti Kontakti Uzņēmums Konsolidētie rēķini Iesūtne 5 format_size keyboard_a…" at bounding box center [754, 406] width 1508 height 812
click at [716, 579] on span "Atlasiet lielapjomu" at bounding box center [782, 577] width 142 height 18
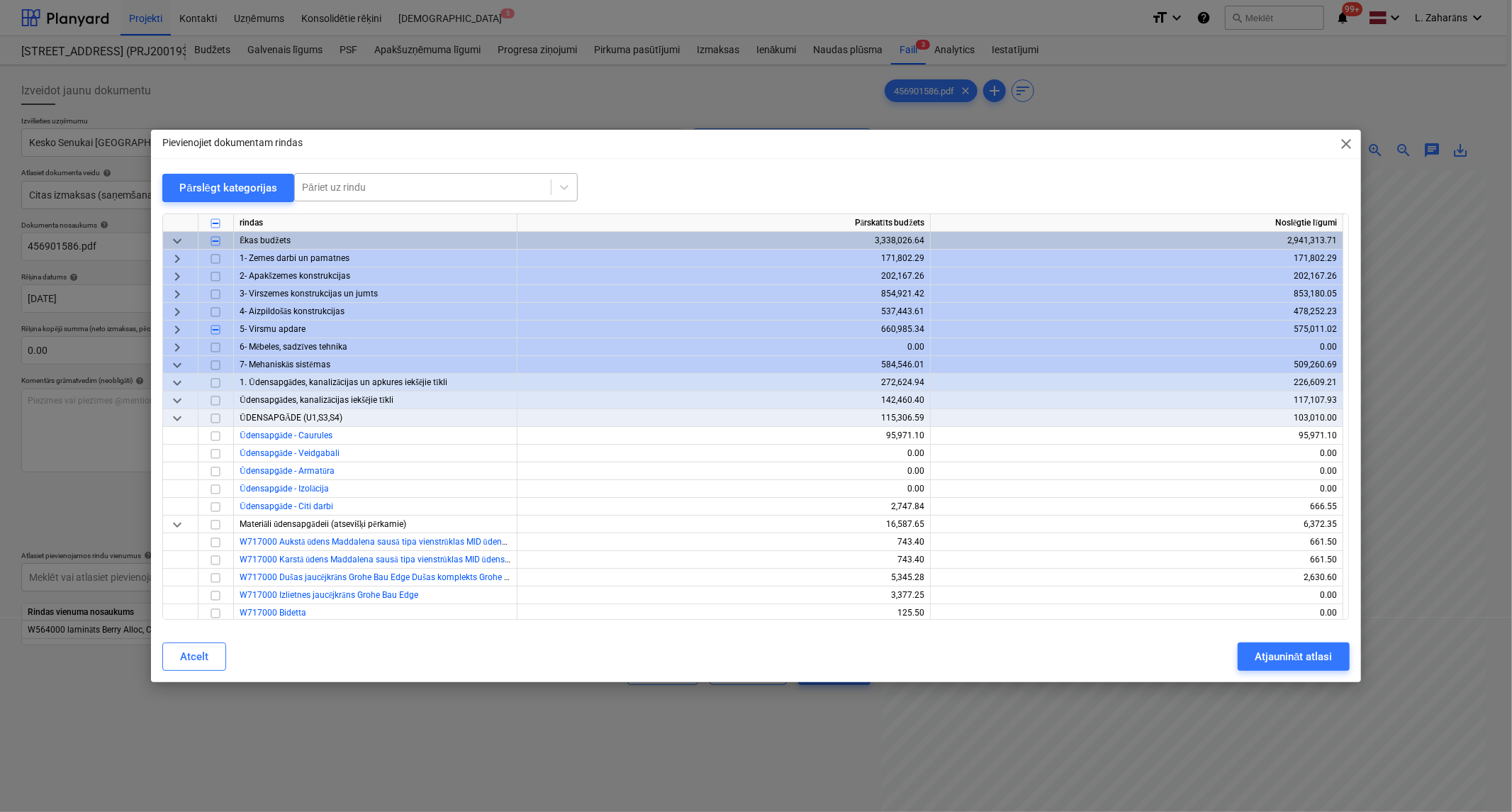
click at [431, 182] on div at bounding box center [422, 187] width 242 height 14
type input "parket"
click at [407, 225] on div "-- -- Parkets" at bounding box center [433, 221] width 283 height 23
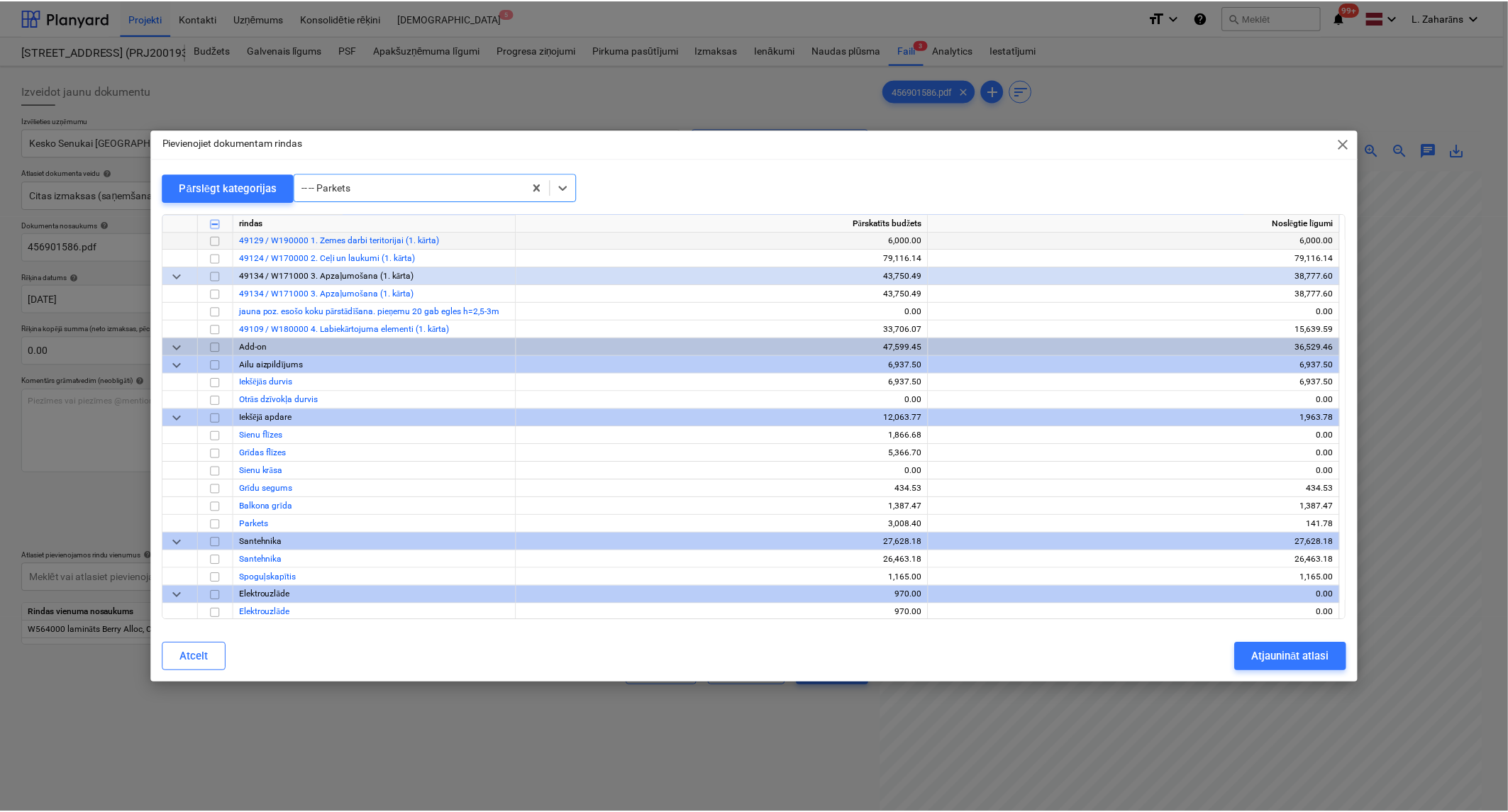
scroll to position [13351, 0]
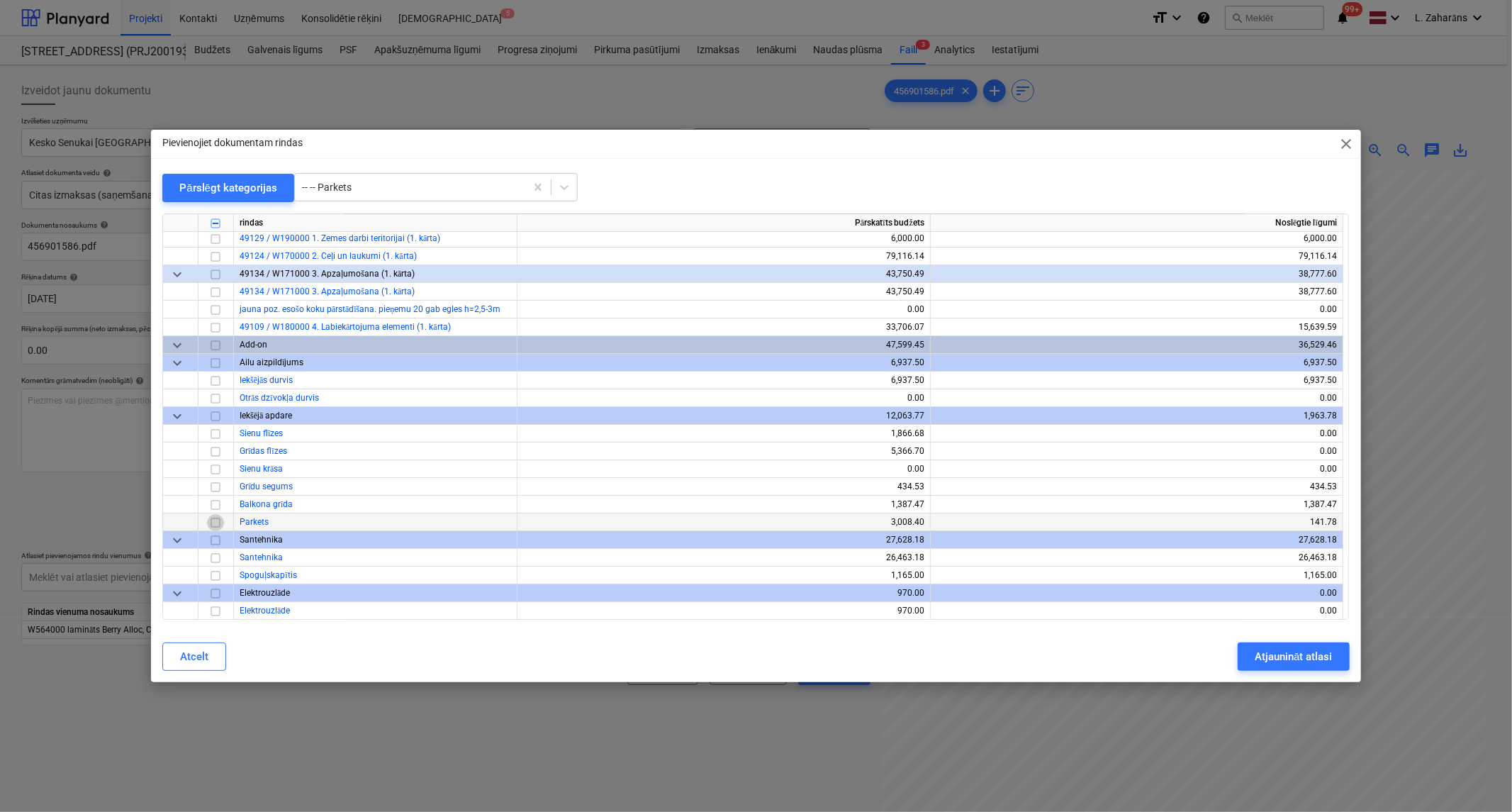
click at [215, 517] on input "checkbox" at bounding box center [216, 523] width 17 height 17
click at [1314, 662] on div "Atjaunināt atlasi" at bounding box center [1293, 656] width 77 height 18
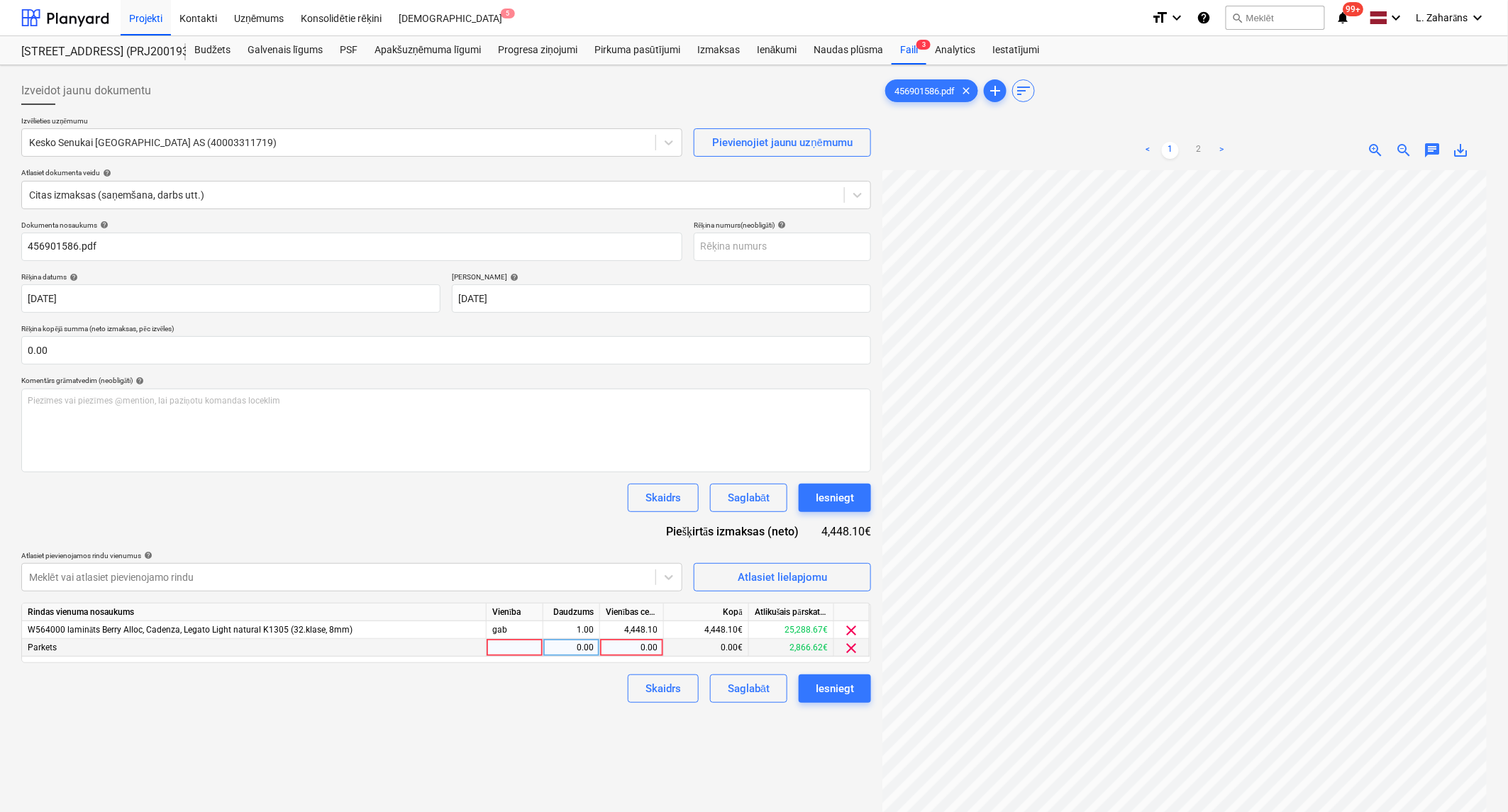
click at [622, 646] on div "0.00" at bounding box center [632, 648] width 52 height 17
type input "2,866.62"
click at [631, 631] on div "4,448.10" at bounding box center [632, 630] width 52 height 17
click at [631, 631] on input "4448.1" at bounding box center [632, 630] width 63 height 17
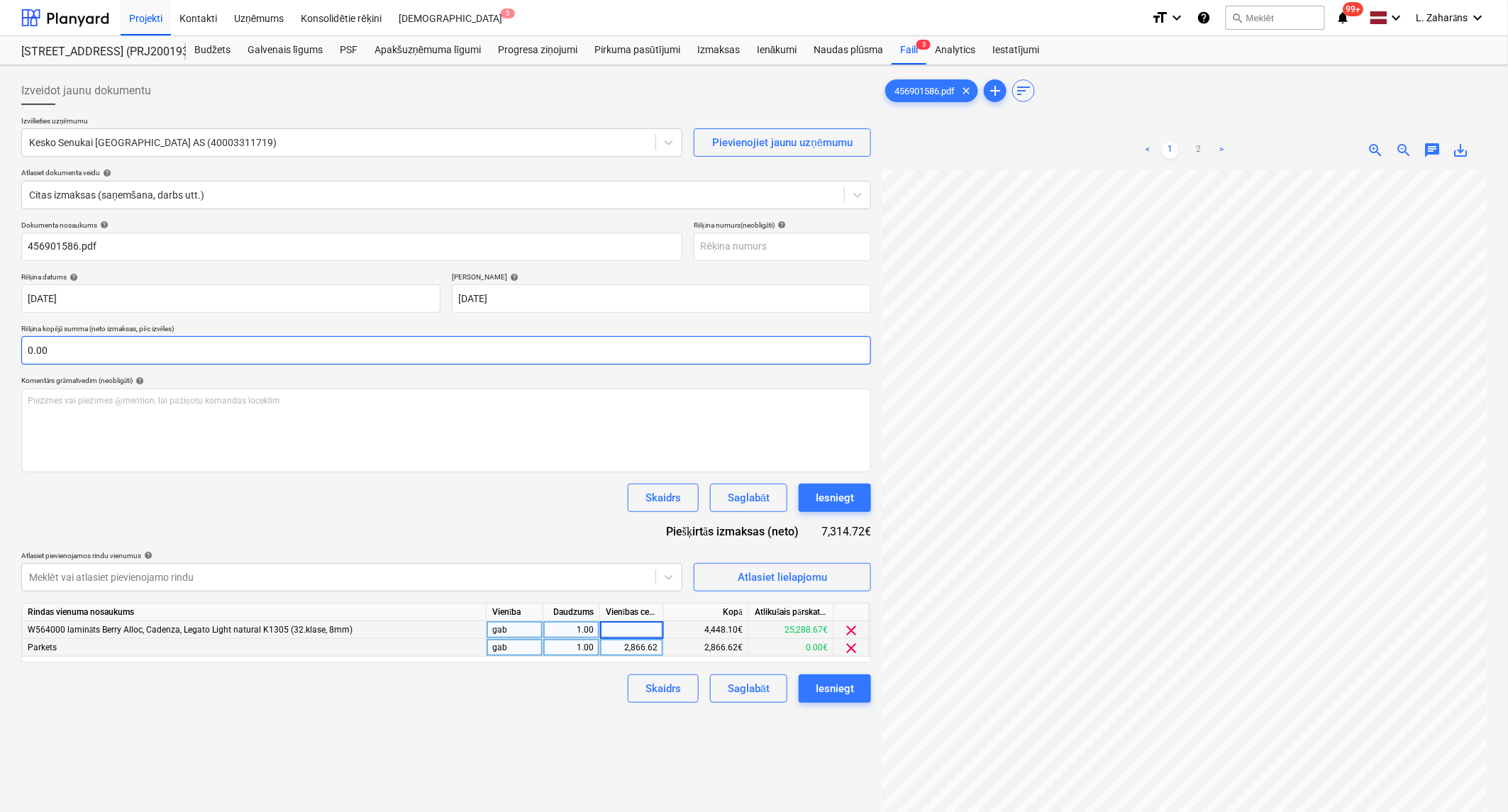
click at [51, 355] on input "0.00" at bounding box center [446, 351] width 850 height 28
click at [51, 355] on input "text" at bounding box center [446, 351] width 850 height 28
paste input "4448.1"
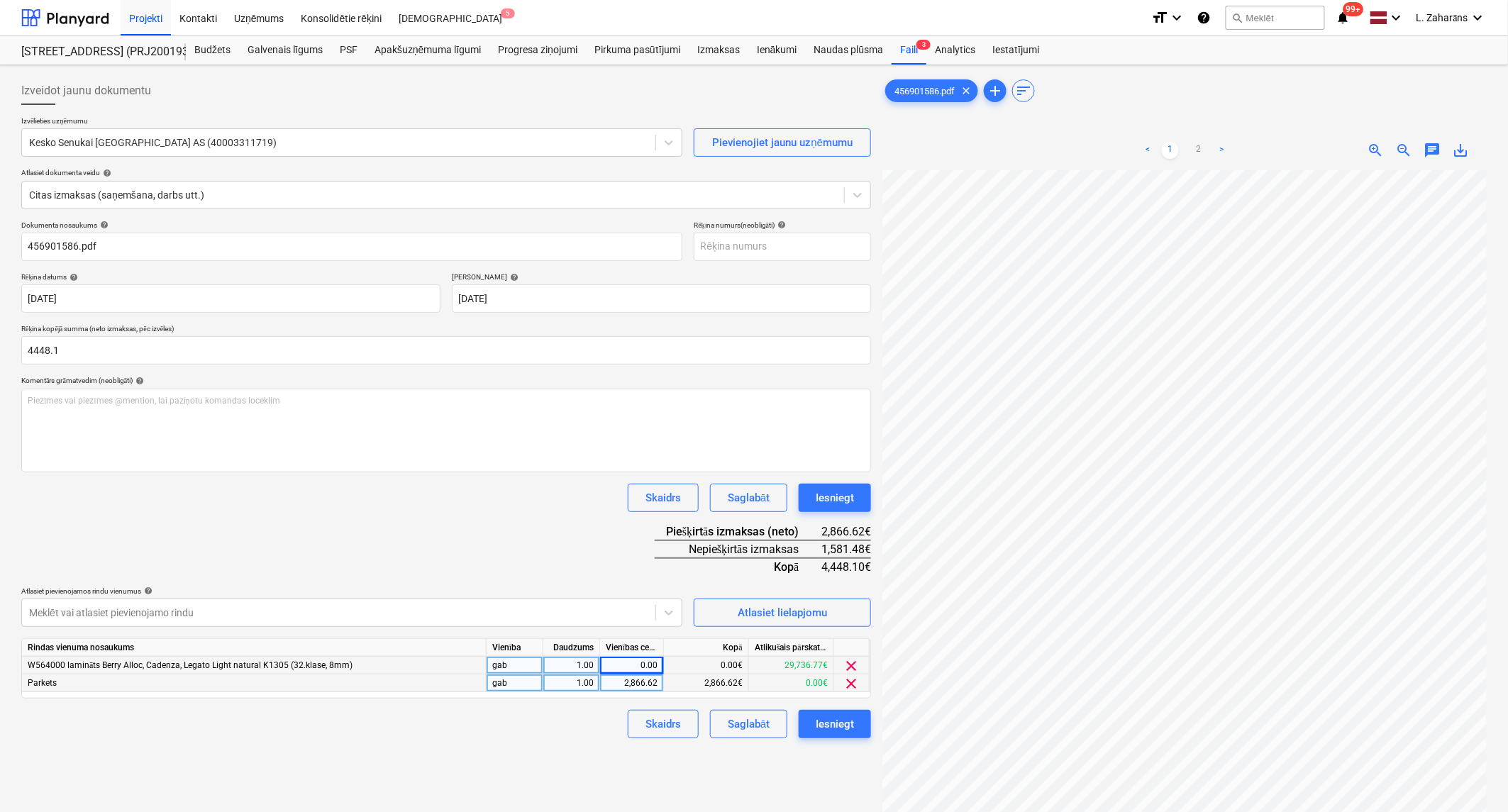
type input "4,448.10"
click at [844, 549] on div "1,581.48€" at bounding box center [846, 549] width 50 height 17
click at [844, 550] on div "1,581.48€" at bounding box center [846, 549] width 50 height 17
copy div "1,581.48"
click at [641, 667] on div "0.00" at bounding box center [632, 665] width 52 height 17
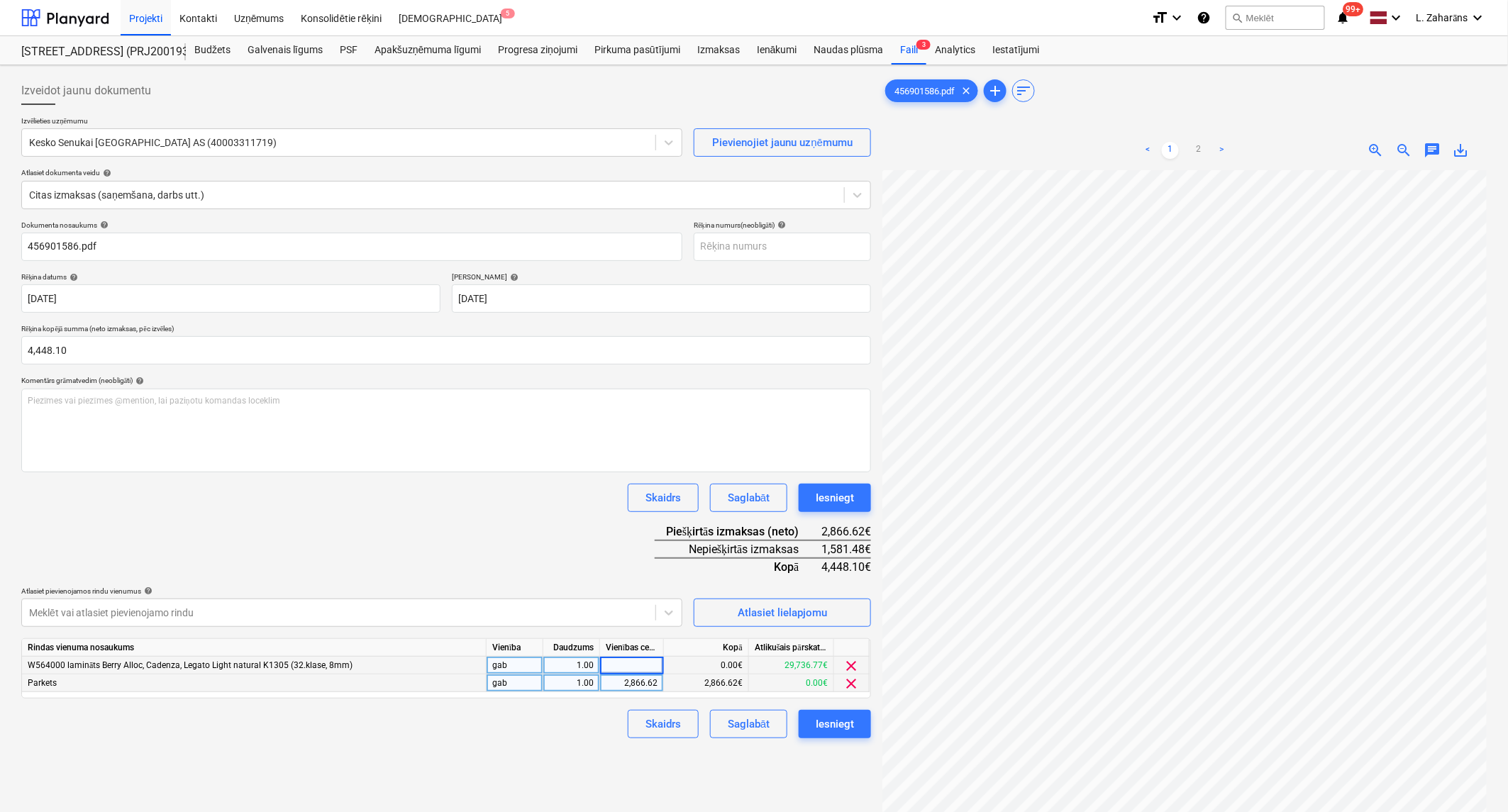
type input "1,581.48"
click at [554, 533] on div "Dokumenta nosaukums help 456901586.pdf Rēķina numurs (neobligāti) help Rēķina d…" at bounding box center [446, 479] width 850 height 517
click at [822, 725] on div "Iesniegt" at bounding box center [834, 724] width 38 height 18
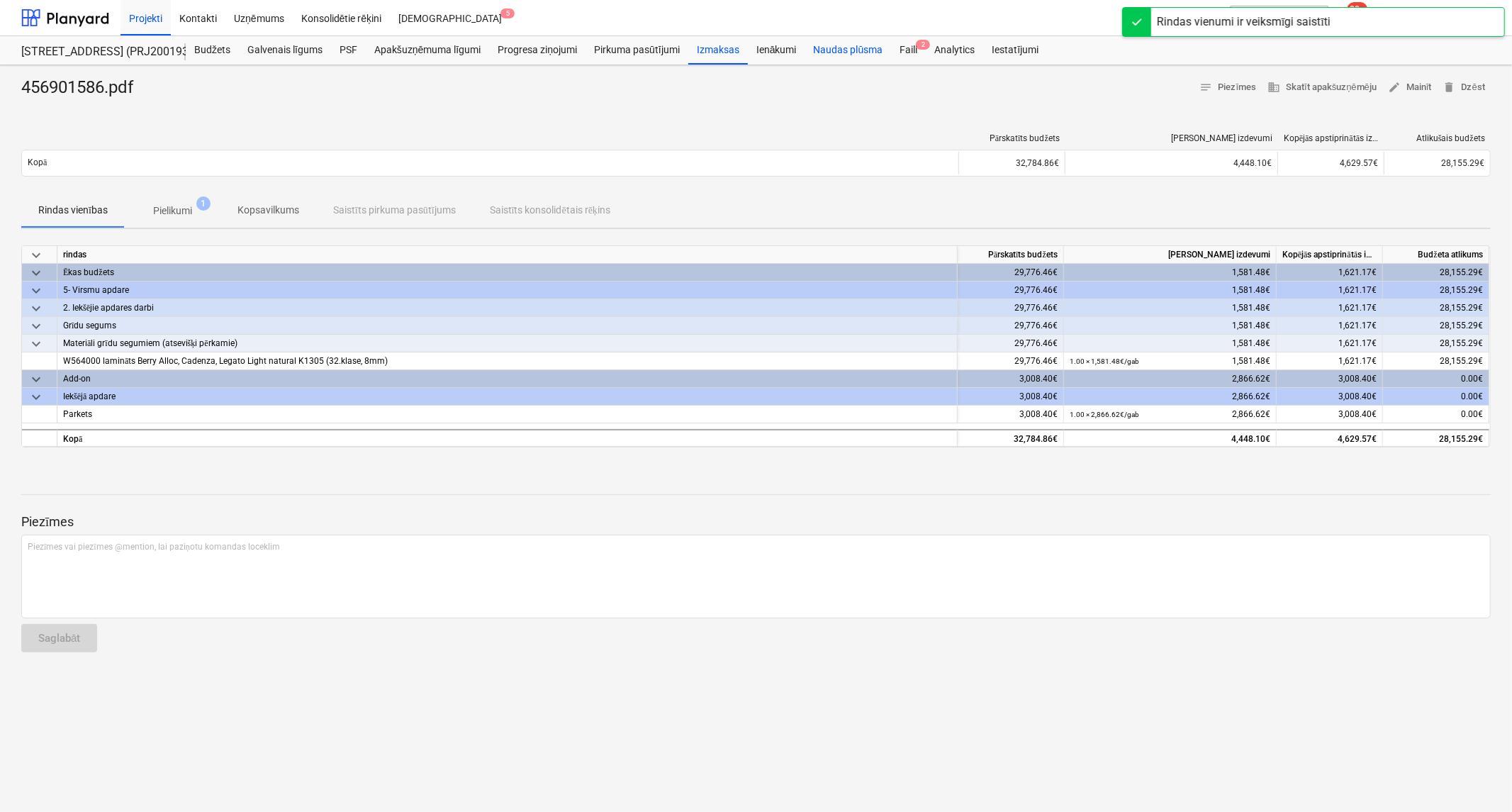
click at [902, 50] on div "Faili 2" at bounding box center [908, 51] width 35 height 28
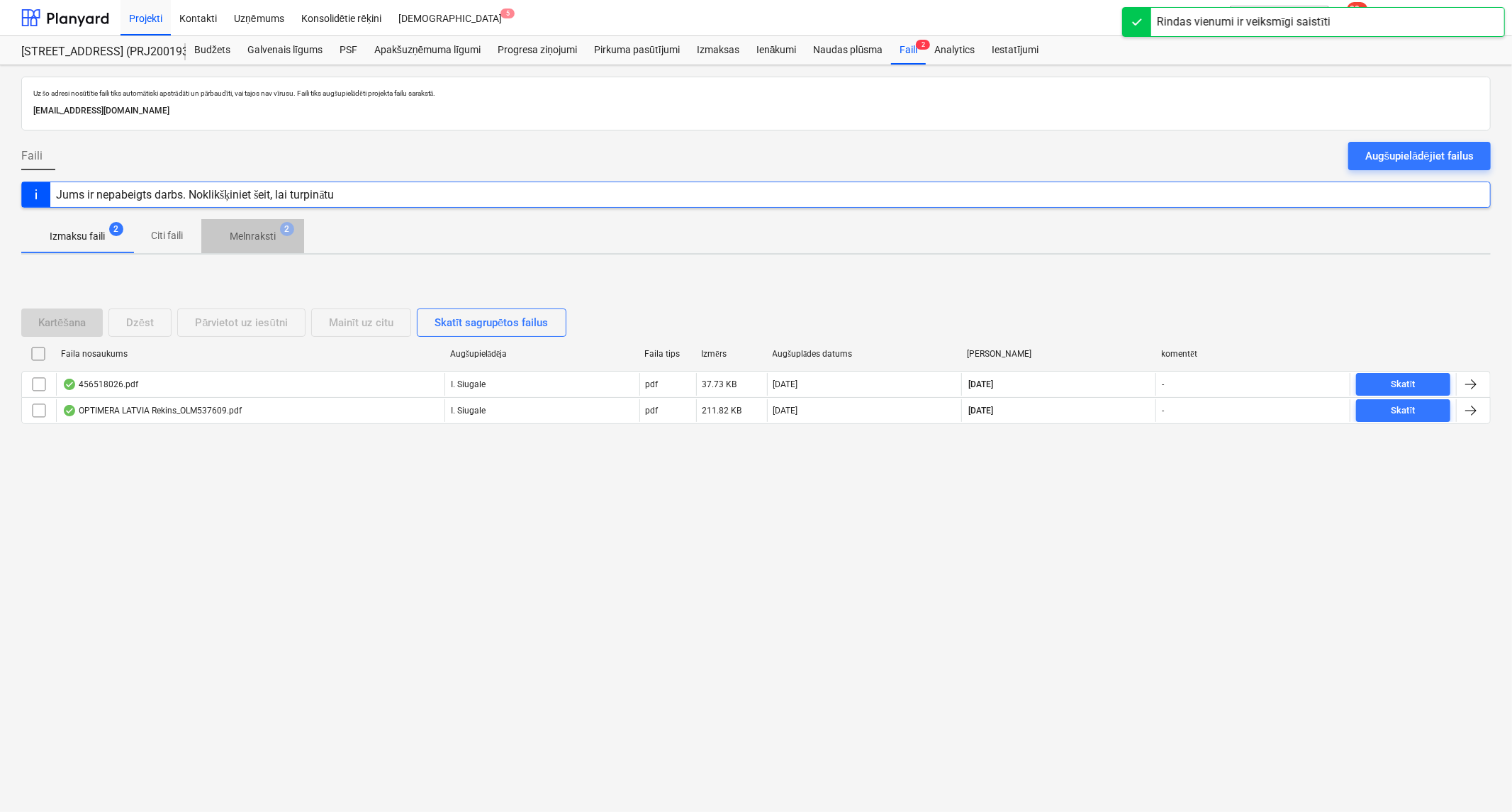
click at [253, 235] on p "Melnraksti" at bounding box center [253, 236] width 46 height 15
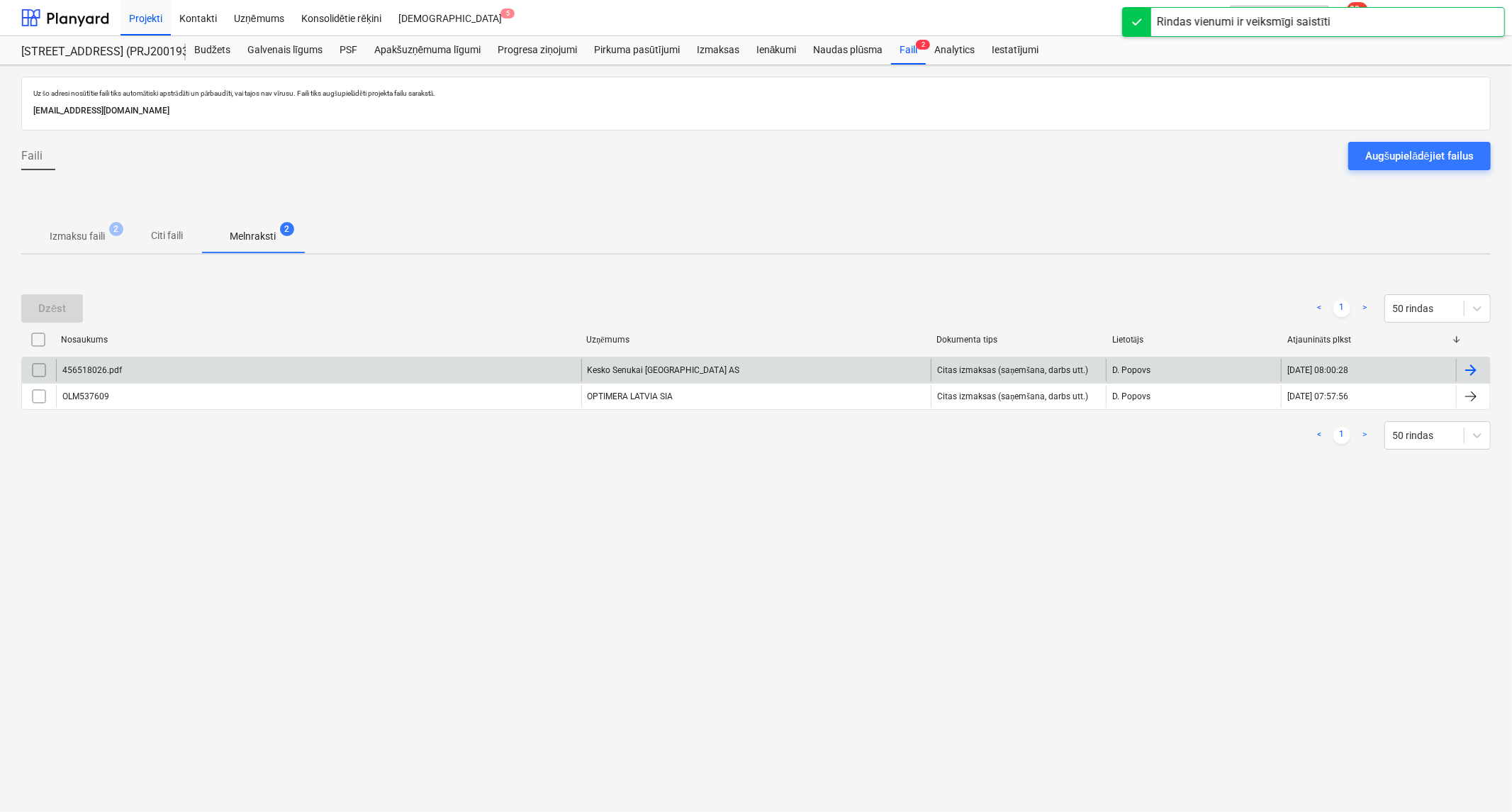
click at [218, 365] on div "456518026.pdf" at bounding box center [318, 370] width 525 height 23
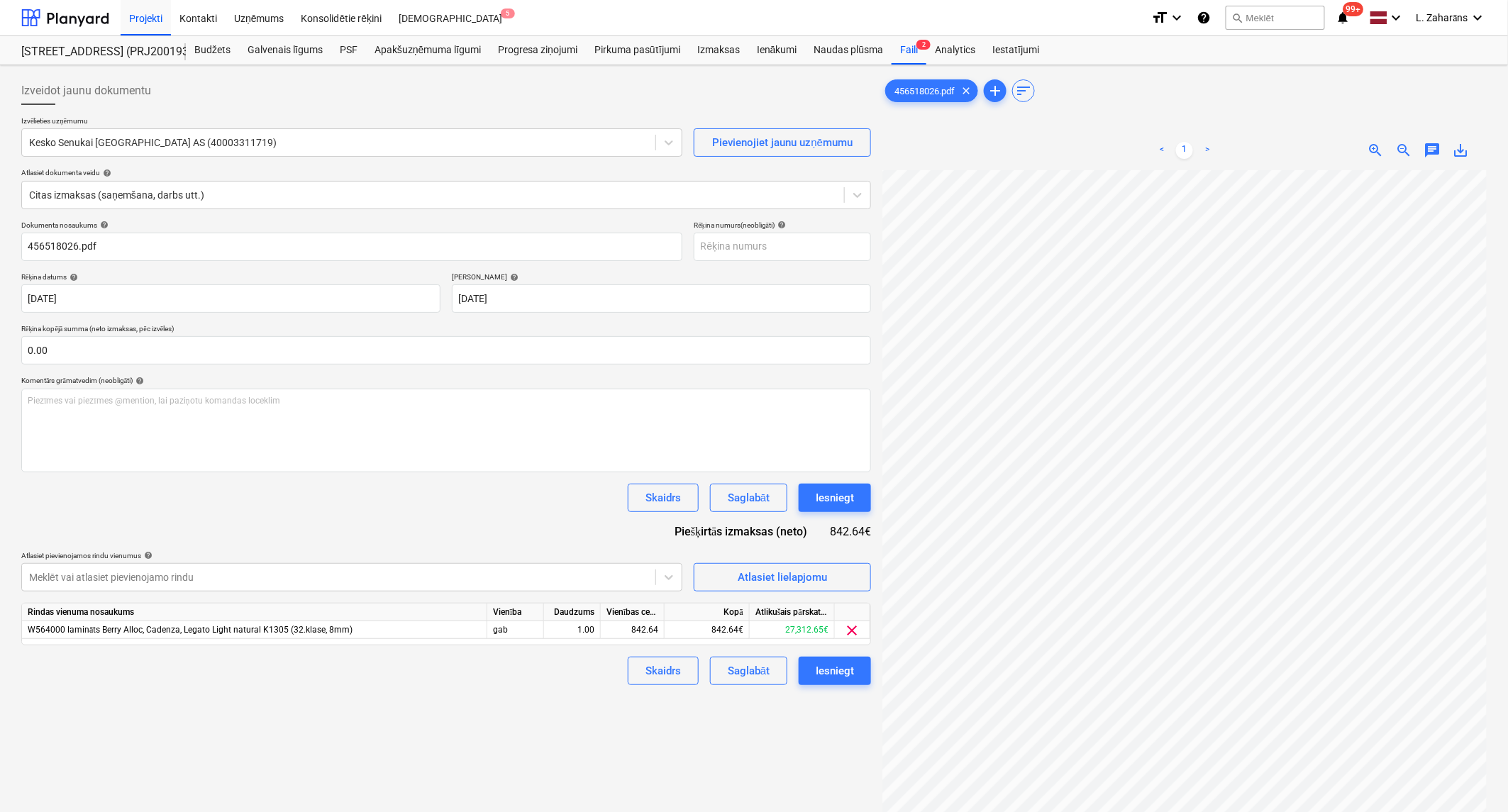
scroll to position [157, 0]
click at [822, 670] on div "Iesniegt" at bounding box center [834, 671] width 38 height 18
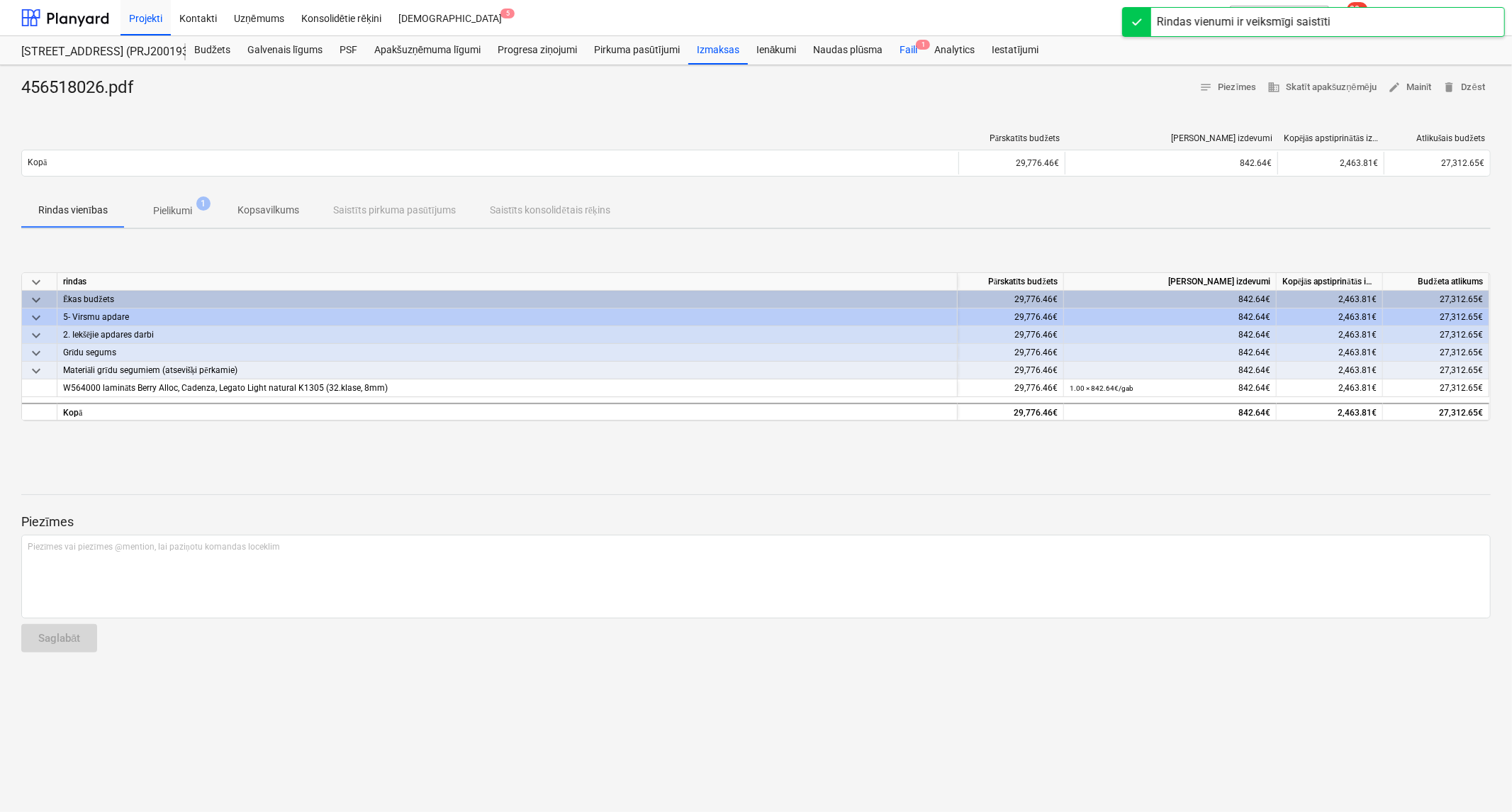
click at [904, 47] on div "Faili 1" at bounding box center [908, 51] width 35 height 28
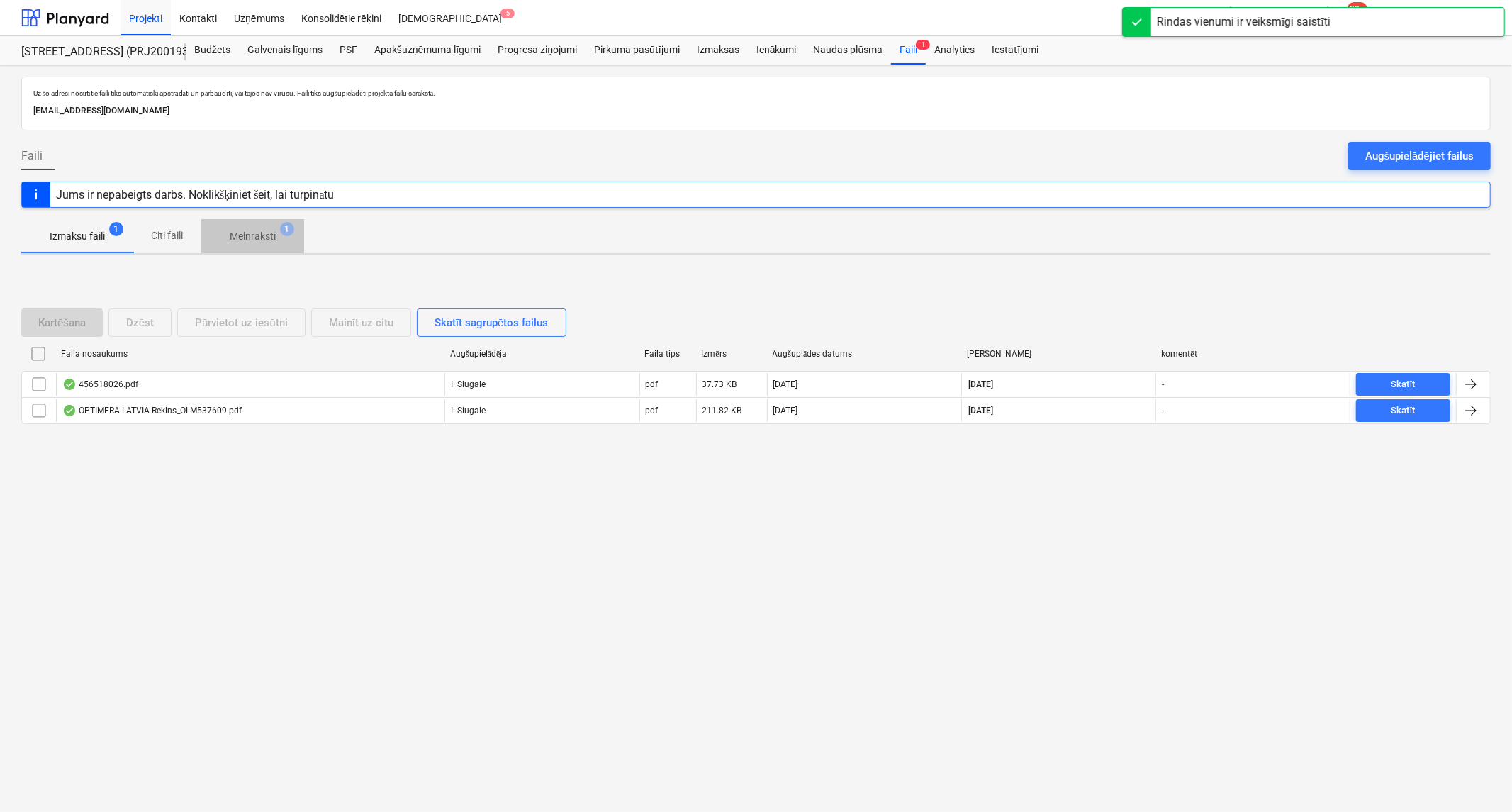
click at [243, 227] on span "Melnraksti 1" at bounding box center [253, 236] width 103 height 25
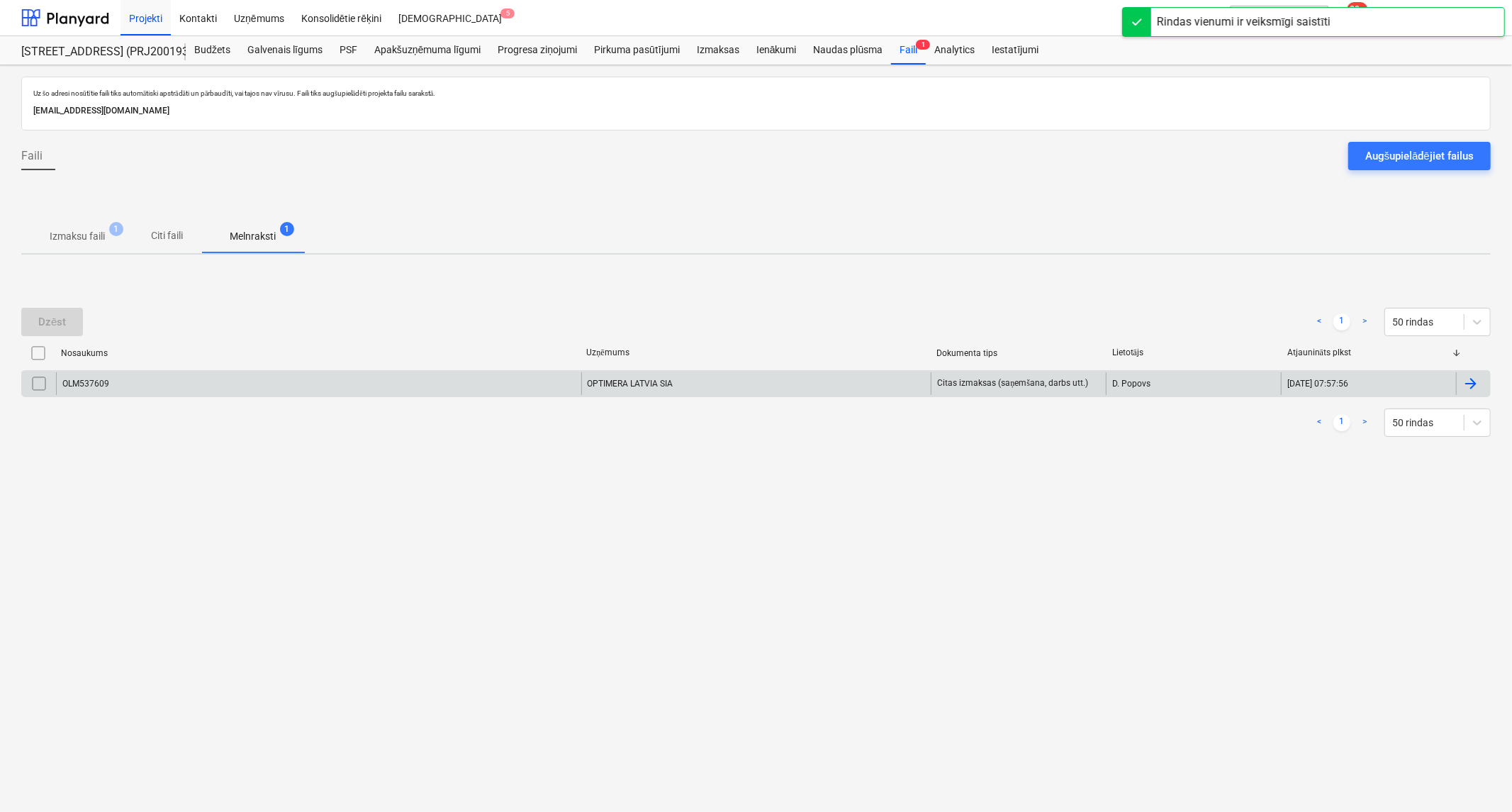
click at [213, 393] on div "OLM537609" at bounding box center [318, 383] width 525 height 23
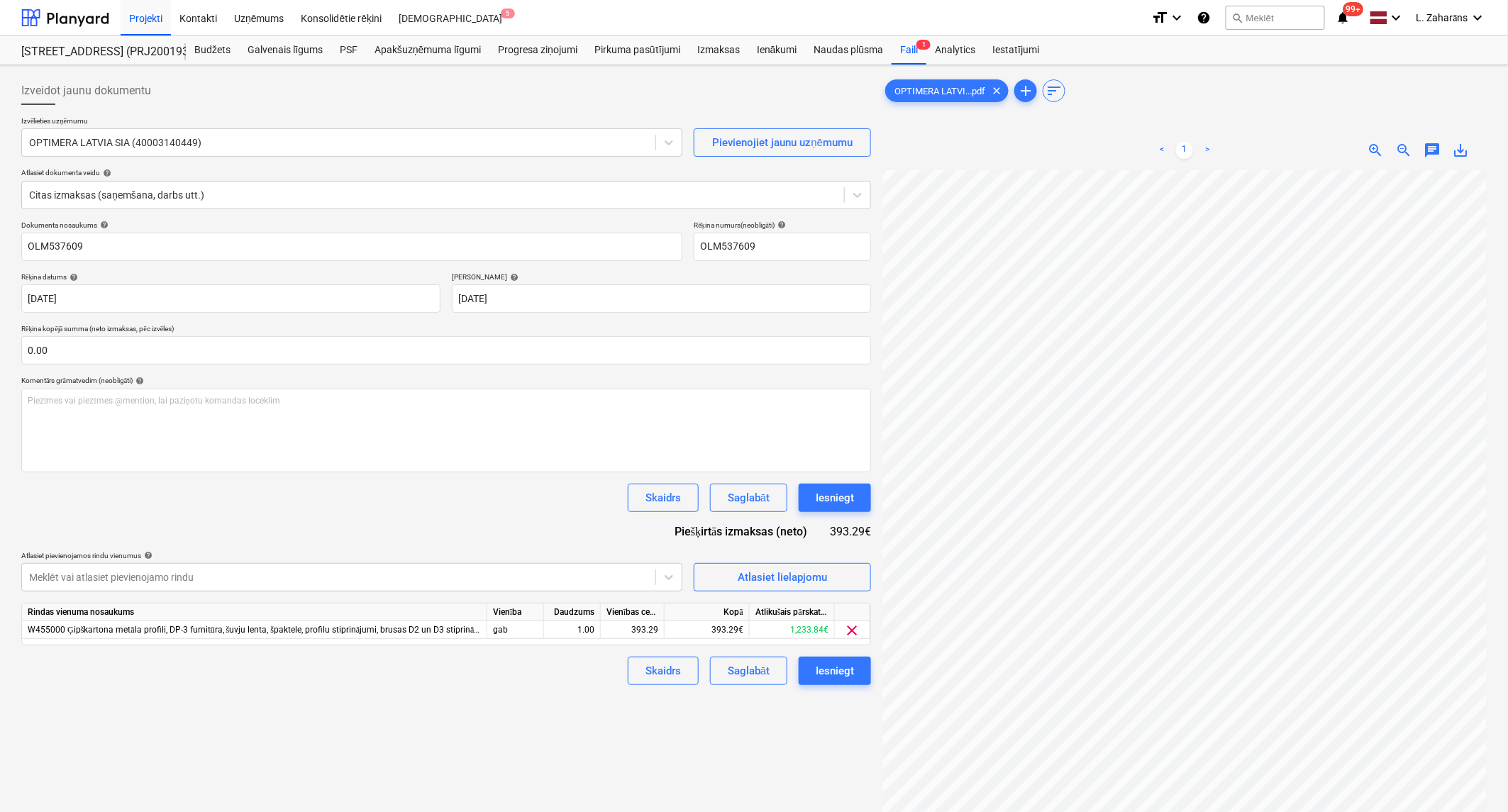
scroll to position [315, 0]
click at [833, 671] on div "Iesniegt" at bounding box center [834, 671] width 38 height 18
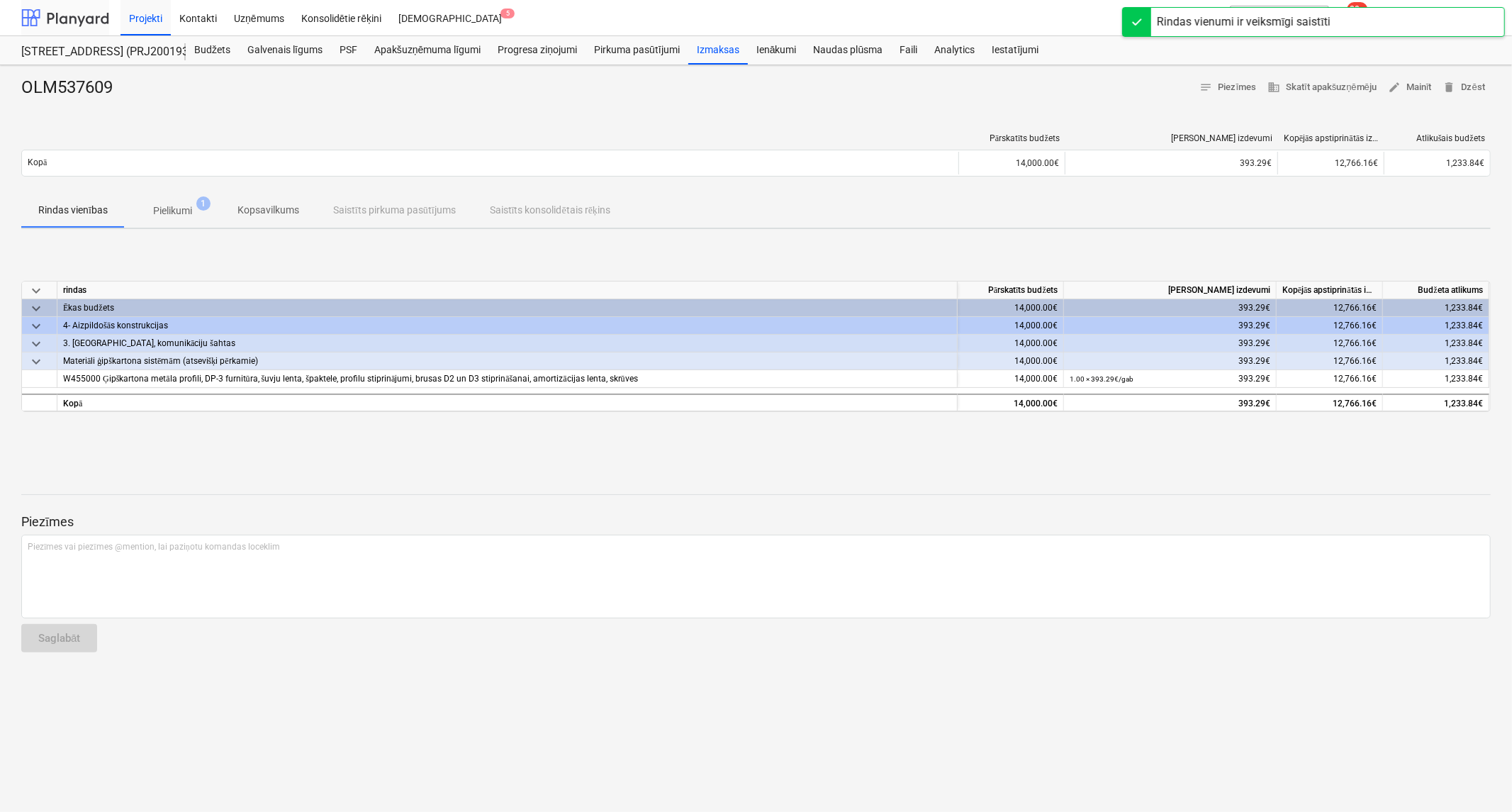
click at [76, 24] on div at bounding box center [65, 17] width 88 height 36
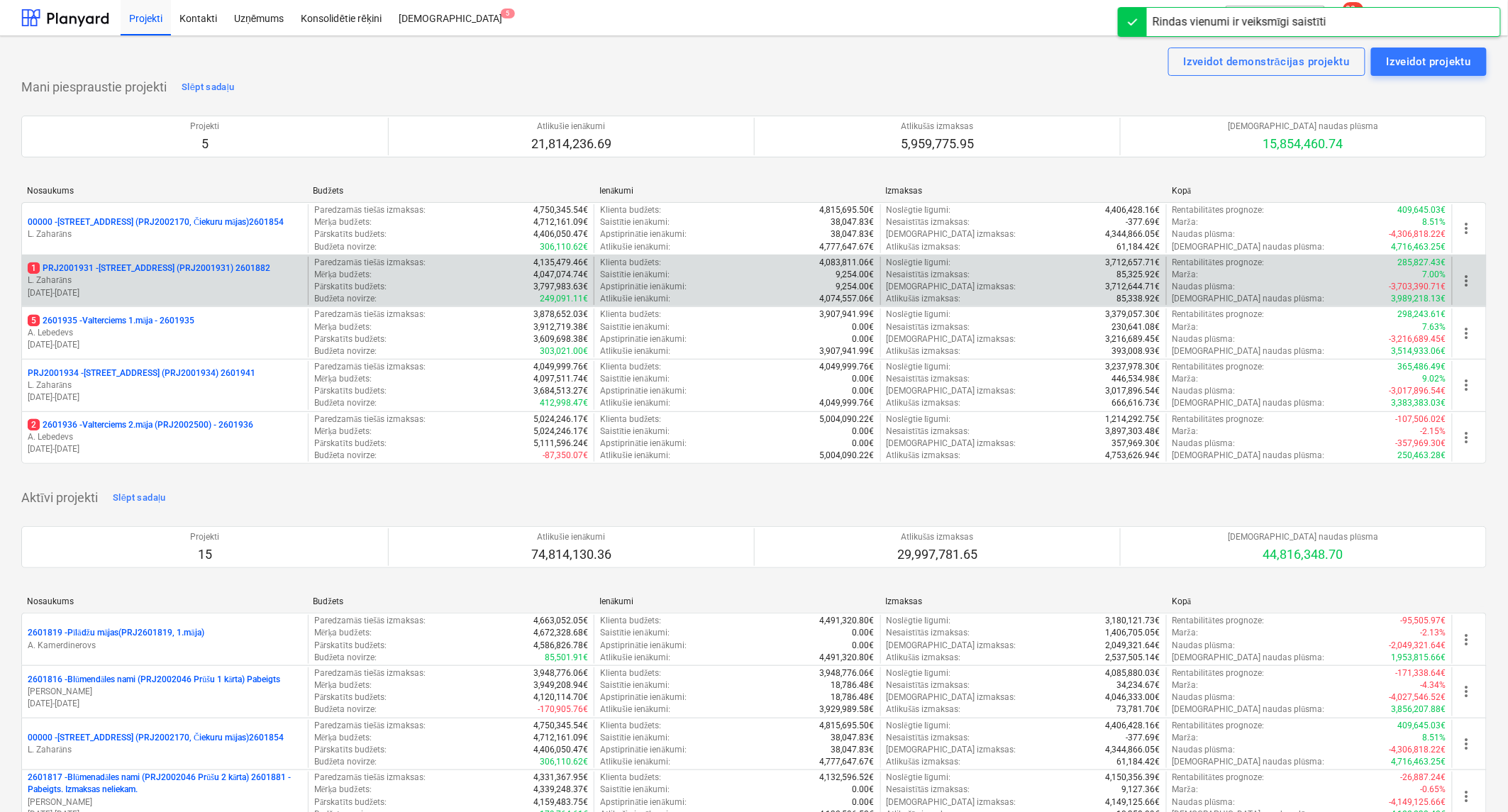
click at [122, 268] on p "1 PRJ2001931 - Mazā Robežu iela 2 (PRJ2001931) 2601882" at bounding box center [149, 268] width 243 height 12
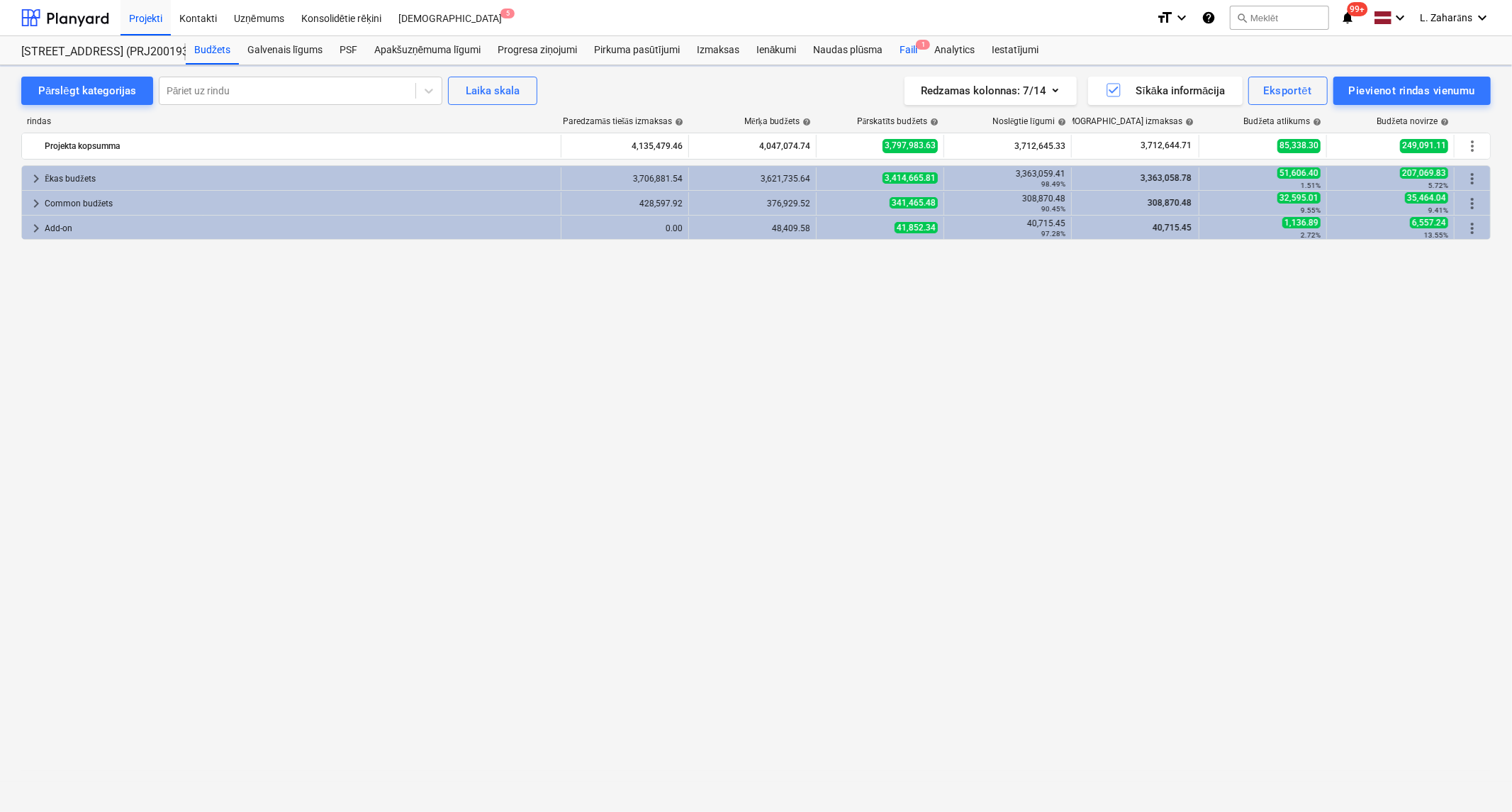
click at [910, 51] on div "Faili 1" at bounding box center [908, 51] width 35 height 28
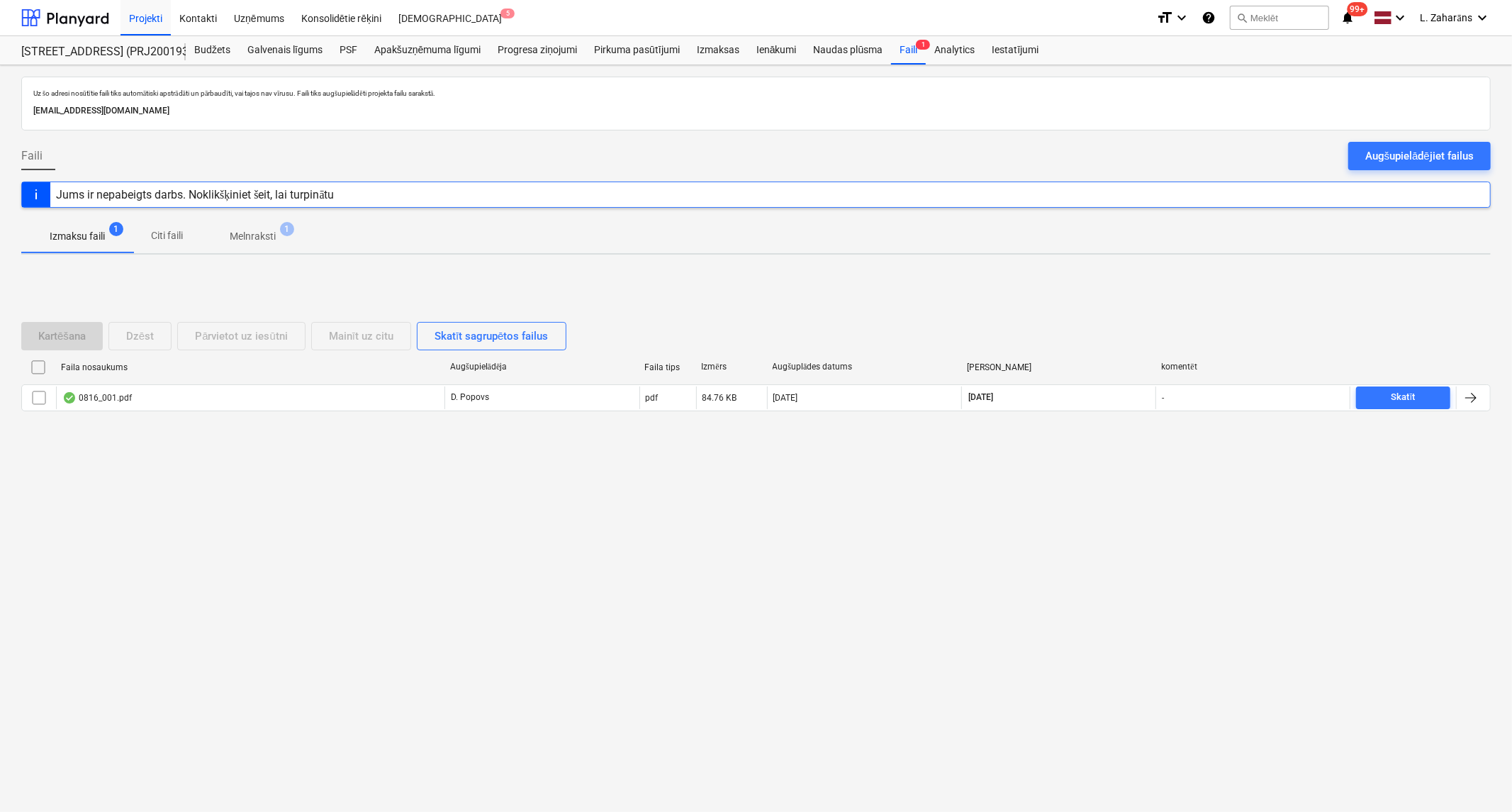
click at [243, 237] on p "Melnraksti" at bounding box center [253, 236] width 46 height 15
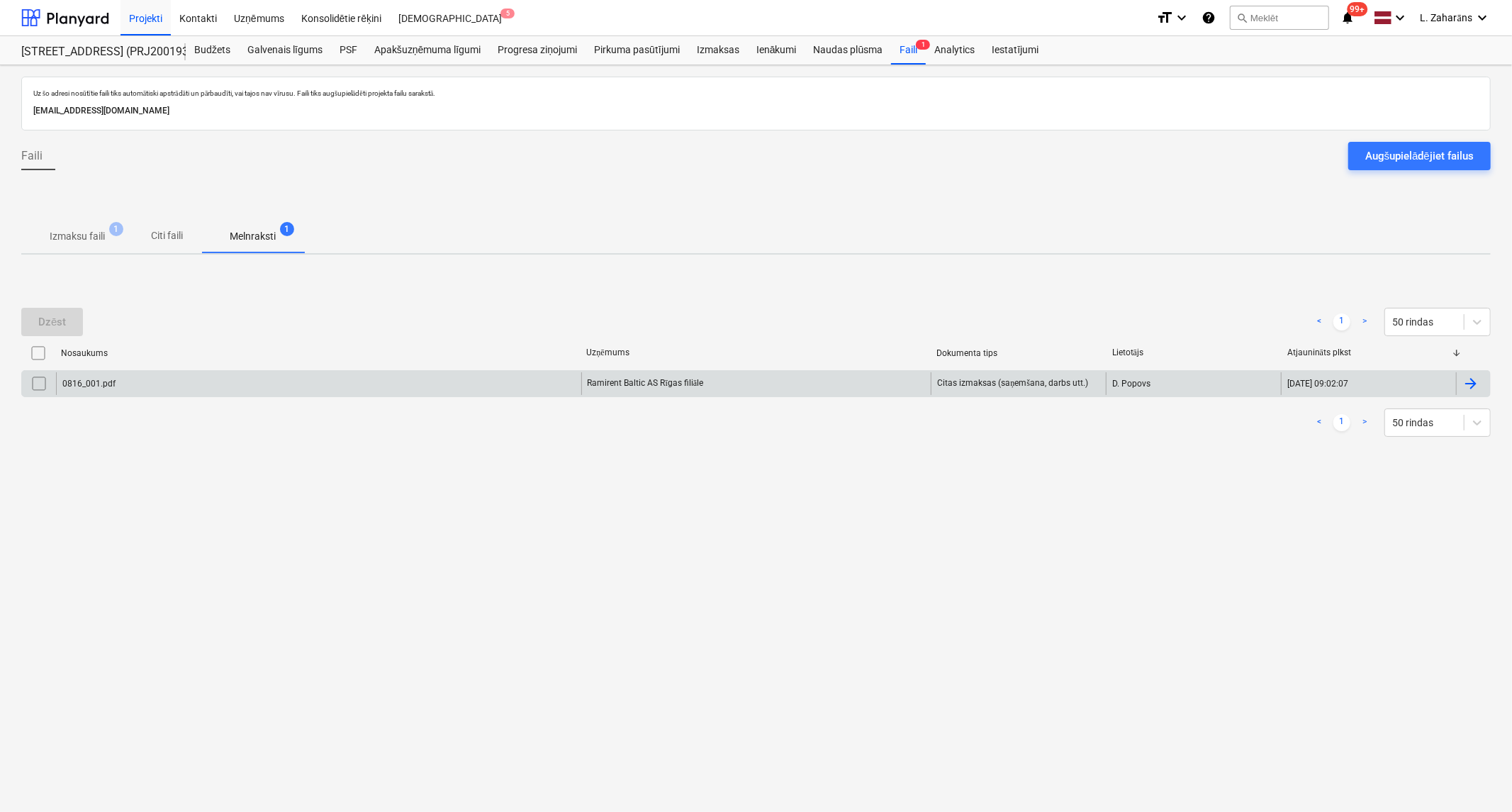
click at [249, 379] on div "0816_001.pdf" at bounding box center [318, 383] width 525 height 23
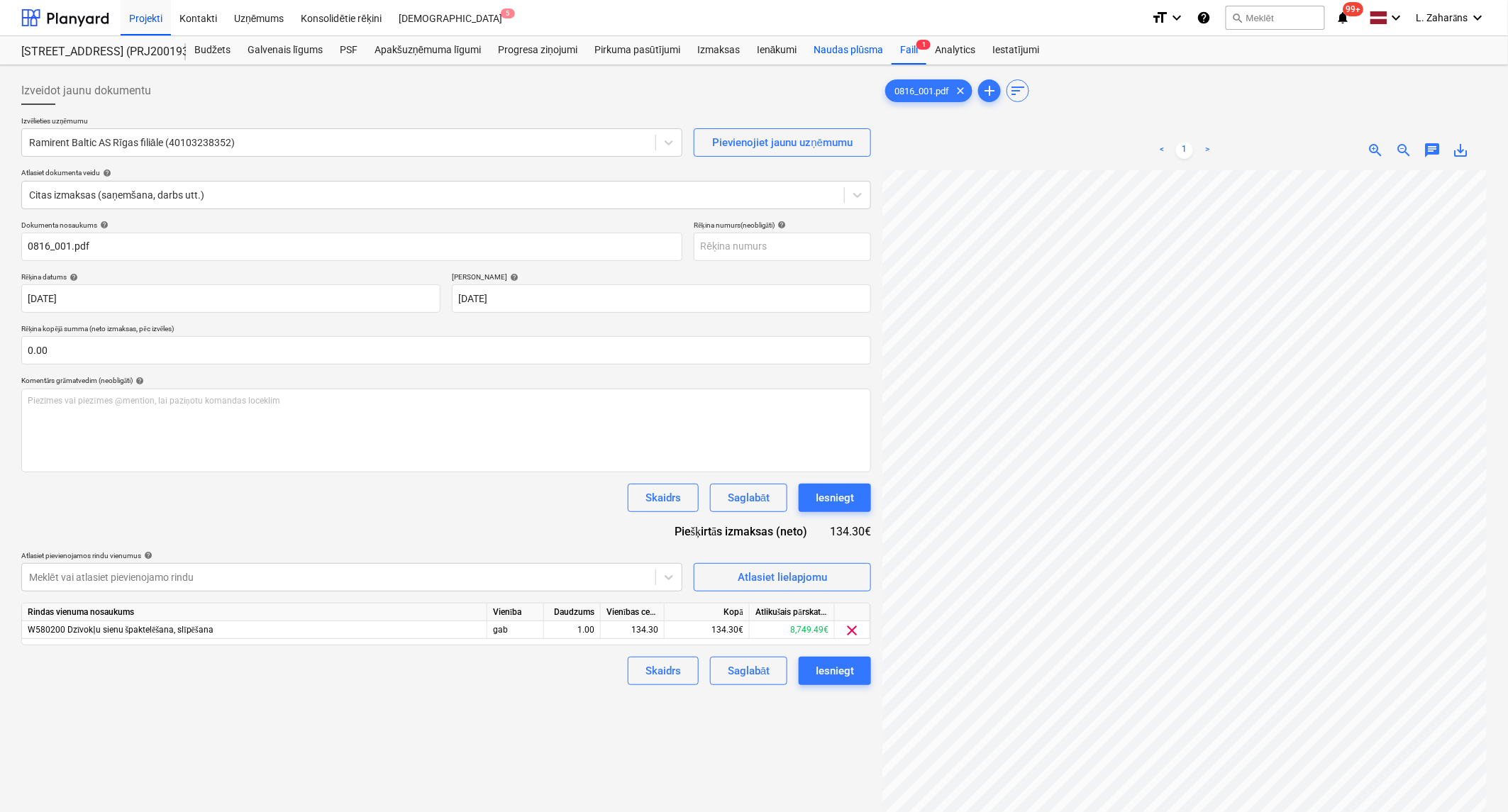
drag, startPoint x: 905, startPoint y: 44, endPoint x: 867, endPoint y: 62, distance: 42.0
click at [905, 44] on div "Faili 1" at bounding box center [908, 51] width 35 height 28
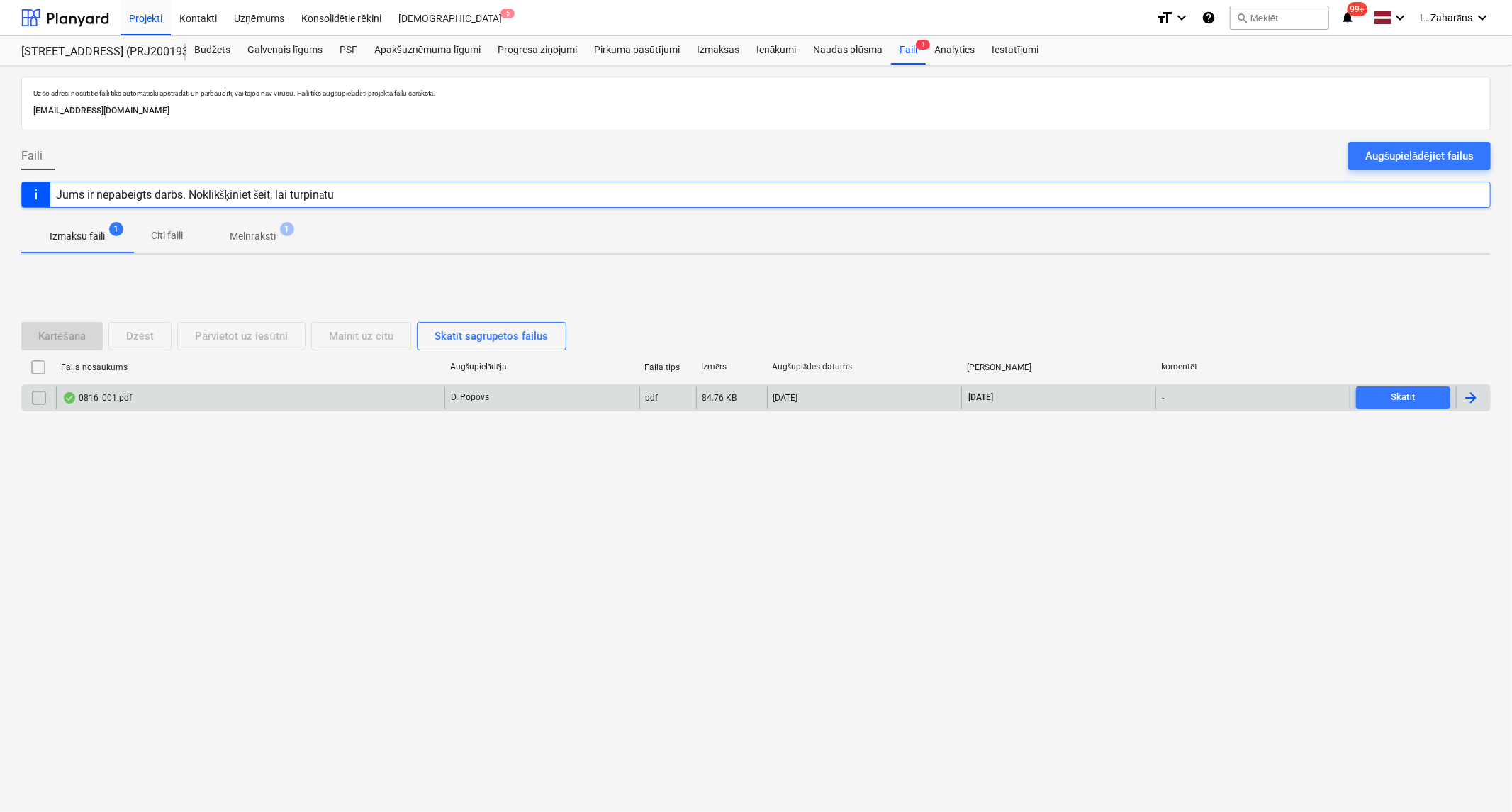
click at [43, 398] on input "checkbox" at bounding box center [39, 397] width 23 height 23
click at [126, 338] on div "Dzēst" at bounding box center [140, 336] width 28 height 18
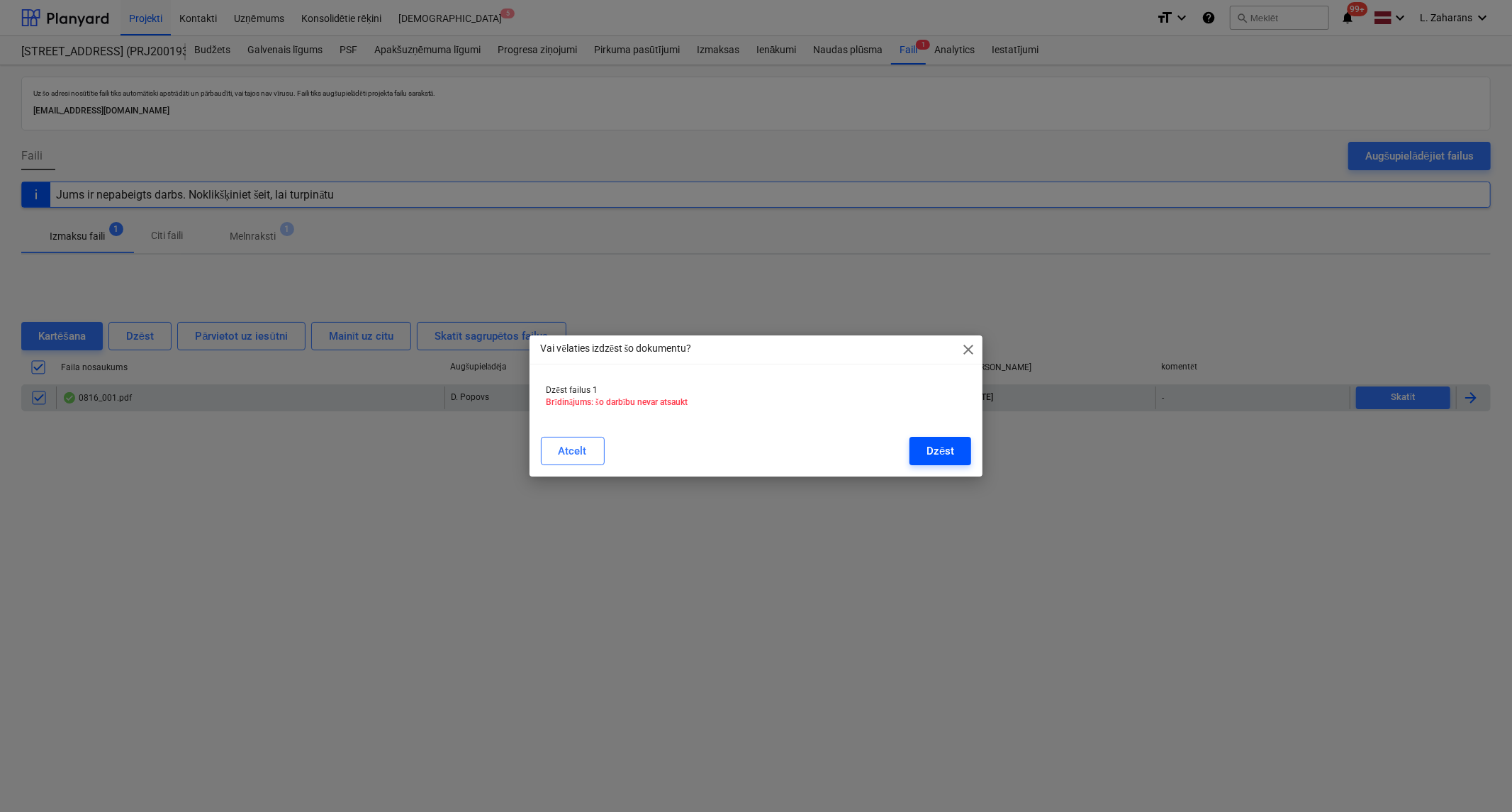
click at [925, 448] on button "Dzēst" at bounding box center [940, 451] width 62 height 28
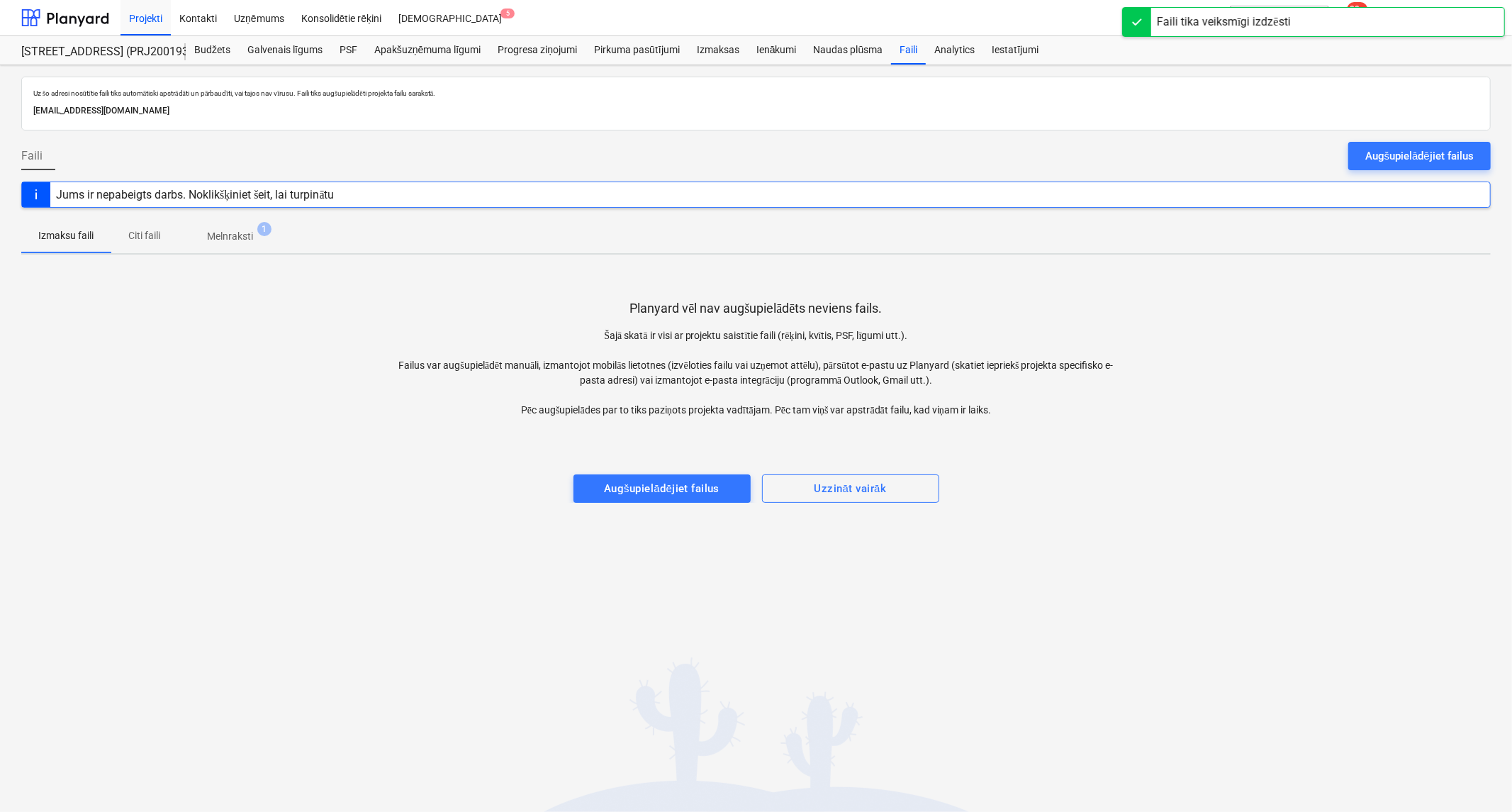
click at [238, 237] on p "Melnraksti" at bounding box center [230, 236] width 46 height 15
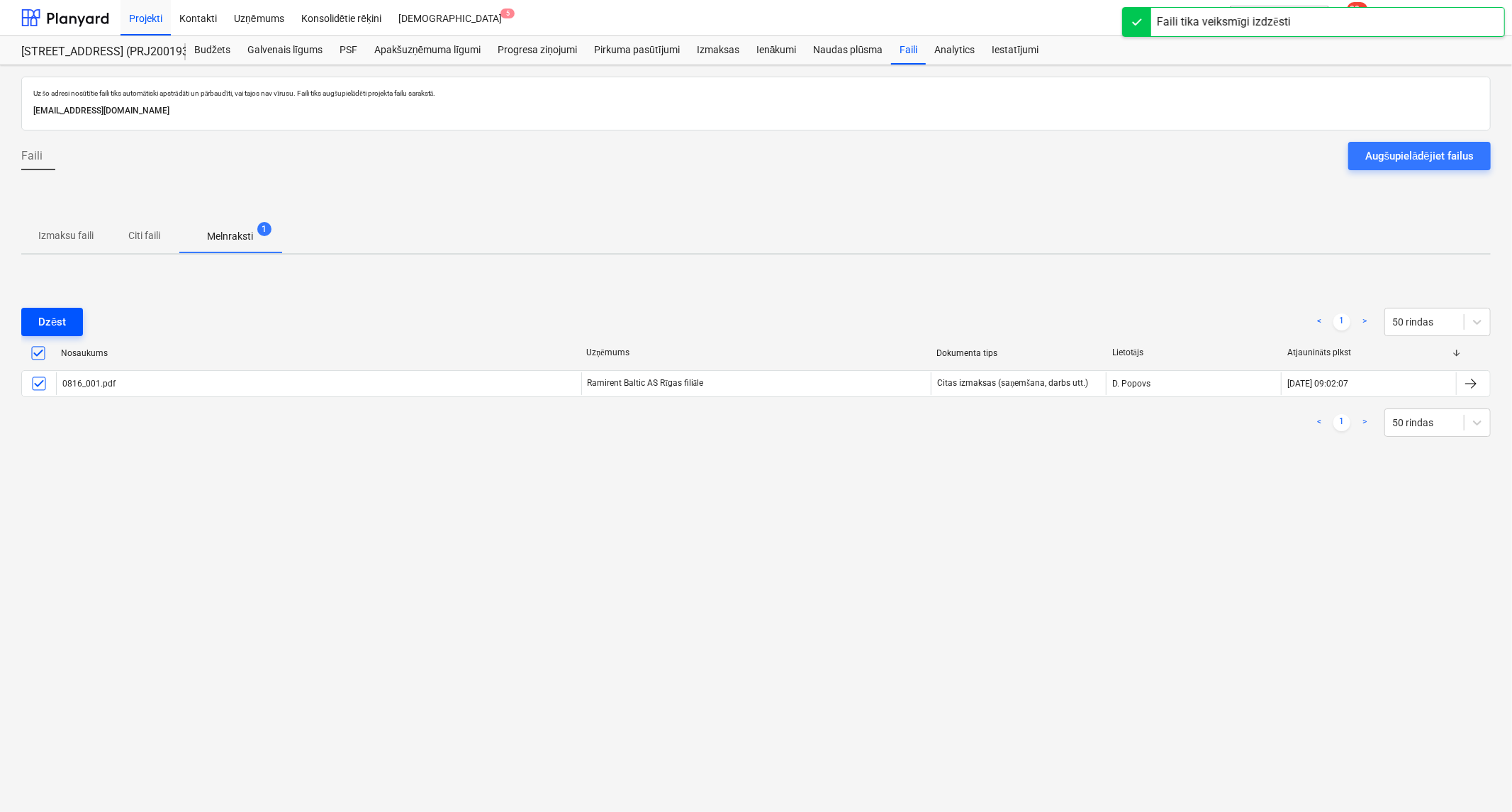
click at [47, 327] on div "Dzēst" at bounding box center [51, 321] width 28 height 18
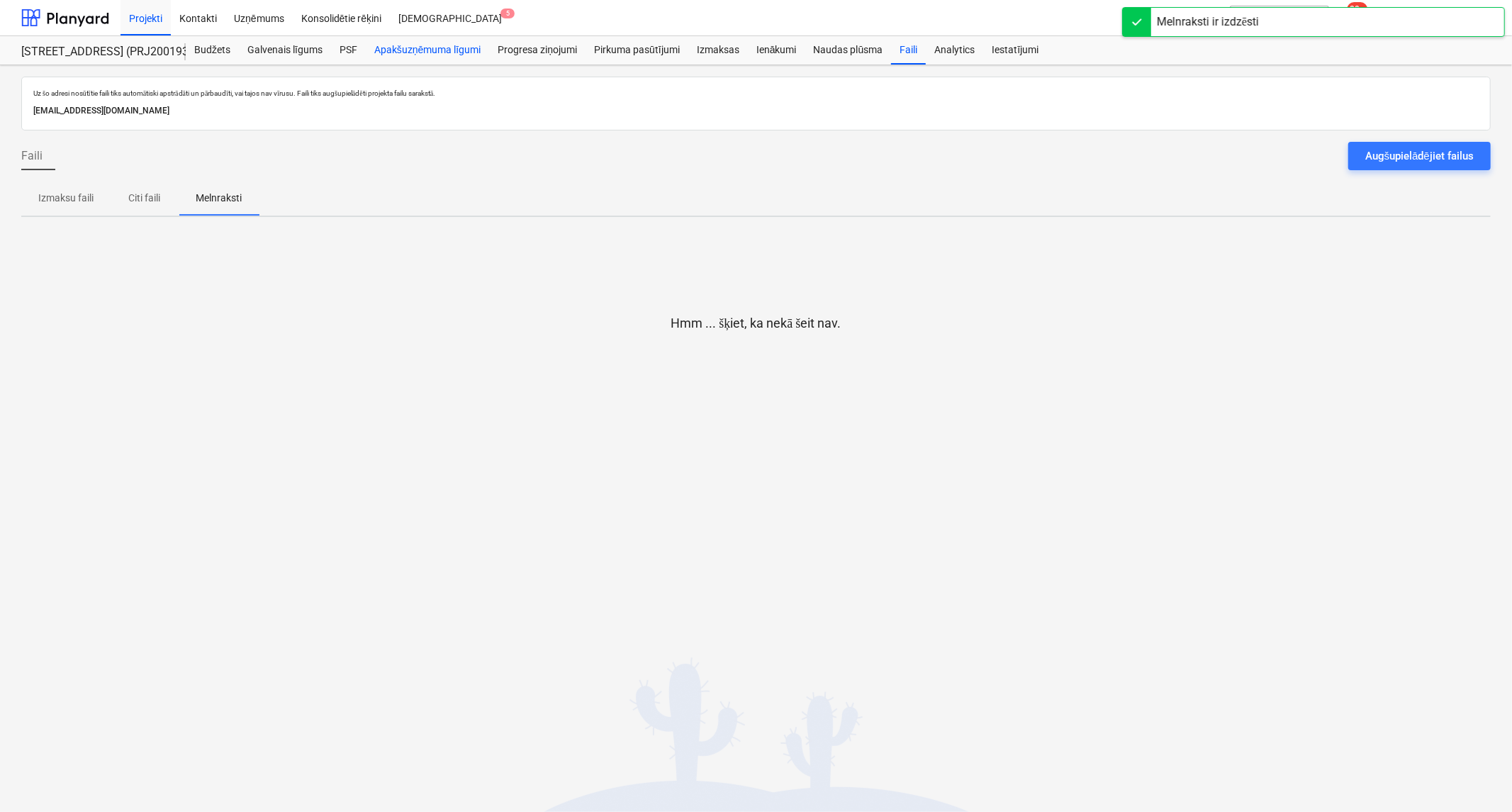
click at [447, 44] on div "Apakšuzņēmuma līgumi" at bounding box center [427, 51] width 123 height 28
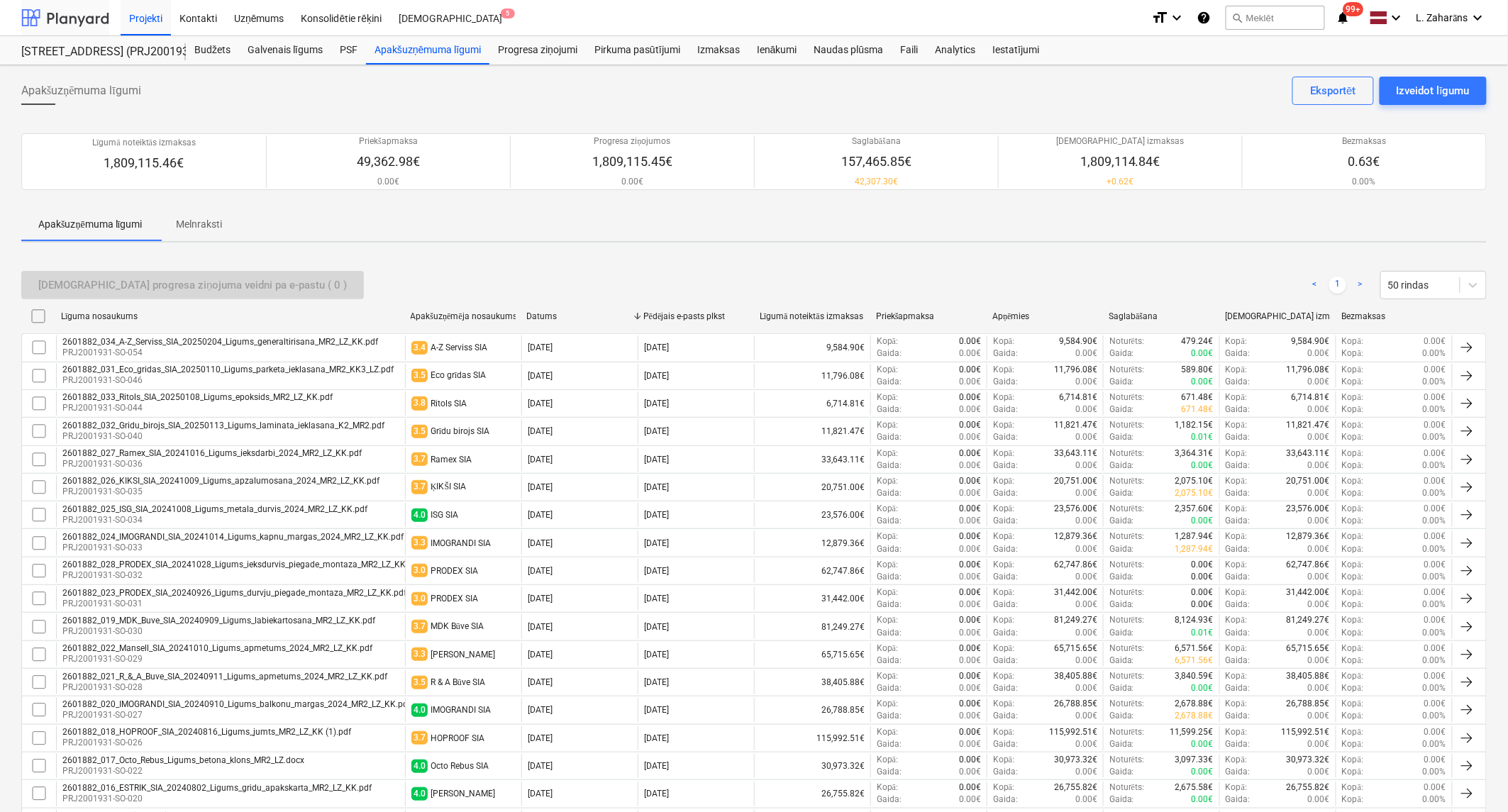
click at [76, 13] on div at bounding box center [65, 17] width 88 height 36
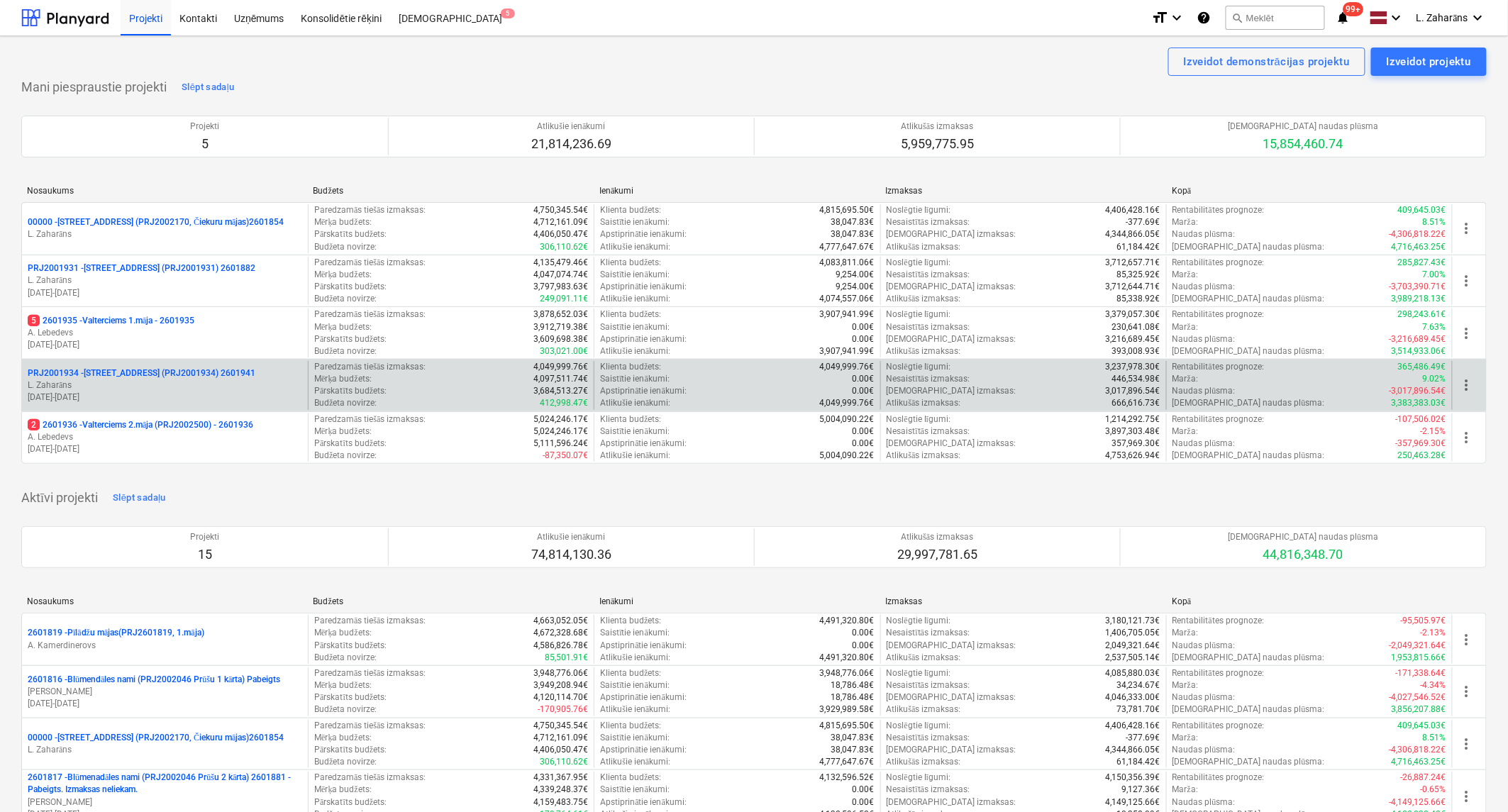
click at [118, 370] on p "PRJ2001934 - Mazā Robežu iela 1 (PRJ2001934) 2601941" at bounding box center [141, 373] width 228 height 12
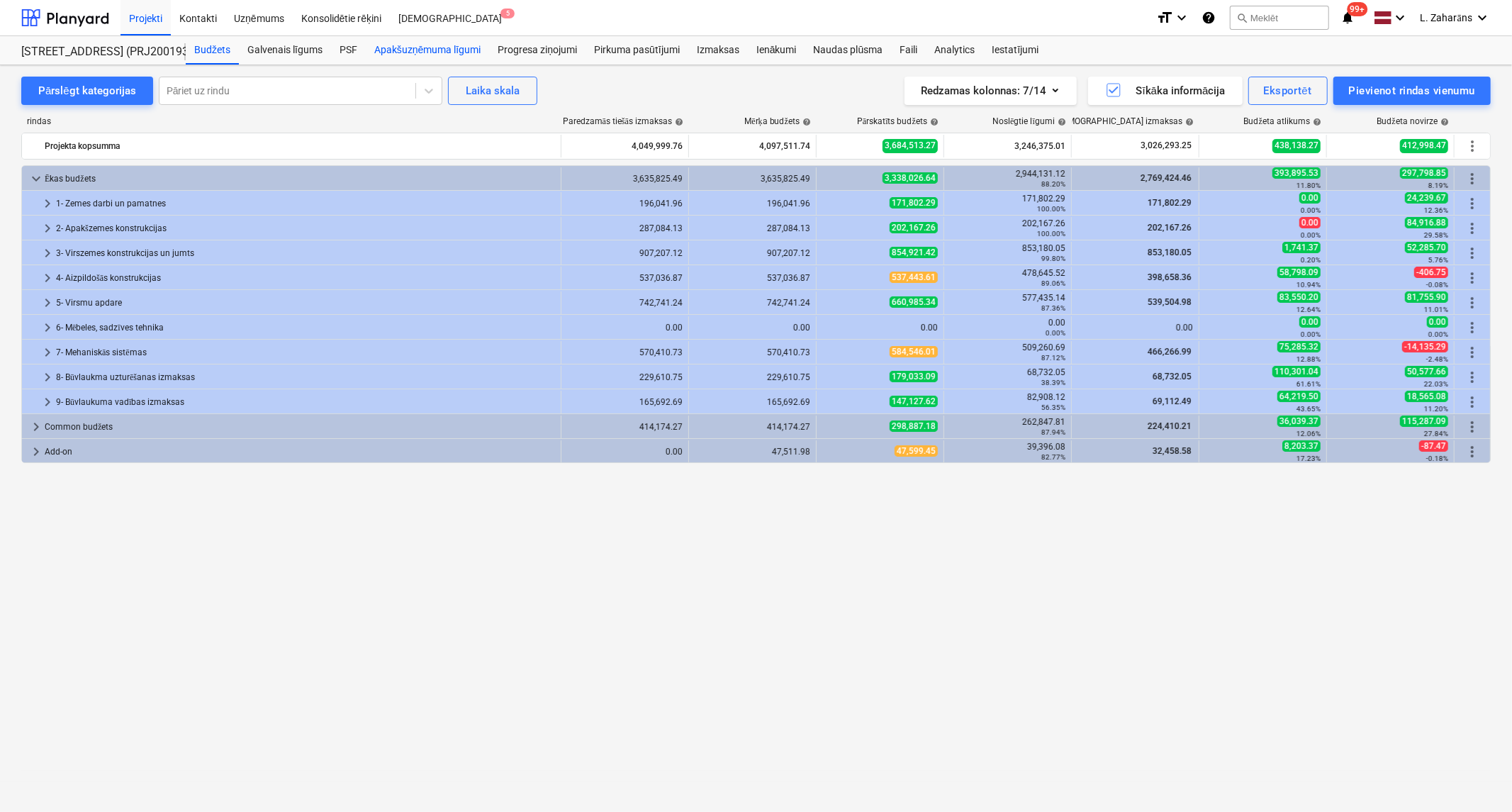
click at [398, 52] on div "Apakšuzņēmuma līgumi" at bounding box center [427, 51] width 123 height 28
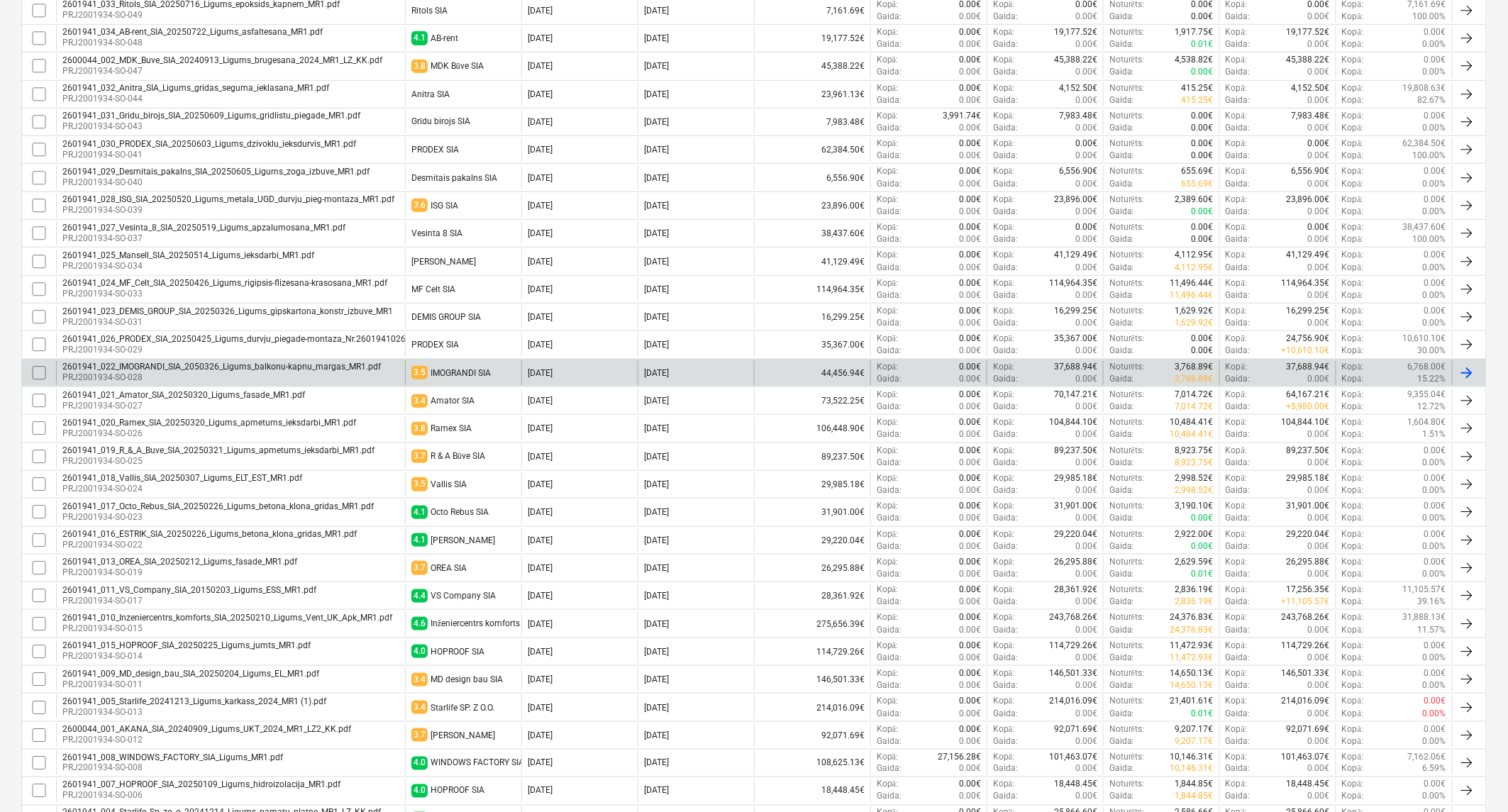
scroll to position [393, 0]
